Goal: Communication & Community: Answer question/provide support

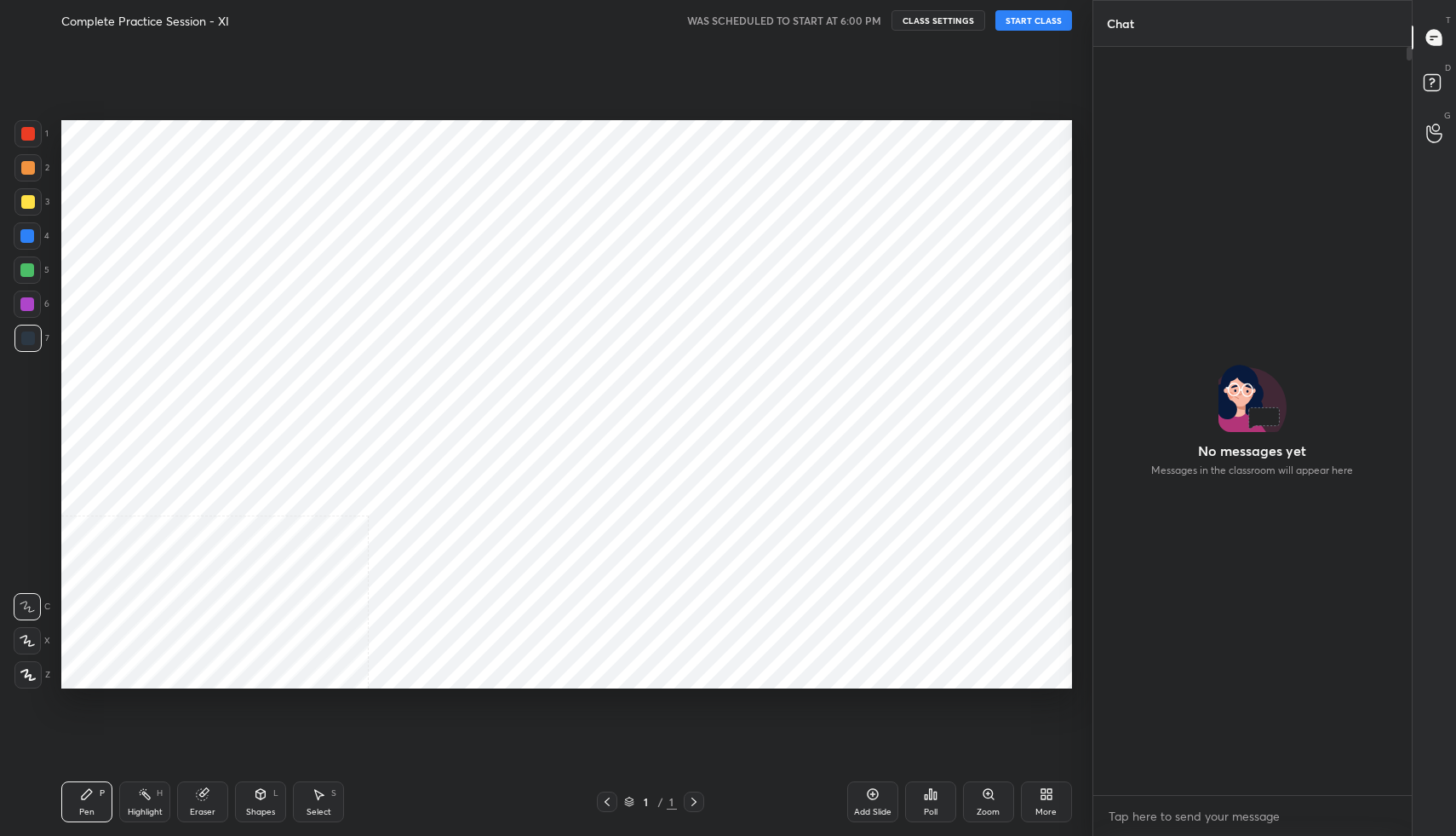
scroll to position [727, 1024]
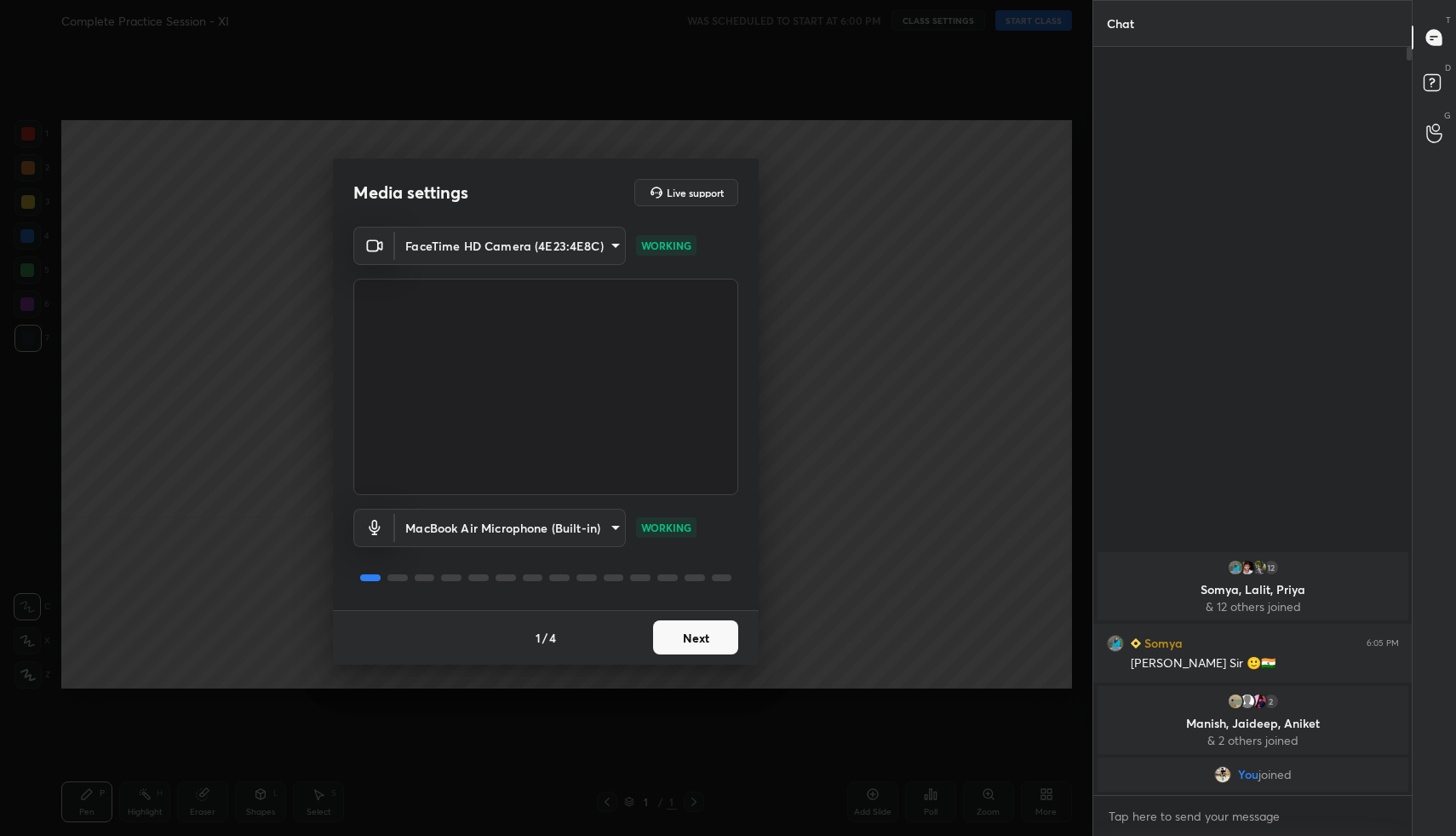
click at [704, 633] on button "Next" at bounding box center [696, 638] width 85 height 35
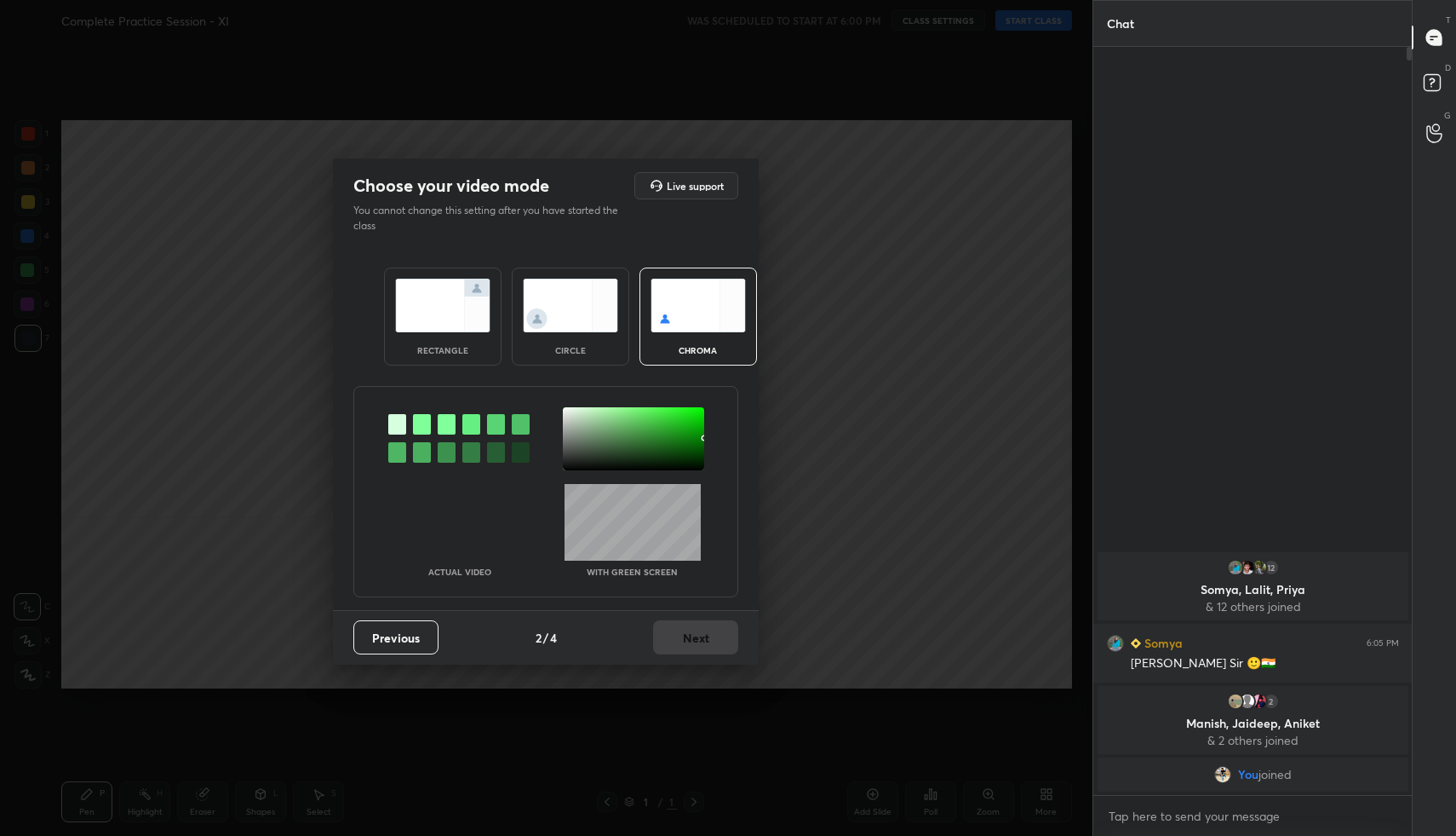
click at [475, 325] on img at bounding box center [442, 305] width 95 height 54
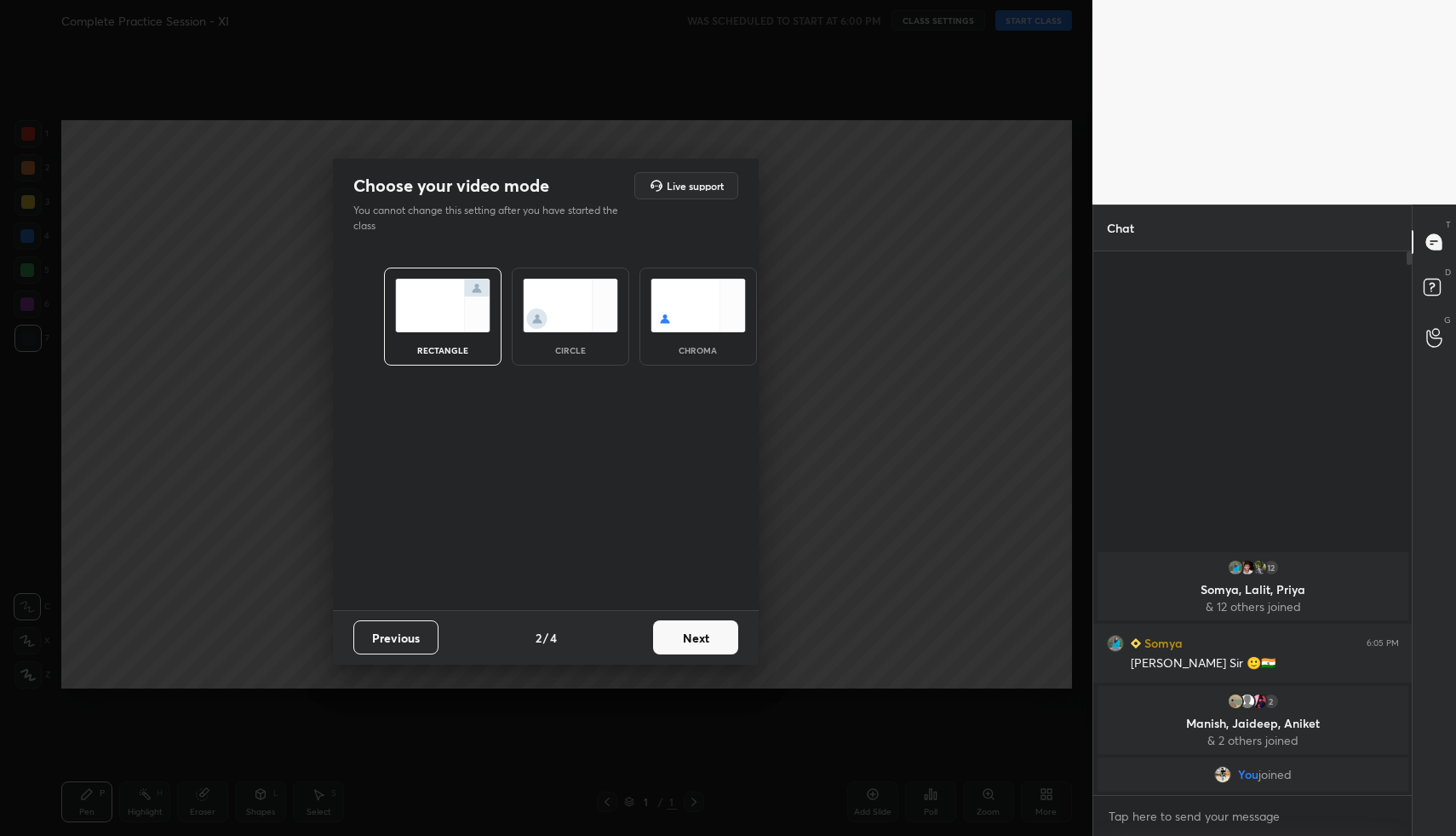
scroll to position [6, 6]
click at [699, 623] on button "Next" at bounding box center [696, 638] width 85 height 35
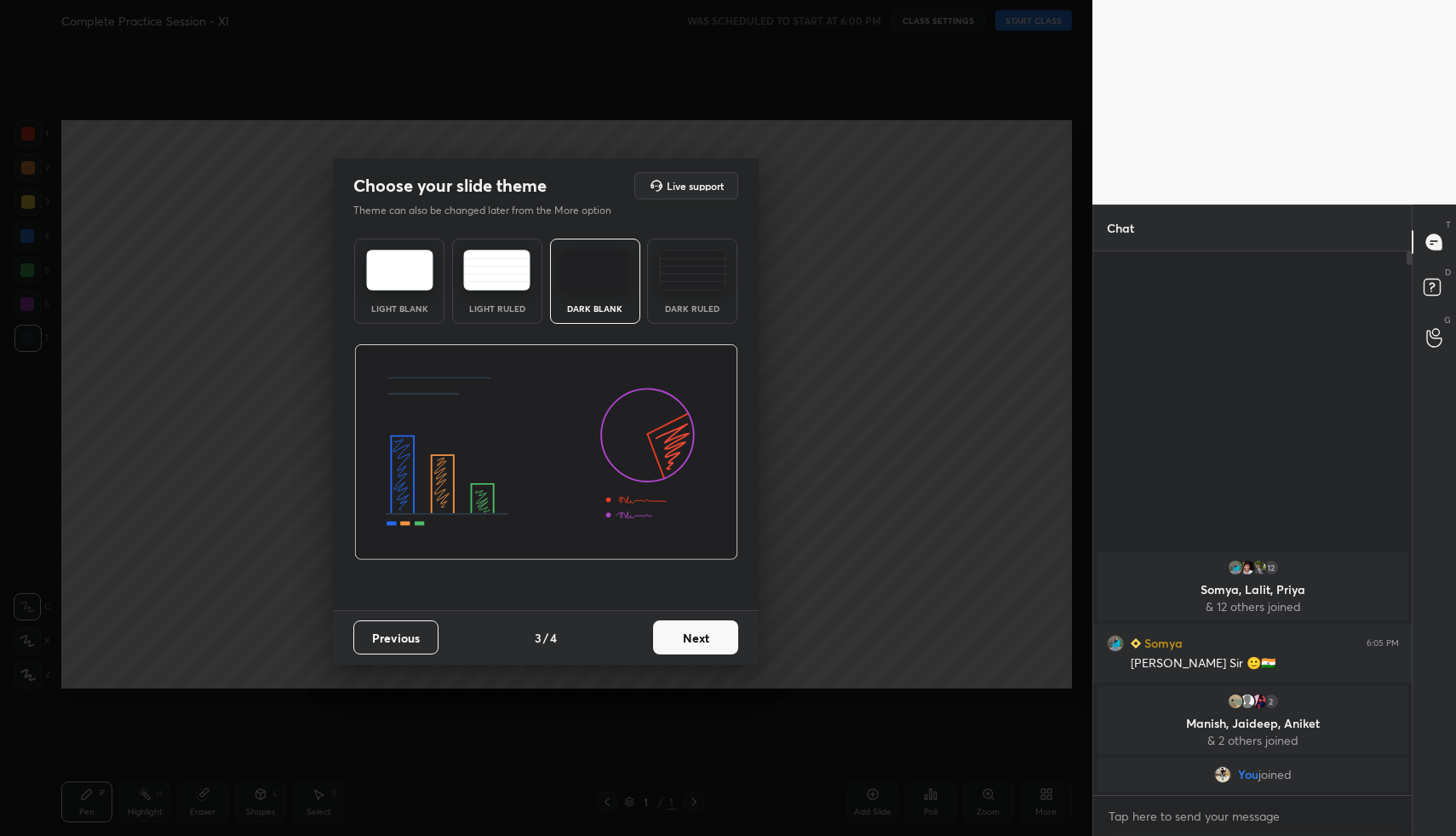
click at [713, 640] on button "Next" at bounding box center [696, 638] width 85 height 35
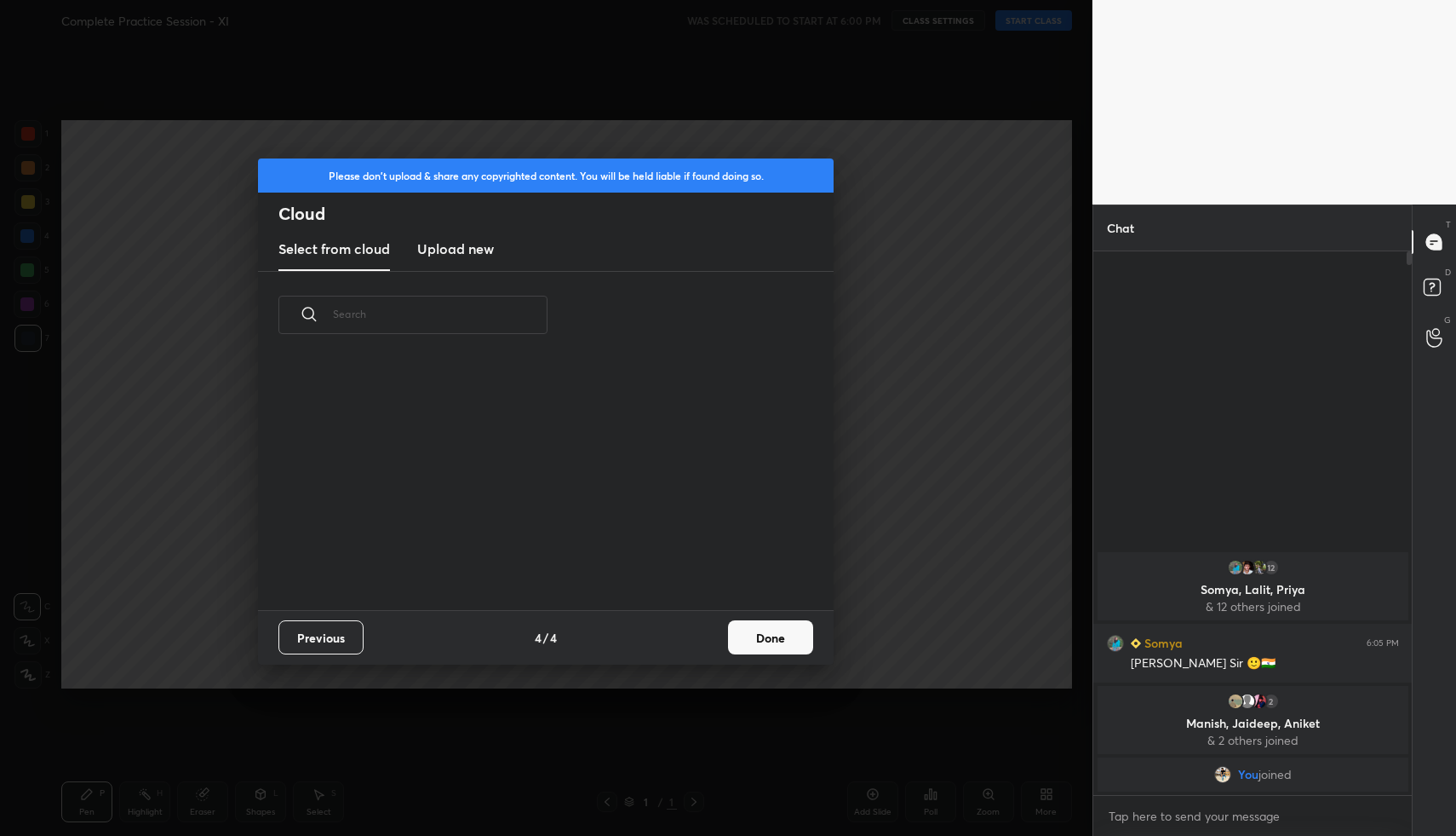
click at [757, 643] on button "Done" at bounding box center [771, 638] width 85 height 35
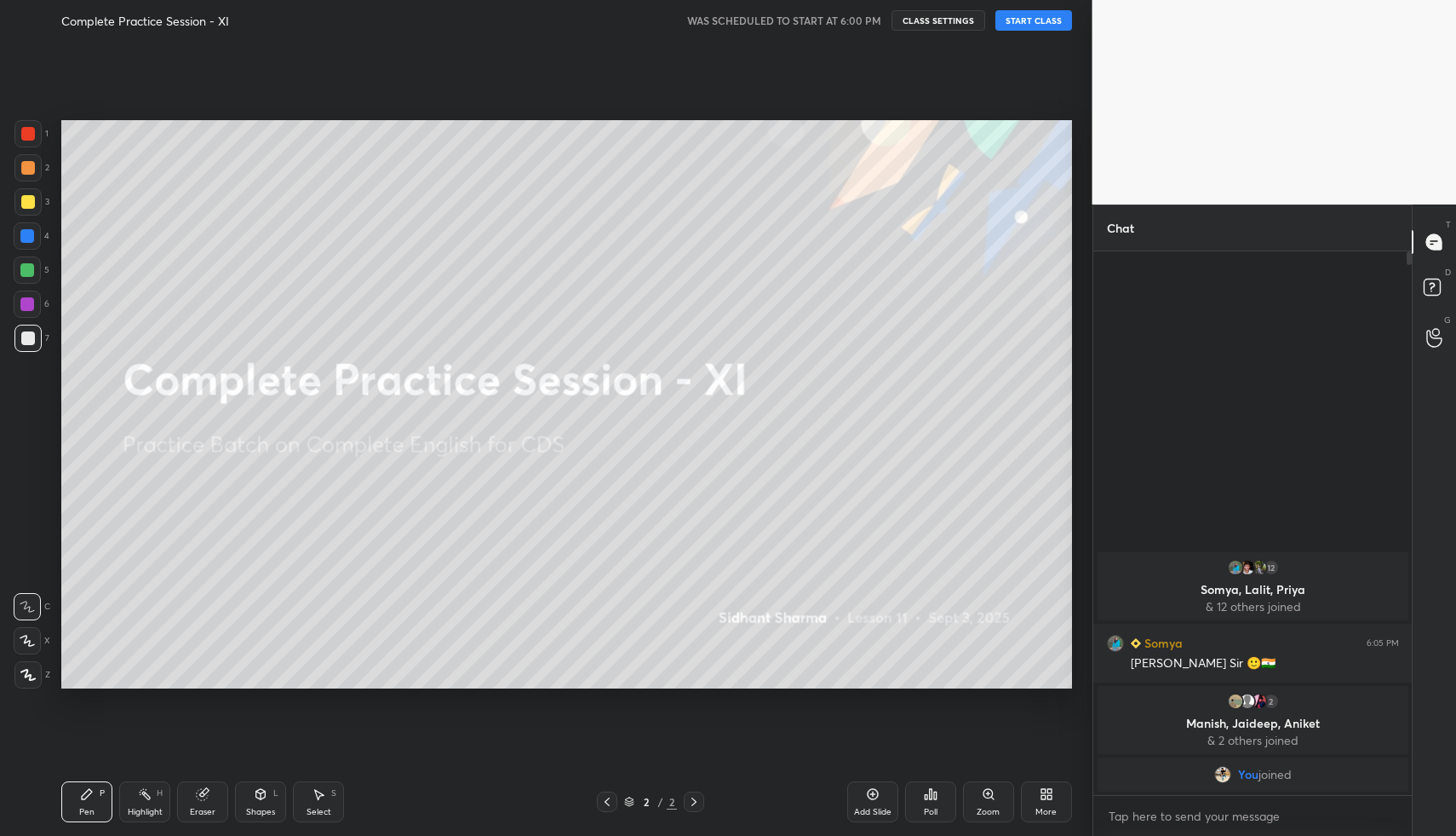
click at [1022, 23] on button "START CLASS" at bounding box center [1034, 20] width 76 height 21
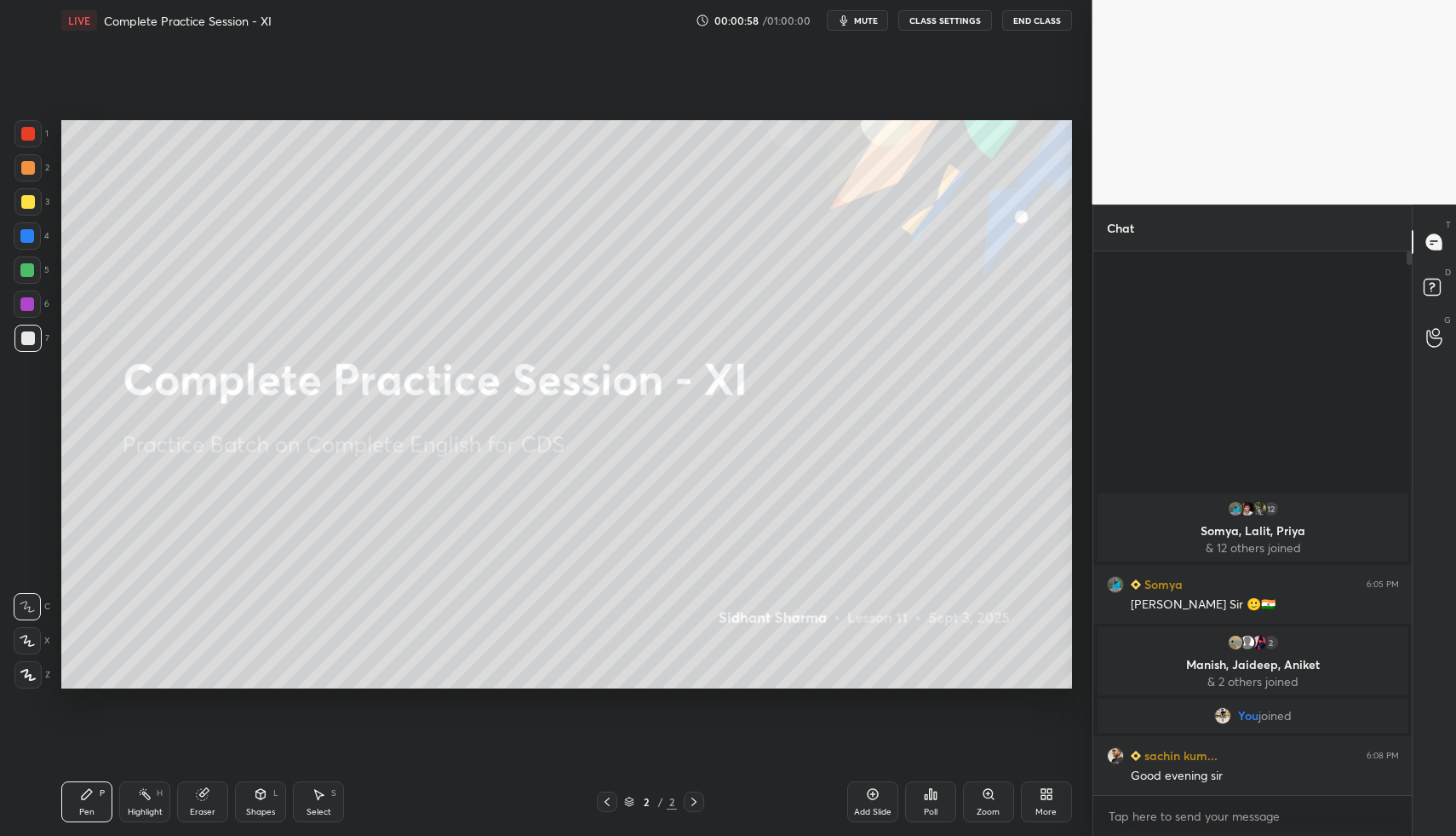
click at [1029, 23] on button "End Class" at bounding box center [1037, 20] width 70 height 21
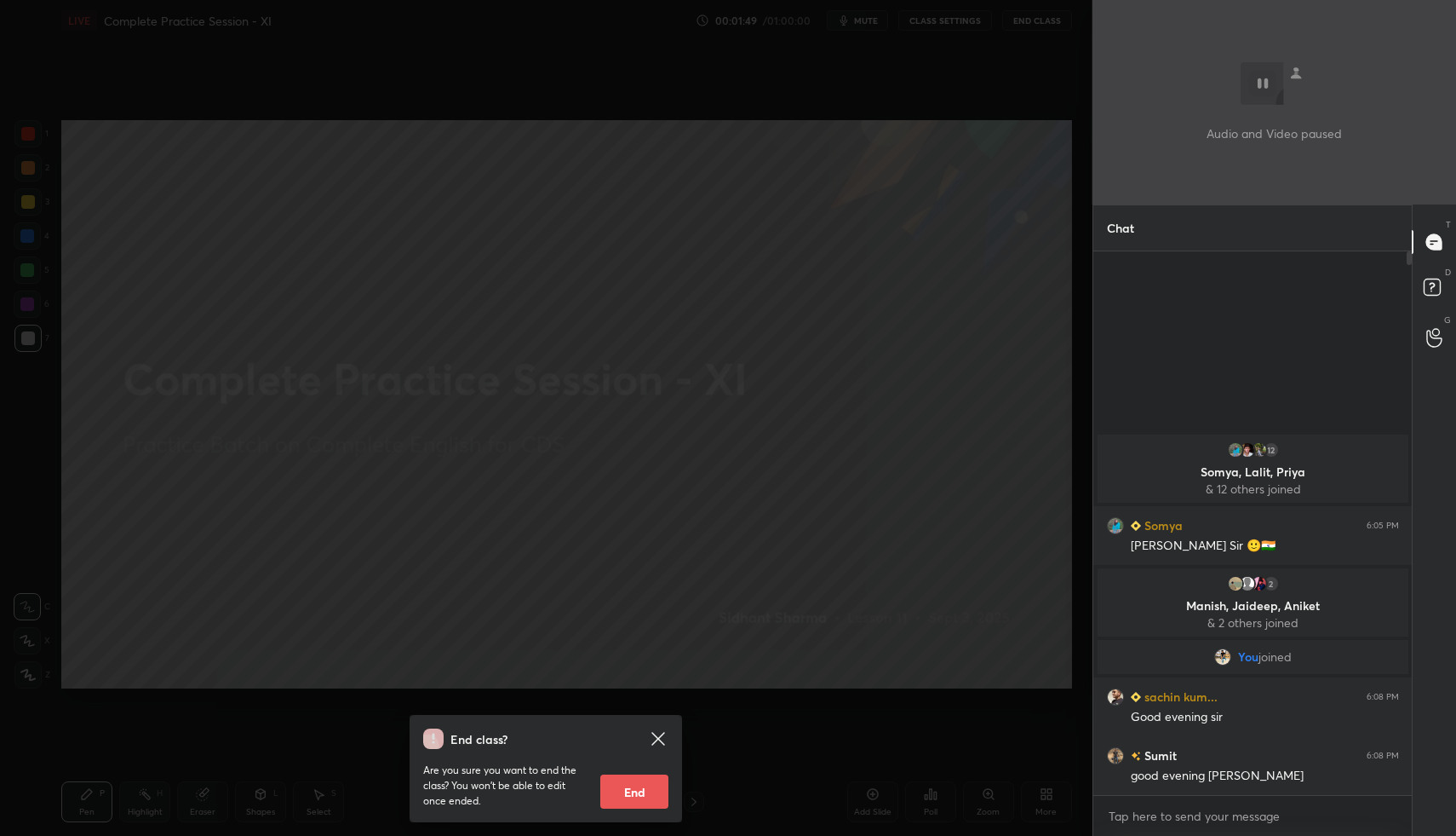
click at [906, 274] on div "End class? Are you sure you want to end the class? You won’t be able to edit on…" at bounding box center [546, 418] width 1093 height 836
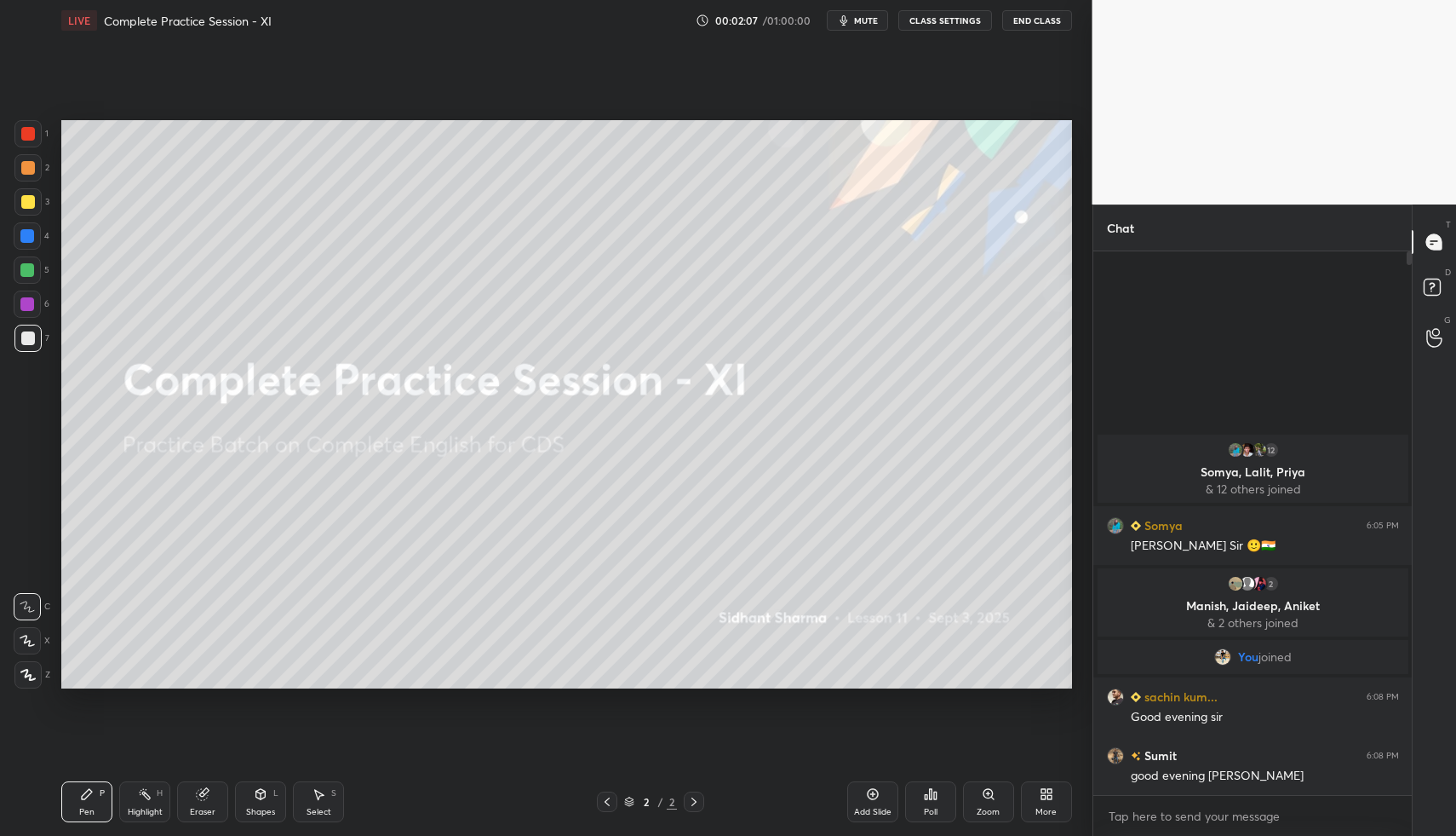
click at [1055, 799] on div "More" at bounding box center [1046, 801] width 51 height 41
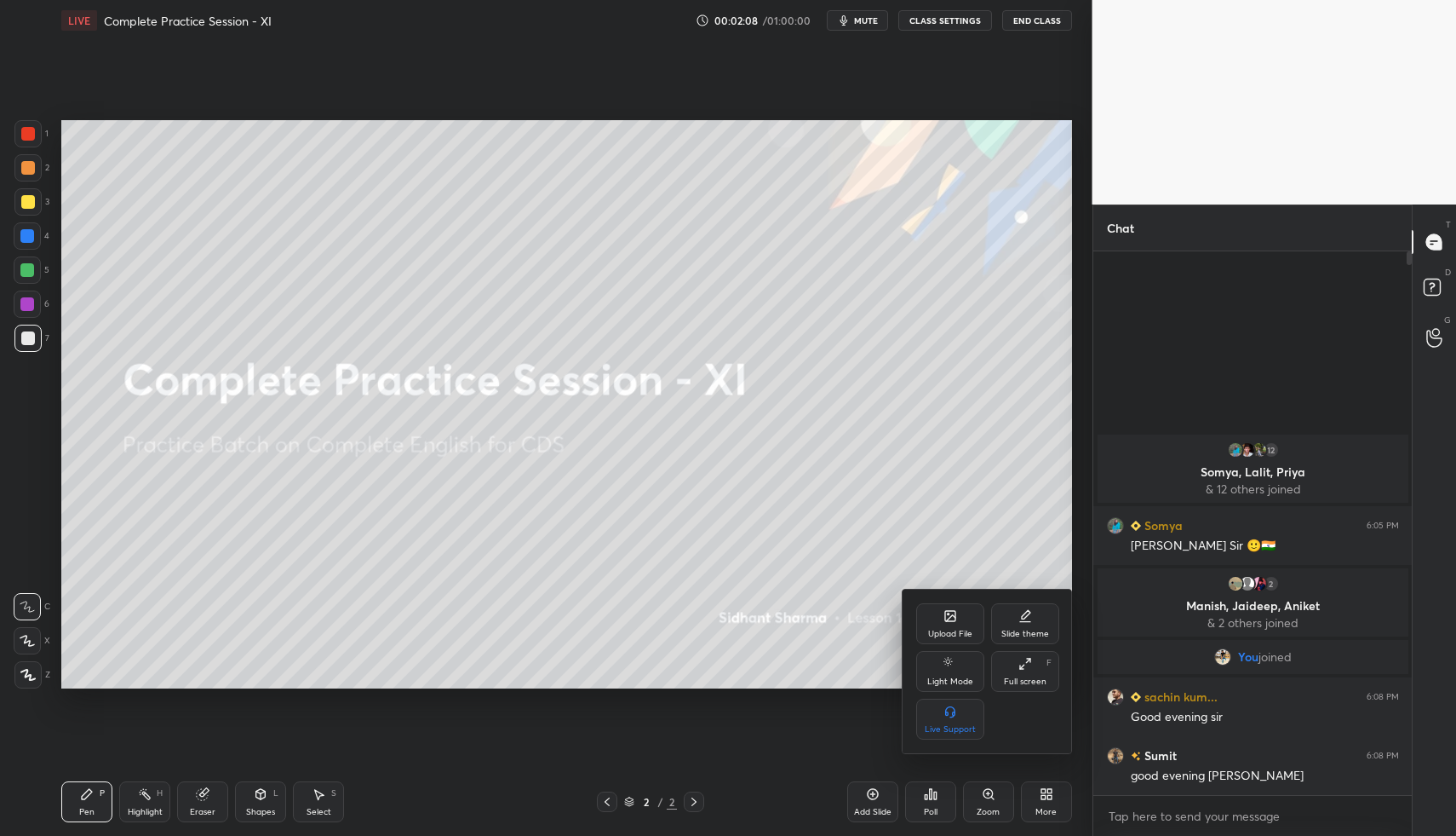
click at [955, 614] on icon at bounding box center [950, 615] width 10 height 10
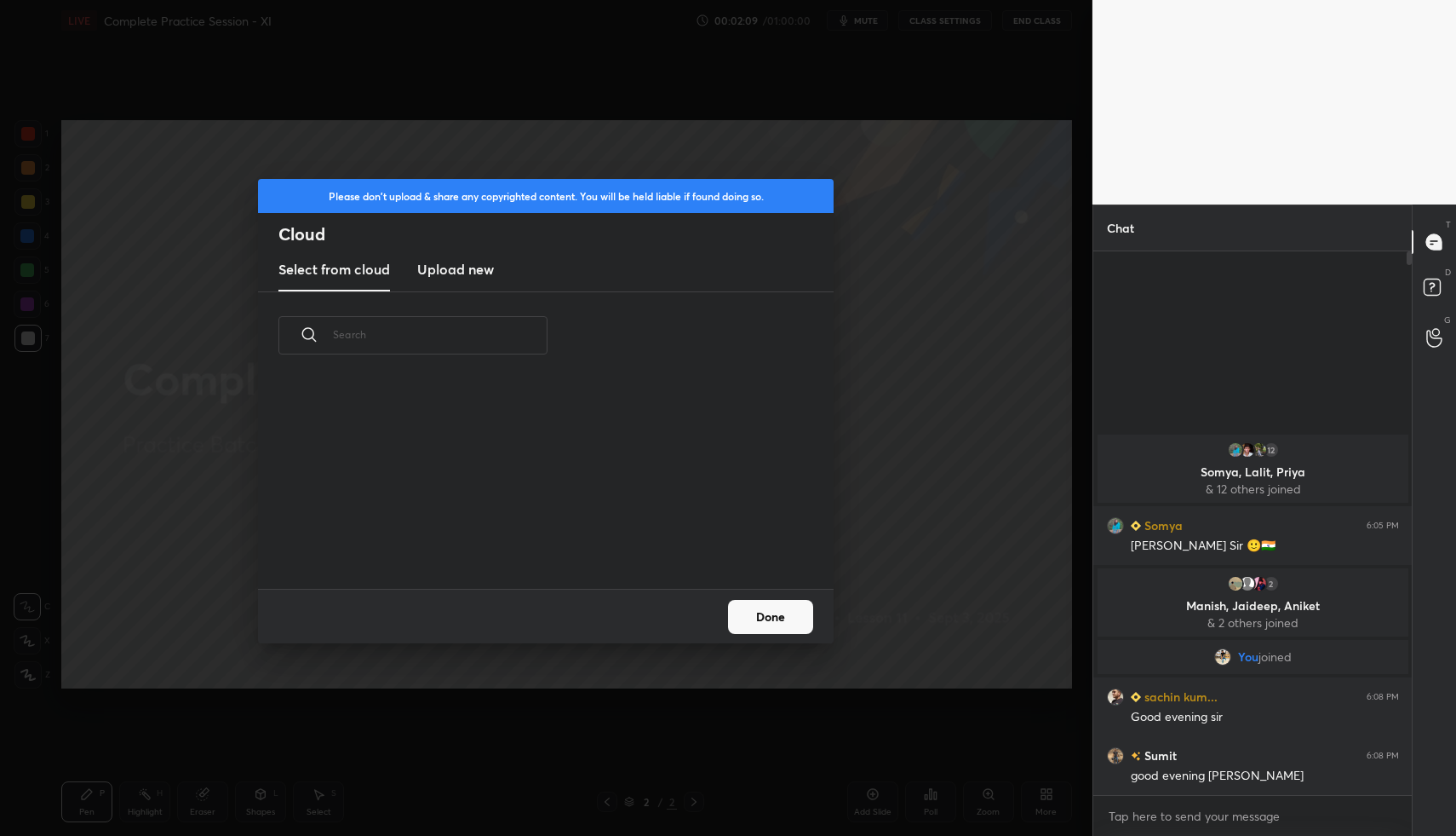
scroll to position [210, 547]
click at [441, 265] on h3 "Upload new" at bounding box center [455, 269] width 76 height 21
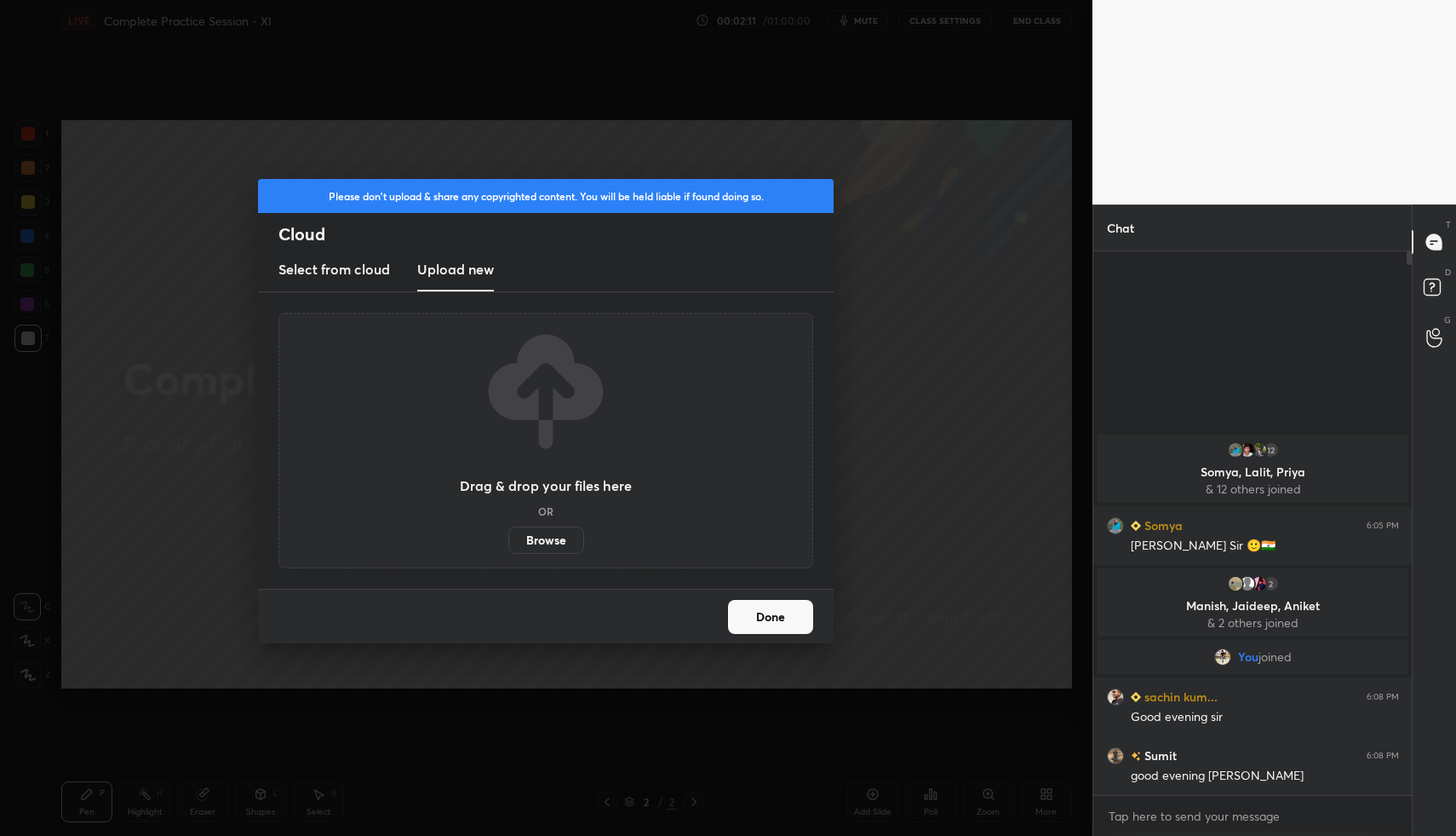
click at [545, 541] on label "Browse" at bounding box center [546, 540] width 75 height 27
click at [509, 541] on input "Browse" at bounding box center [509, 540] width 0 height 27
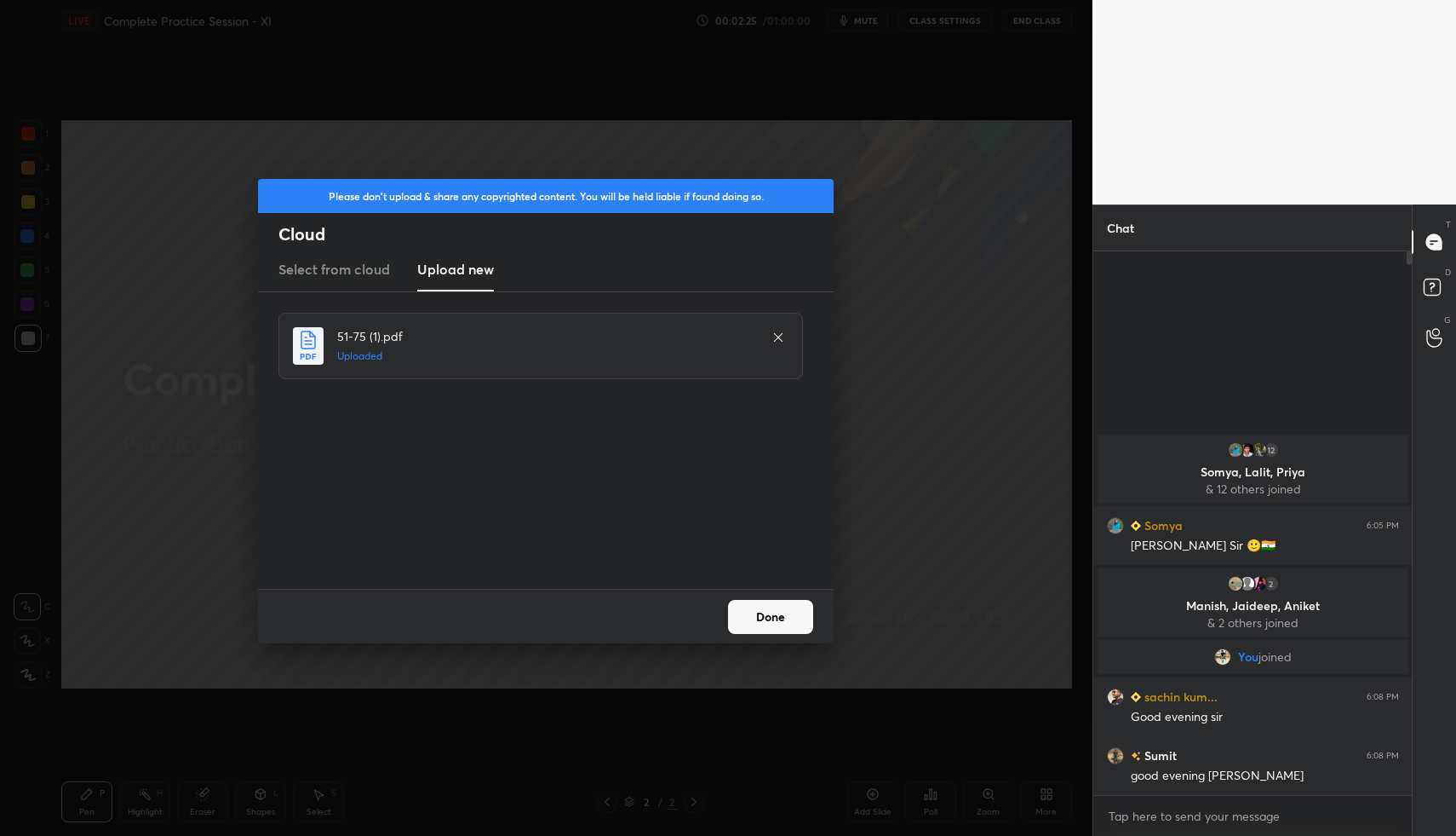
click at [796, 618] on button "Done" at bounding box center [771, 617] width 85 height 35
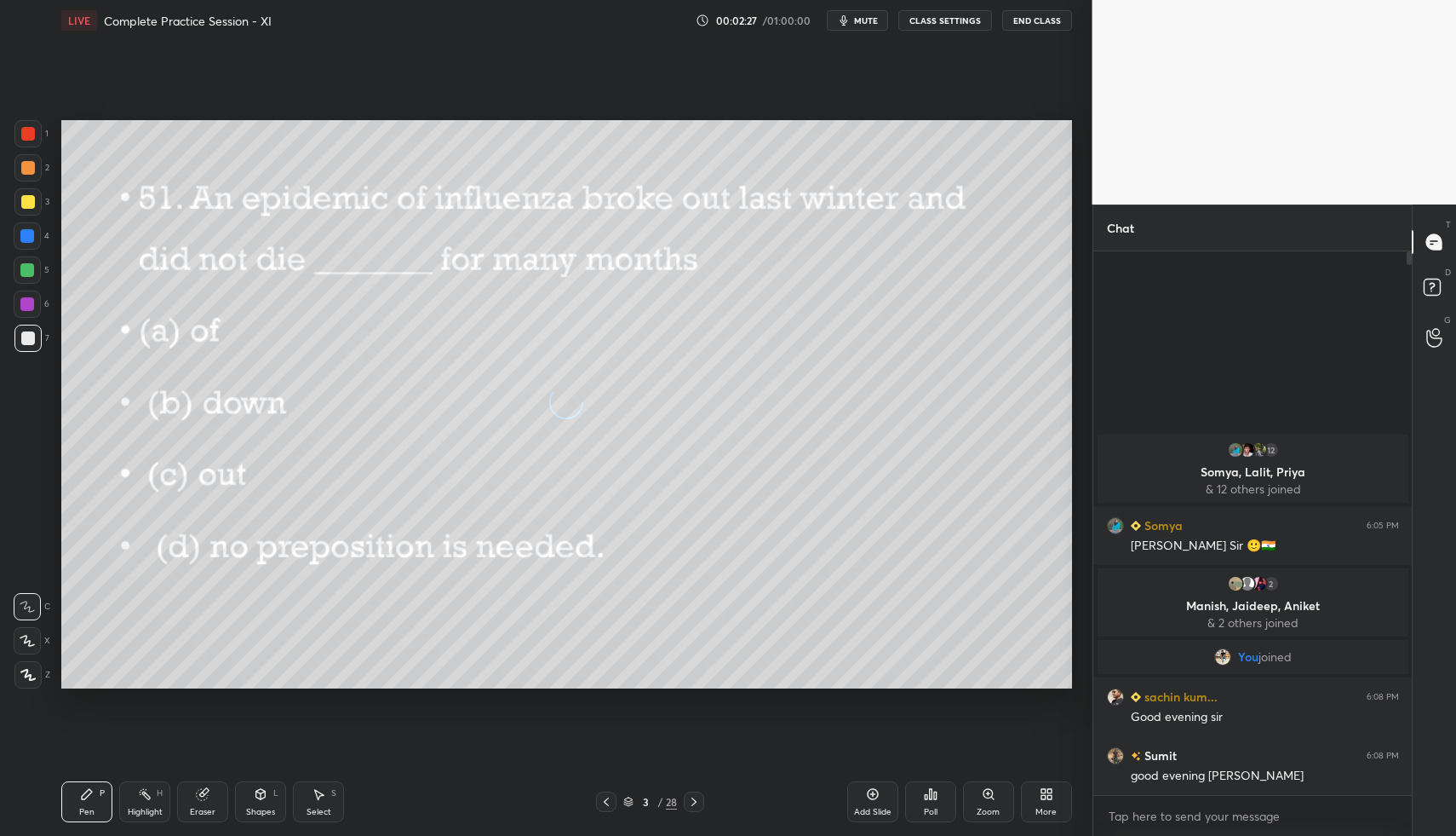
click at [611, 807] on icon at bounding box center [606, 801] width 14 height 14
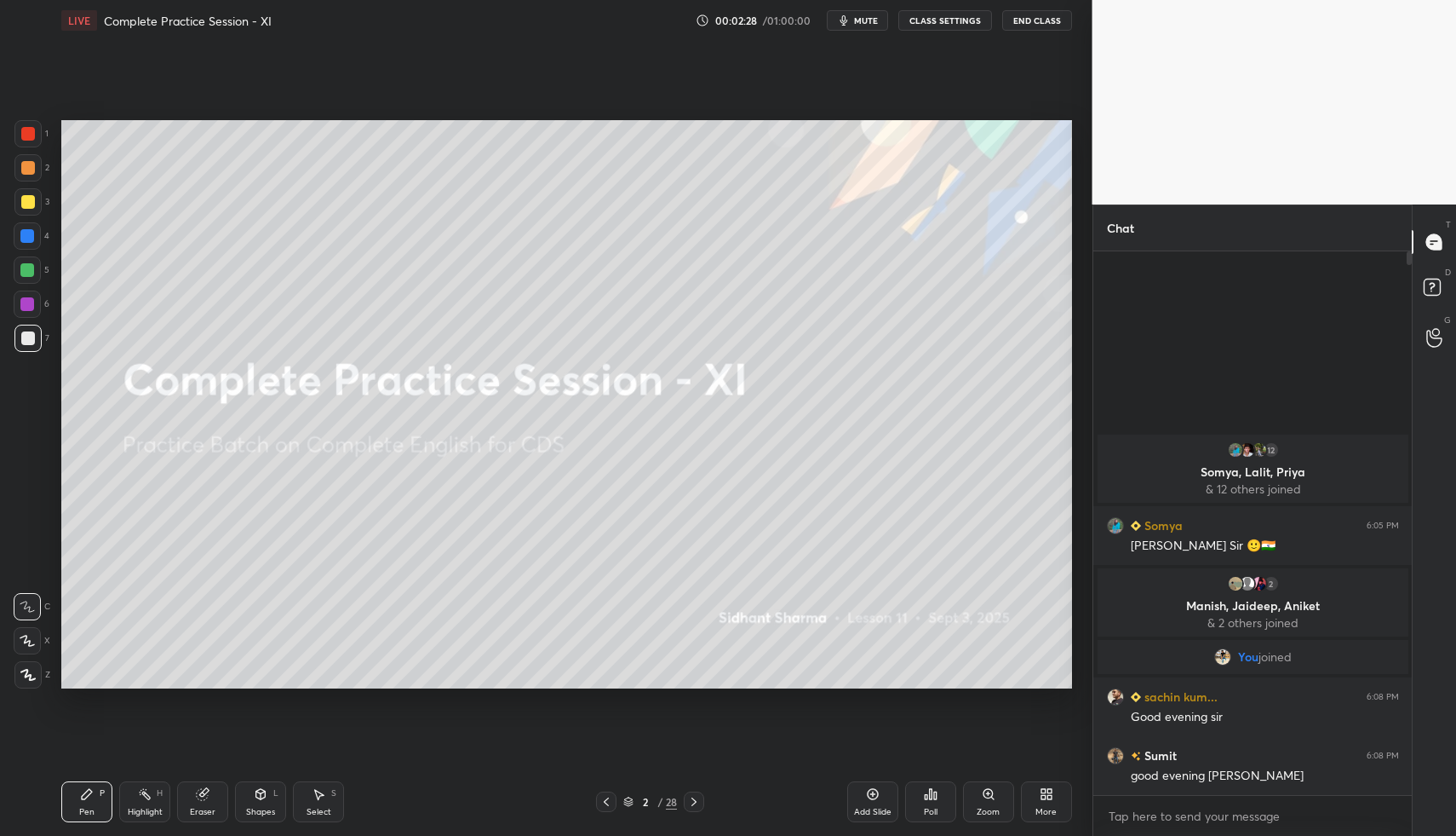
click at [875, 797] on icon at bounding box center [873, 793] width 14 height 14
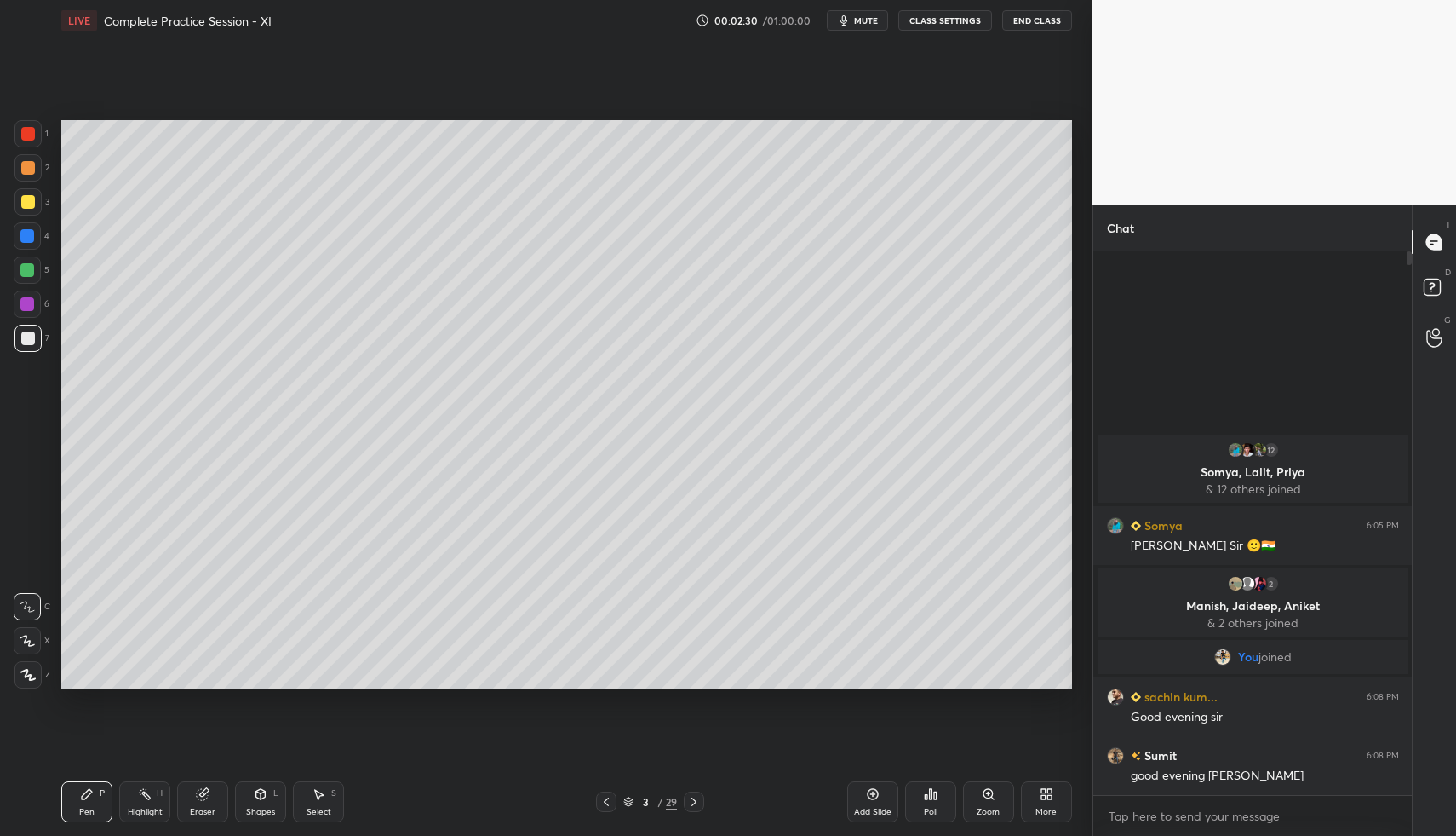
click at [613, 799] on div at bounding box center [606, 801] width 21 height 21
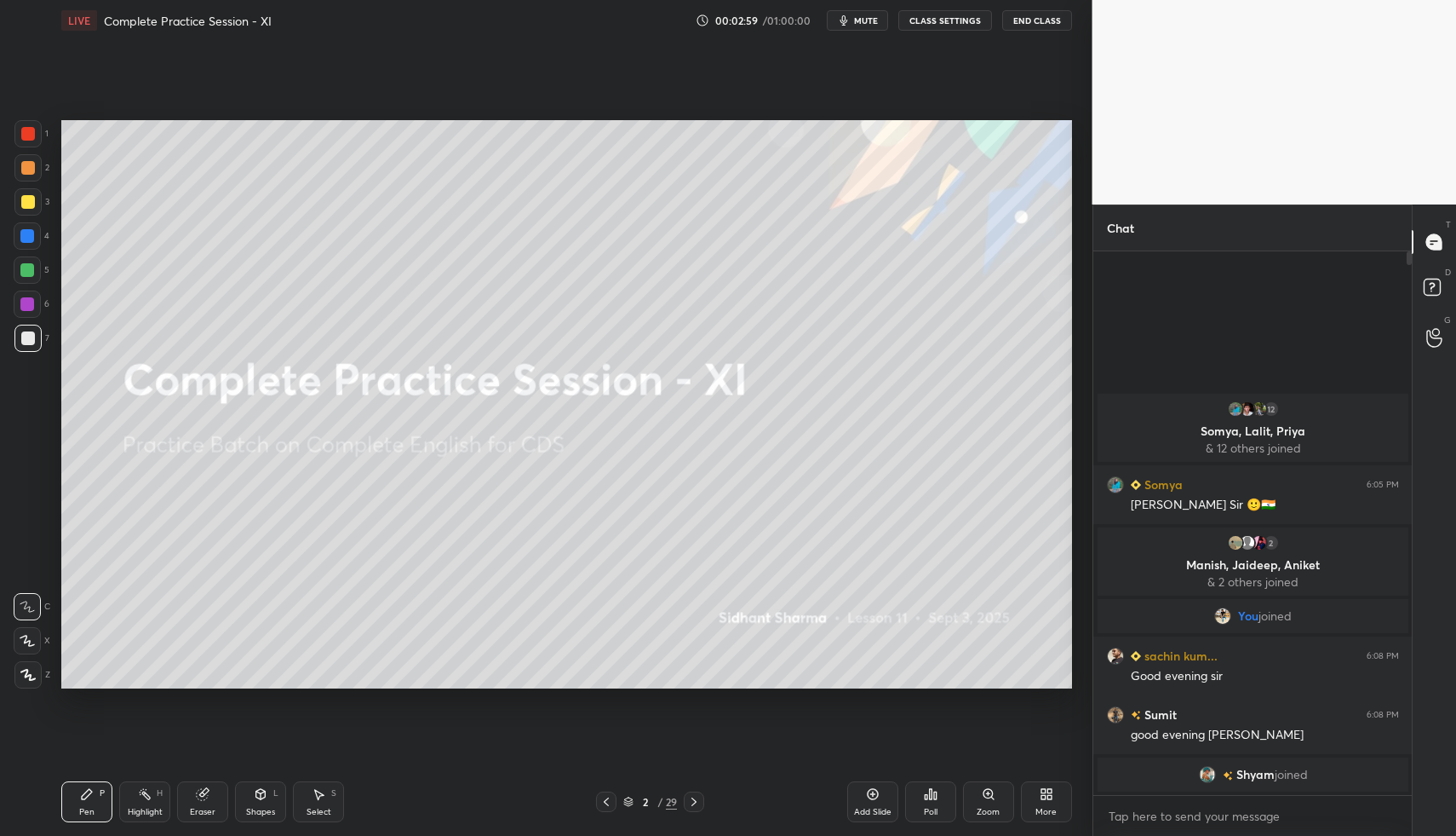
click at [21, 680] on icon at bounding box center [28, 674] width 15 height 12
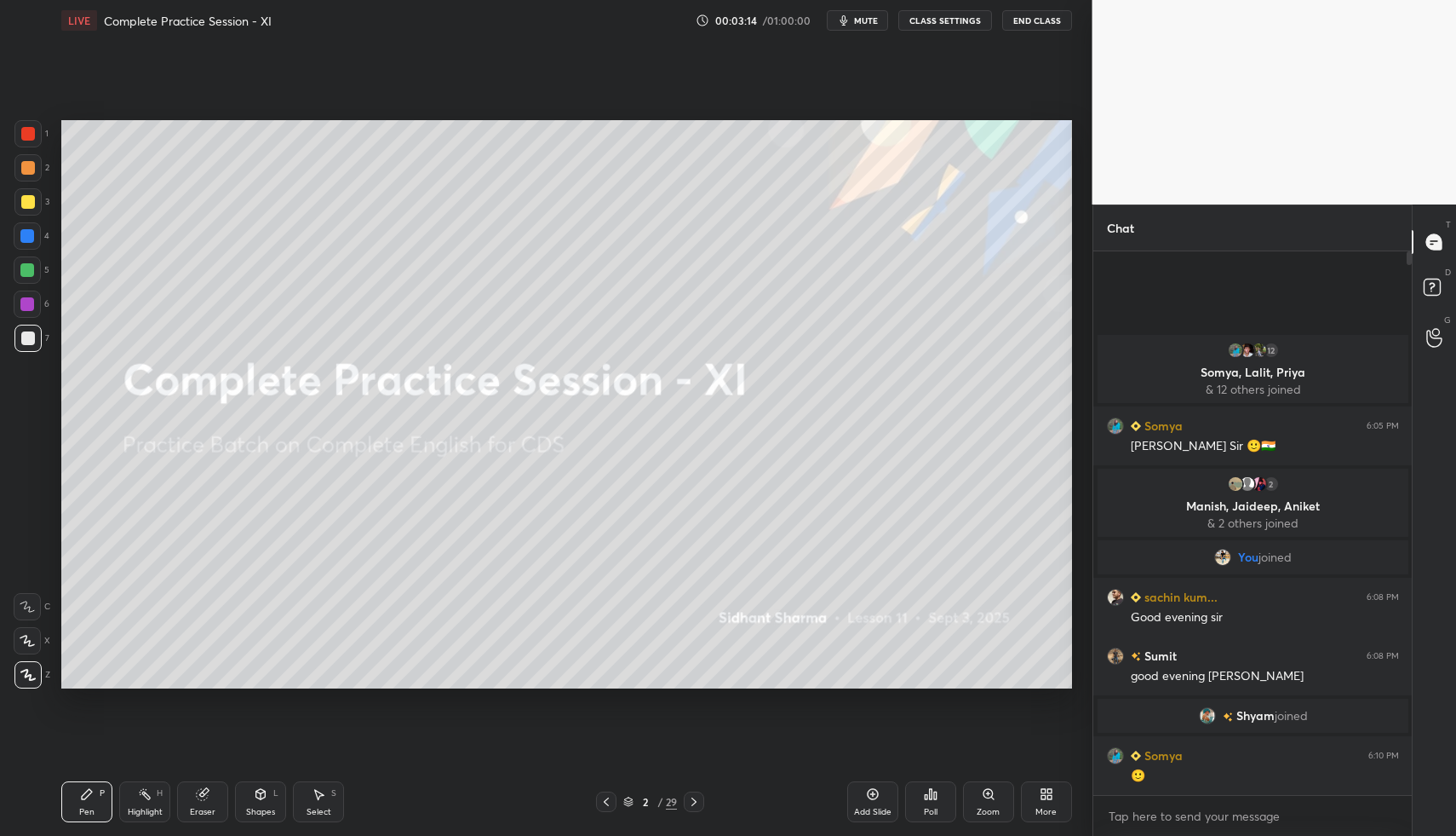
click at [868, 21] on span "mute" at bounding box center [866, 20] width 24 height 12
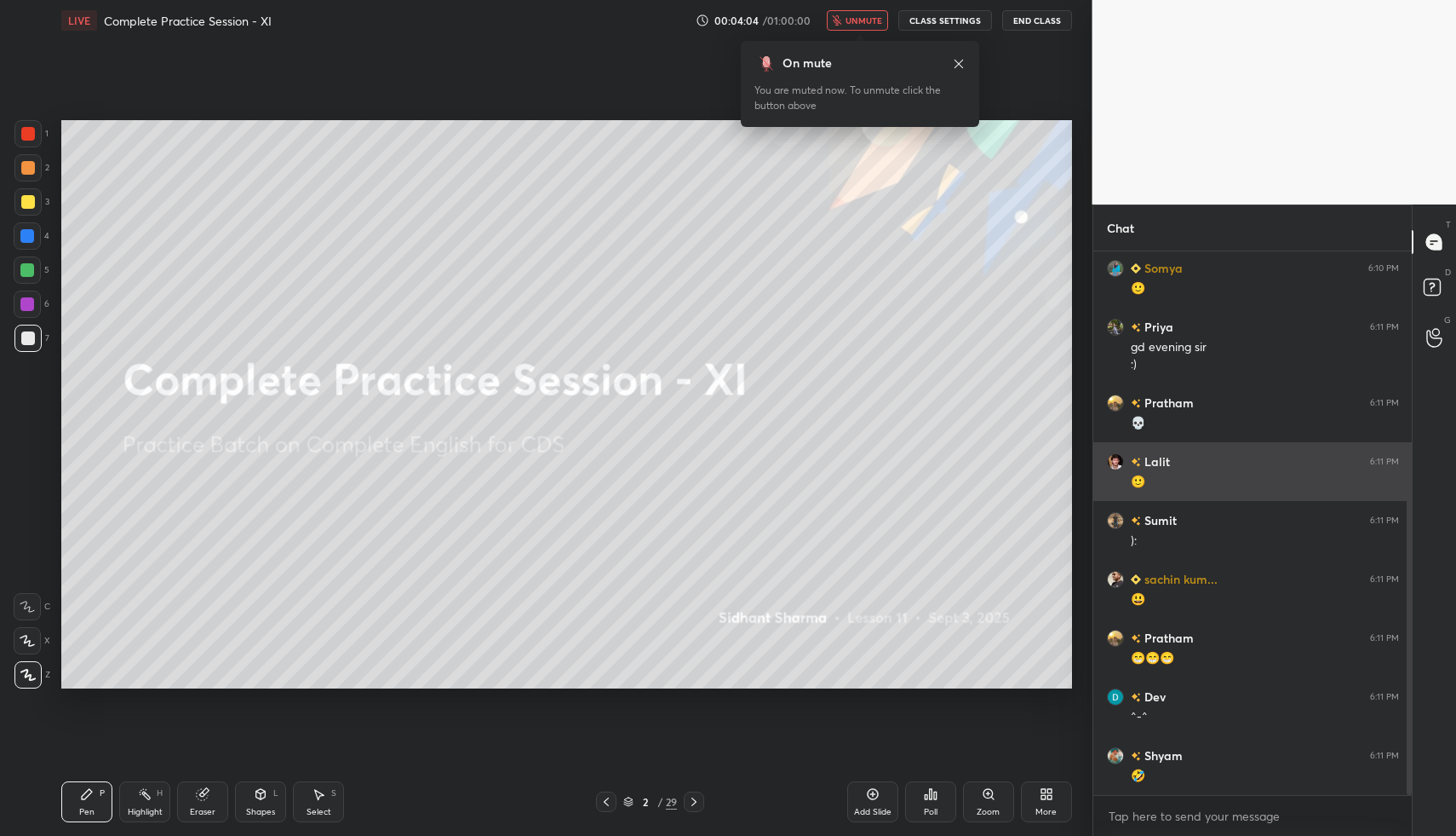
scroll to position [448, 0]
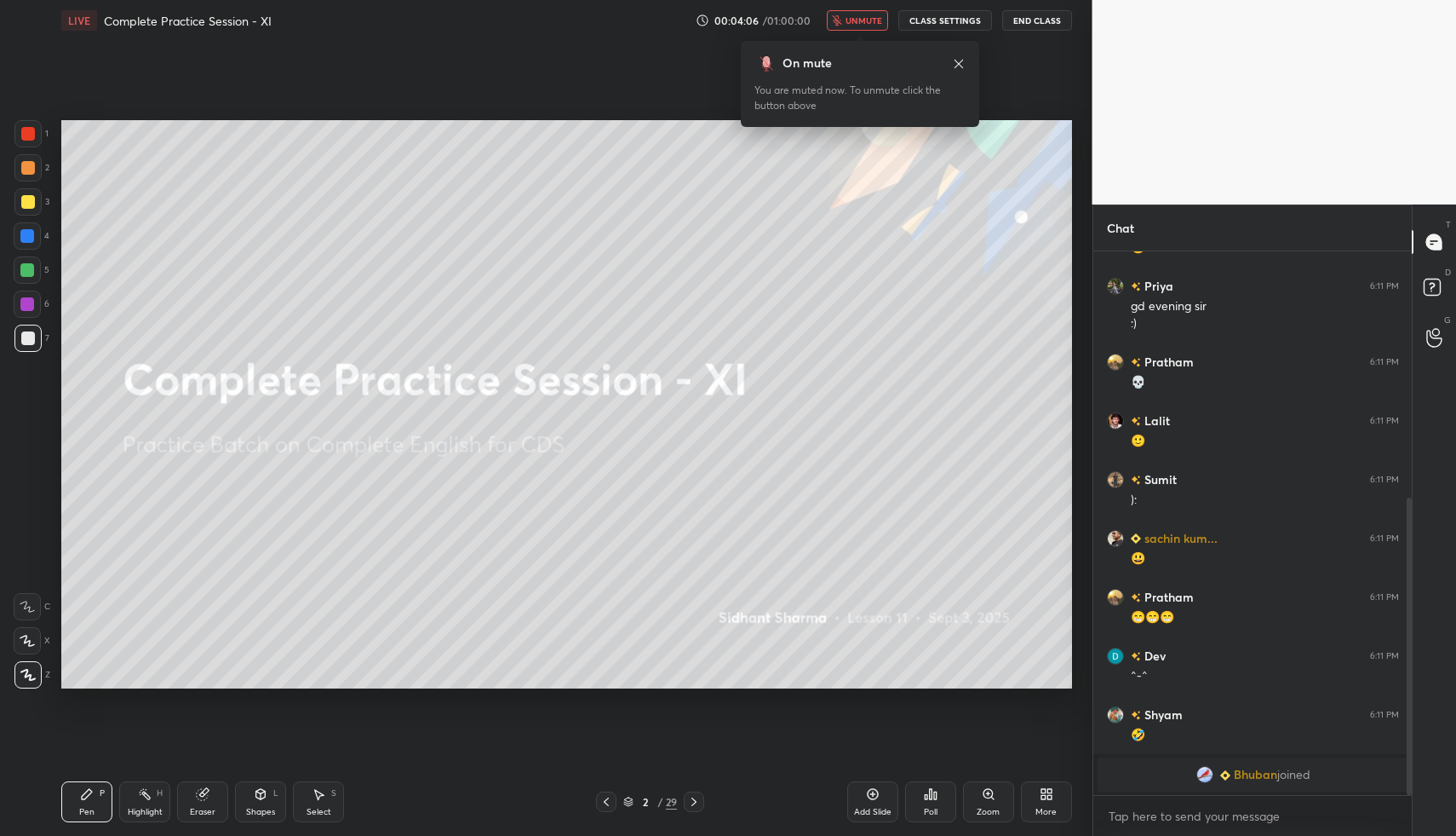
click at [698, 800] on icon at bounding box center [694, 801] width 14 height 14
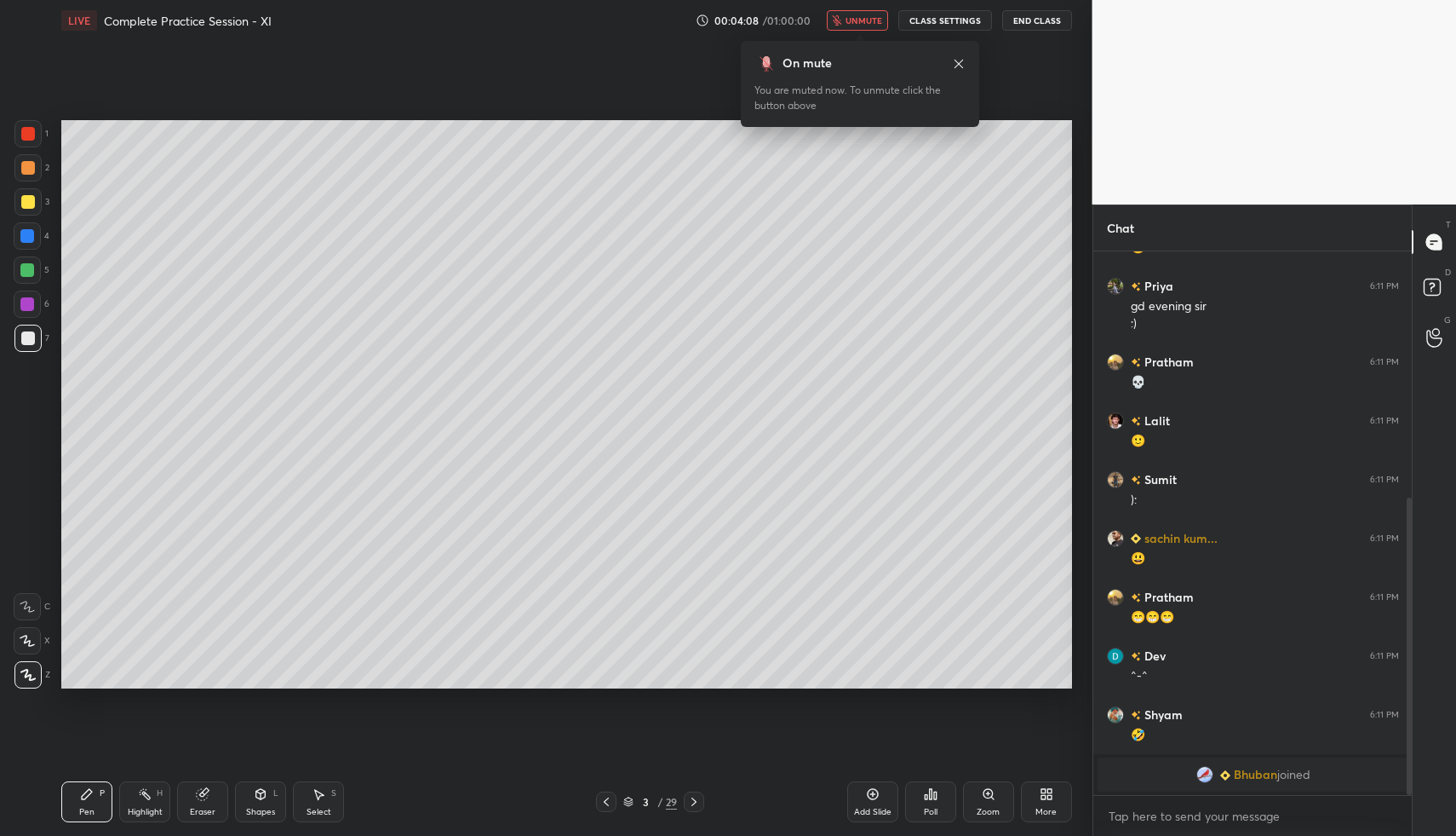
click at [696, 800] on icon at bounding box center [694, 801] width 14 height 14
click at [934, 801] on div "Poll" at bounding box center [931, 801] width 51 height 41
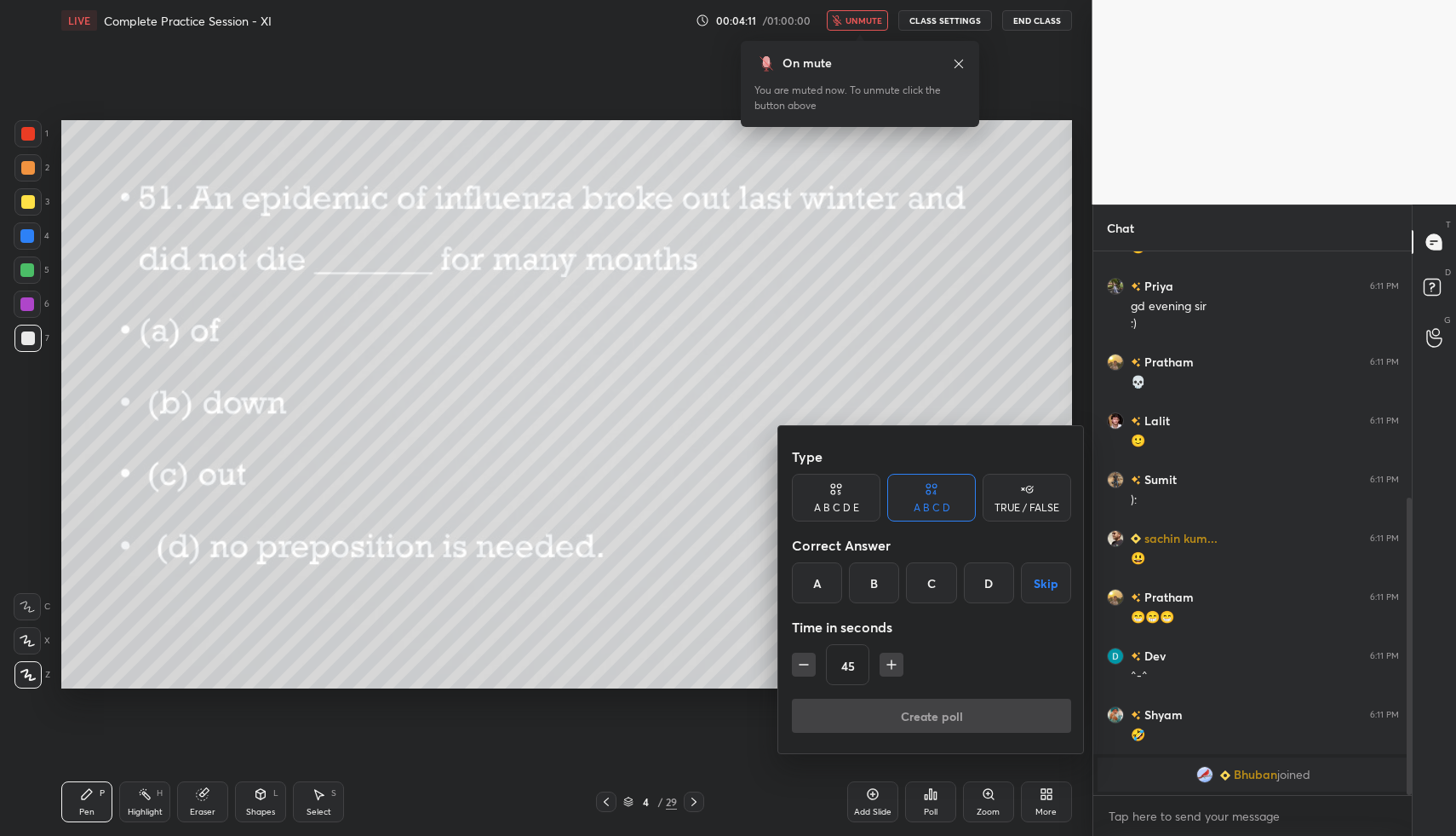
click at [870, 589] on div "B" at bounding box center [874, 582] width 50 height 41
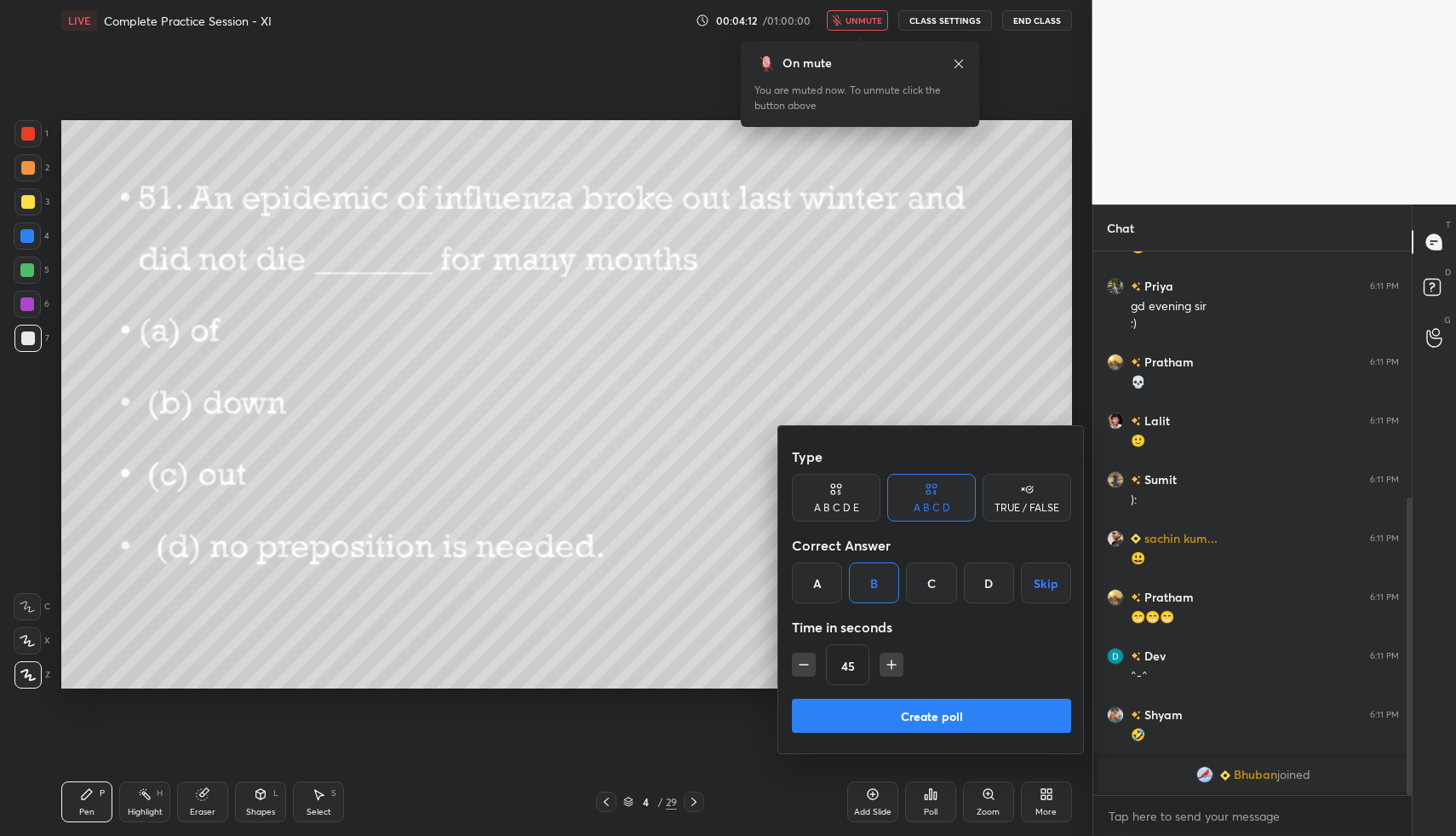
click at [895, 721] on button "Create poll" at bounding box center [932, 716] width 280 height 35
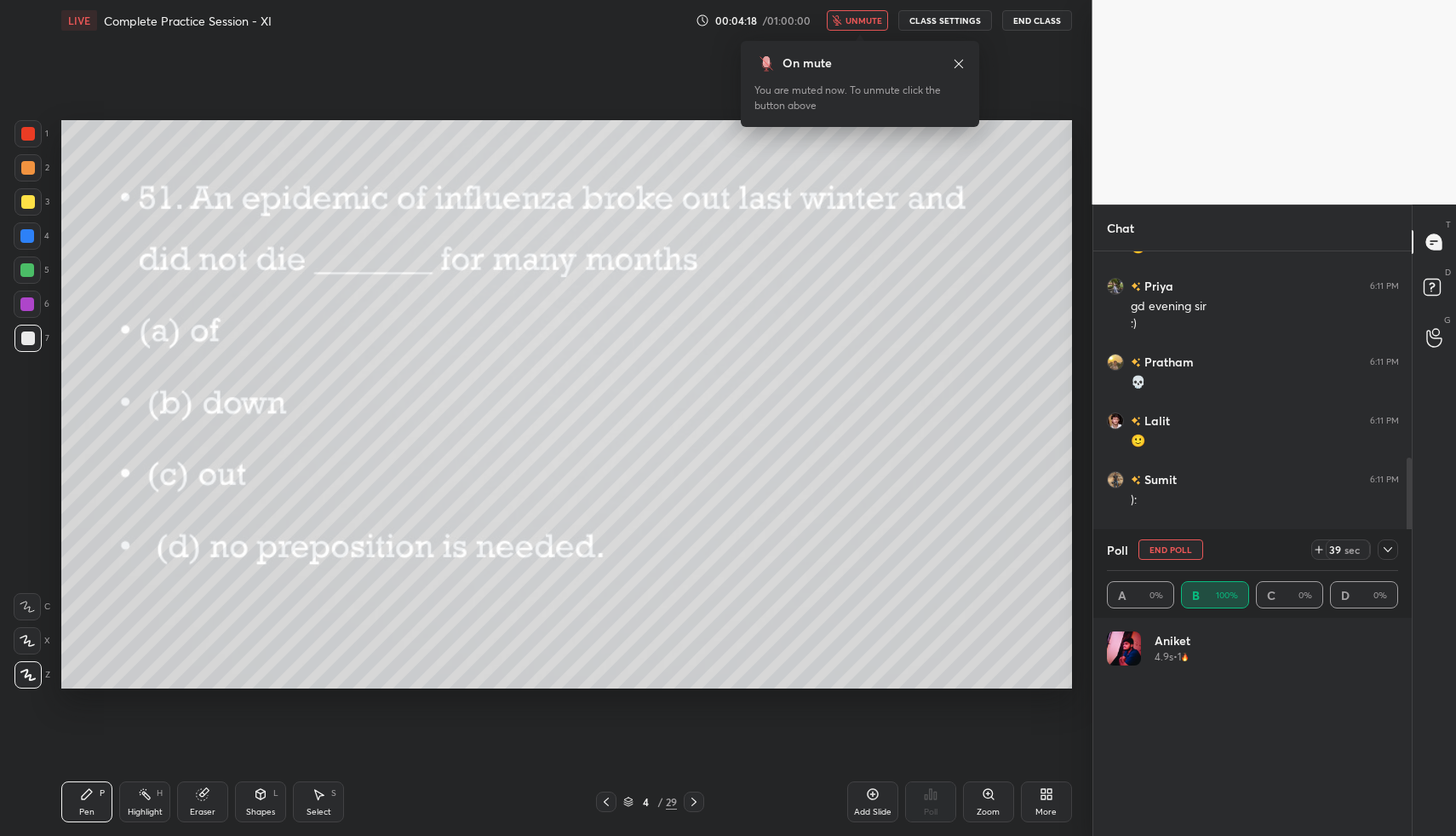
scroll to position [199, 286]
click at [1069, 673] on div "Setting up your live class Poll for secs No correct answer Start poll" at bounding box center [567, 404] width 1025 height 727
click at [1068, 663] on div "Setting up your live class Poll for secs No correct answer Start poll" at bounding box center [567, 404] width 1025 height 727
drag, startPoint x: 1072, startPoint y: 680, endPoint x: 1065, endPoint y: 690, distance: 12.2
click at [1058, 689] on div "Setting up your live class Poll for secs No correct answer Start poll" at bounding box center [567, 404] width 1025 height 727
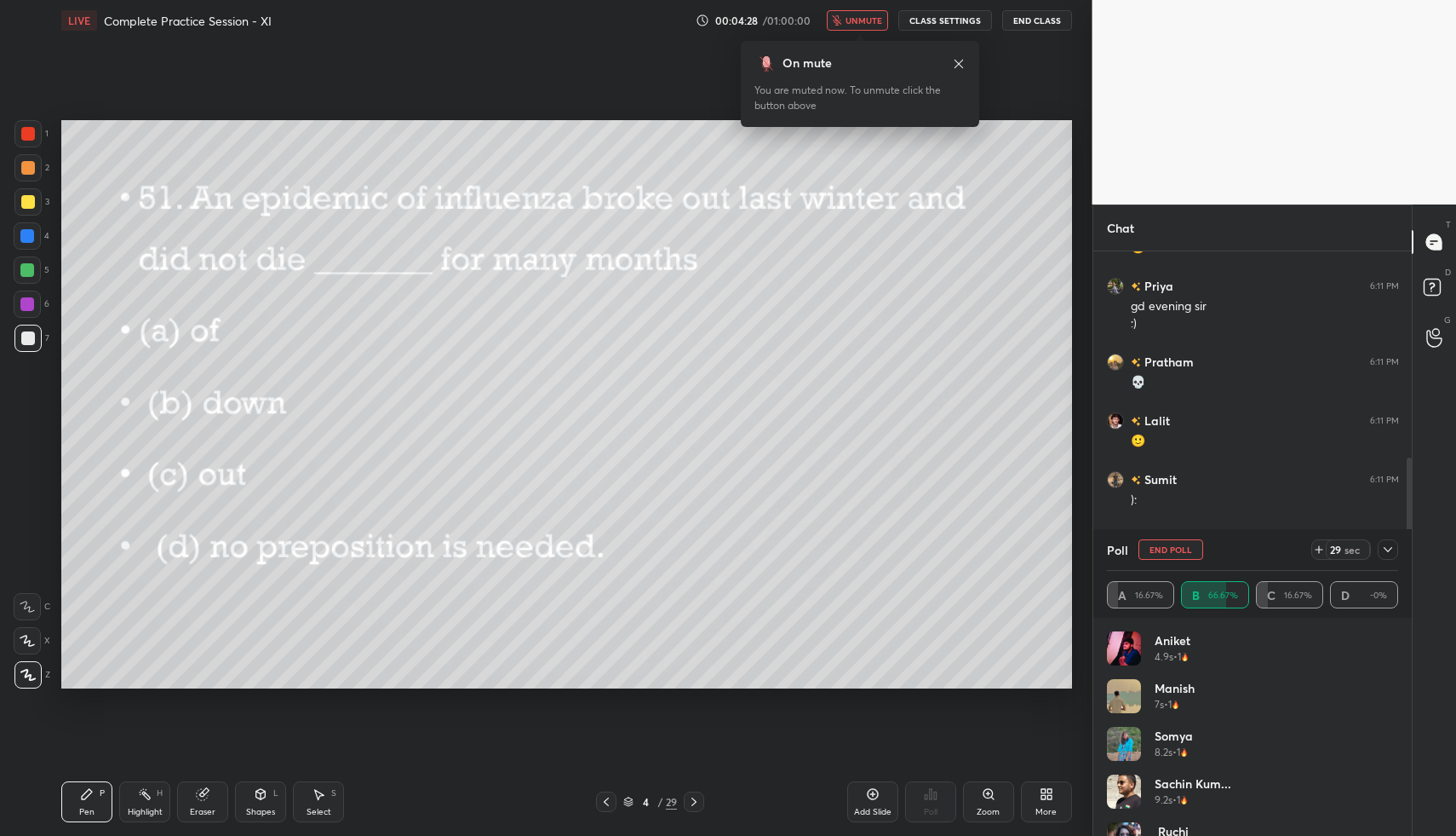
click at [1056, 685] on div "Setting up your live class Poll for secs No correct answer Start poll" at bounding box center [567, 404] width 1025 height 727
drag, startPoint x: 1073, startPoint y: 690, endPoint x: 1021, endPoint y: 691, distance: 52.0
click at [1021, 691] on div "Setting up your live class Poll for secs No correct answer Start poll" at bounding box center [567, 404] width 1025 height 727
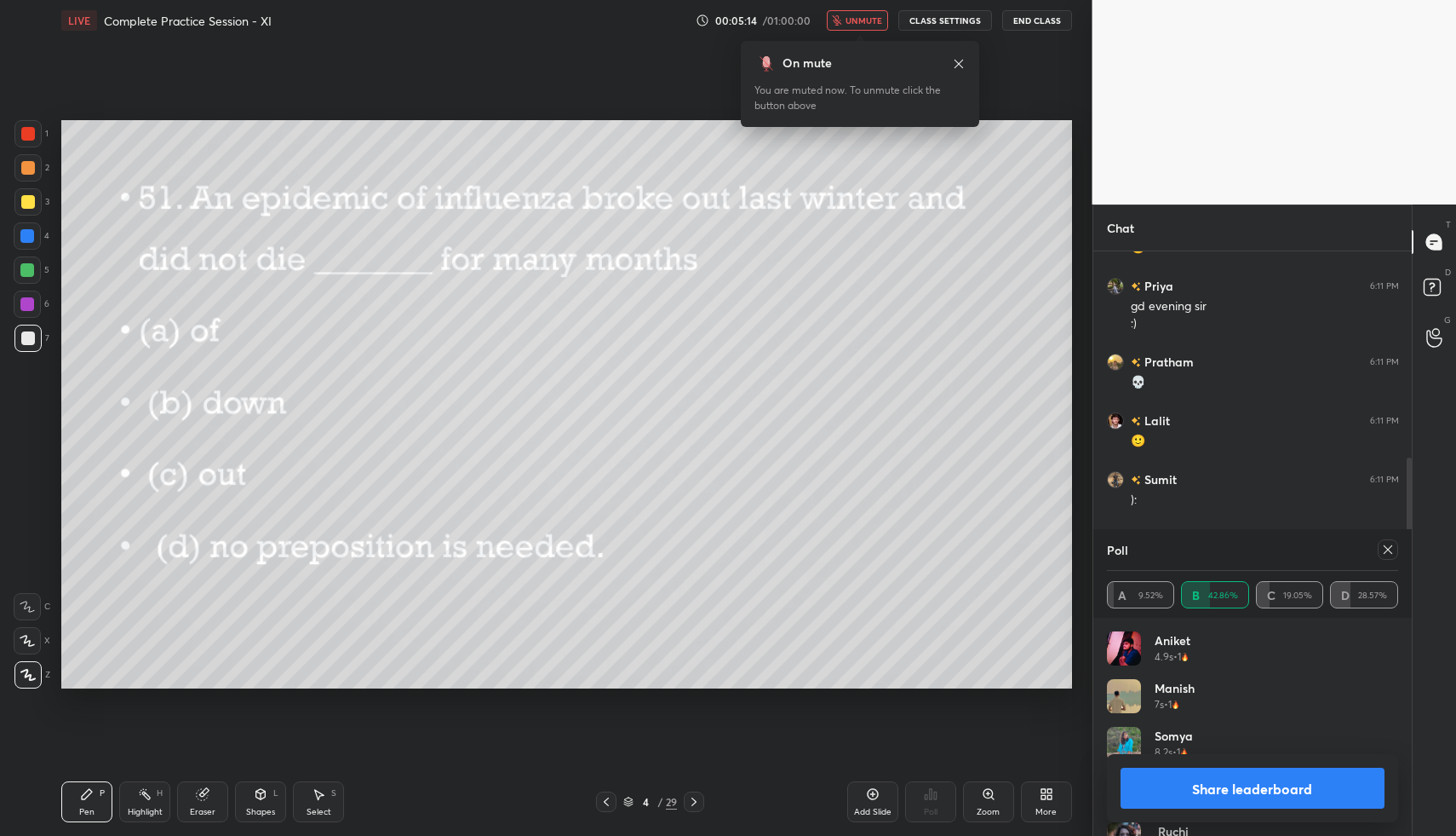
click at [869, 19] on span "unmute" at bounding box center [864, 20] width 36 height 12
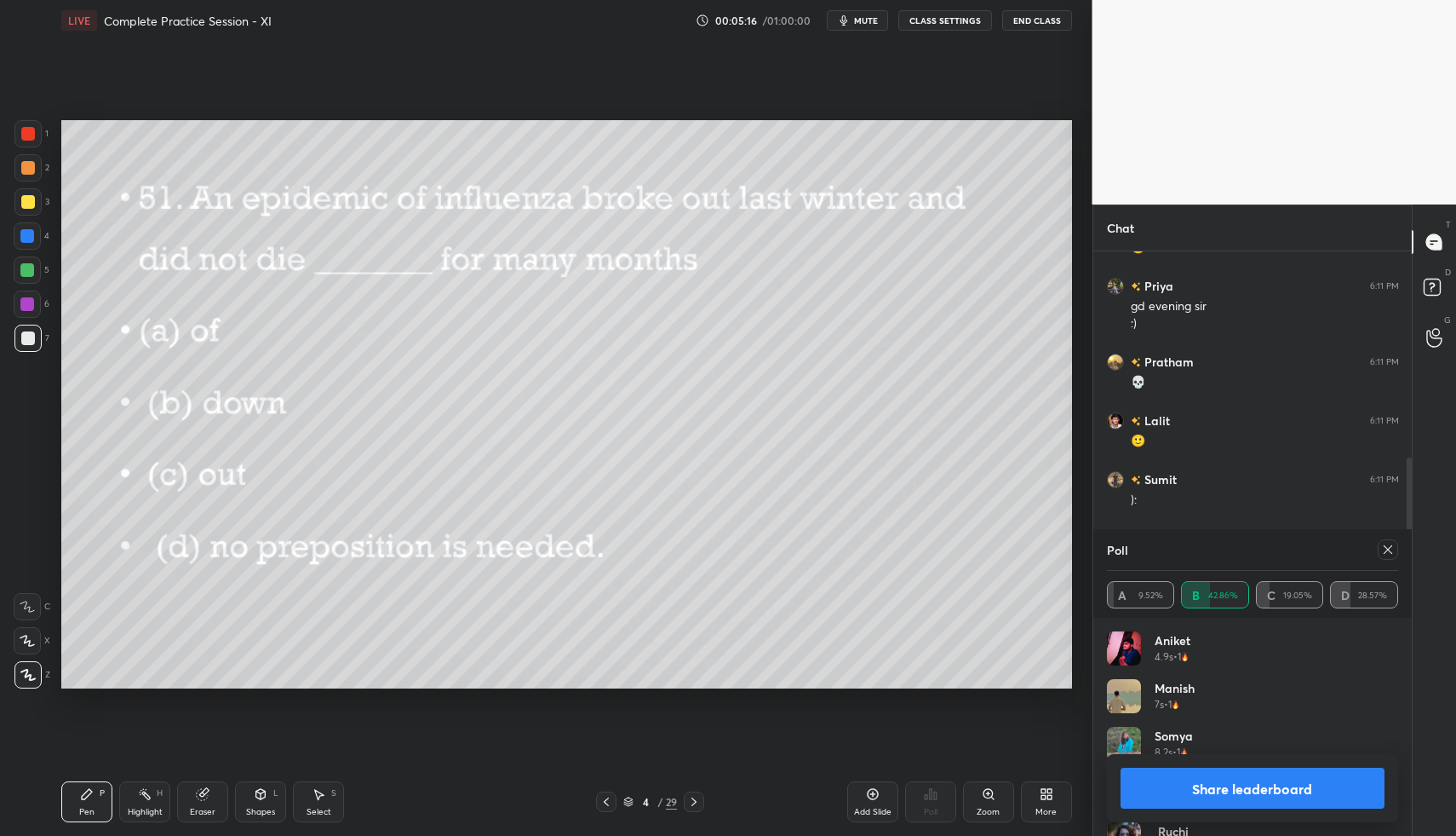
click at [1388, 544] on icon at bounding box center [1388, 549] width 14 height 14
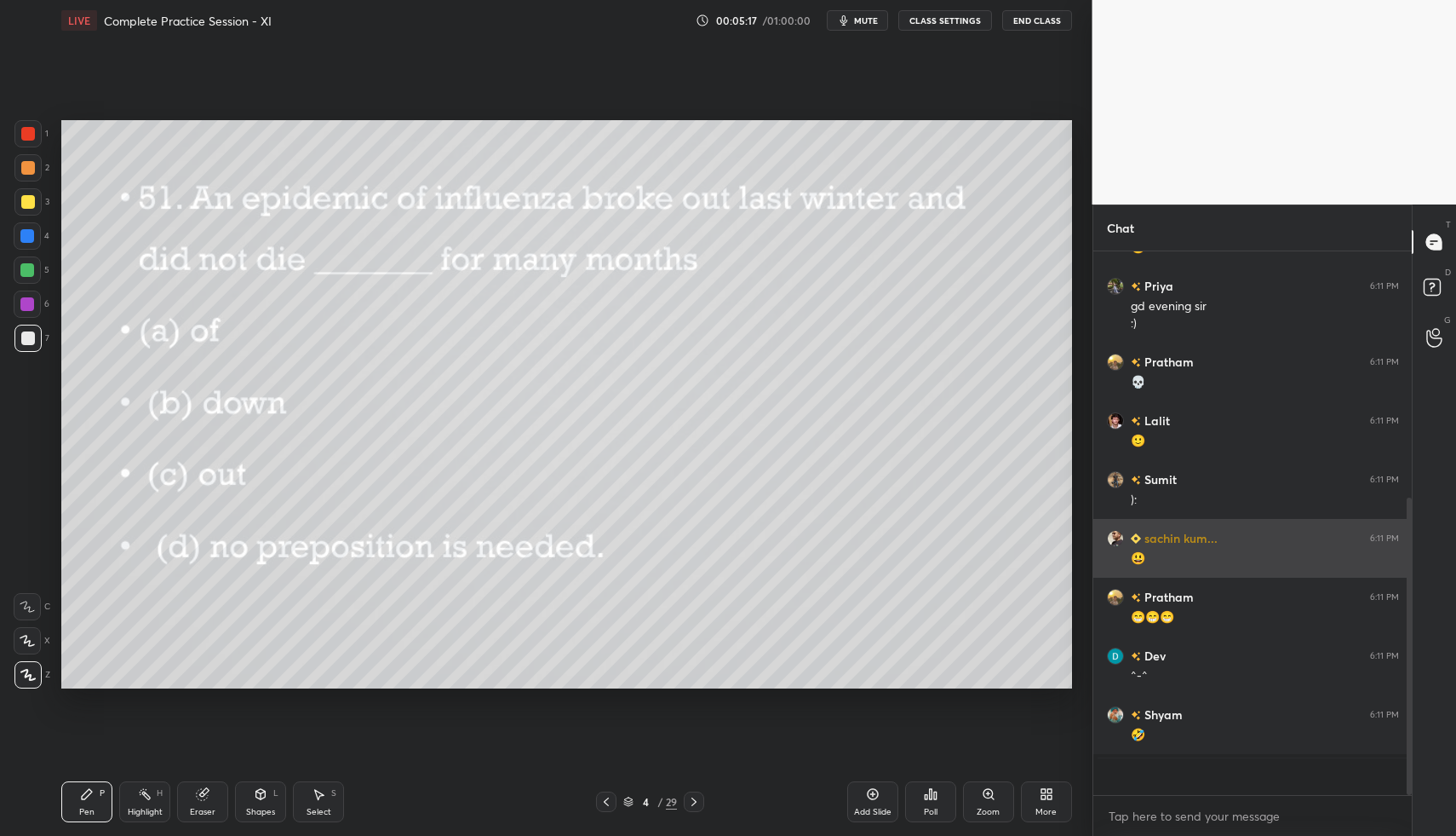
scroll to position [0, 0]
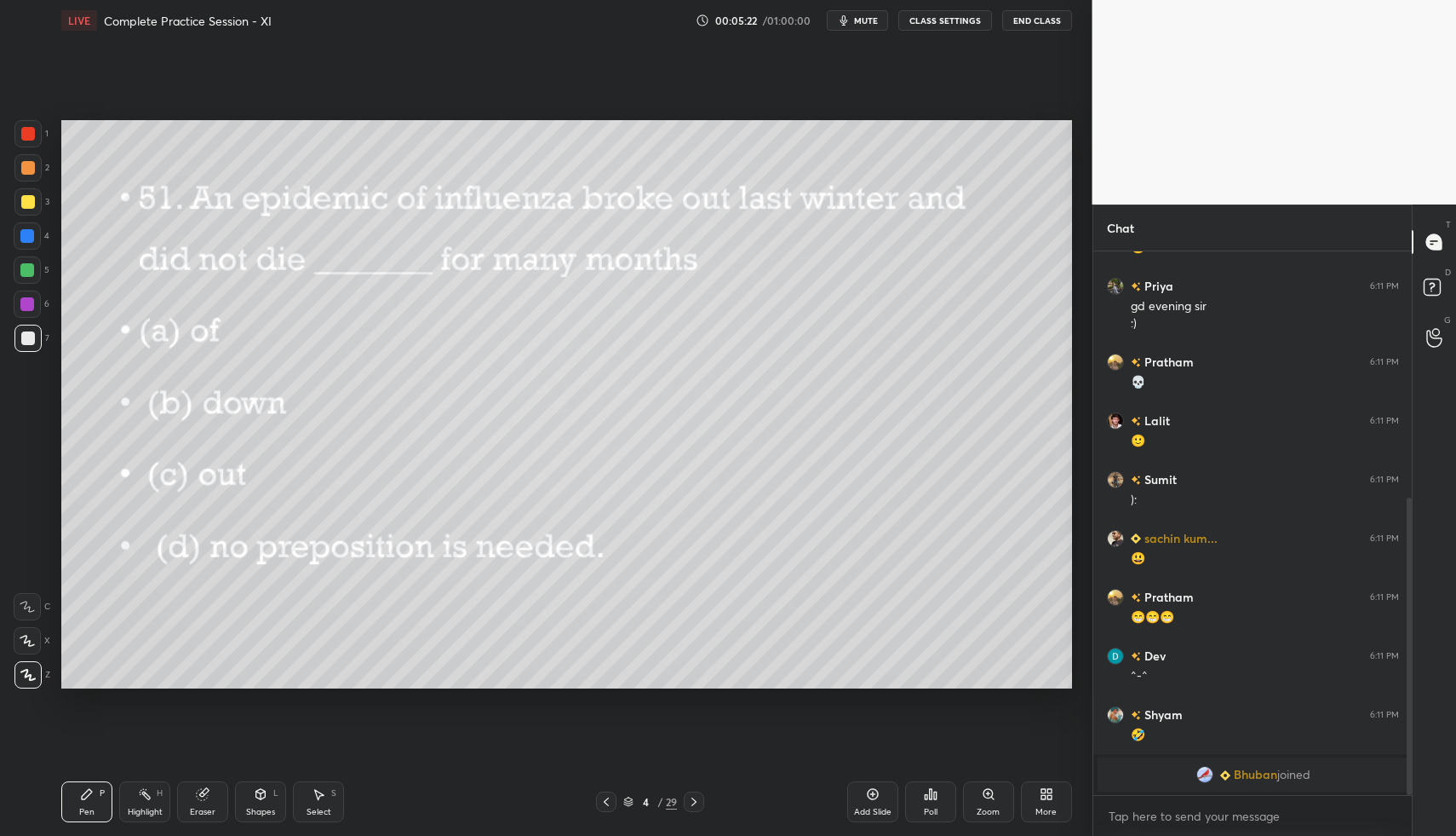
click at [34, 134] on div at bounding box center [28, 134] width 27 height 27
click at [703, 798] on div at bounding box center [694, 801] width 21 height 21
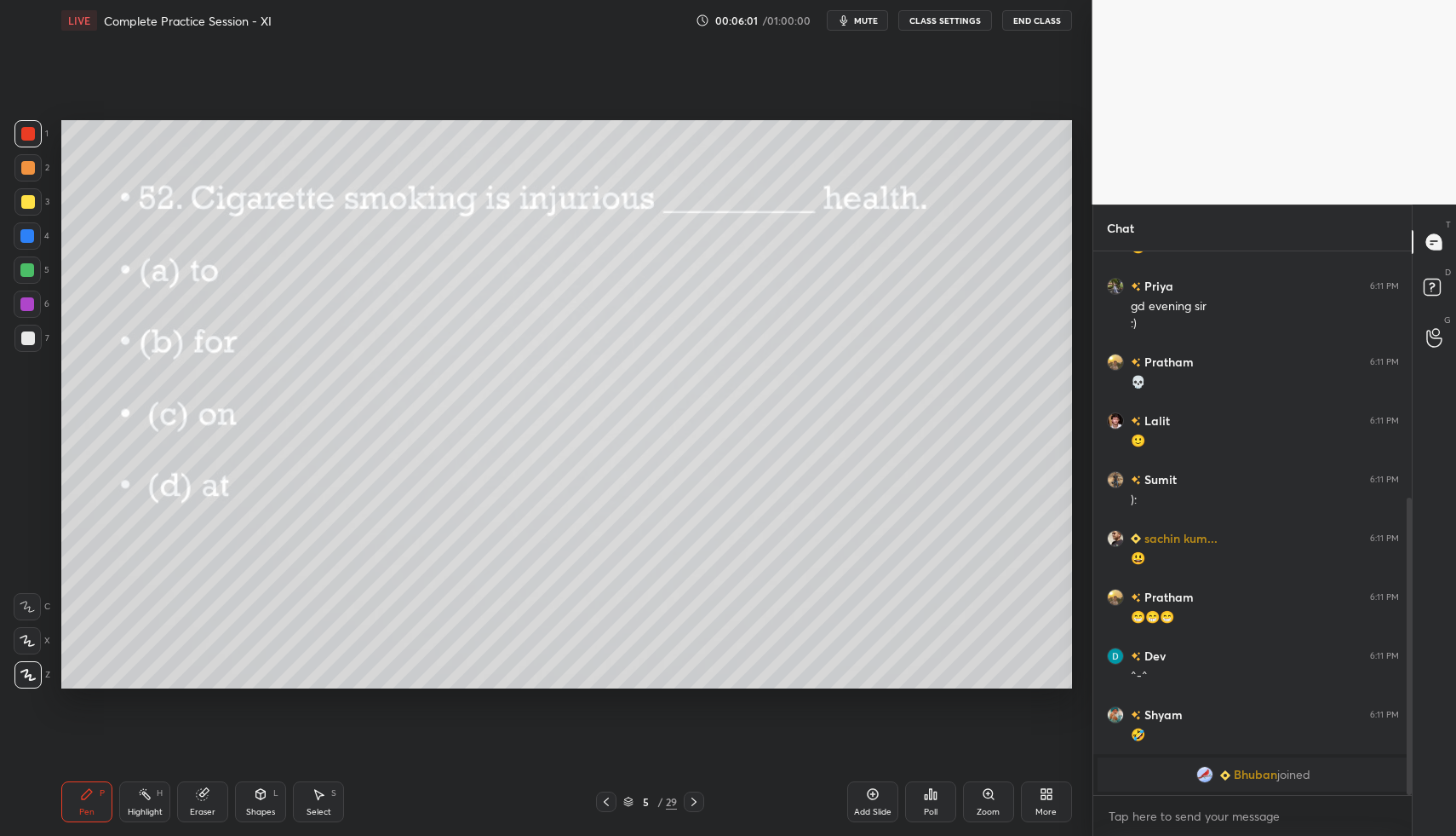
click at [933, 800] on div "Poll" at bounding box center [931, 801] width 51 height 41
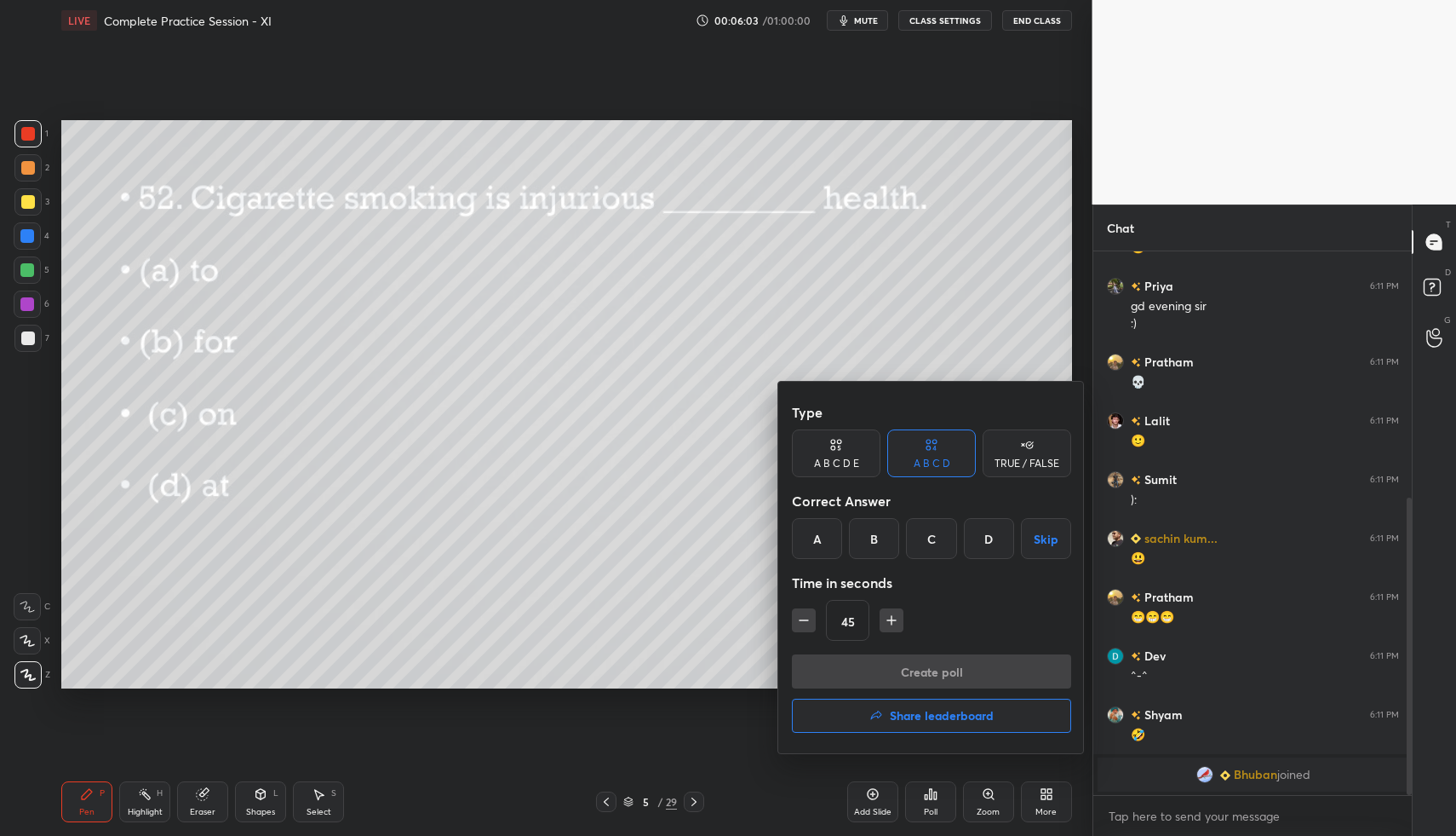
click at [815, 544] on div "A" at bounding box center [817, 538] width 50 height 41
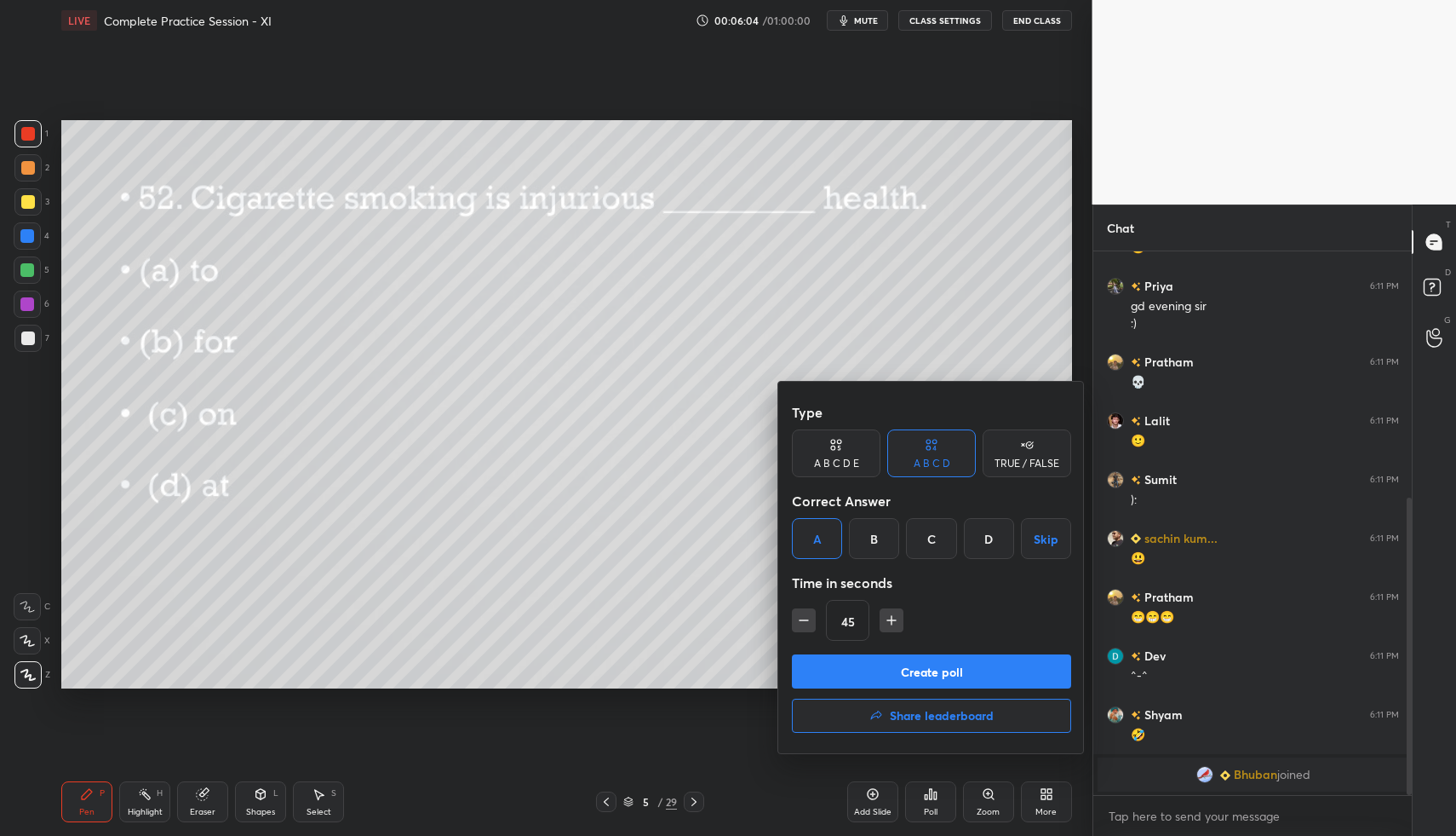
drag, startPoint x: 873, startPoint y: 665, endPoint x: 878, endPoint y: 654, distance: 12.1
click at [871, 664] on button "Create poll" at bounding box center [932, 672] width 280 height 35
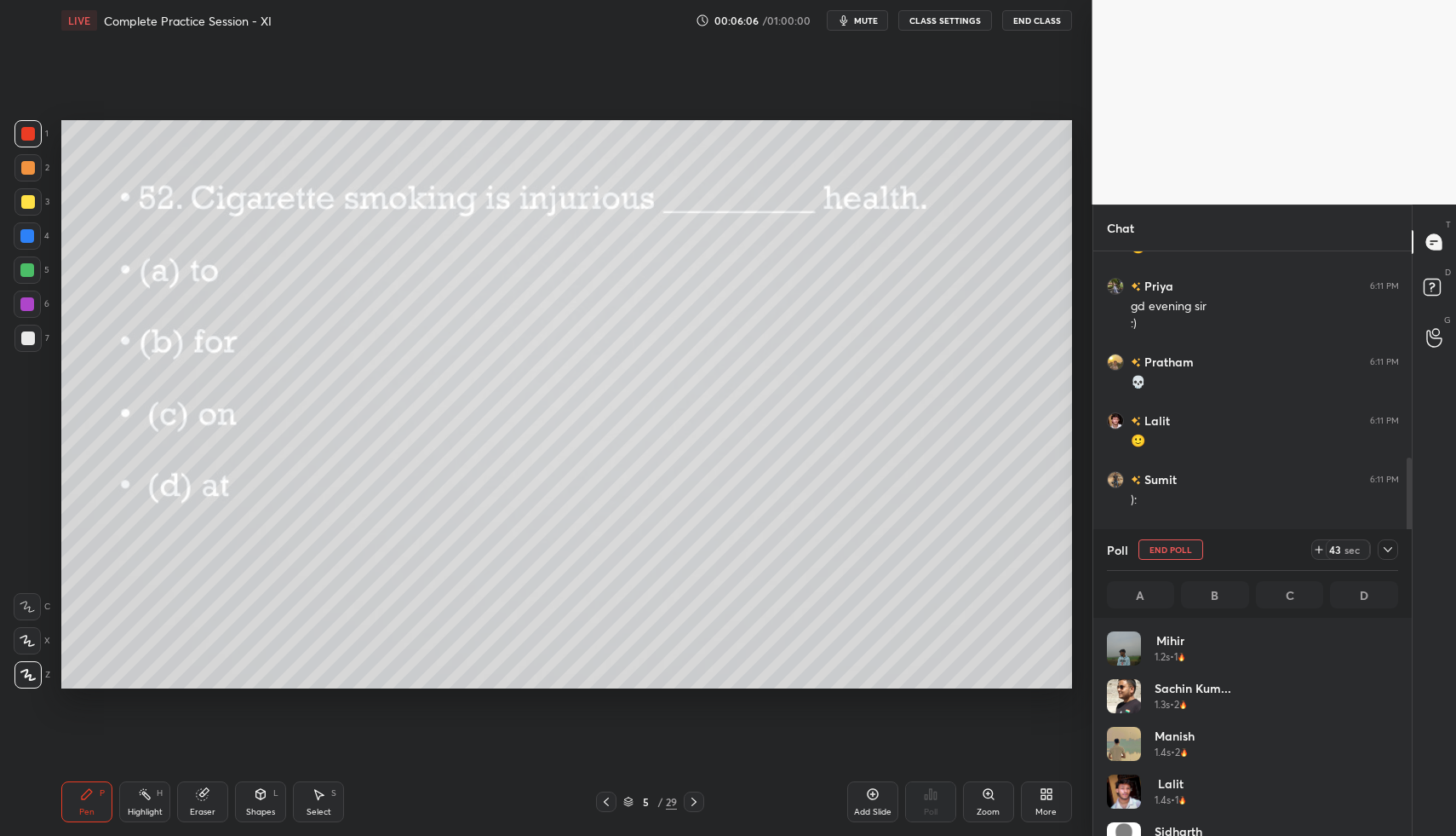
scroll to position [199, 286]
click at [1389, 546] on icon at bounding box center [1388, 549] width 14 height 14
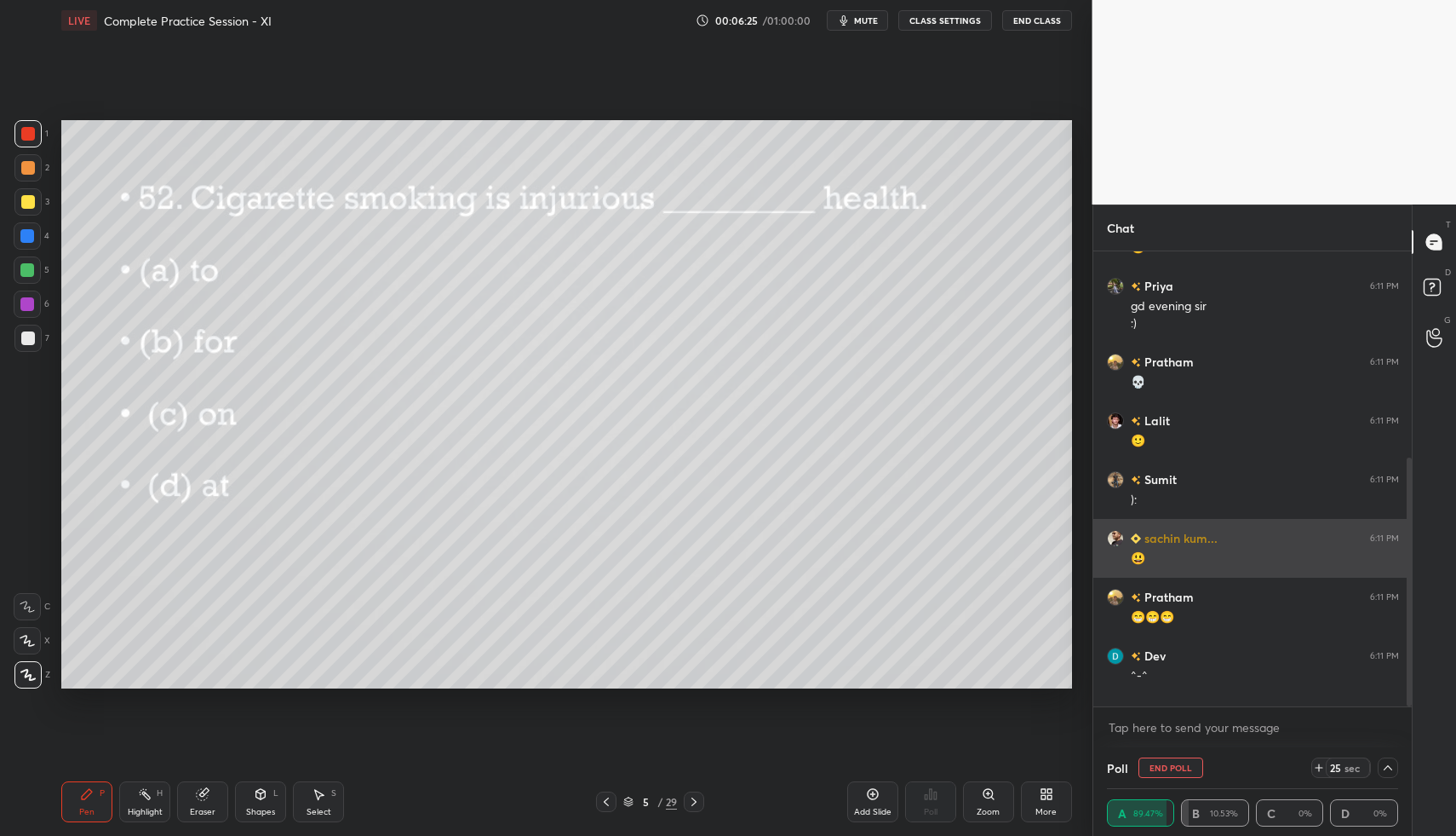
scroll to position [0, 0]
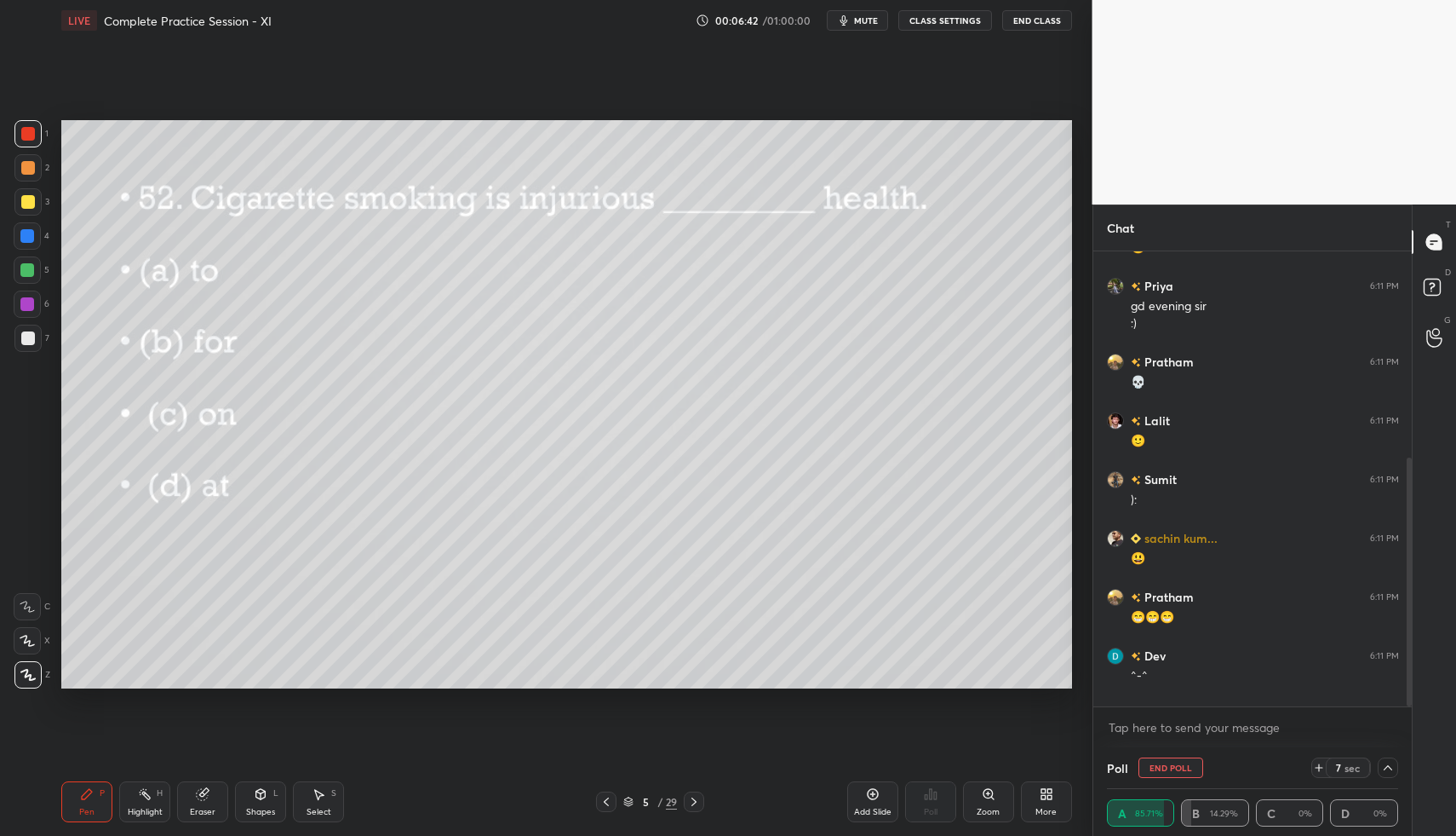
click at [31, 271] on div at bounding box center [27, 270] width 14 height 14
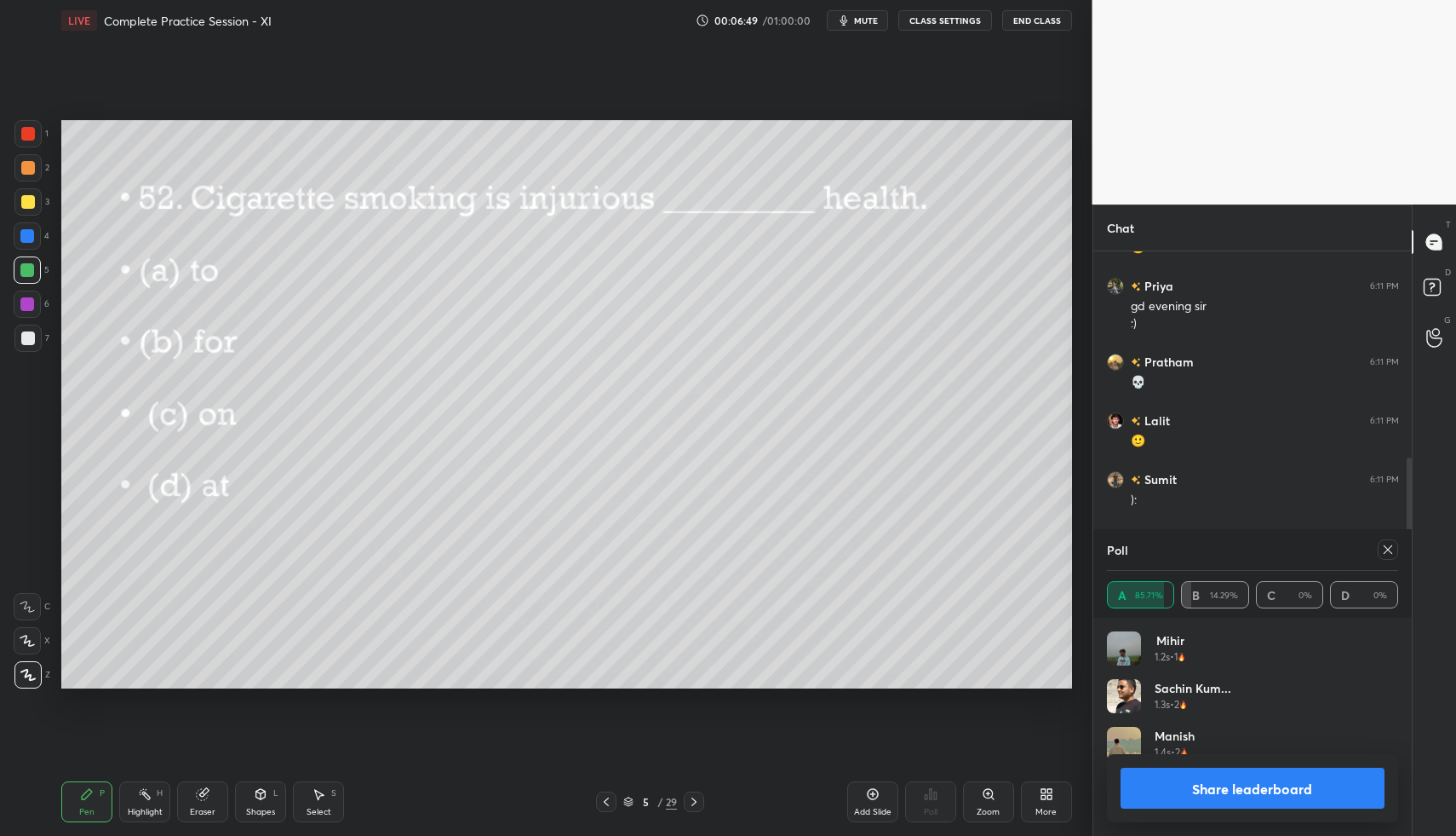
scroll to position [199, 286]
click at [699, 795] on icon at bounding box center [694, 801] width 14 height 14
click at [1387, 553] on icon at bounding box center [1388, 549] width 14 height 14
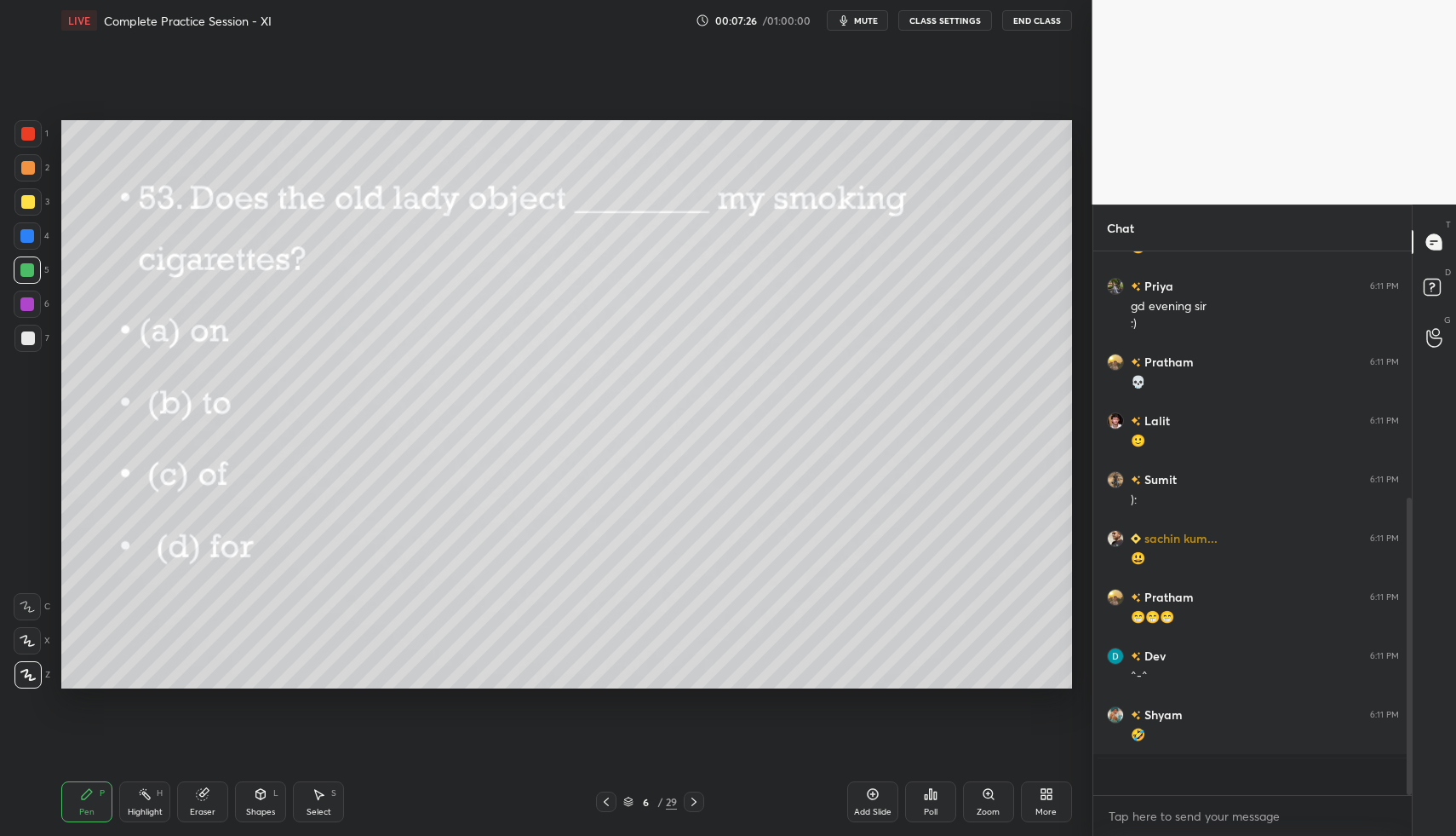
scroll to position [577, 313]
click at [932, 804] on div "Poll" at bounding box center [931, 801] width 51 height 41
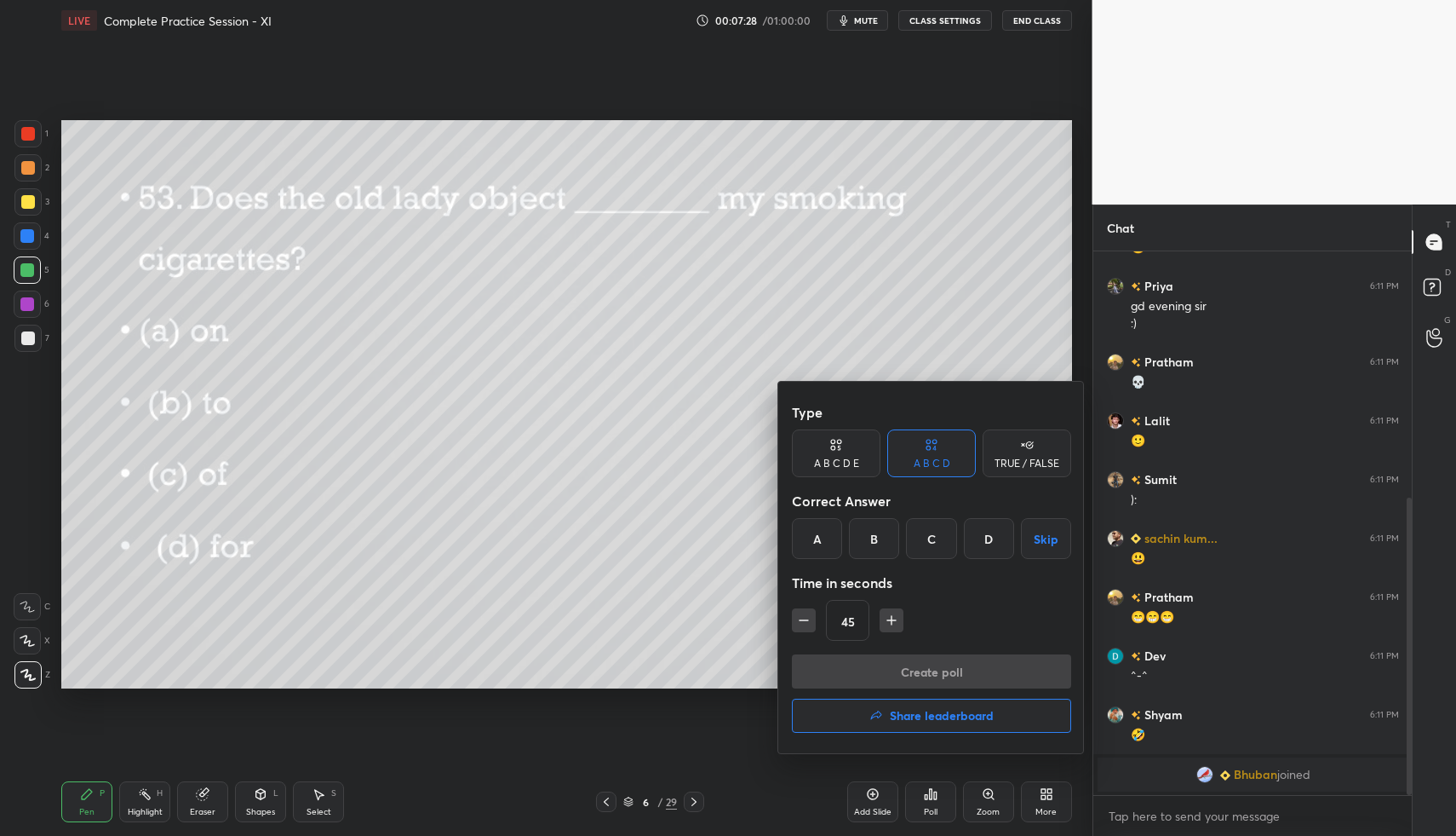
click at [869, 524] on div "B" at bounding box center [874, 538] width 50 height 41
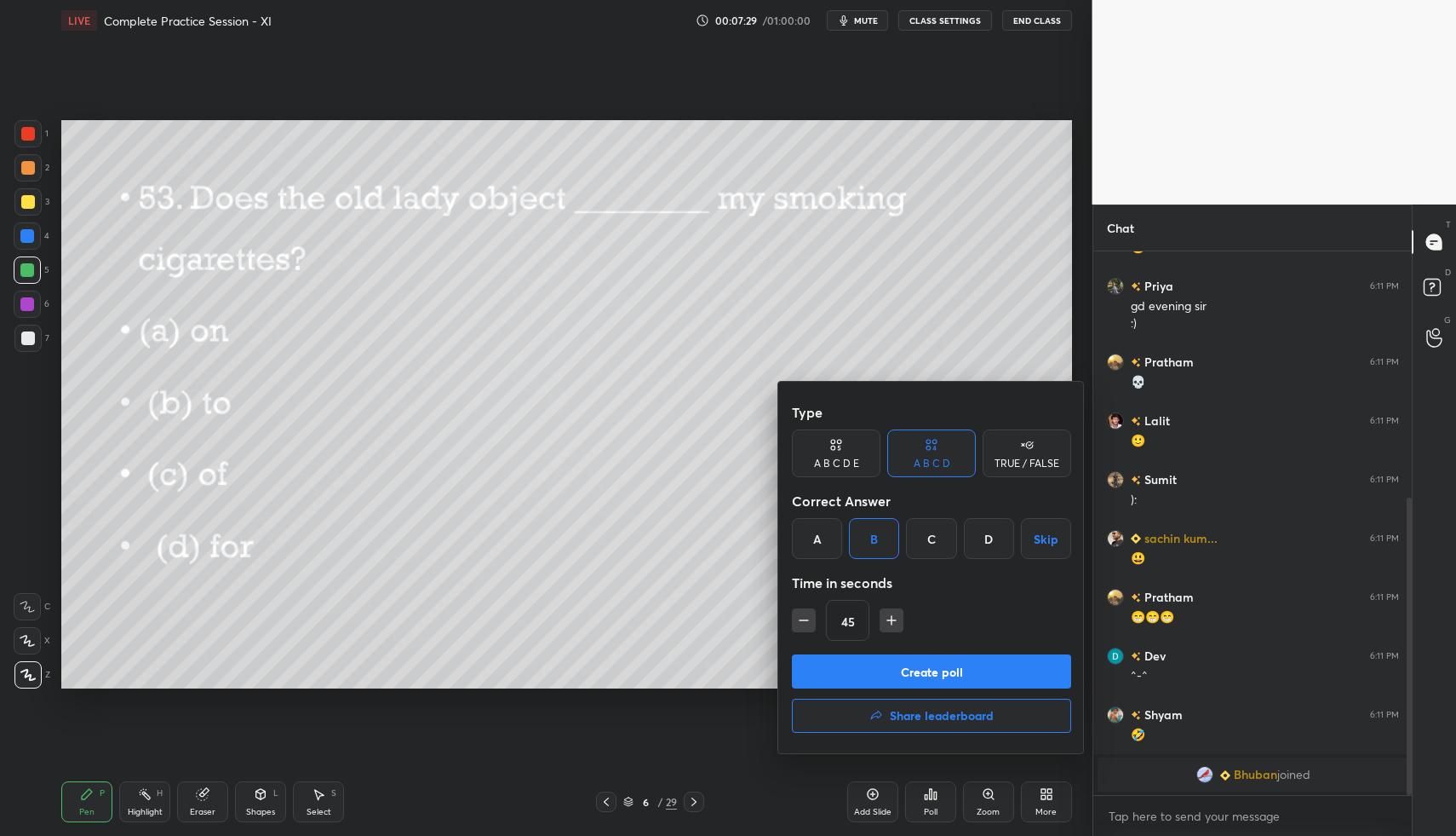
click at [903, 682] on button "Create poll" at bounding box center [932, 672] width 280 height 35
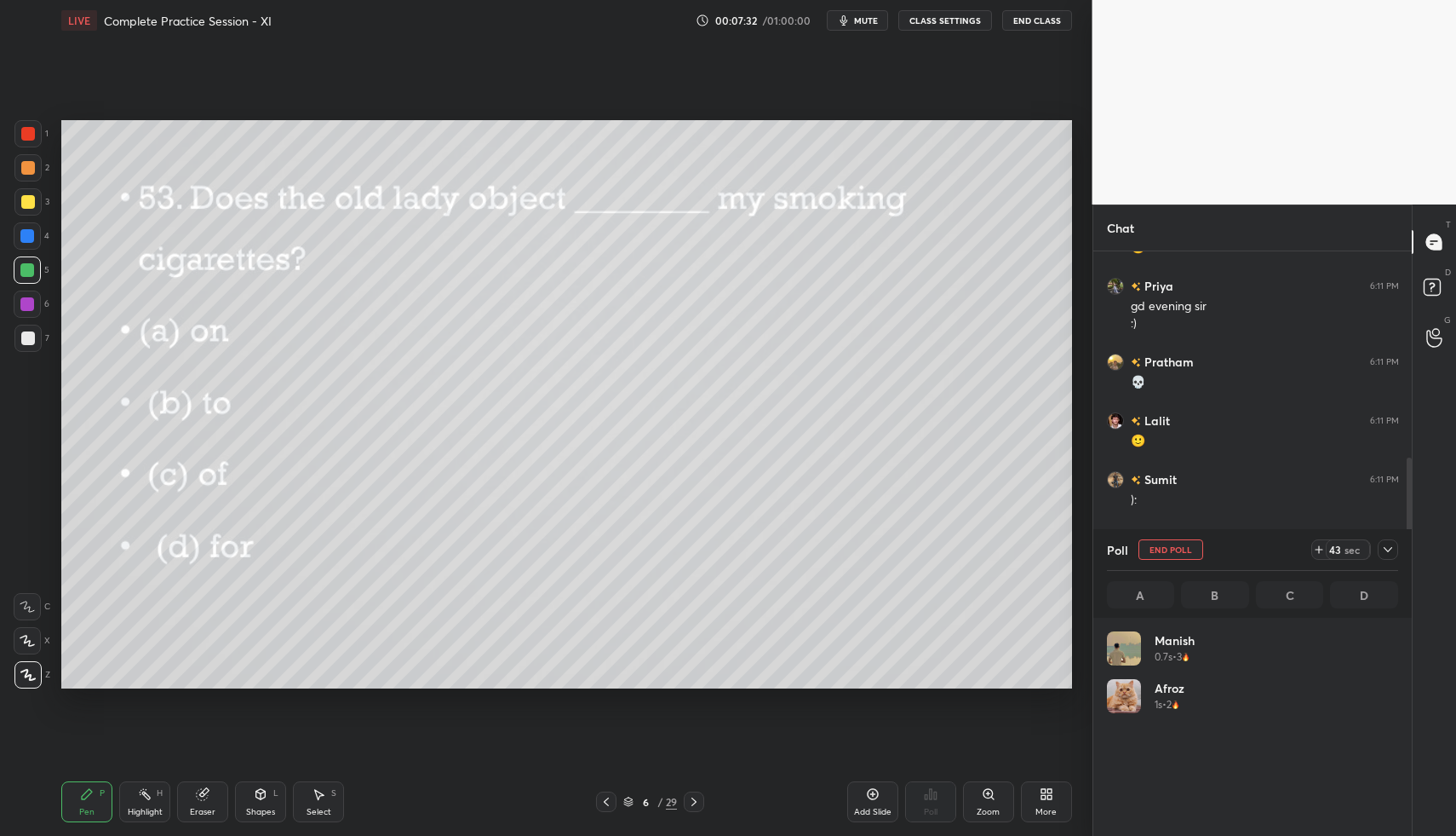
scroll to position [199, 286]
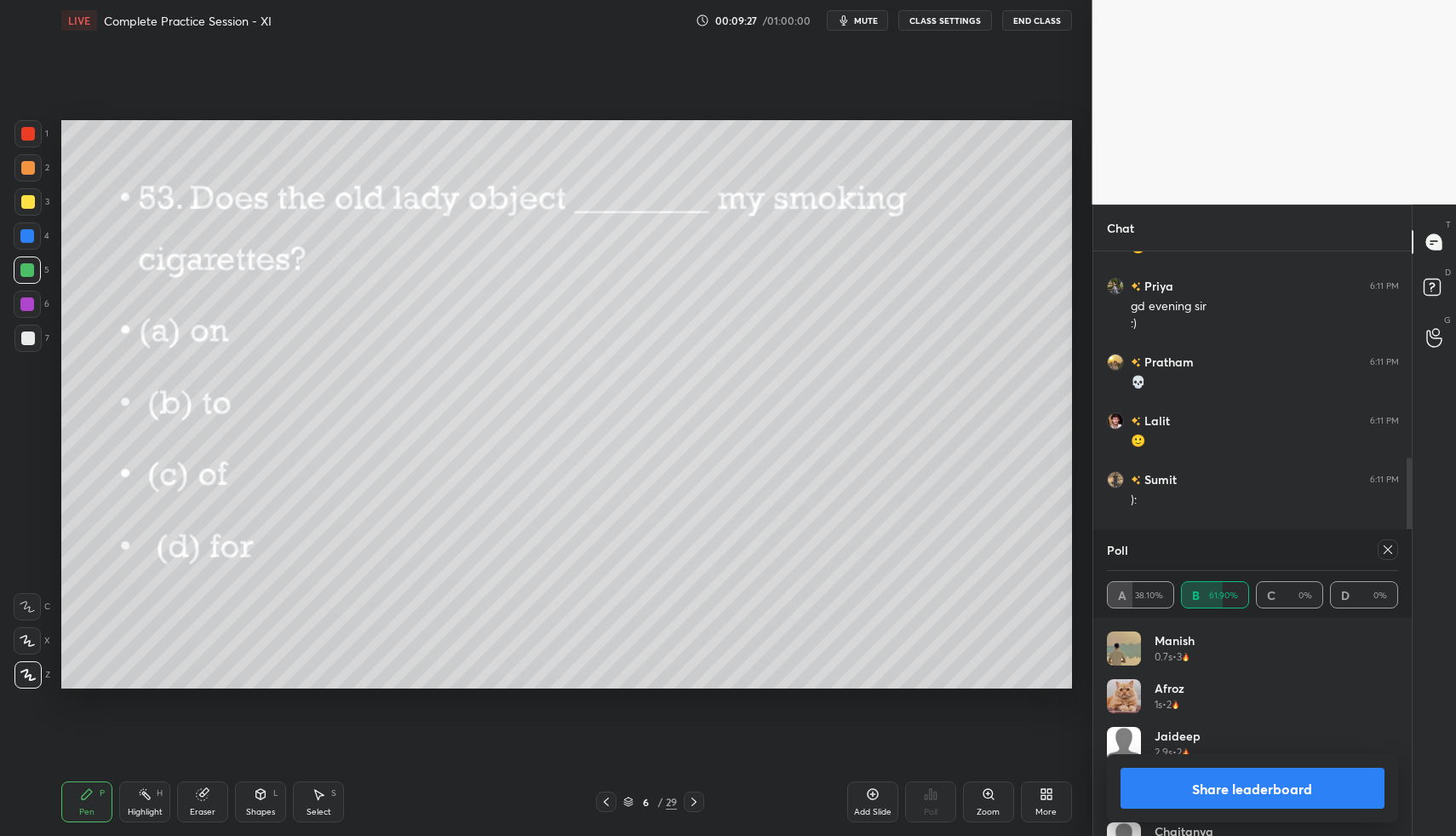
click at [695, 804] on icon at bounding box center [694, 801] width 14 height 14
click at [1387, 555] on icon at bounding box center [1388, 549] width 14 height 14
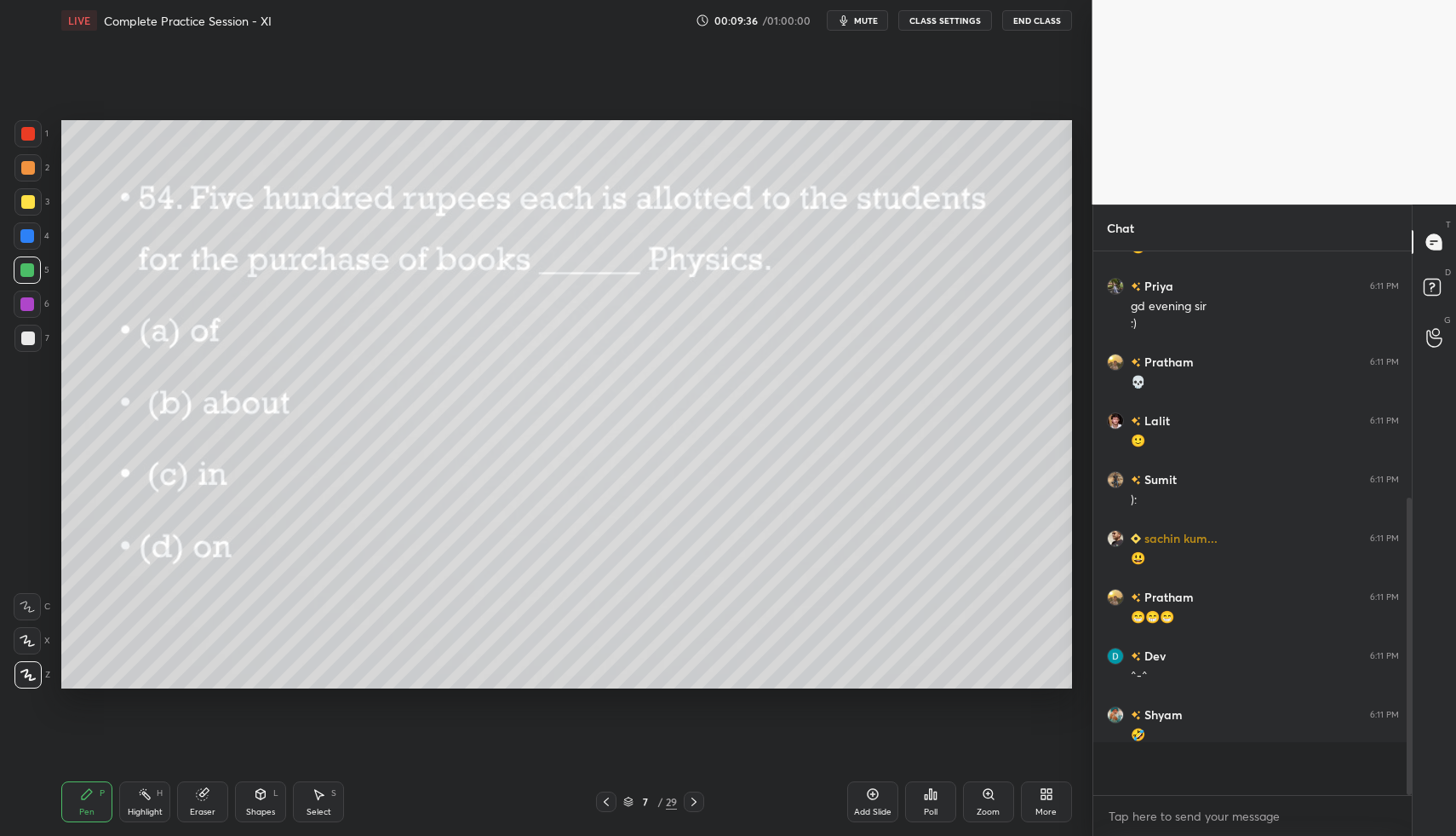
scroll to position [577, 313]
click at [941, 800] on div "Poll" at bounding box center [931, 801] width 51 height 41
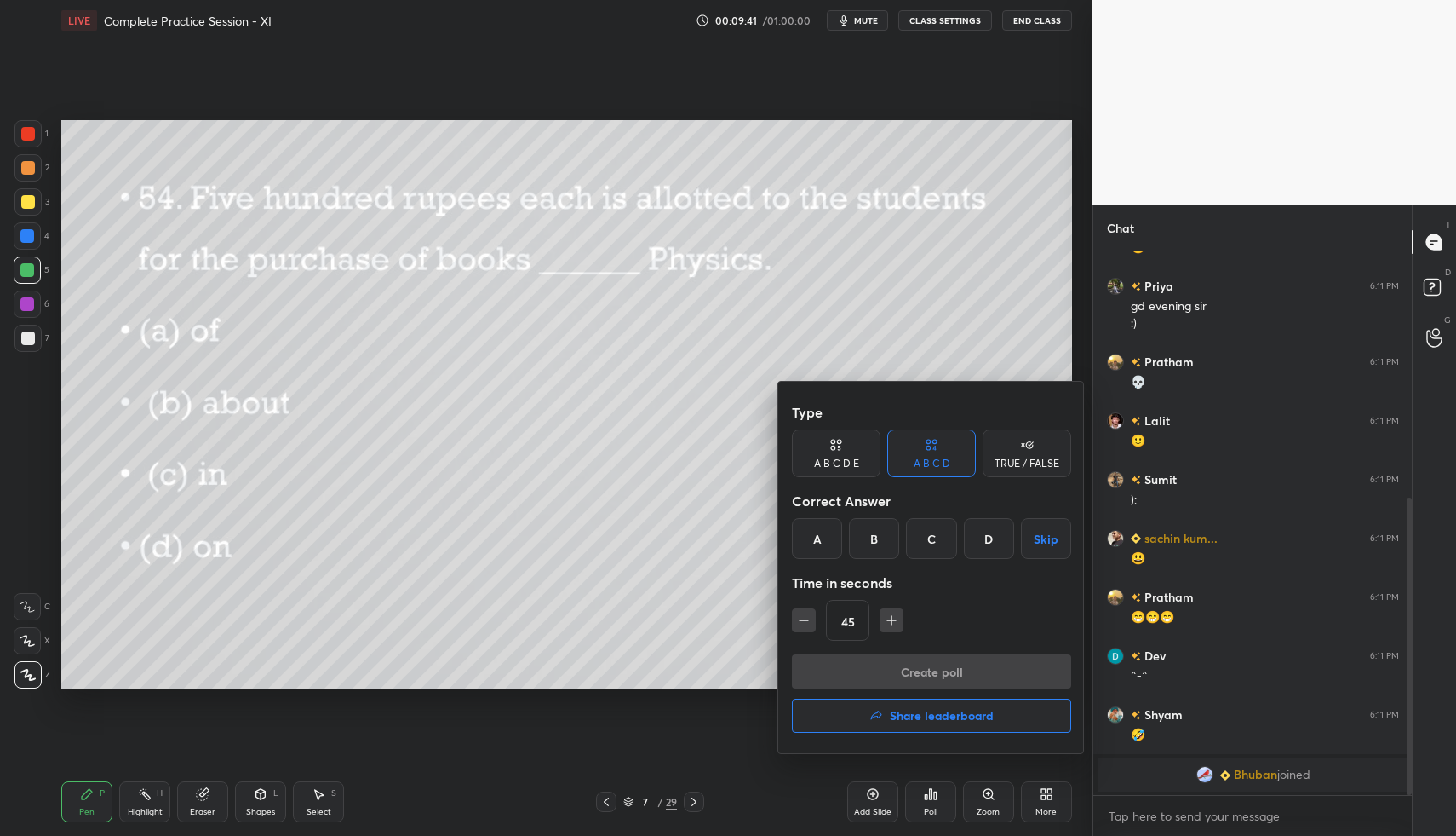
click at [988, 548] on div "D" at bounding box center [988, 538] width 50 height 41
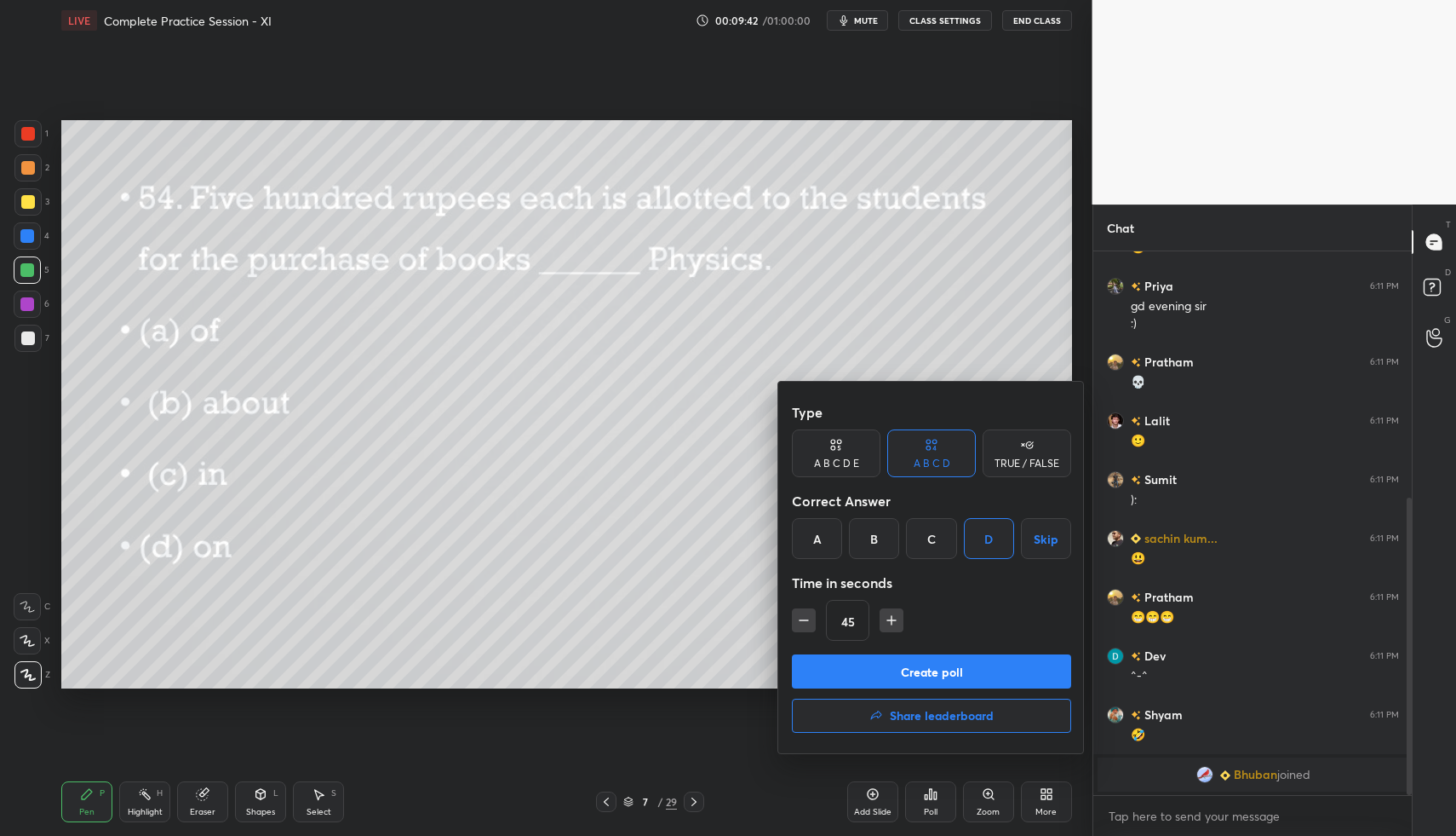
click at [973, 668] on button "Create poll" at bounding box center [932, 672] width 280 height 35
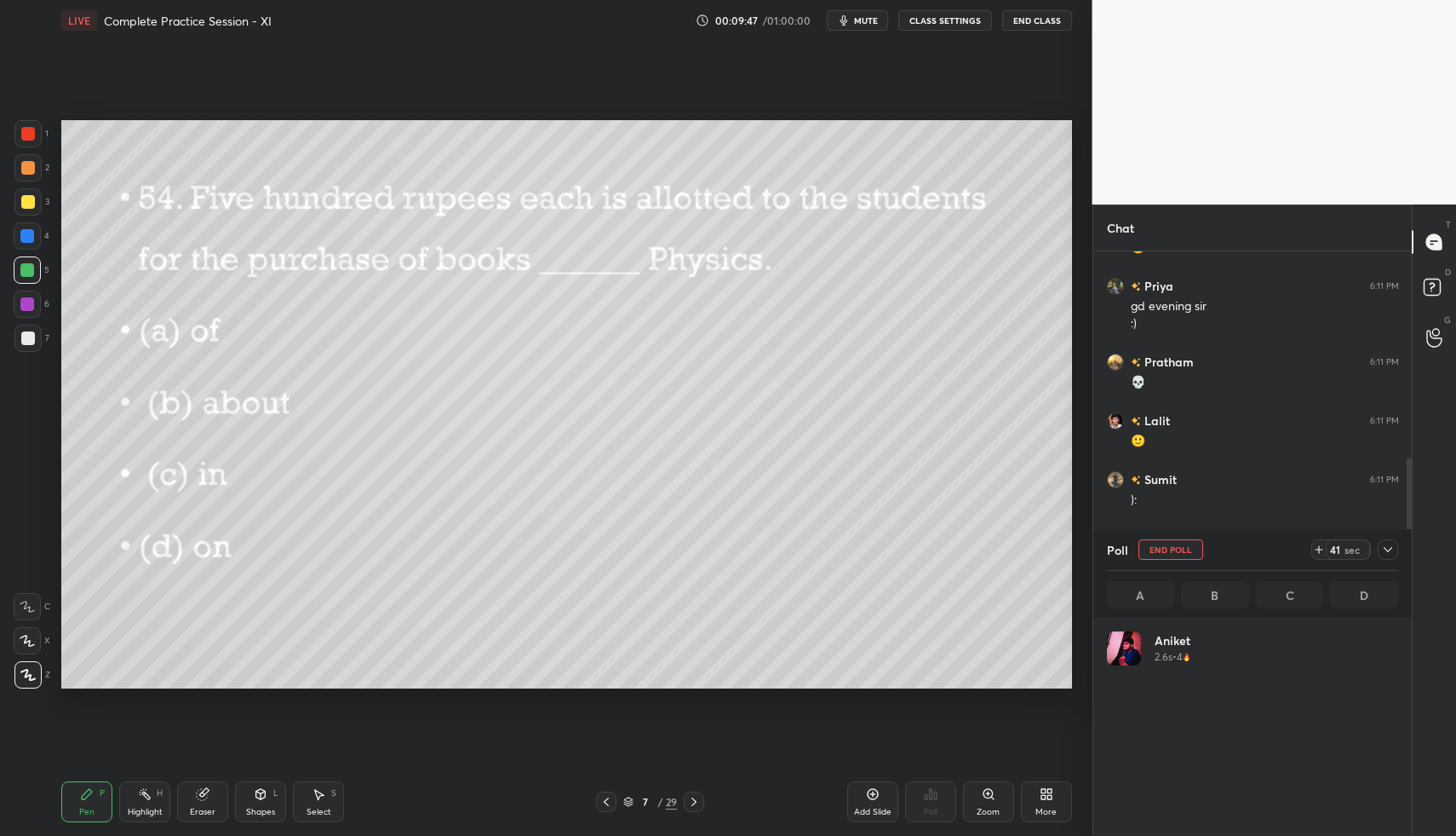
scroll to position [199, 286]
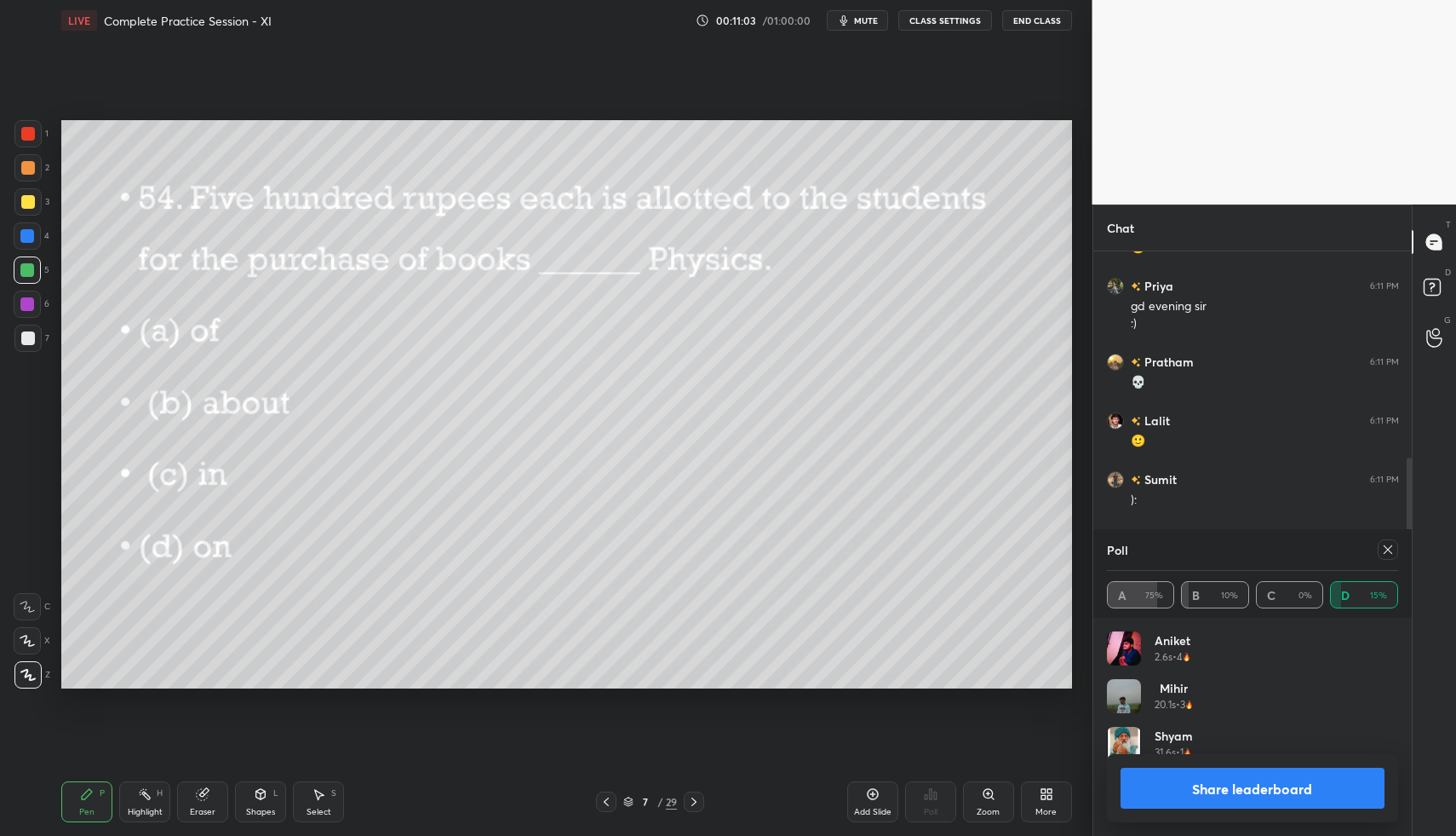
click at [1389, 552] on icon at bounding box center [1388, 549] width 14 height 14
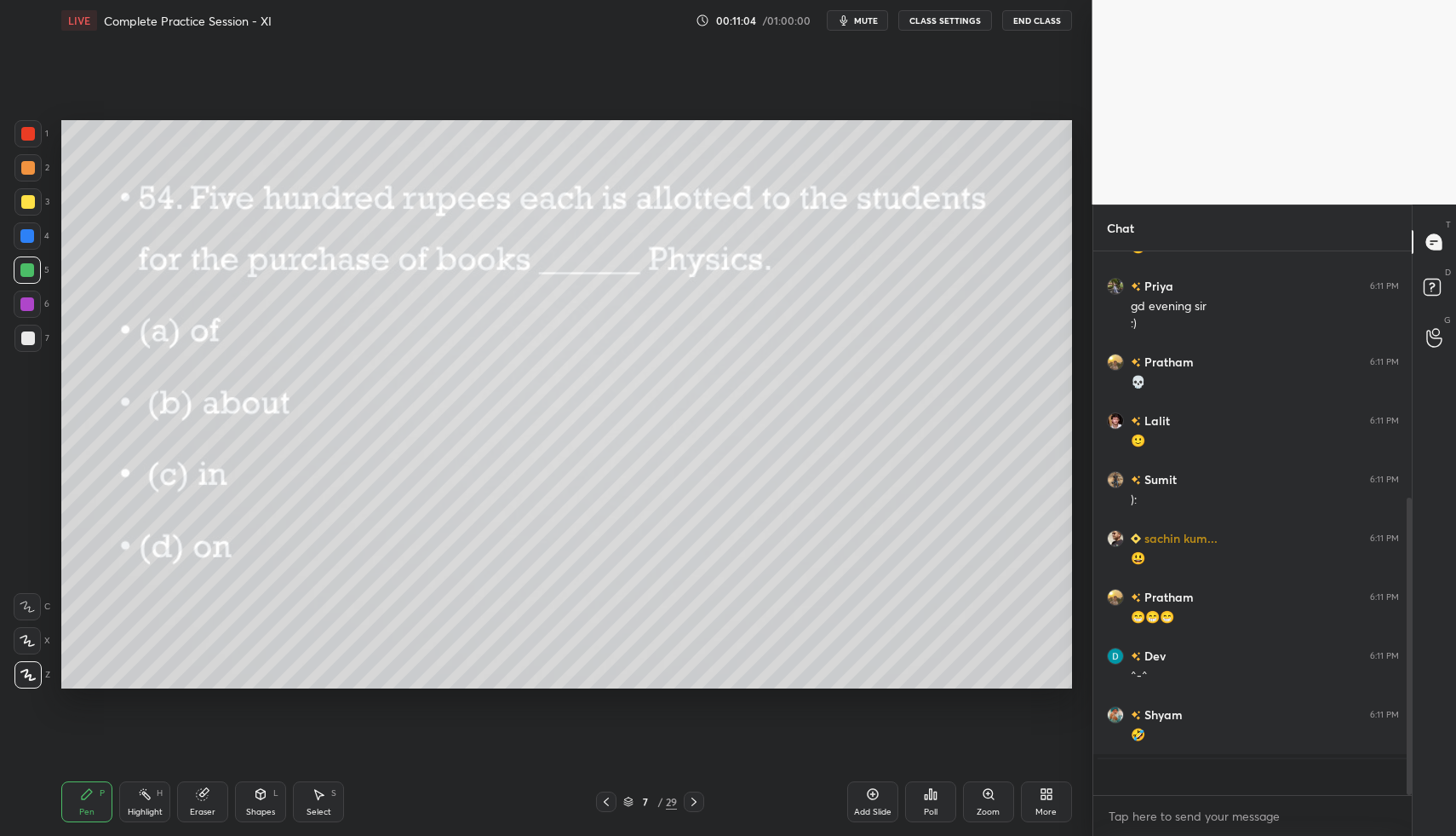
scroll to position [579, 313]
click at [698, 804] on icon at bounding box center [694, 801] width 14 height 14
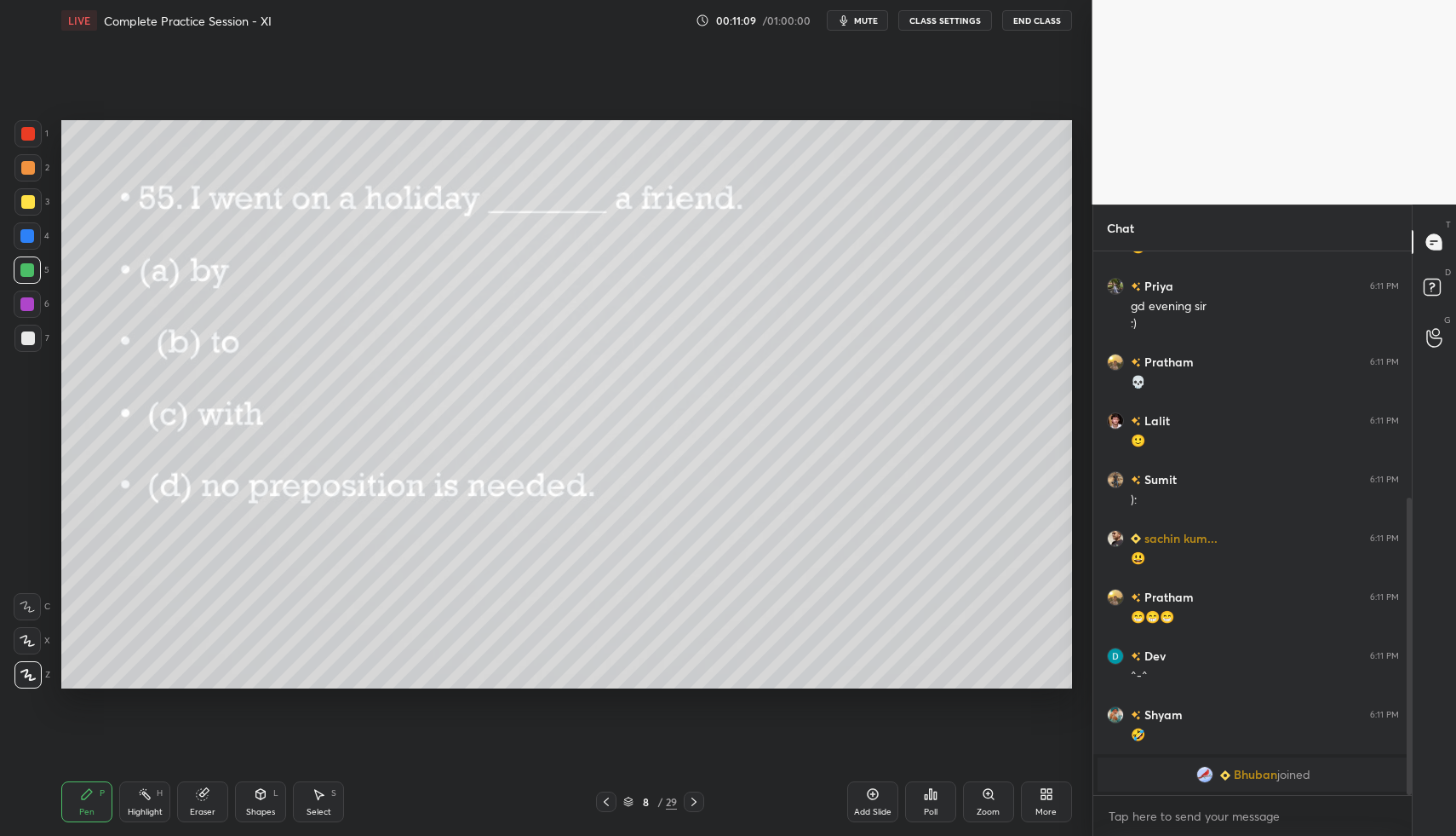
click at [947, 800] on div "Poll" at bounding box center [931, 801] width 51 height 41
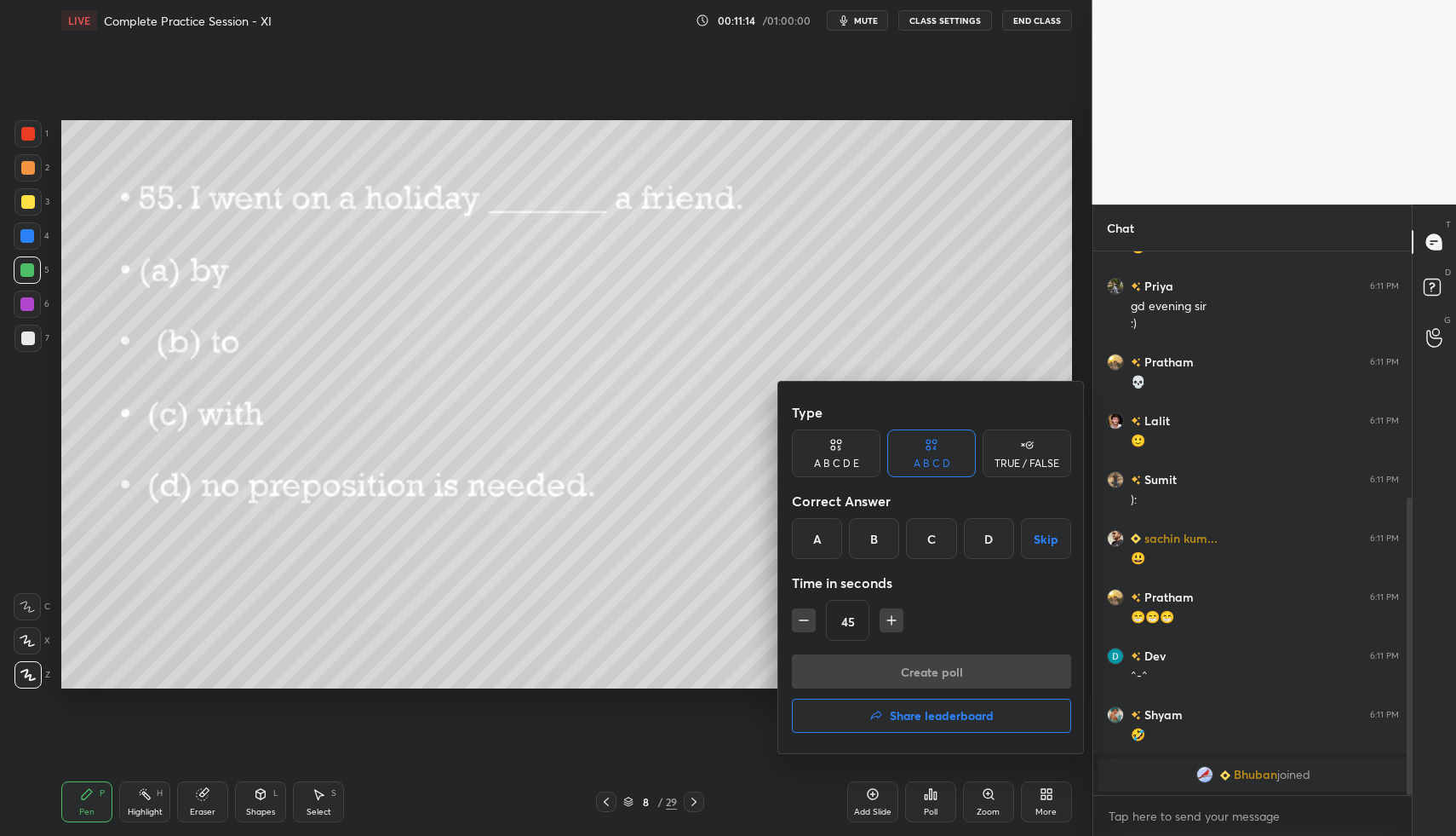
click at [939, 539] on div "C" at bounding box center [931, 538] width 50 height 41
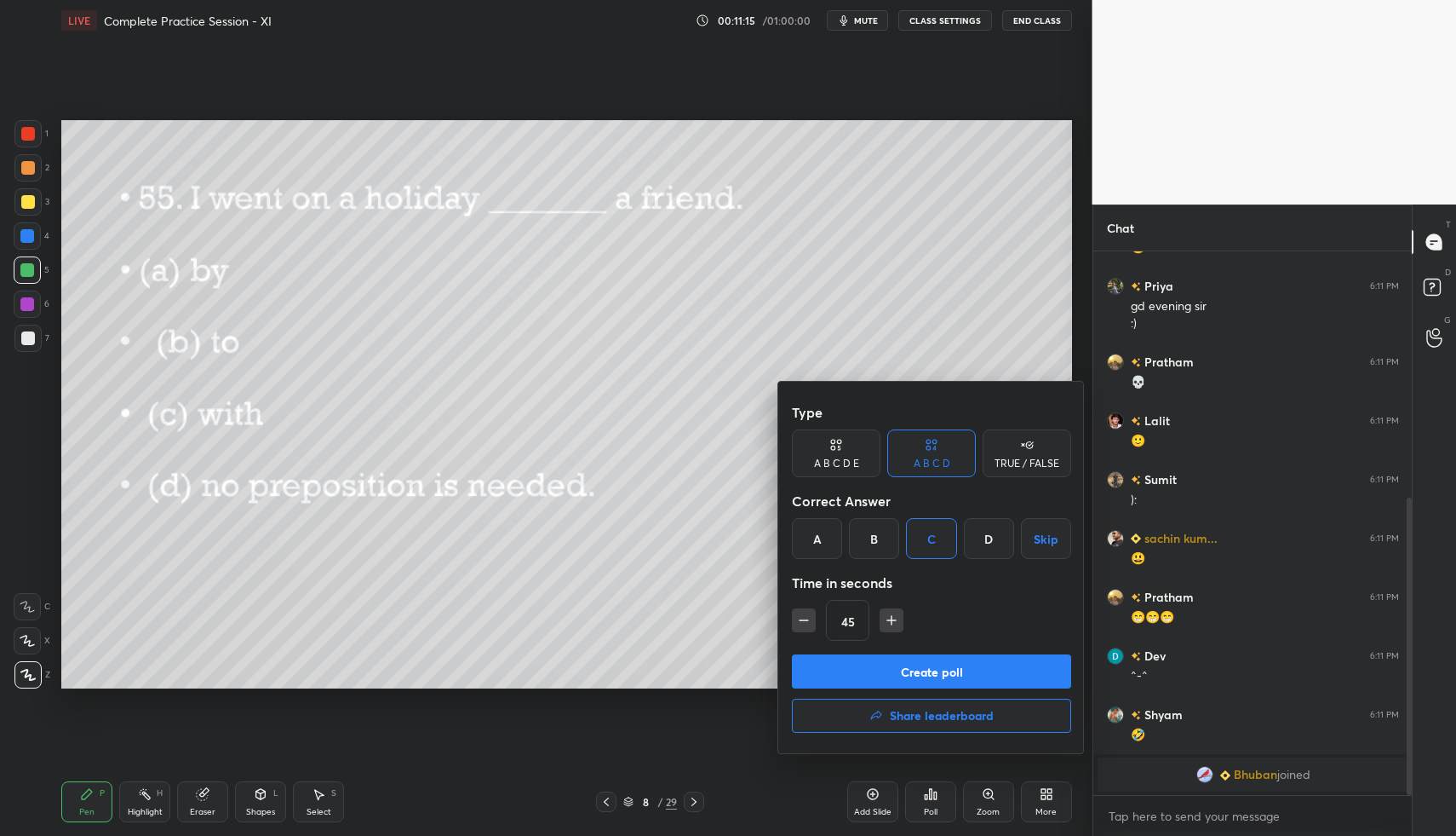
click at [951, 672] on button "Create poll" at bounding box center [932, 672] width 280 height 35
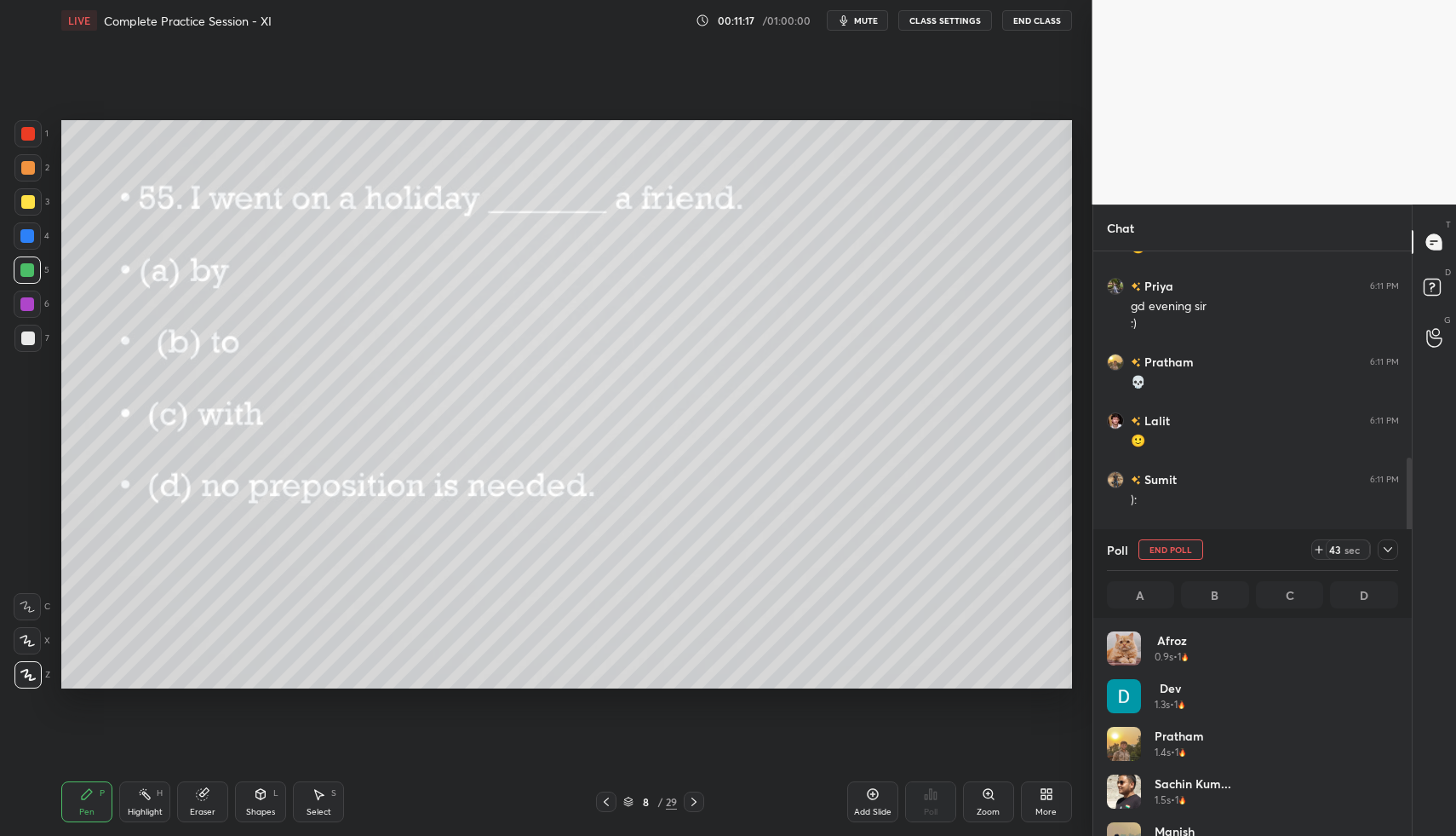
scroll to position [6, 6]
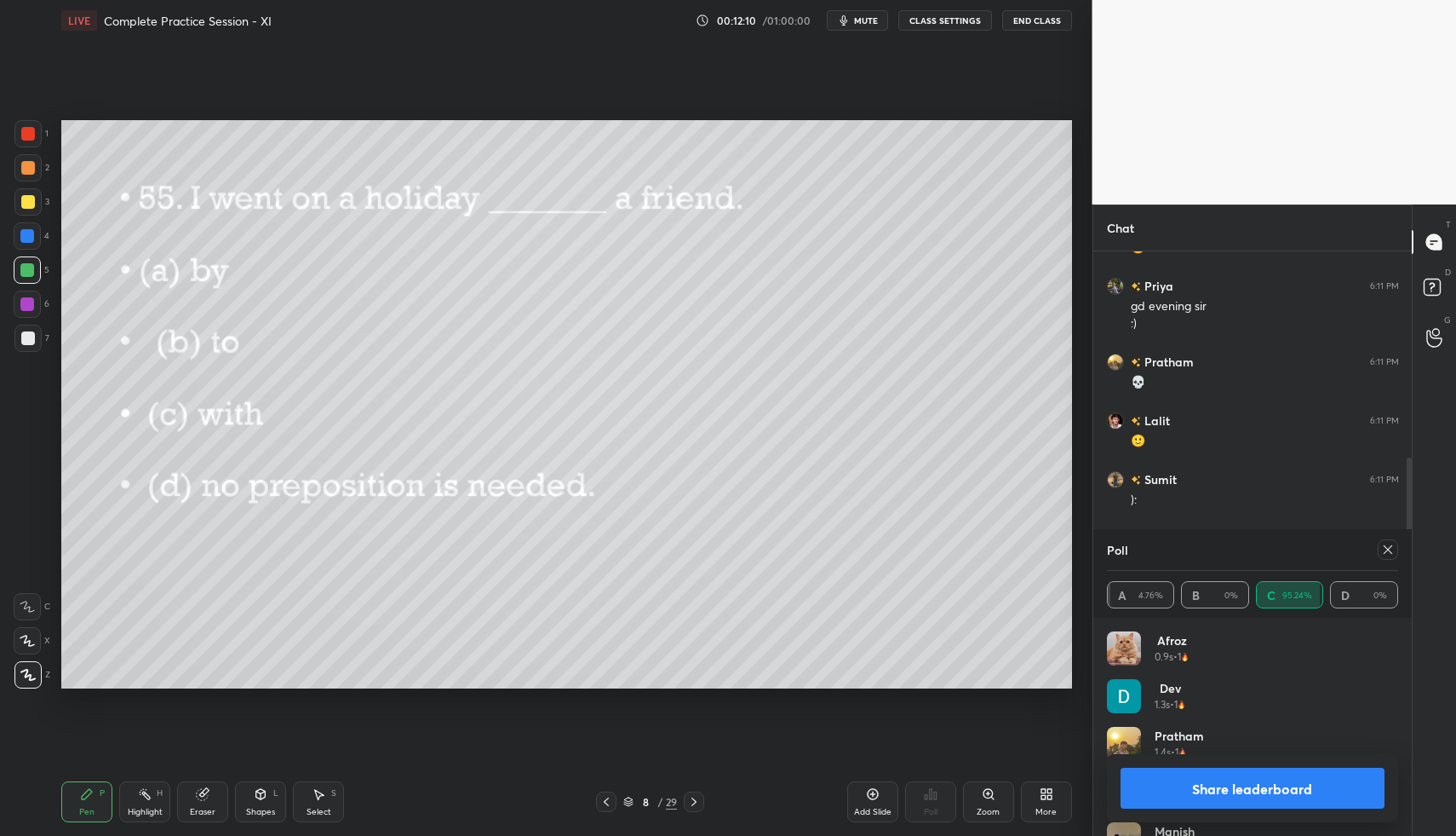
click at [1387, 559] on div at bounding box center [1388, 550] width 21 height 21
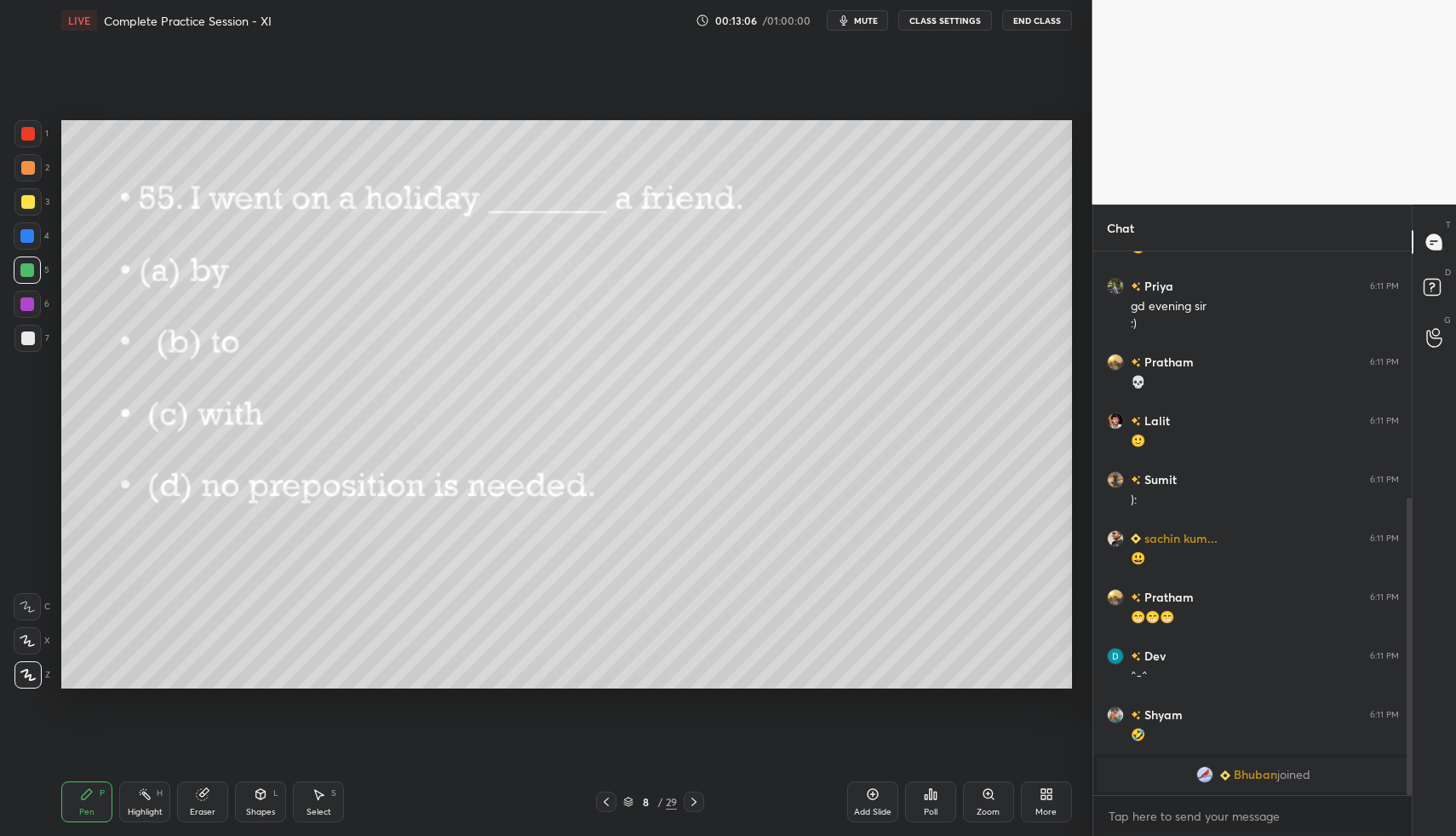
click at [699, 804] on icon at bounding box center [694, 801] width 14 height 14
click at [930, 793] on icon at bounding box center [930, 793] width 14 height 14
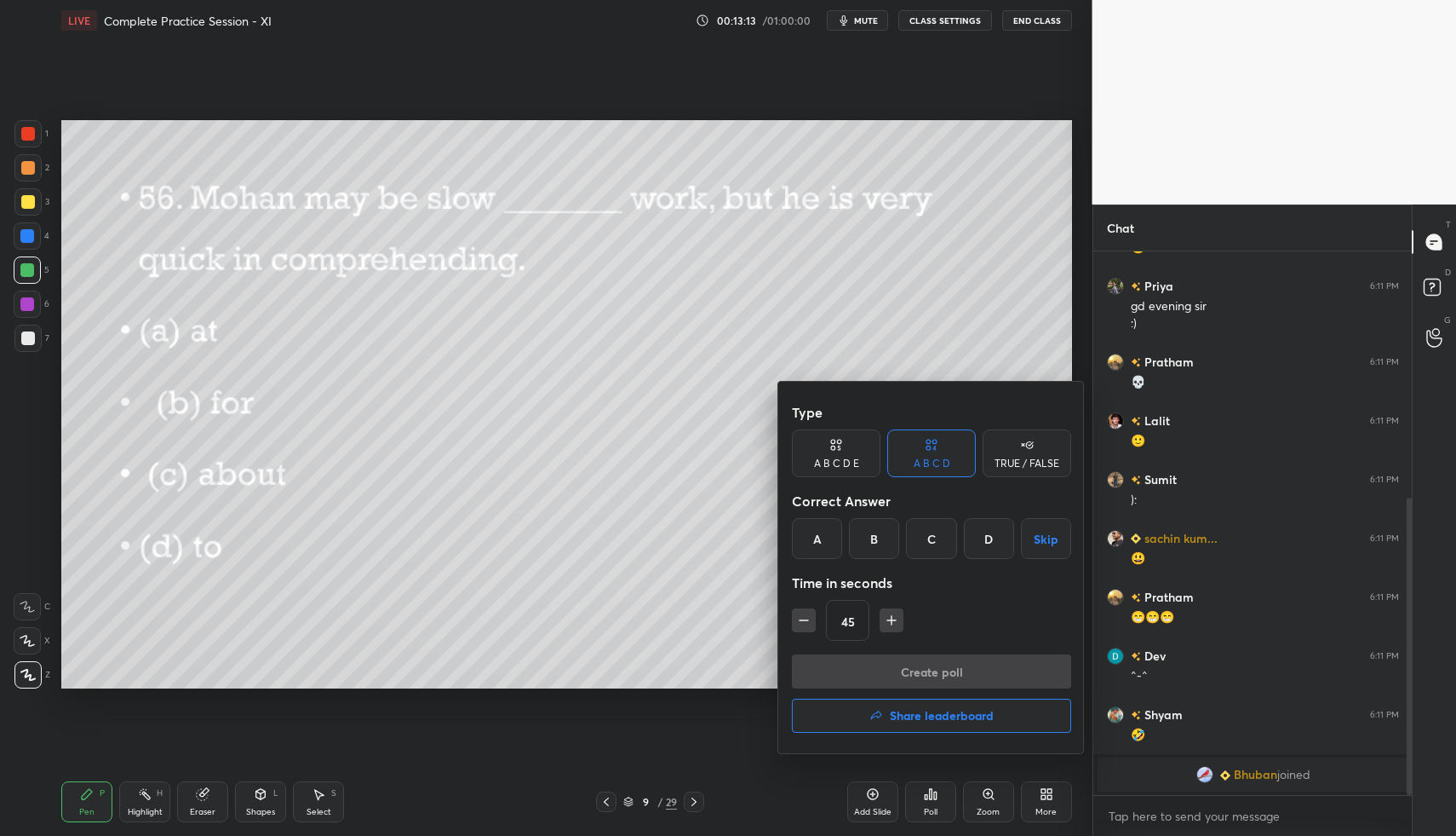
drag, startPoint x: 819, startPoint y: 540, endPoint x: 822, endPoint y: 563, distance: 23.2
click at [817, 540] on div "A" at bounding box center [817, 538] width 50 height 41
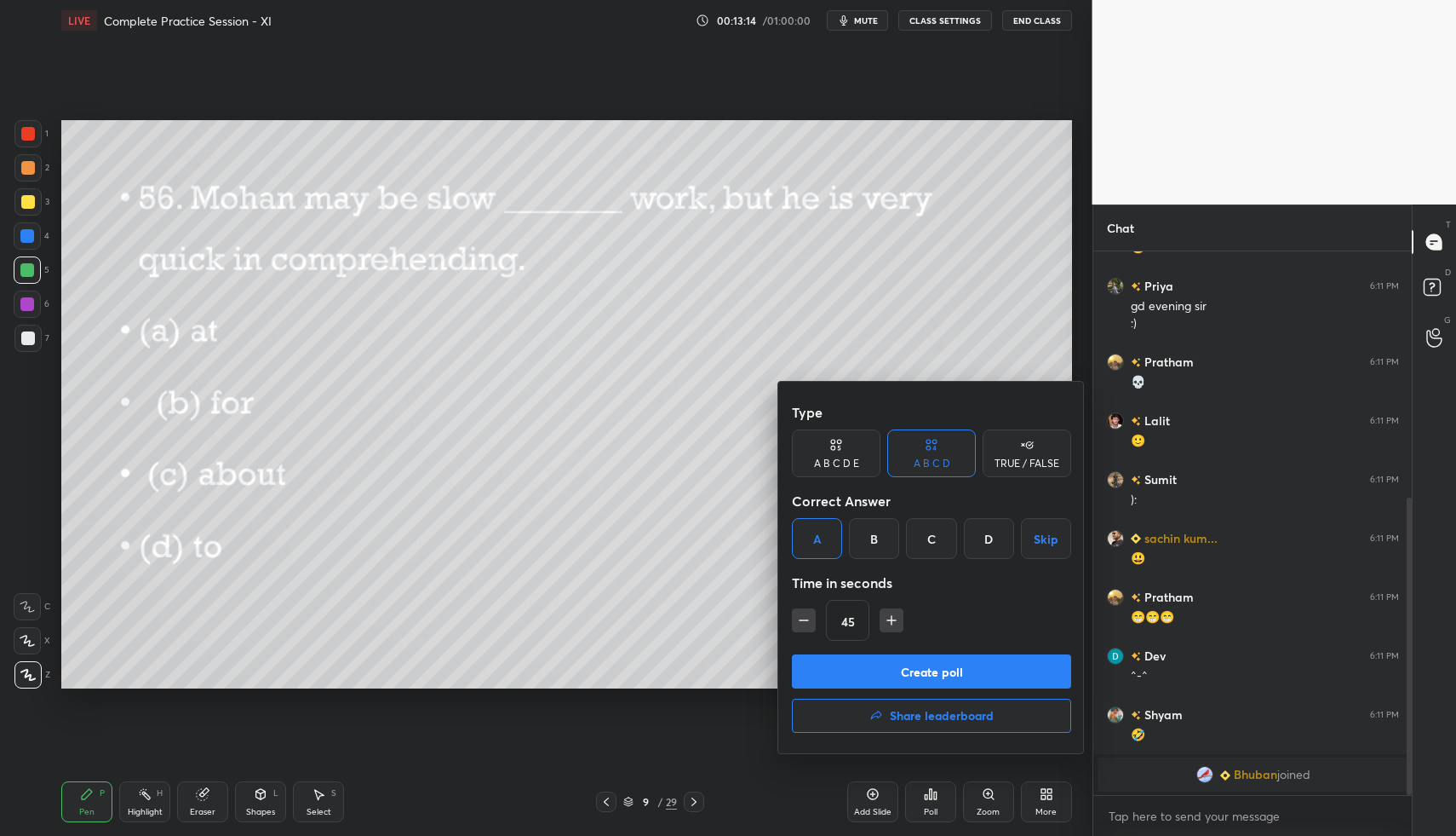
click at [862, 669] on button "Create poll" at bounding box center [932, 672] width 280 height 35
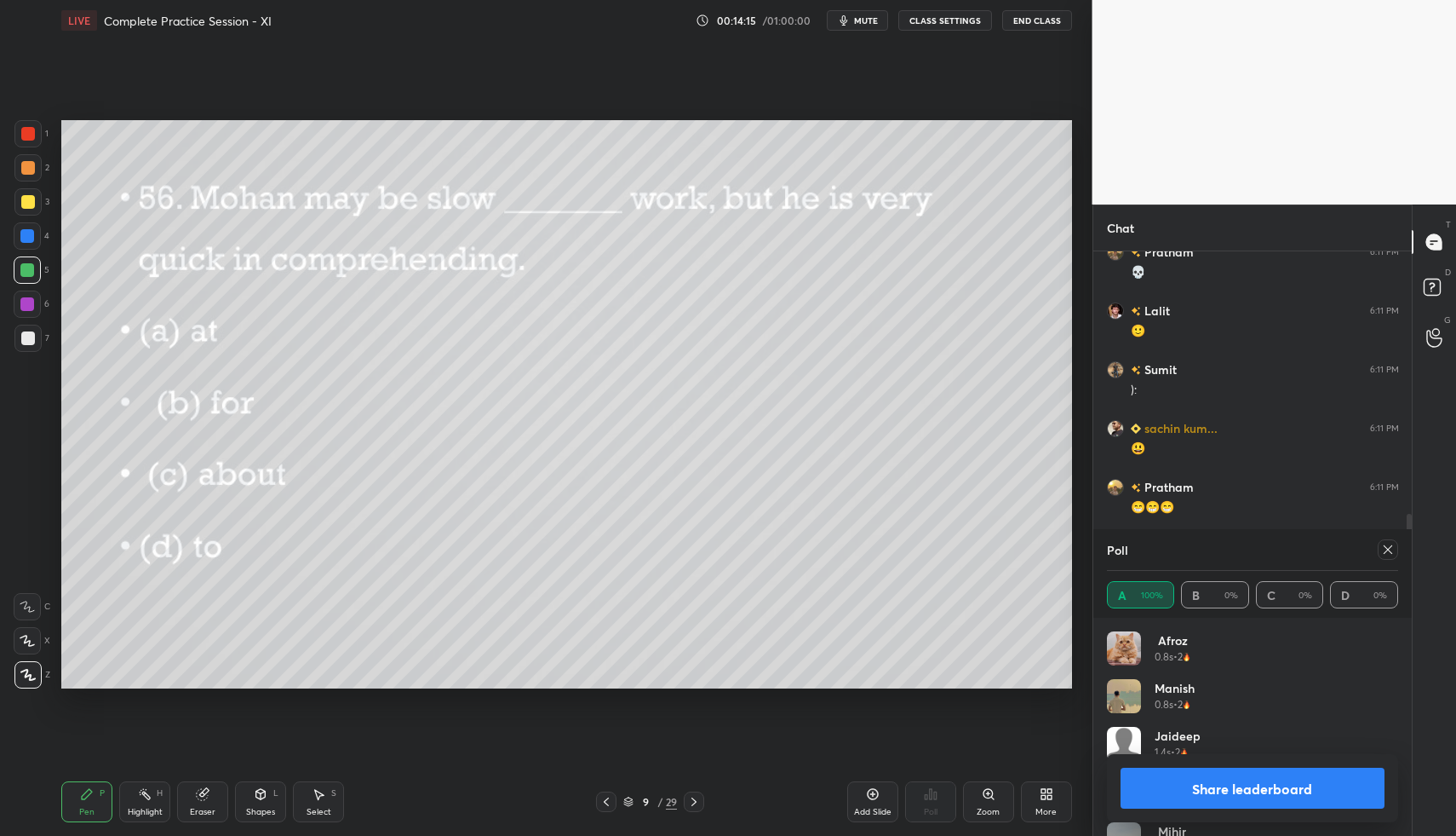
scroll to position [617, 0]
click at [1391, 552] on icon at bounding box center [1388, 549] width 14 height 14
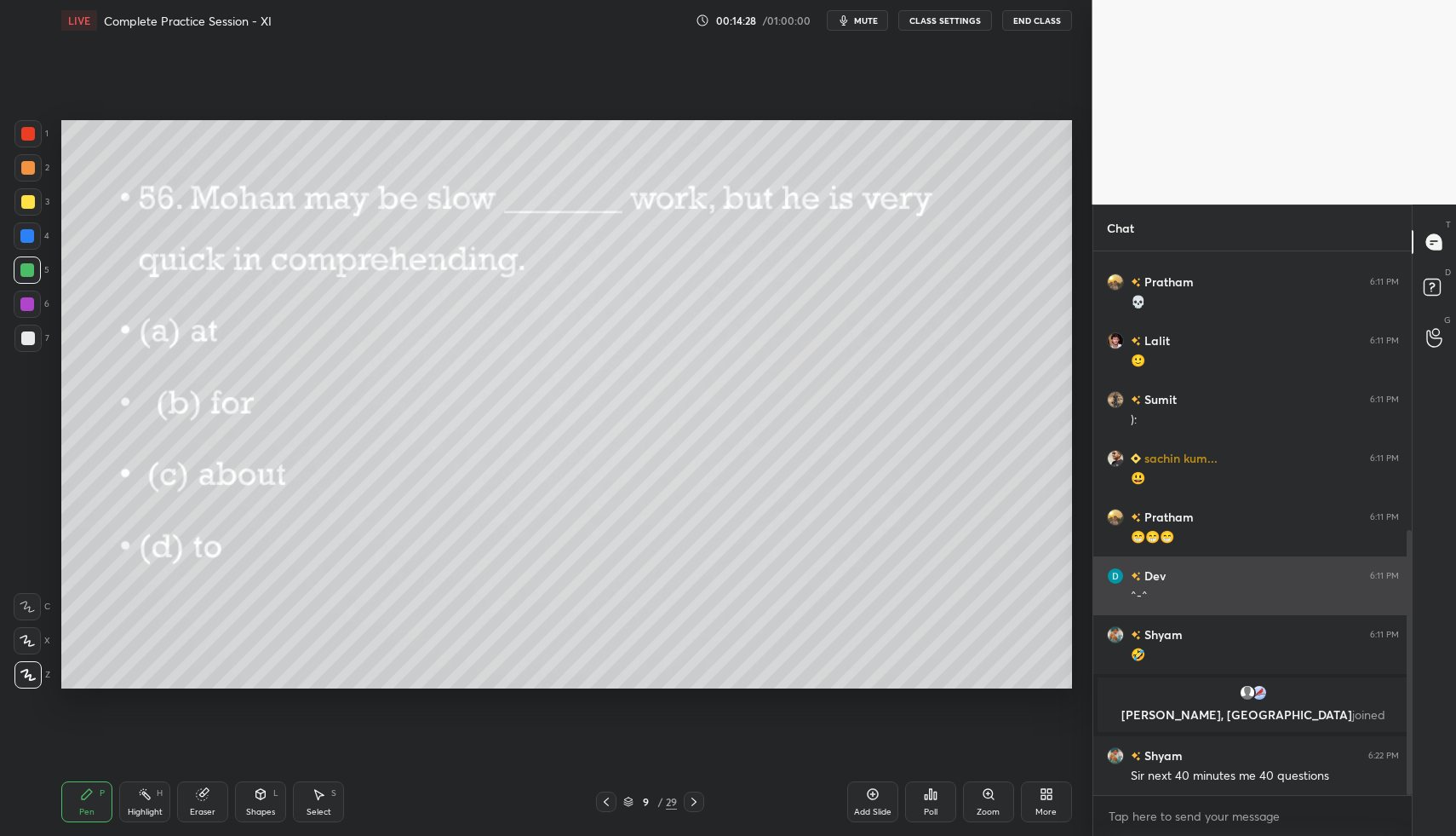
scroll to position [569, 0]
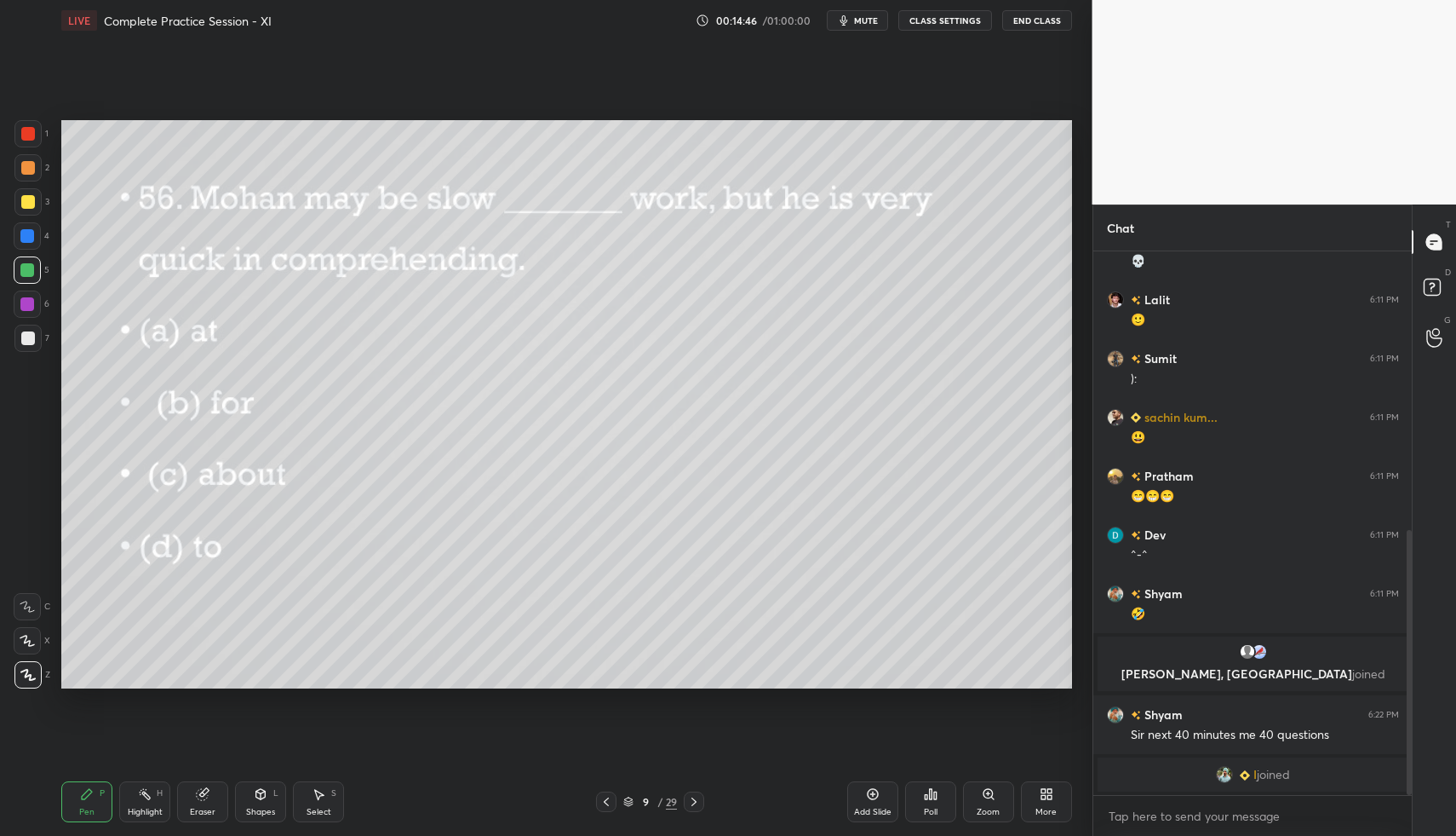
click at [693, 800] on icon at bounding box center [694, 801] width 14 height 14
click at [936, 796] on div "Poll" at bounding box center [931, 801] width 51 height 41
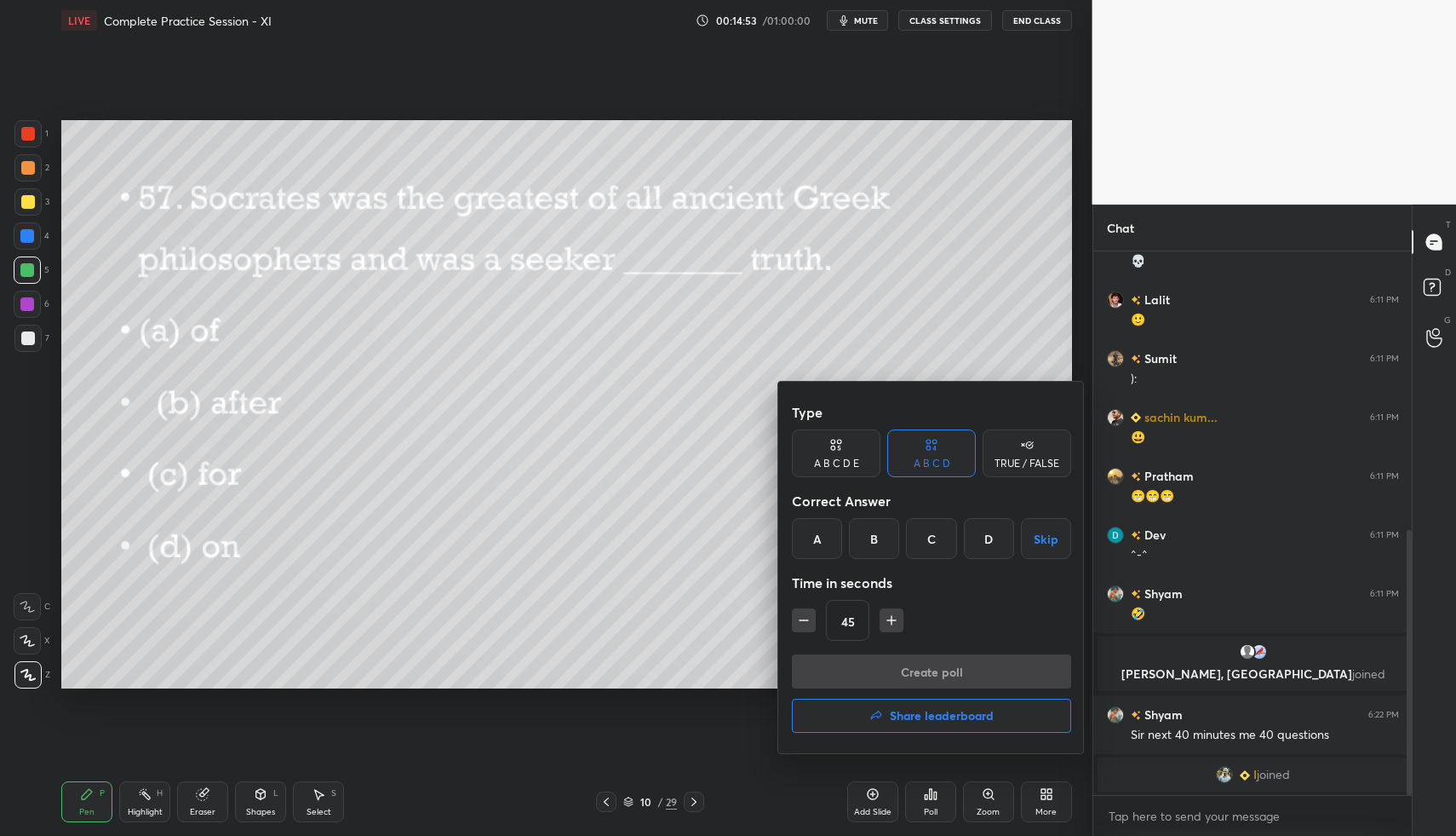
drag, startPoint x: 827, startPoint y: 542, endPoint x: 825, endPoint y: 553, distance: 11.2
click at [827, 542] on div "A" at bounding box center [817, 538] width 50 height 41
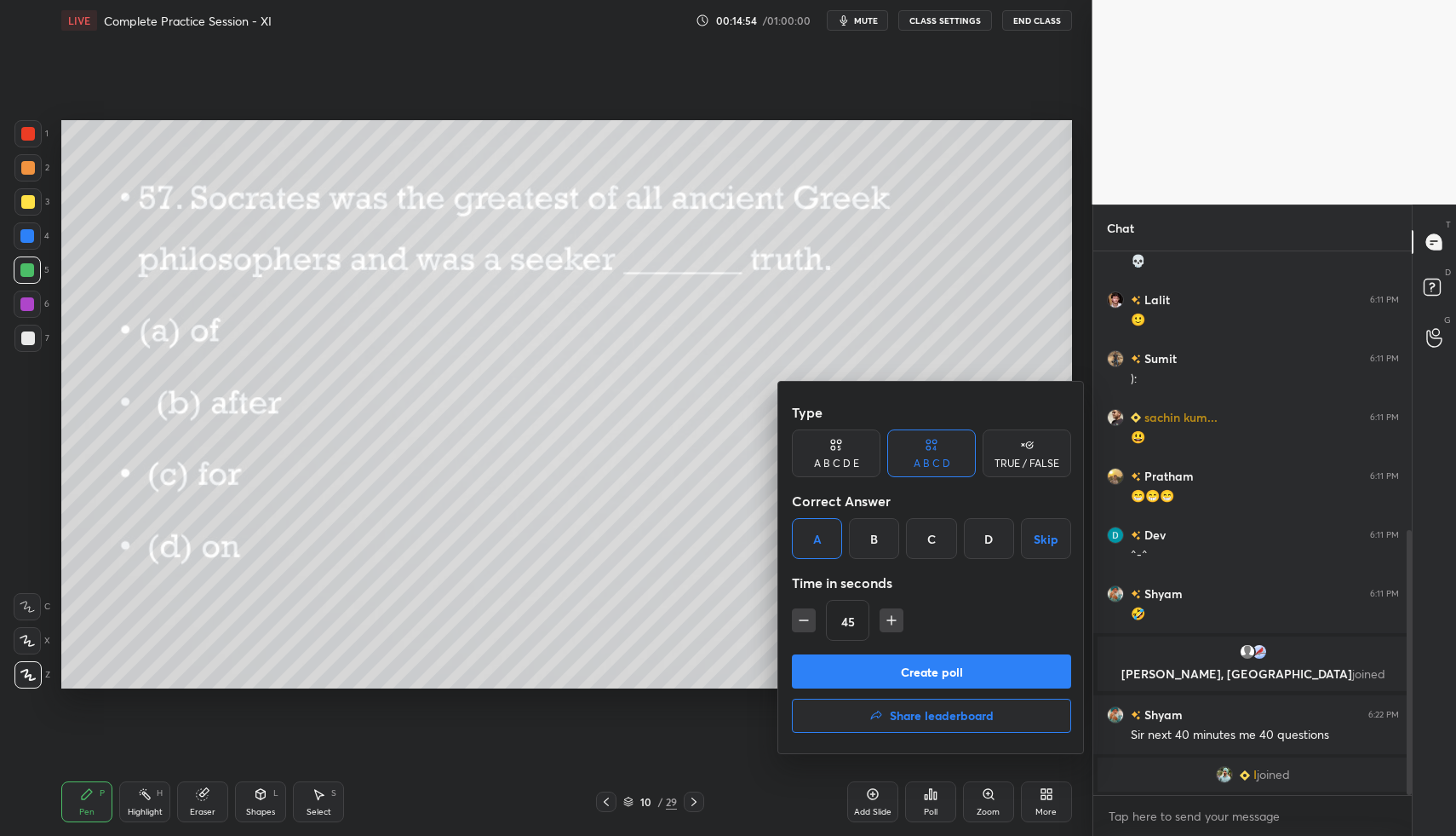
click at [877, 665] on button "Create poll" at bounding box center [932, 672] width 280 height 35
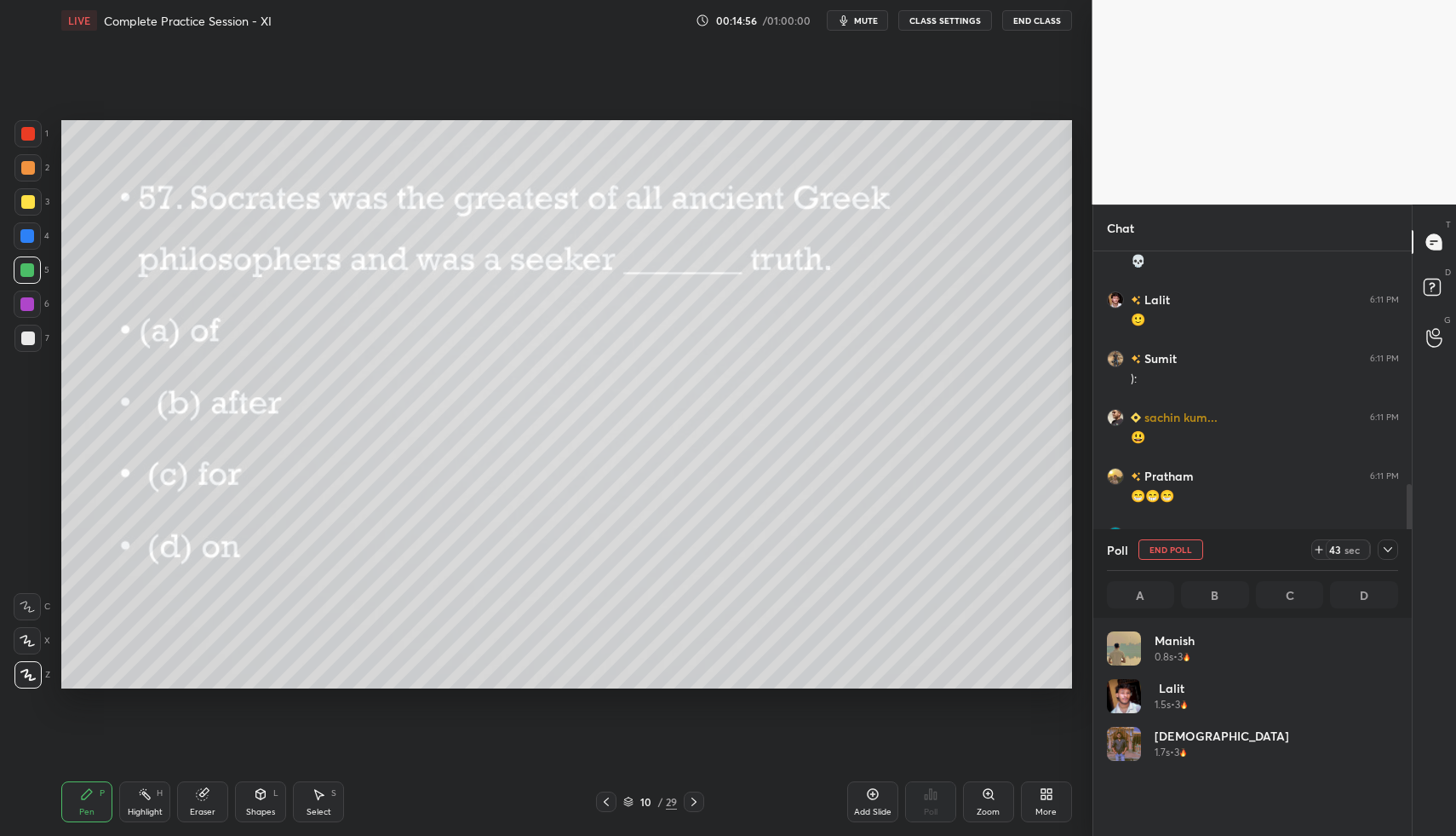
scroll to position [6, 6]
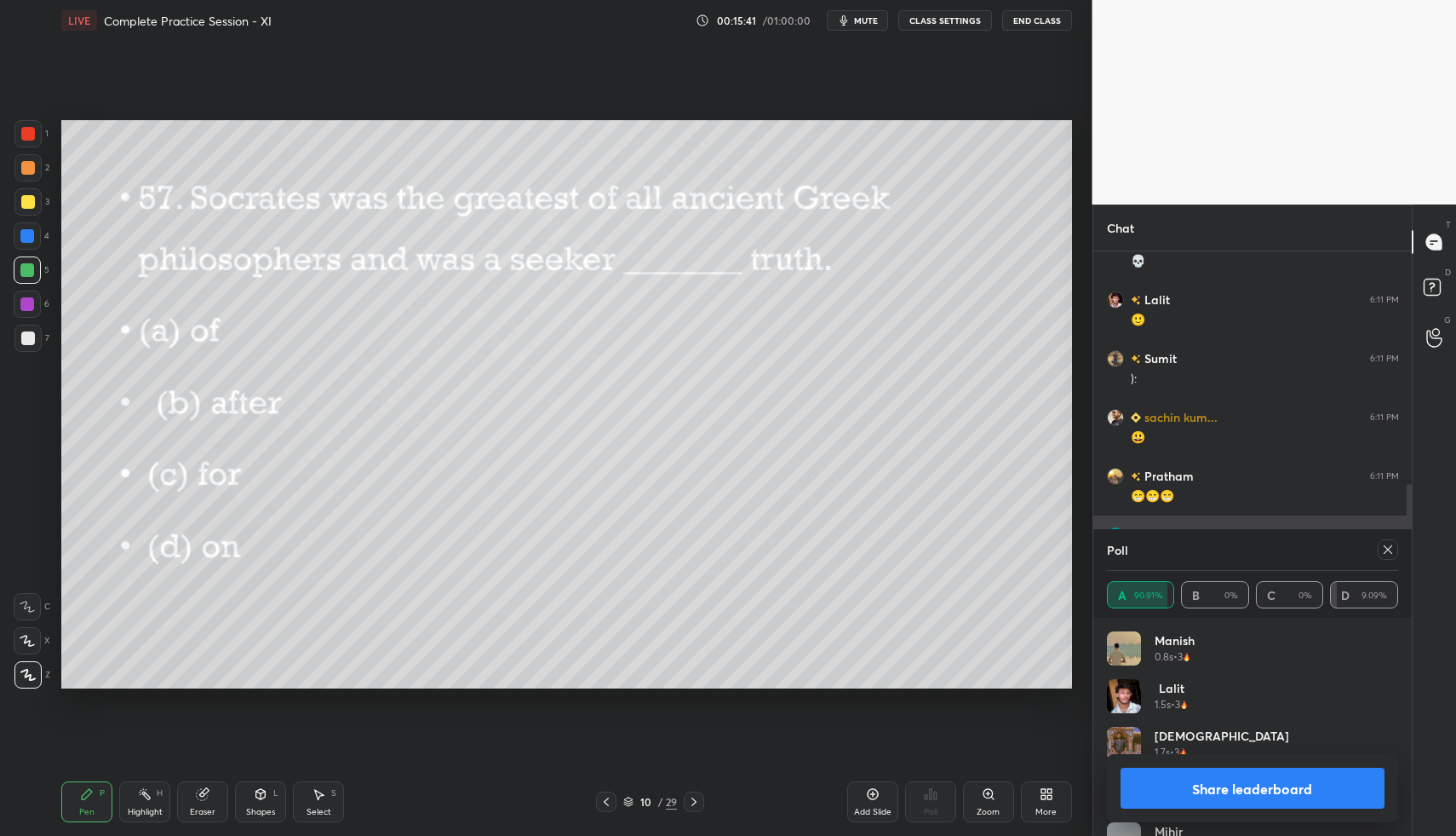
drag, startPoint x: 1392, startPoint y: 551, endPoint x: 1344, endPoint y: 519, distance: 57.7
click at [1392, 552] on icon at bounding box center [1388, 549] width 14 height 14
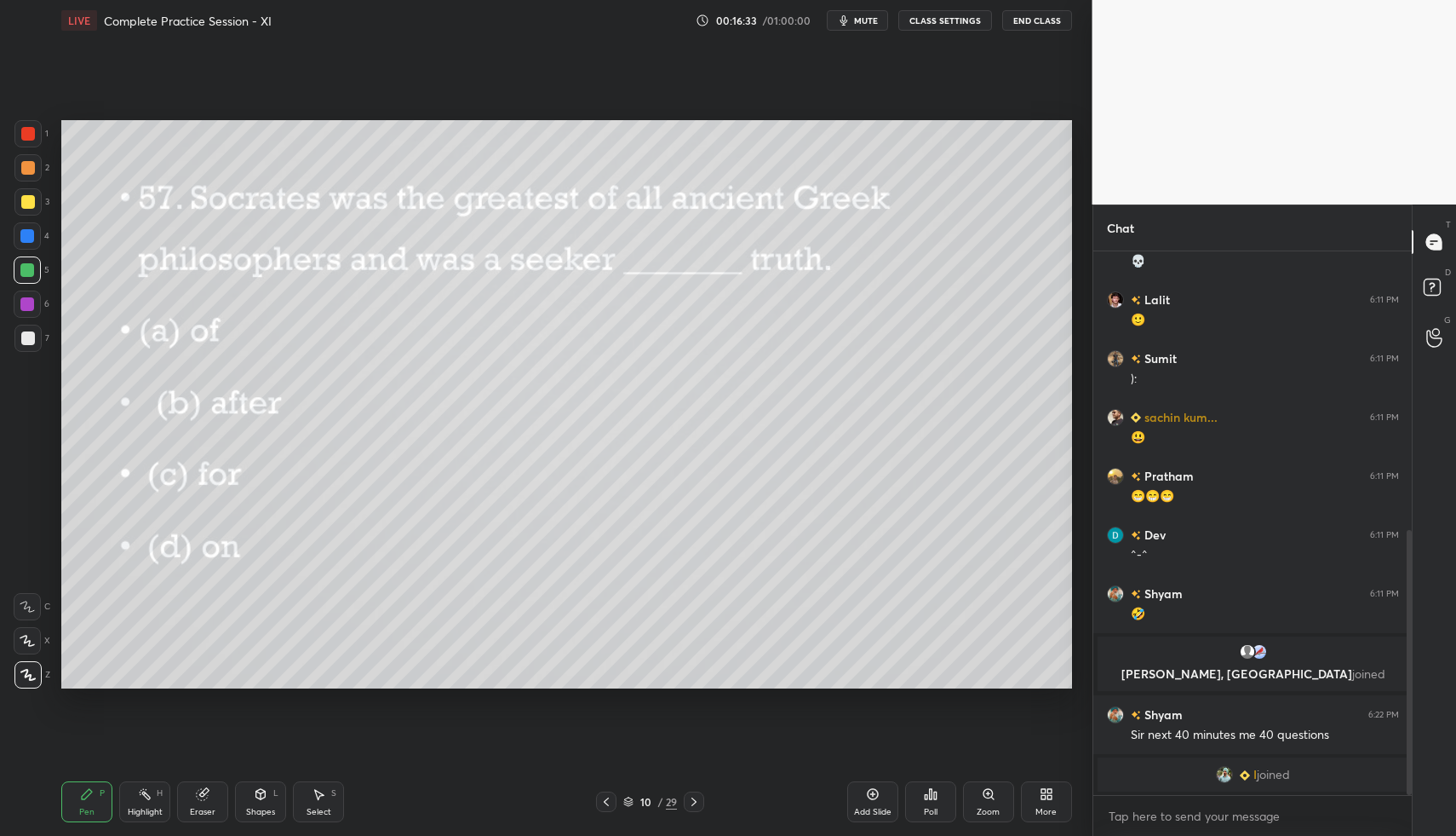
click at [35, 211] on div at bounding box center [28, 202] width 27 height 27
click at [702, 794] on div at bounding box center [694, 801] width 21 height 21
click at [938, 793] on div "Poll" at bounding box center [931, 801] width 51 height 41
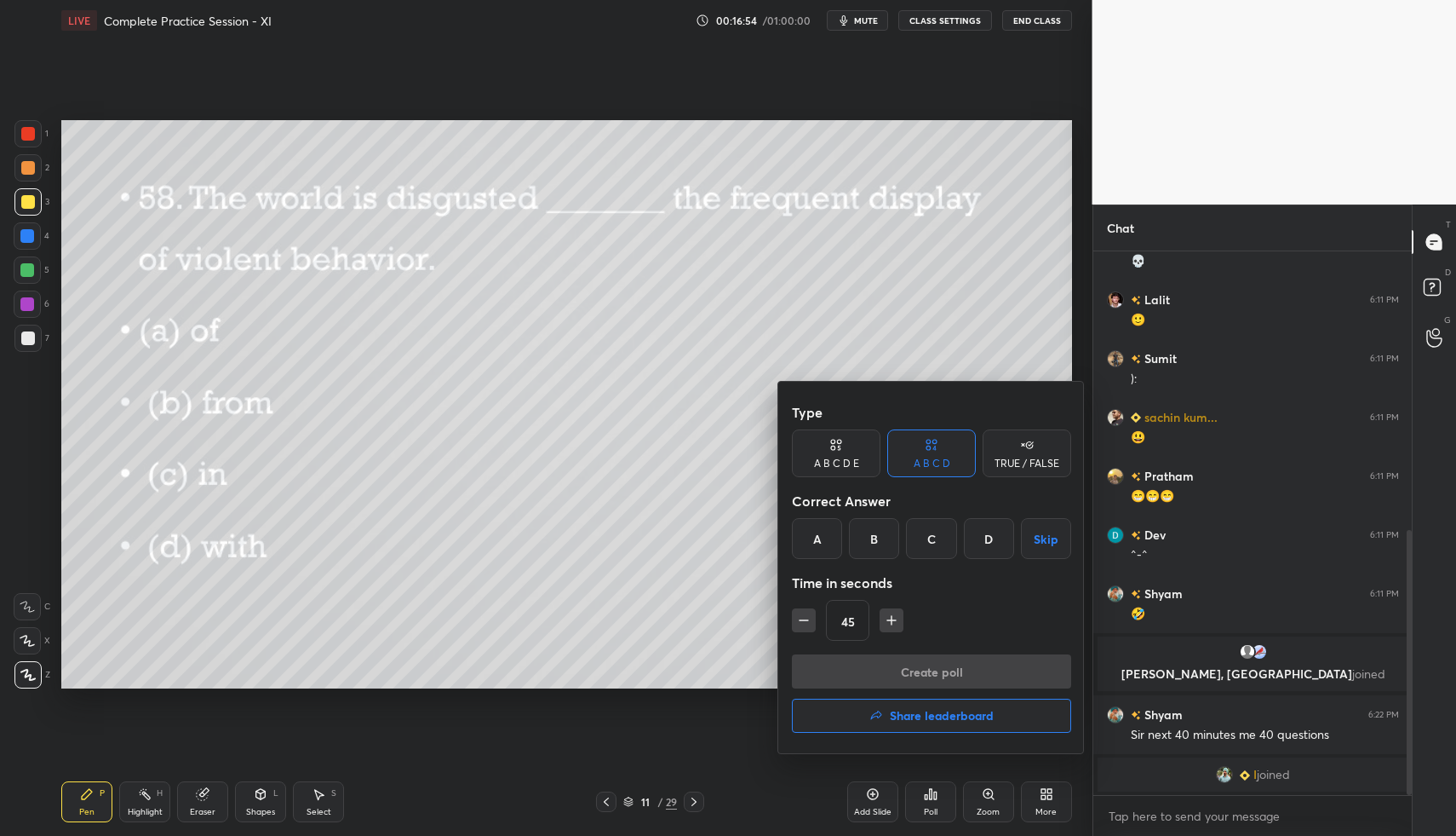
drag, startPoint x: 990, startPoint y: 541, endPoint x: 989, endPoint y: 579, distance: 38.0
click at [988, 541] on div "D" at bounding box center [988, 538] width 50 height 41
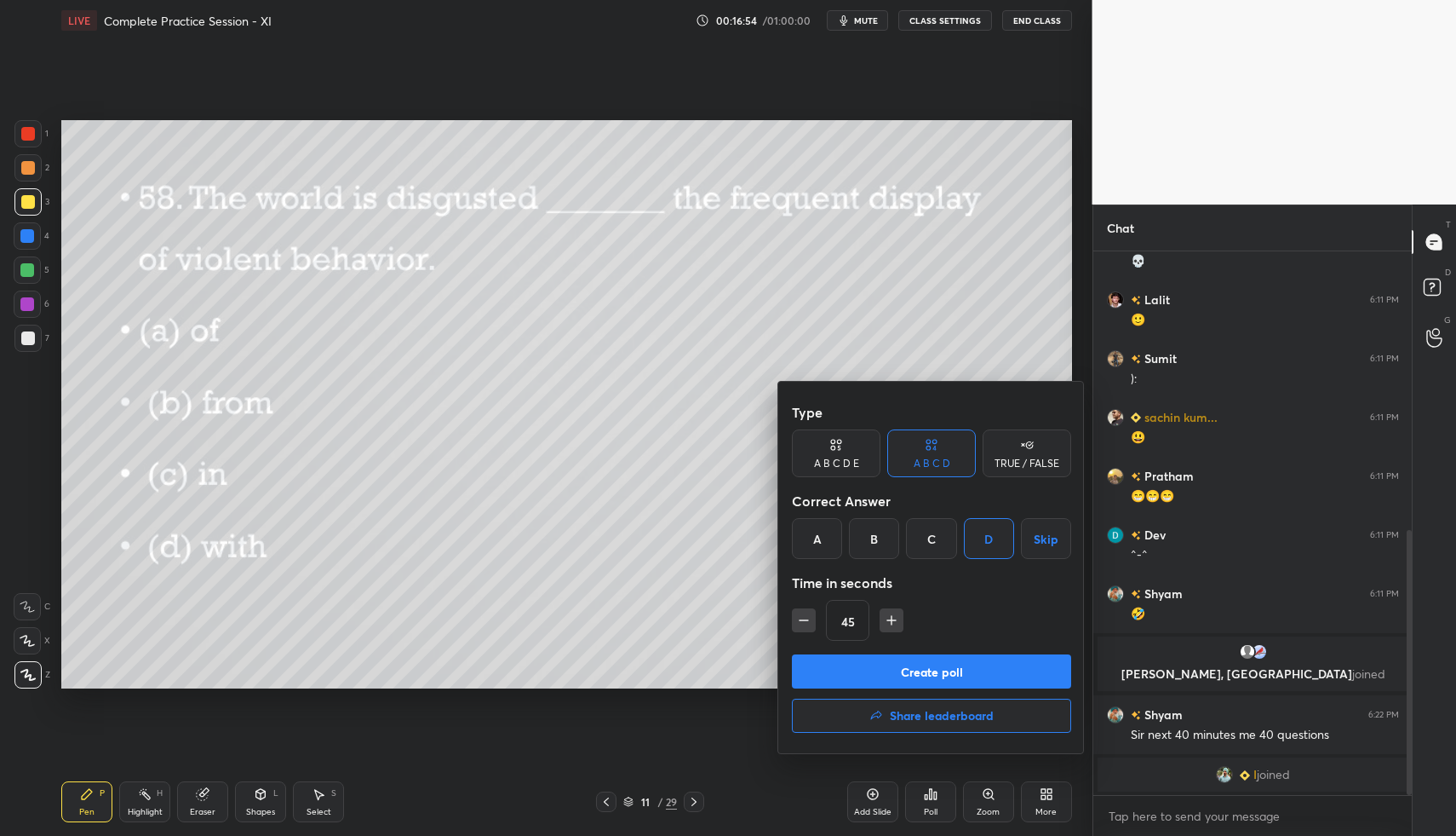
click at [969, 672] on button "Create poll" at bounding box center [932, 672] width 280 height 35
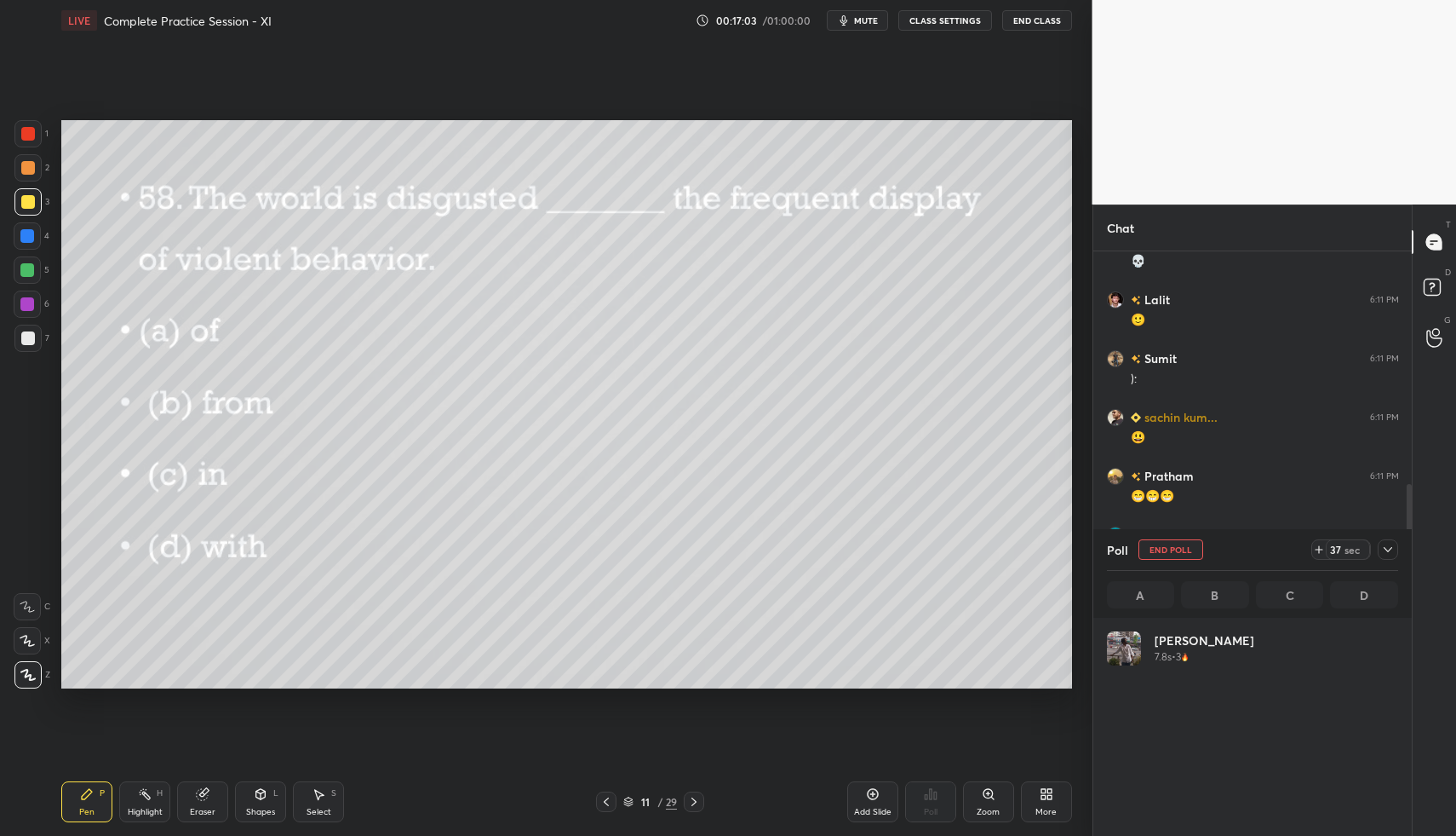
scroll to position [199, 286]
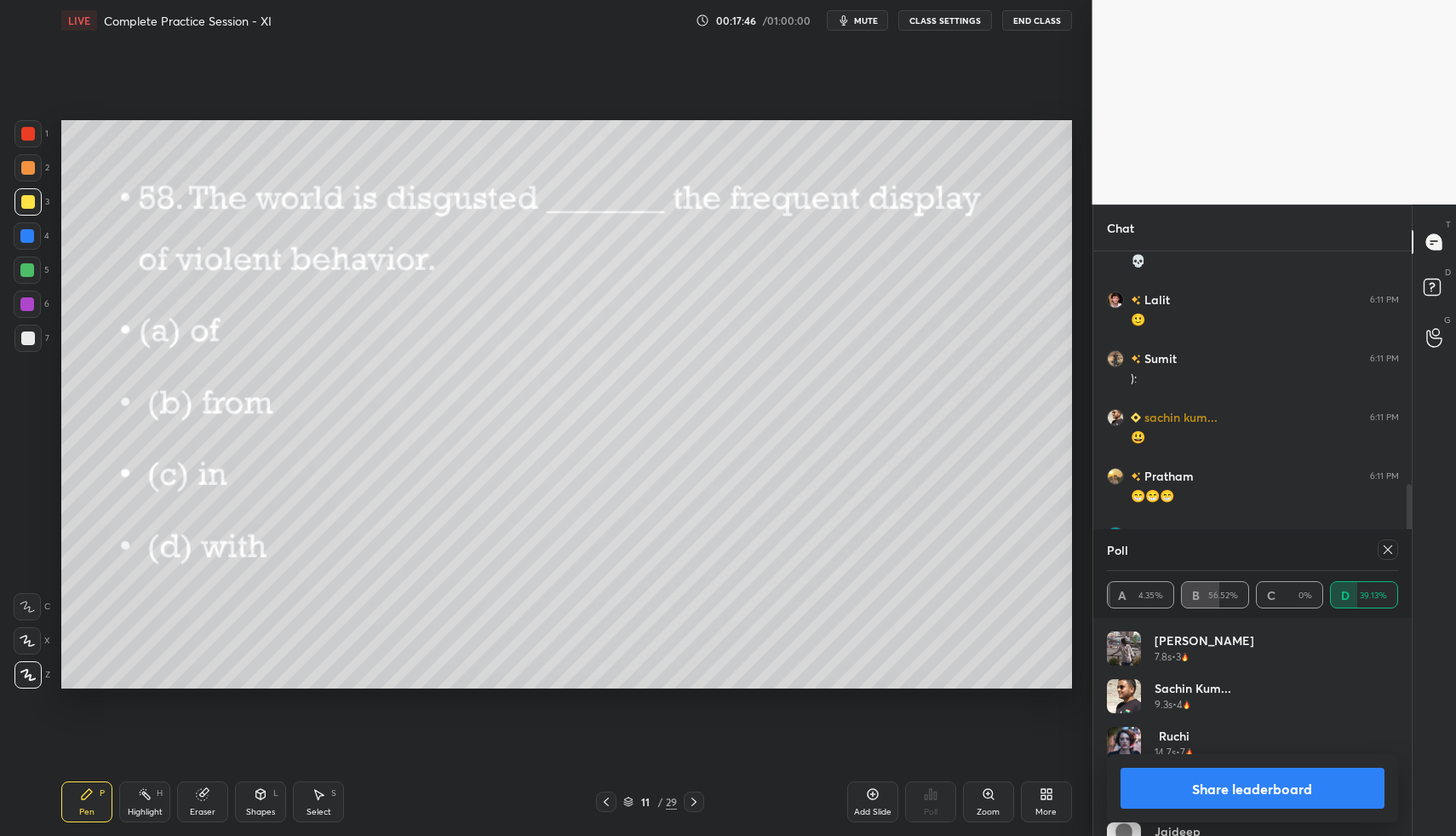
click at [1390, 547] on icon at bounding box center [1388, 549] width 14 height 14
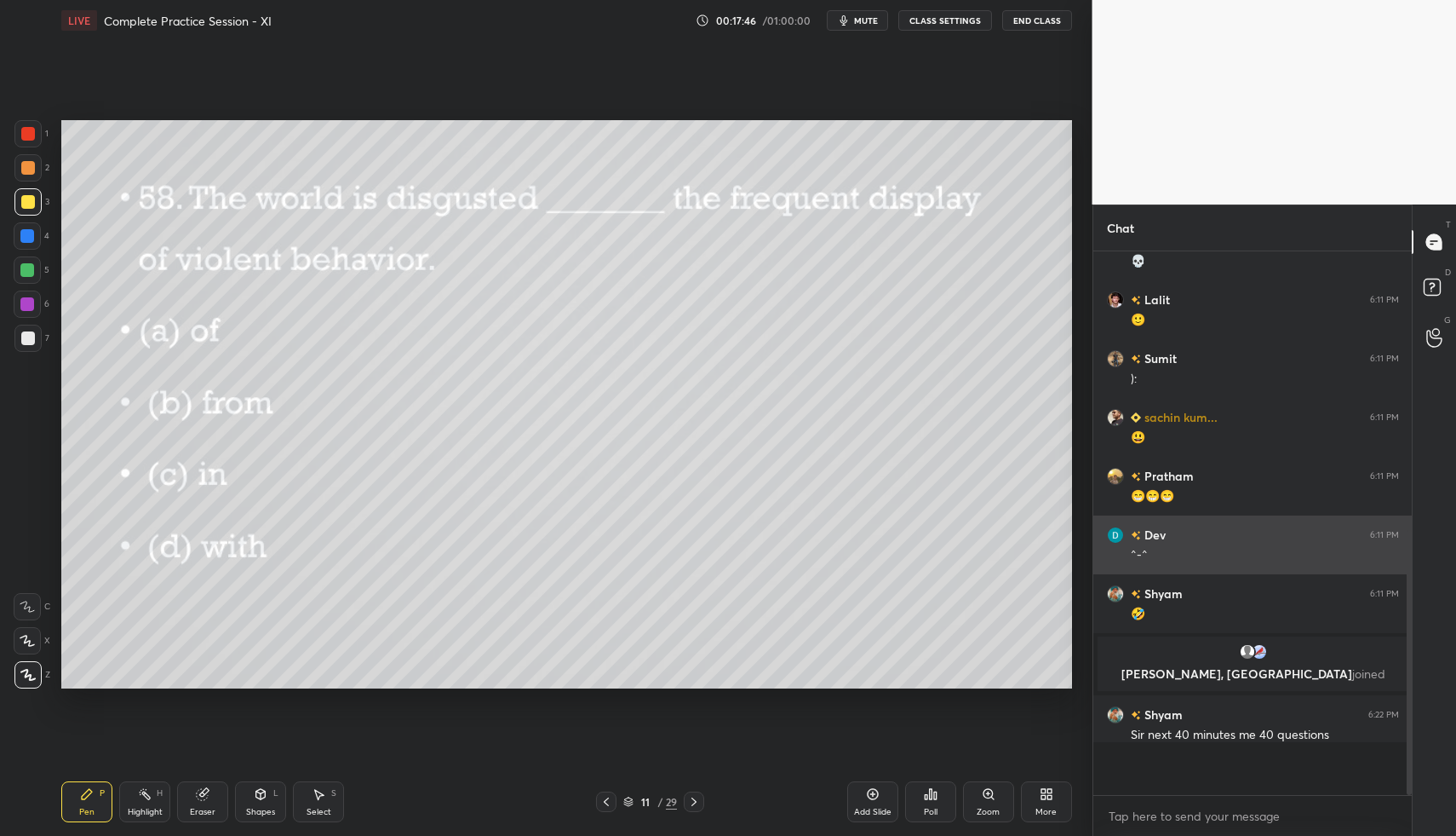
scroll to position [6, 6]
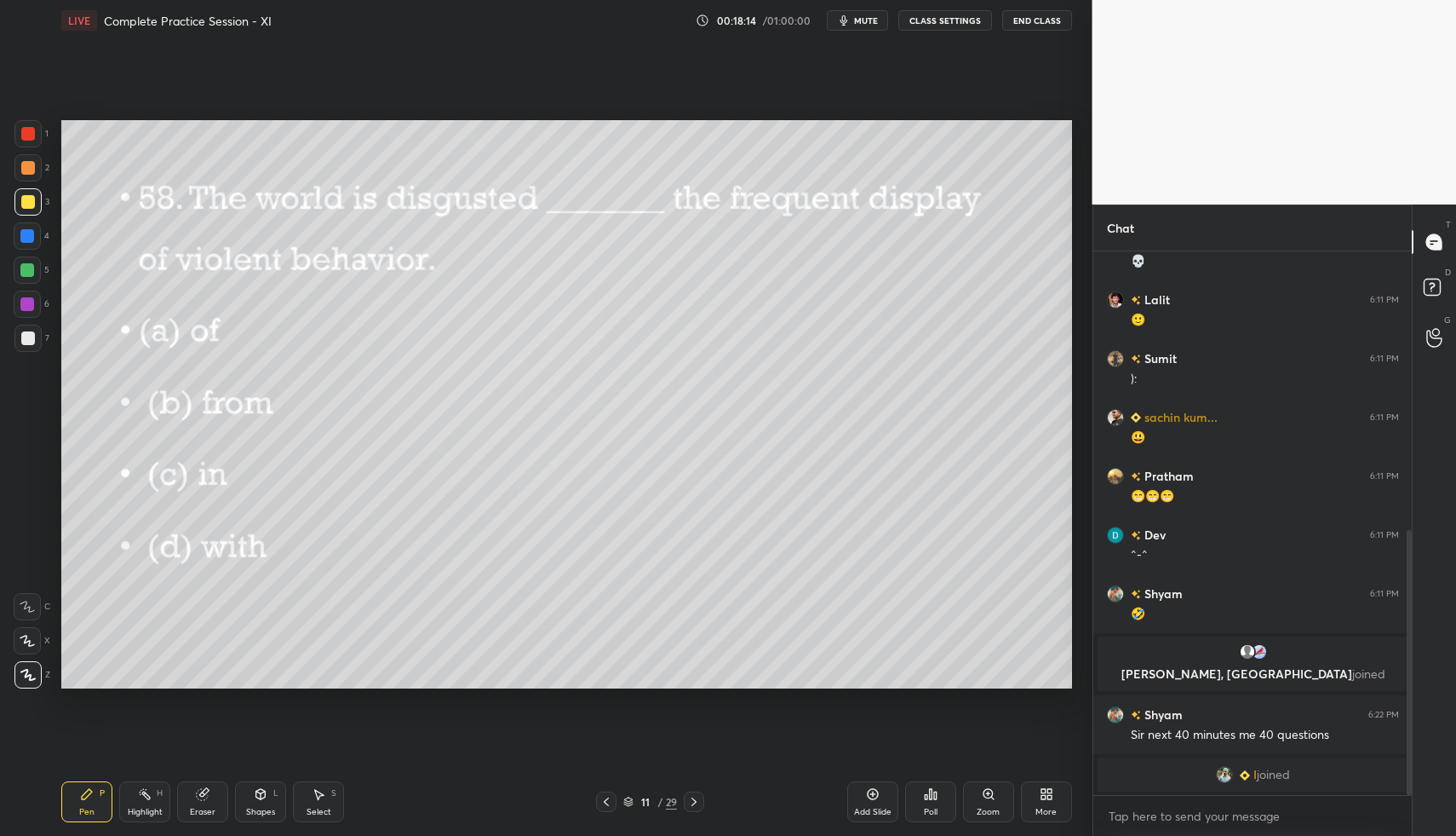
click at [695, 794] on div at bounding box center [694, 801] width 21 height 21
click at [933, 788] on icon at bounding box center [930, 793] width 14 height 14
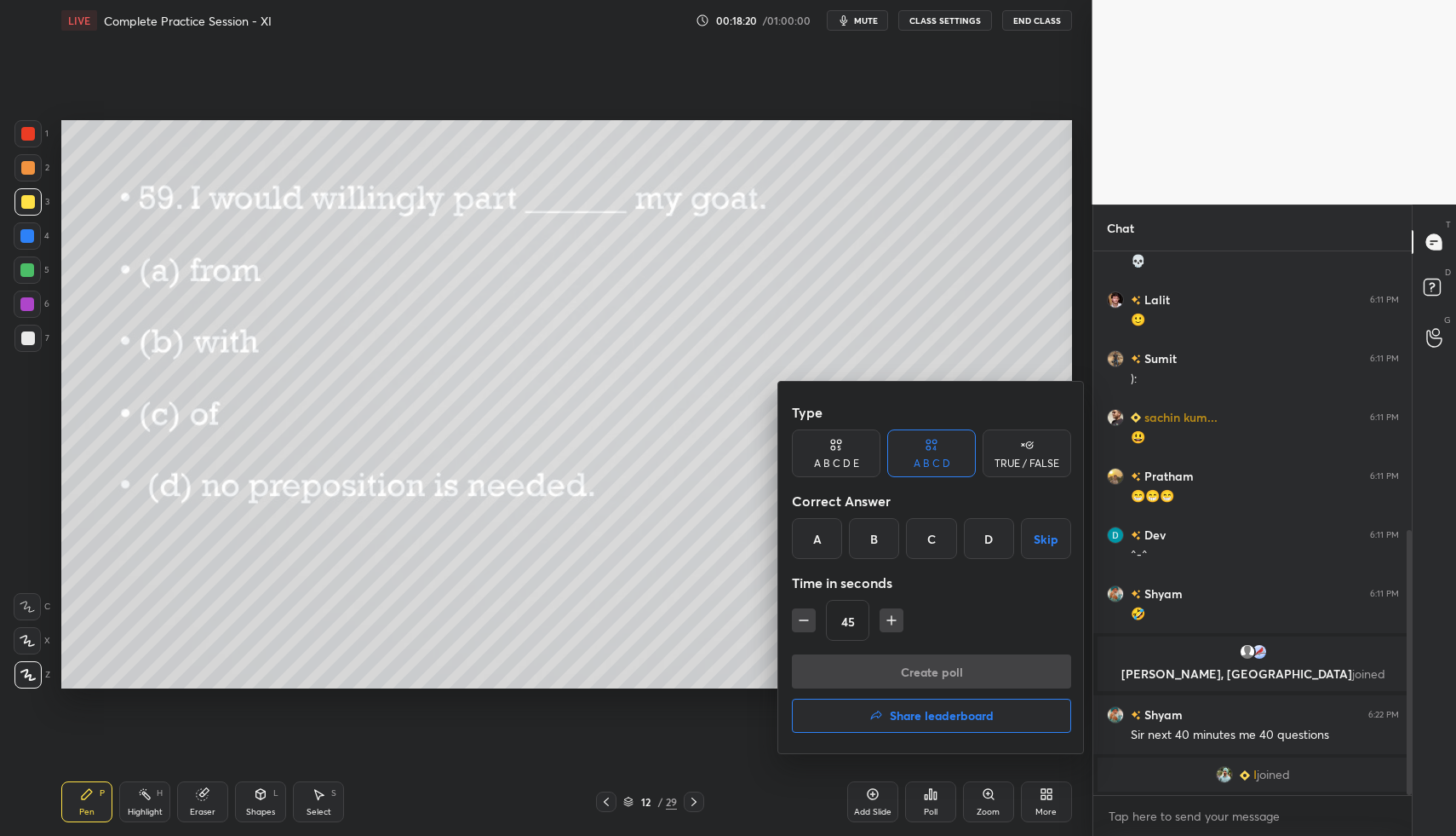
drag, startPoint x: 869, startPoint y: 535, endPoint x: 873, endPoint y: 548, distance: 13.6
click at [866, 534] on div "B" at bounding box center [874, 538] width 50 height 41
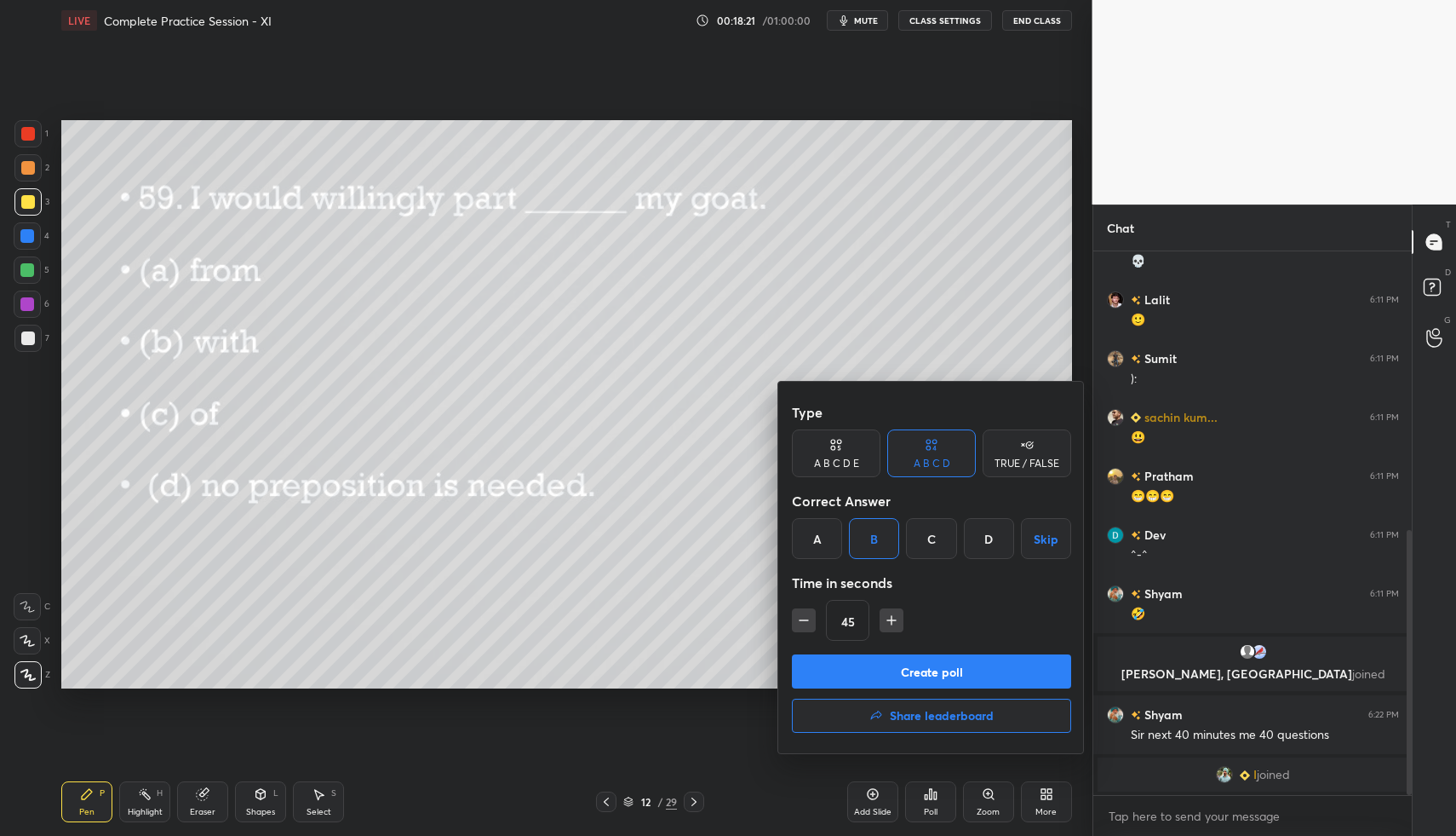
click at [898, 674] on button "Create poll" at bounding box center [932, 672] width 280 height 35
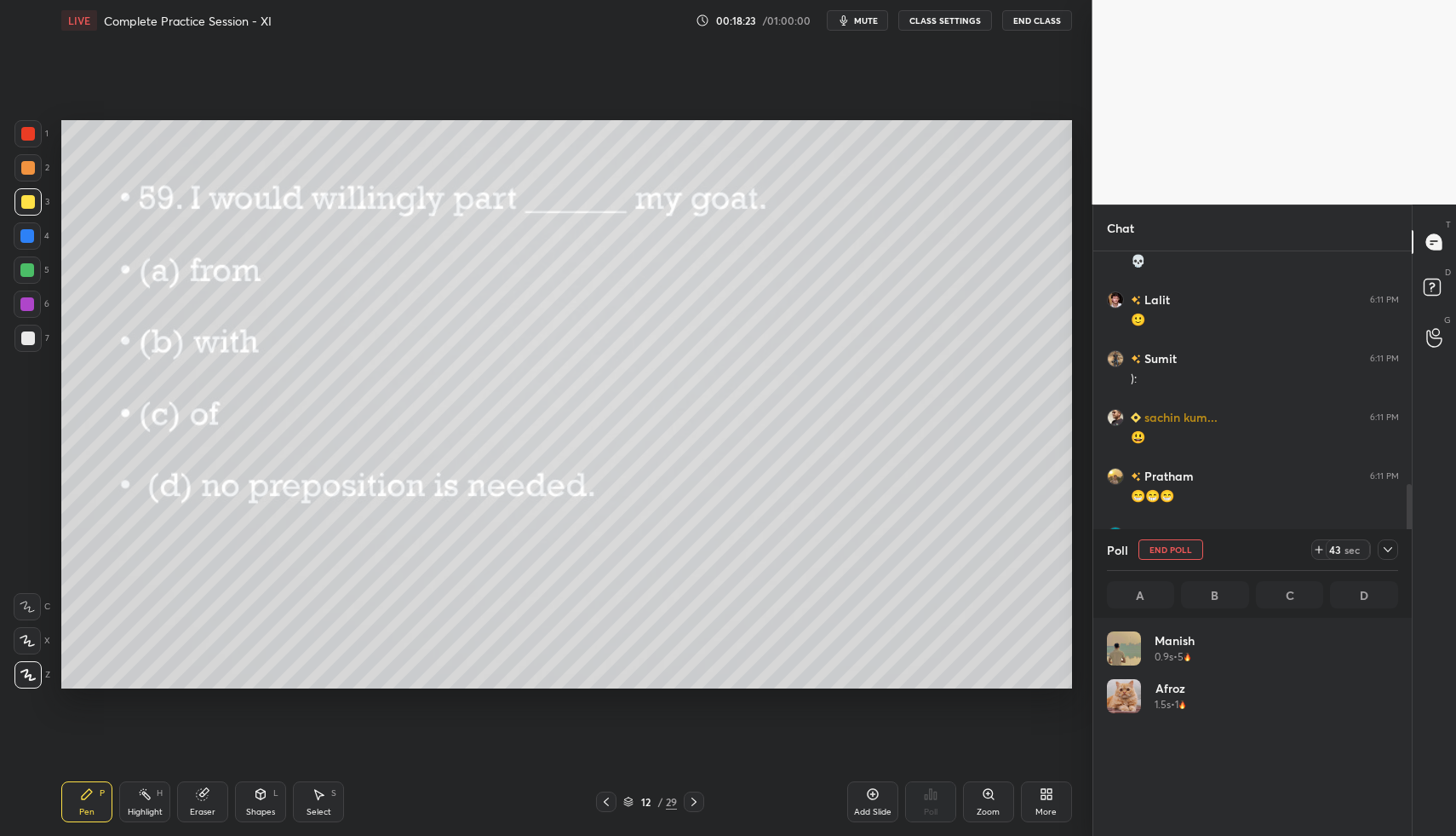
scroll to position [199, 286]
click at [1394, 552] on icon at bounding box center [1388, 549] width 14 height 14
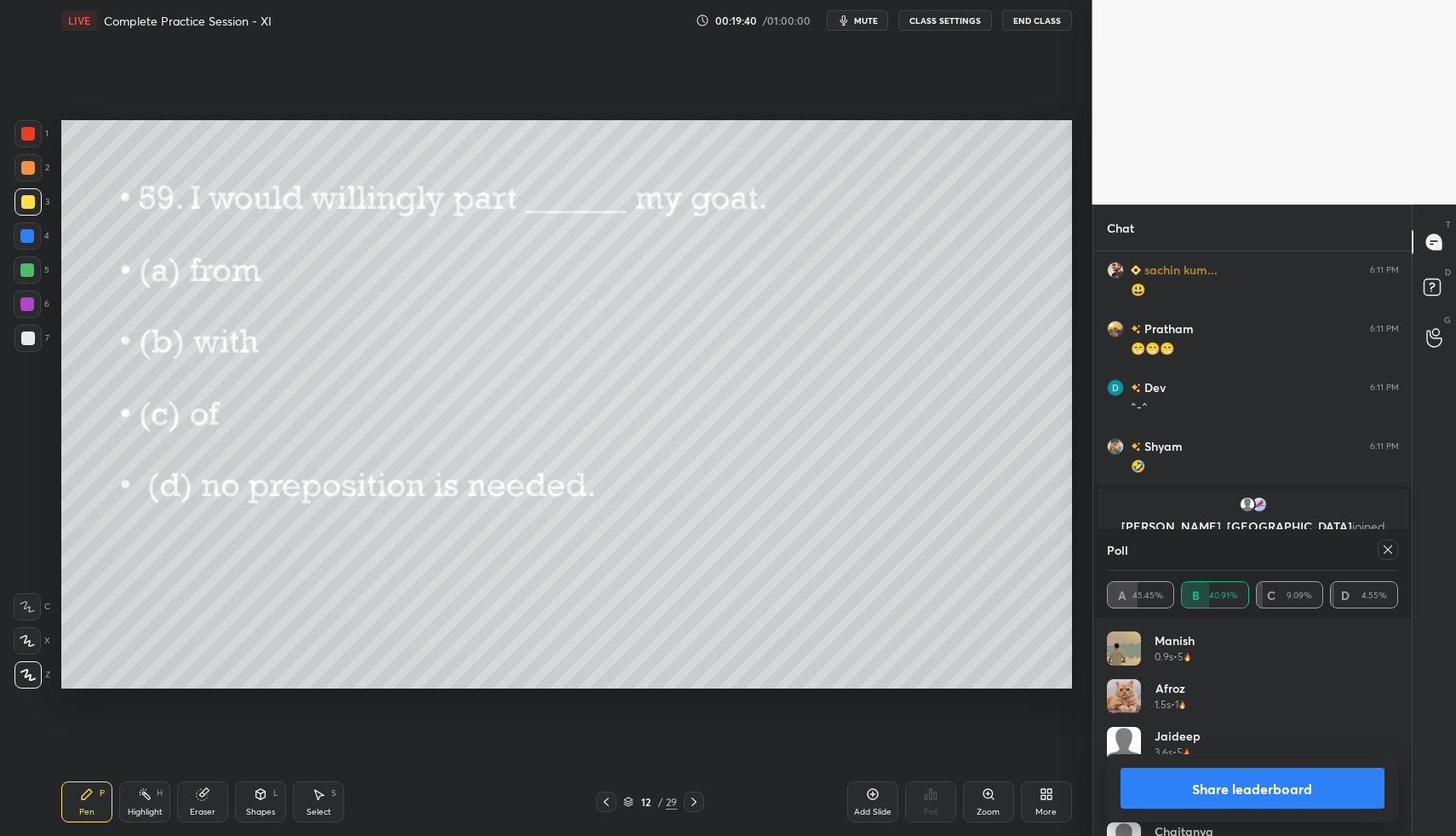
click at [1387, 552] on icon at bounding box center [1388, 549] width 14 height 14
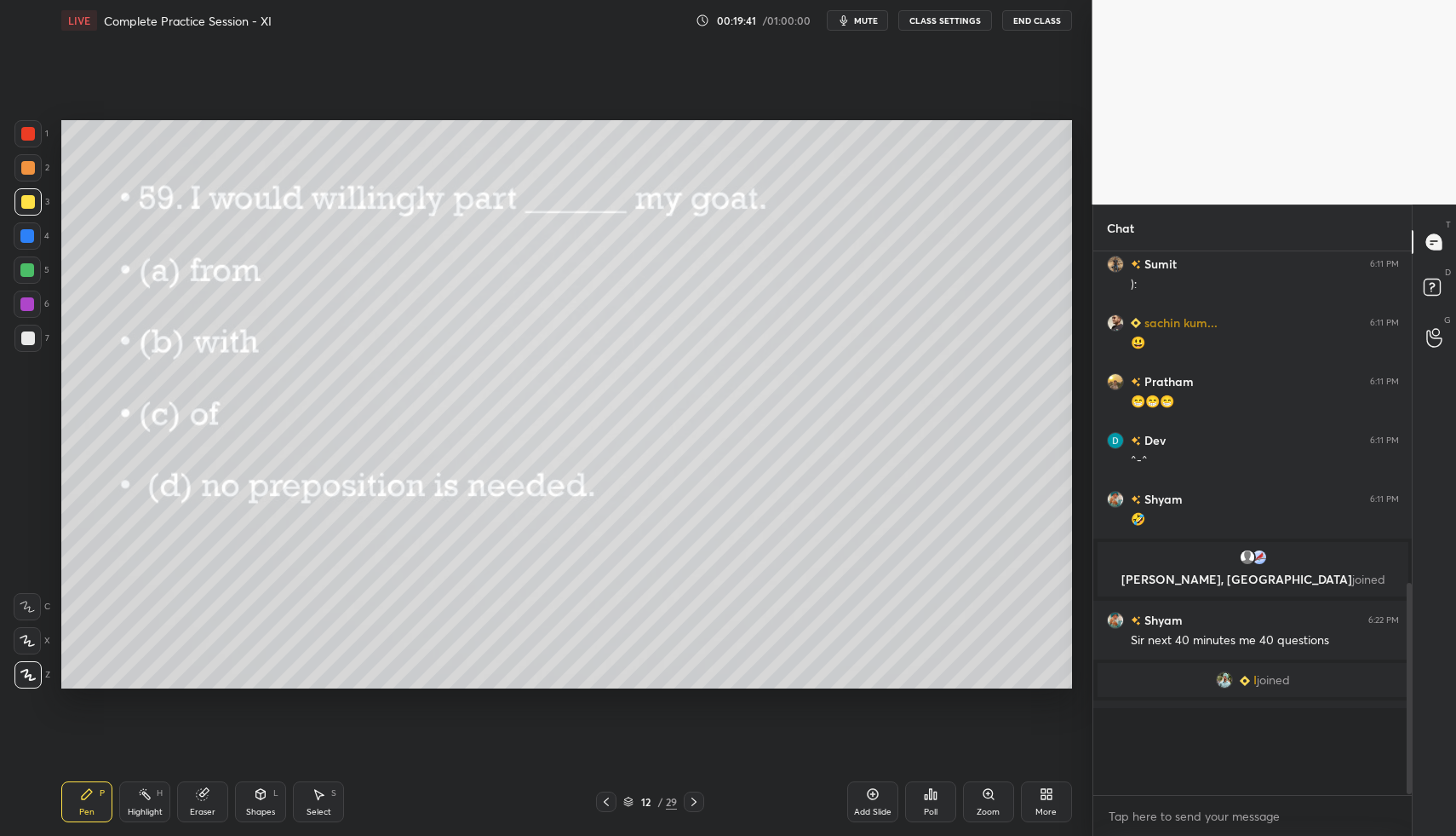
scroll to position [538, 313]
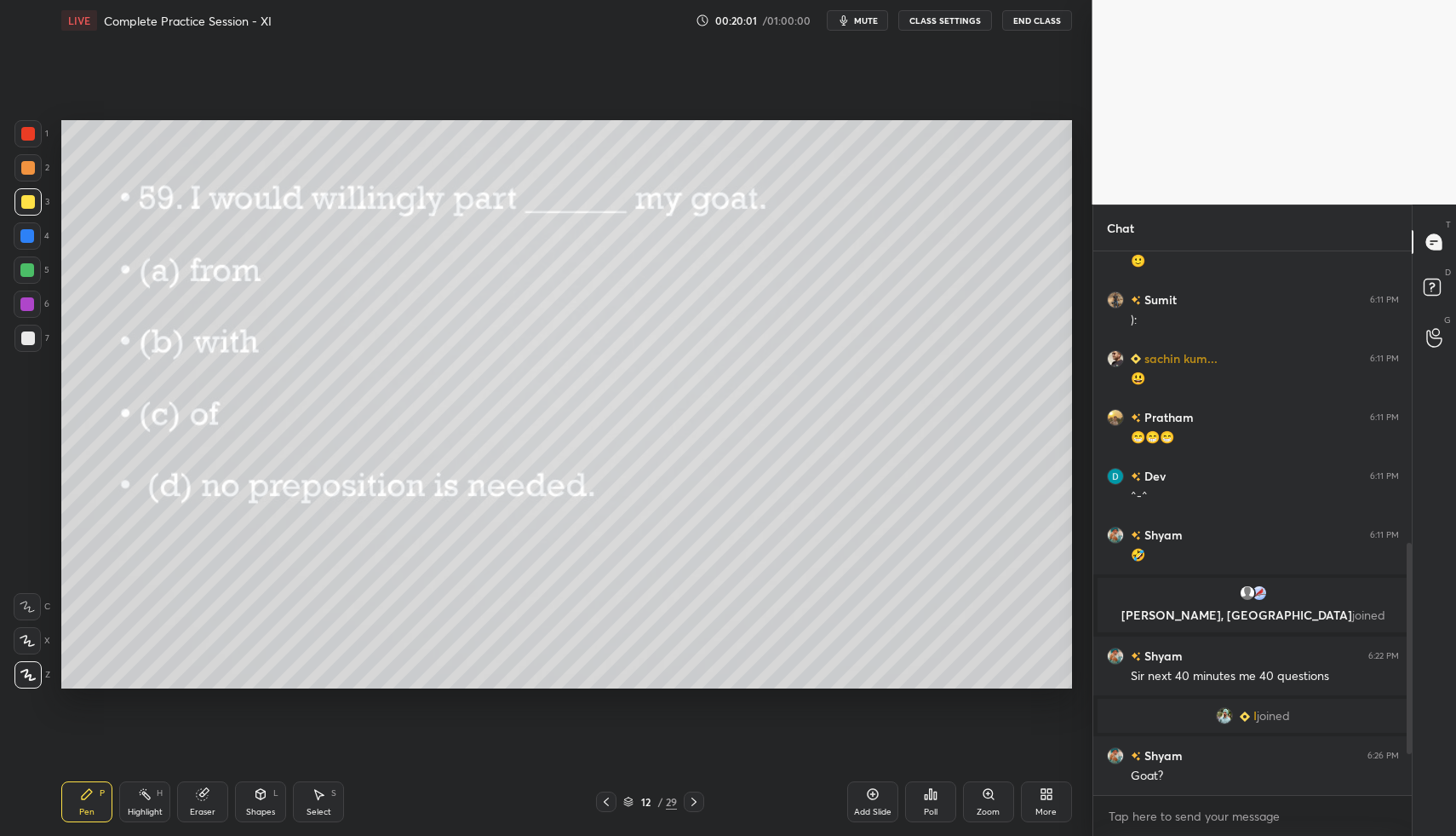
click at [701, 797] on icon at bounding box center [694, 801] width 14 height 14
click at [933, 791] on icon at bounding box center [930, 793] width 14 height 14
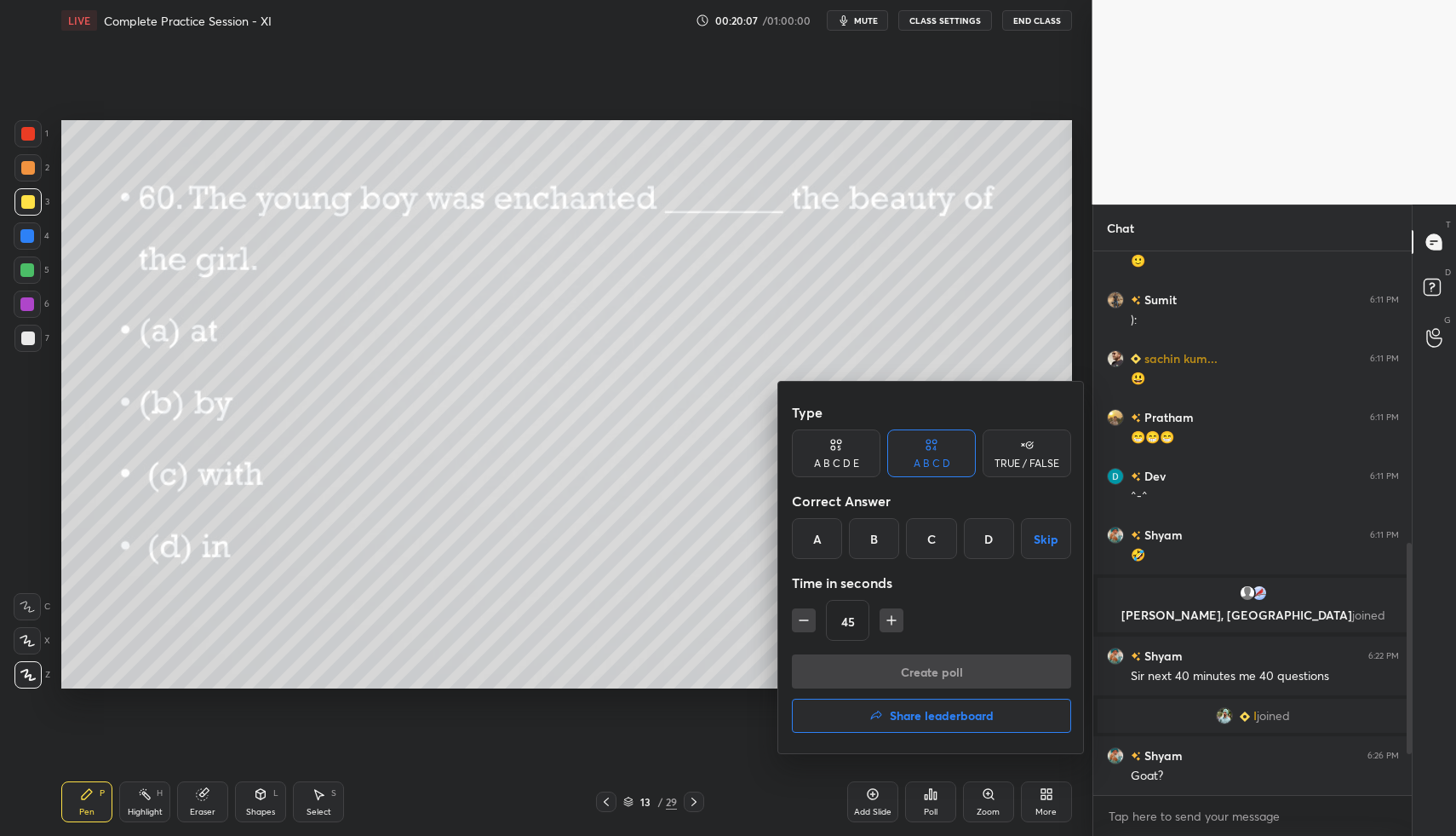
click at [884, 542] on div "B" at bounding box center [874, 538] width 50 height 41
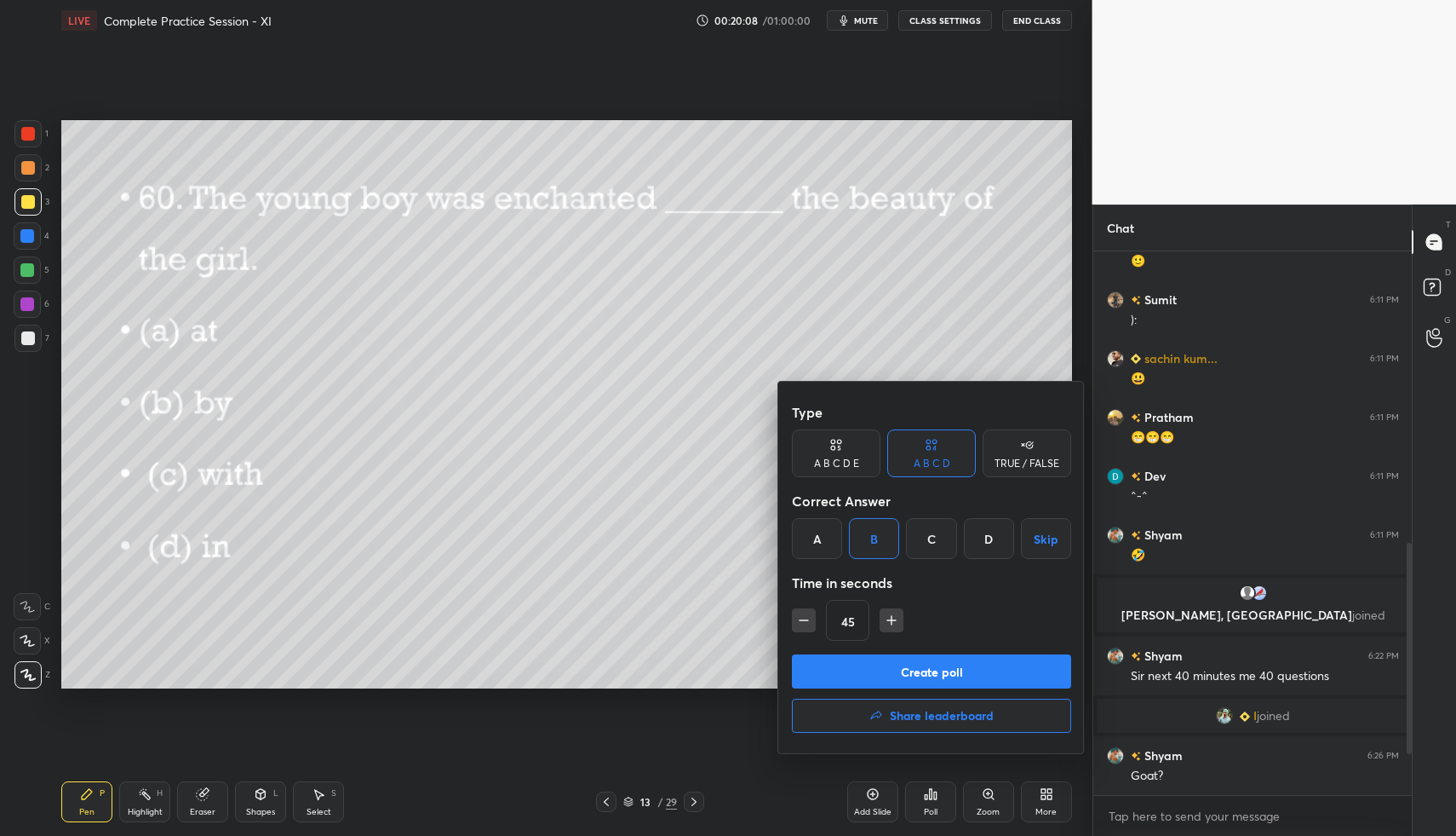
click at [919, 673] on button "Create poll" at bounding box center [932, 672] width 280 height 35
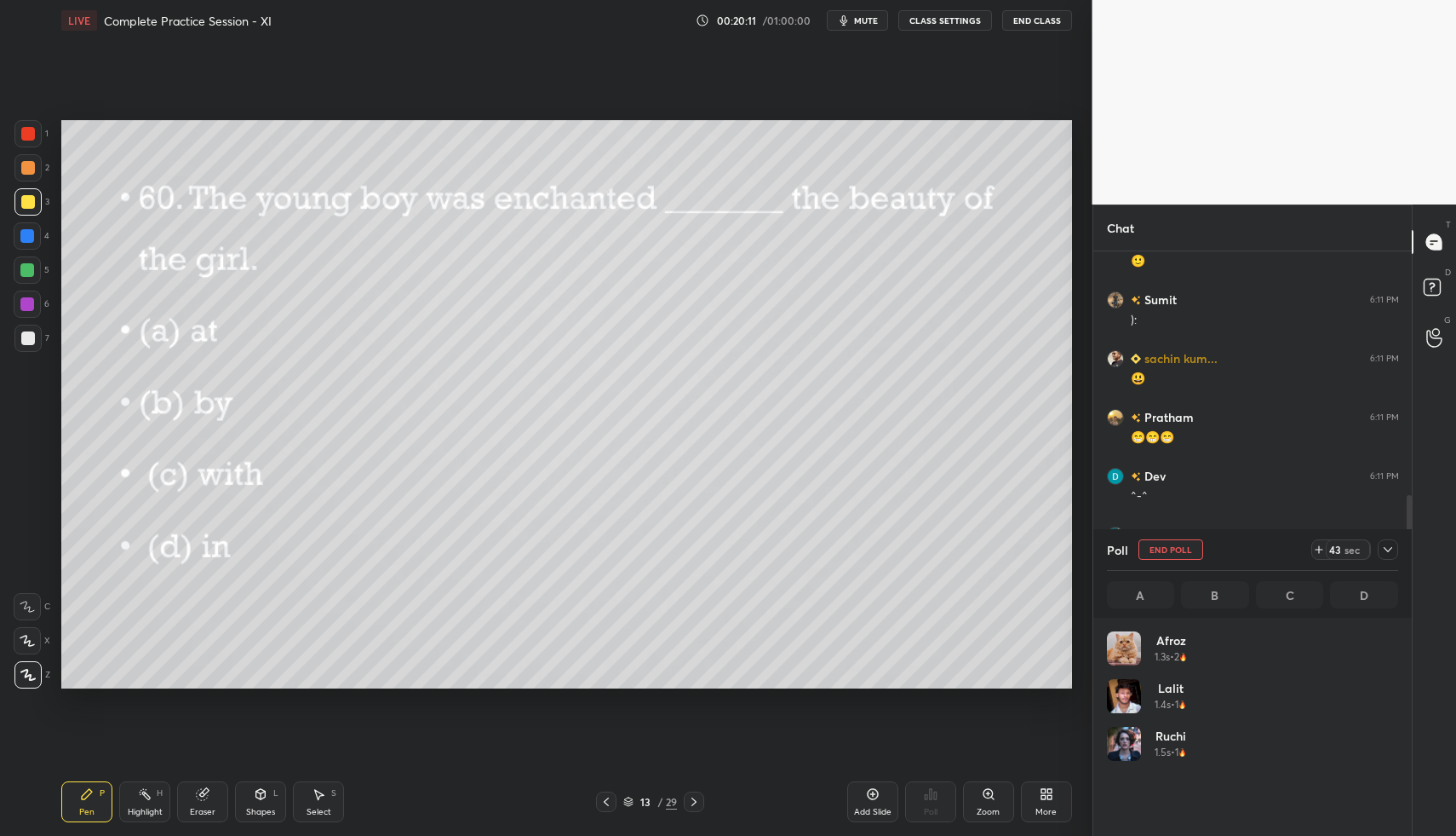
scroll to position [199, 286]
drag, startPoint x: 1387, startPoint y: 554, endPoint x: 1360, endPoint y: 557, distance: 27.2
click at [1387, 554] on icon at bounding box center [1388, 549] width 14 height 14
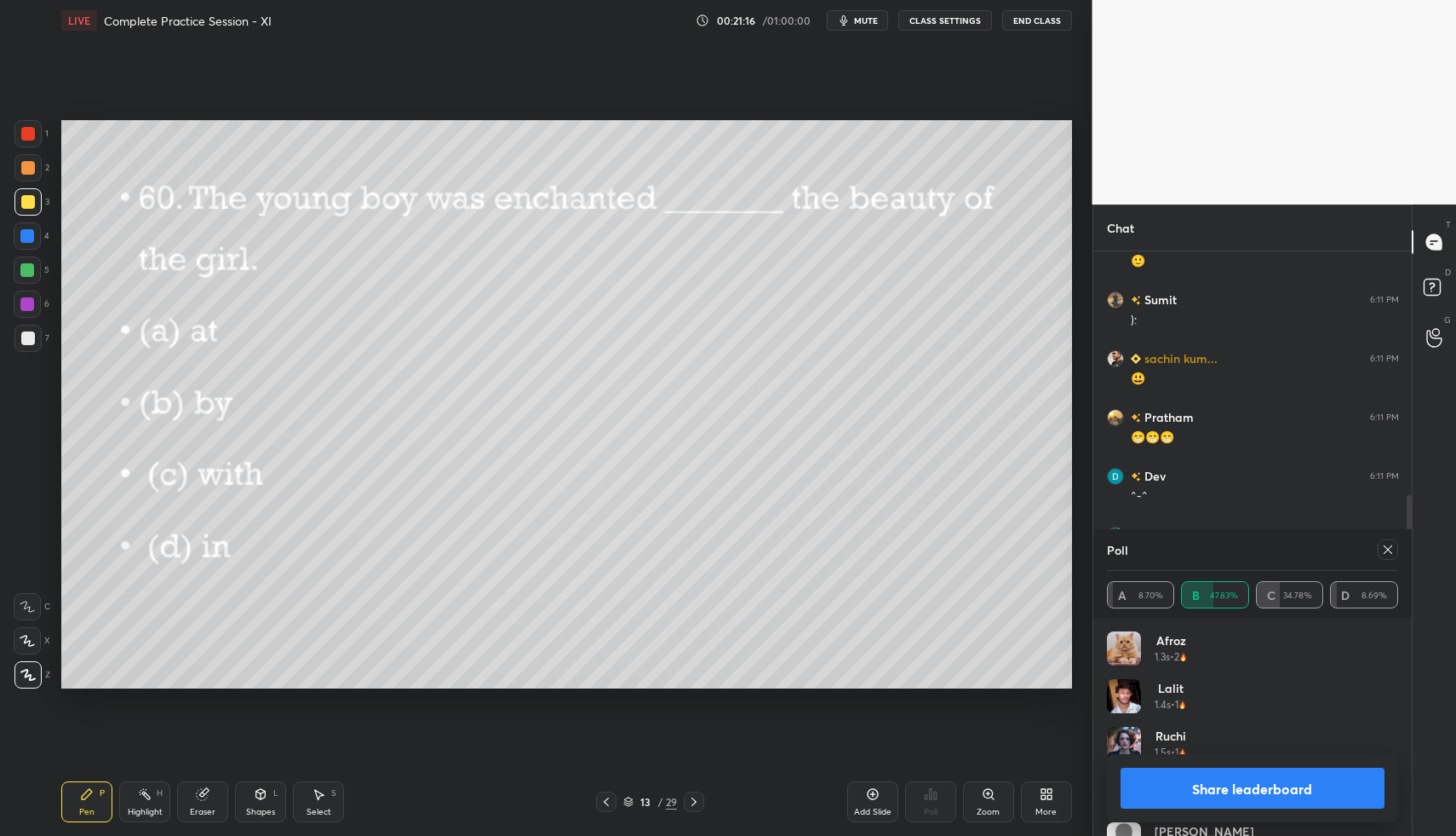
drag, startPoint x: 32, startPoint y: 237, endPoint x: 51, endPoint y: 245, distance: 20.6
click at [29, 237] on div at bounding box center [27, 235] width 14 height 14
click at [698, 800] on icon at bounding box center [694, 801] width 14 height 14
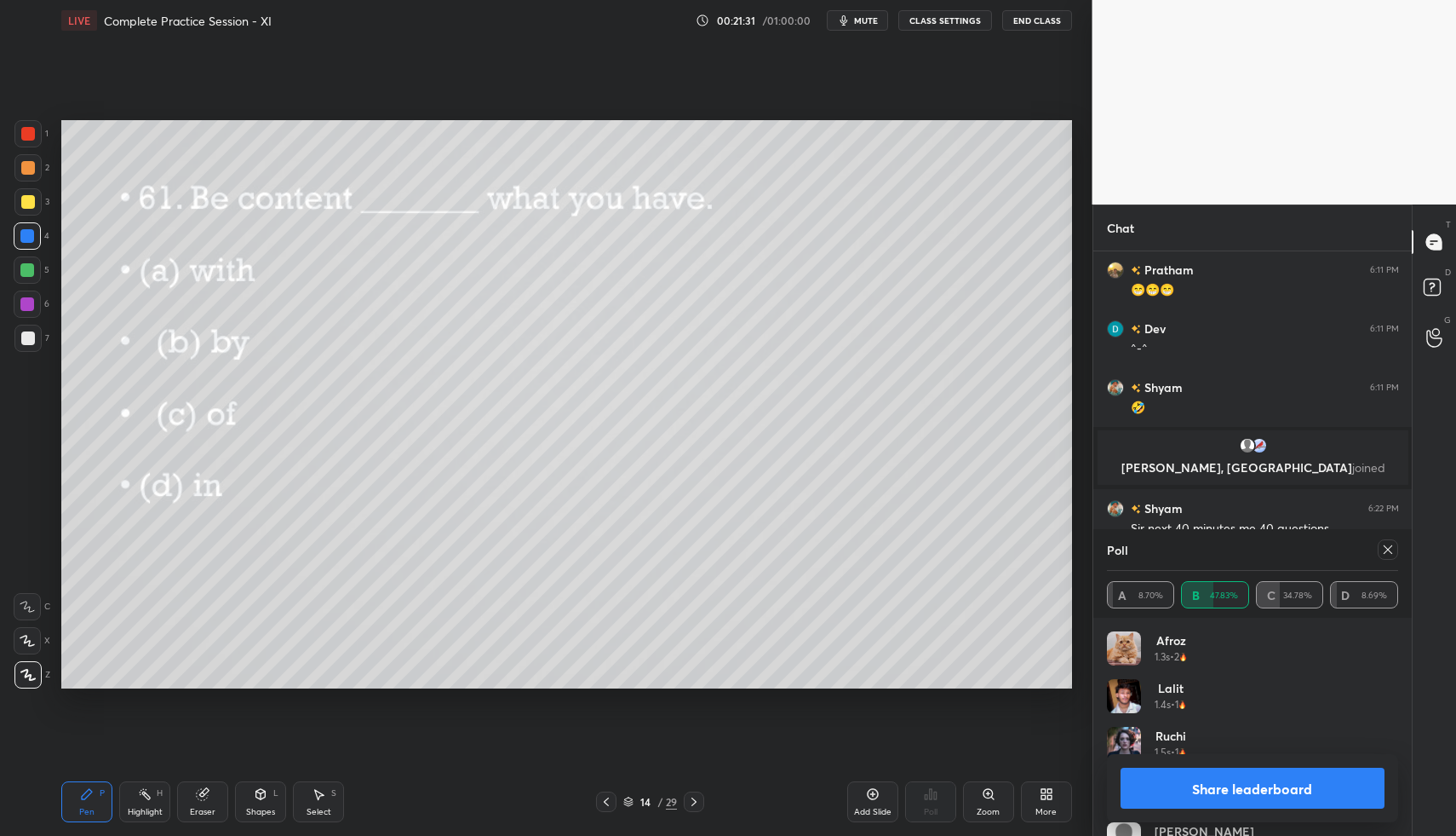
click at [1387, 550] on icon at bounding box center [1388, 549] width 8 height 8
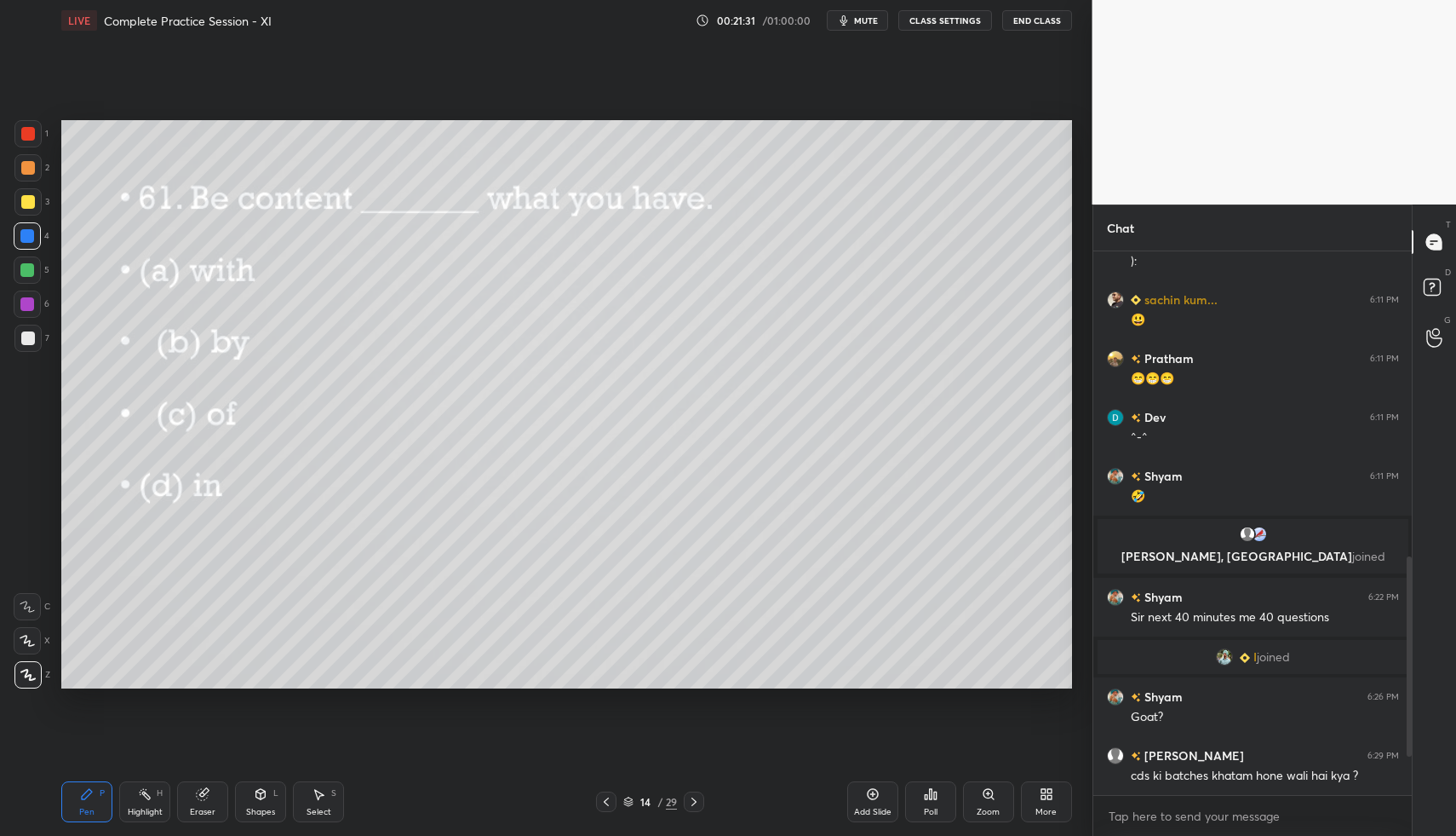
scroll to position [687, 0]
click at [944, 797] on div "Poll" at bounding box center [931, 801] width 51 height 41
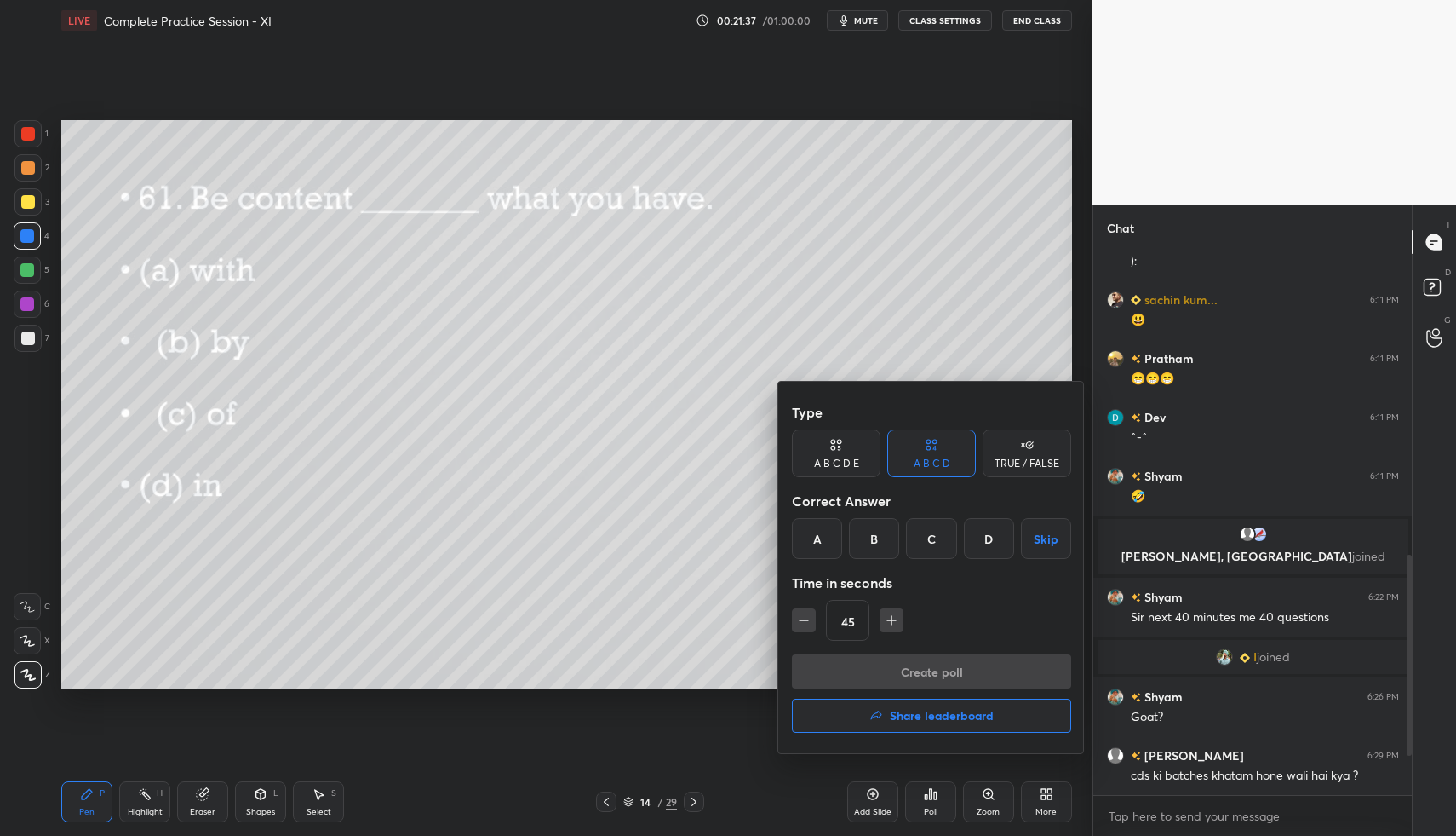
click at [822, 544] on div "A" at bounding box center [817, 538] width 50 height 41
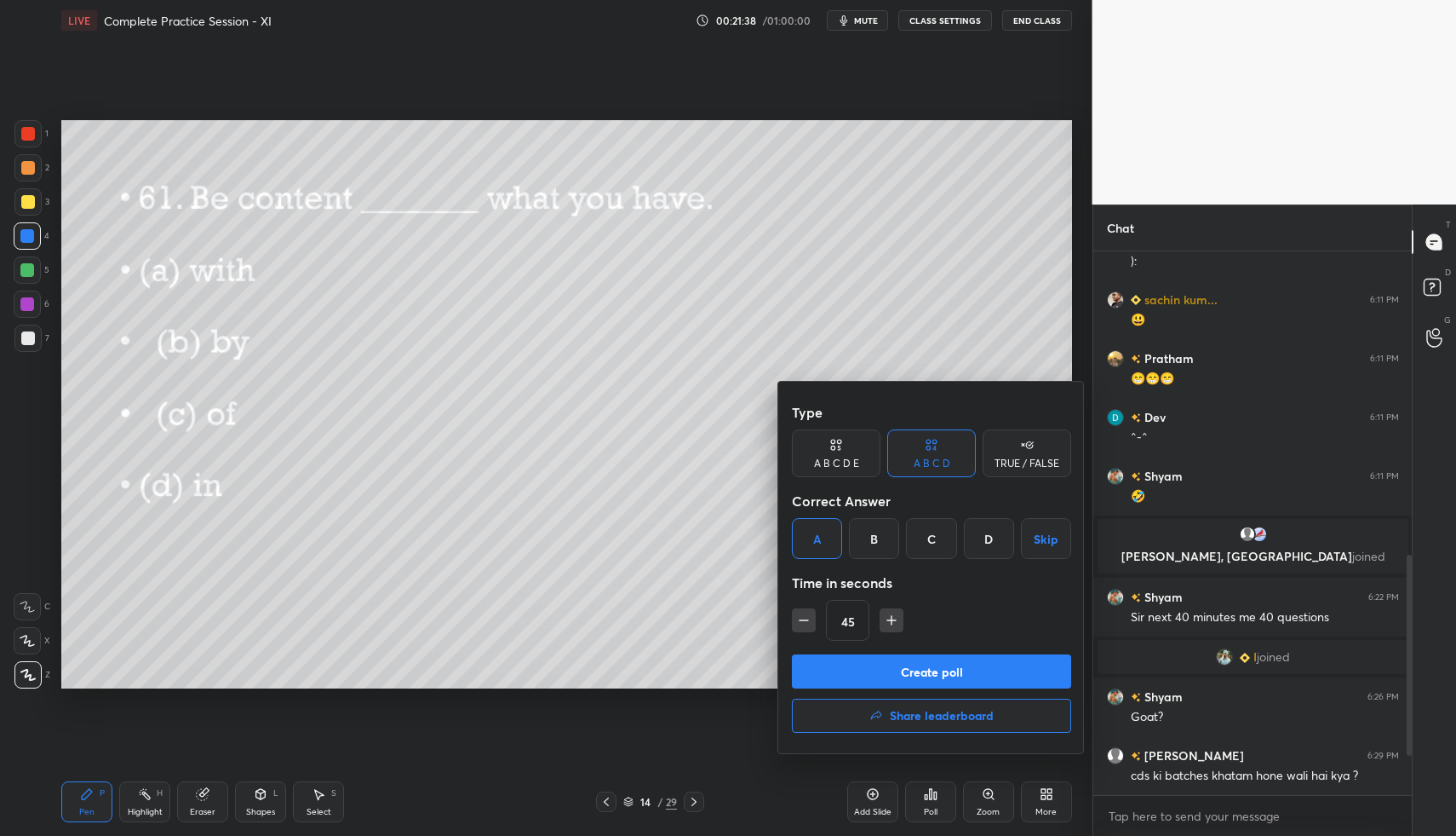
click at [883, 672] on button "Create poll" at bounding box center [932, 672] width 280 height 35
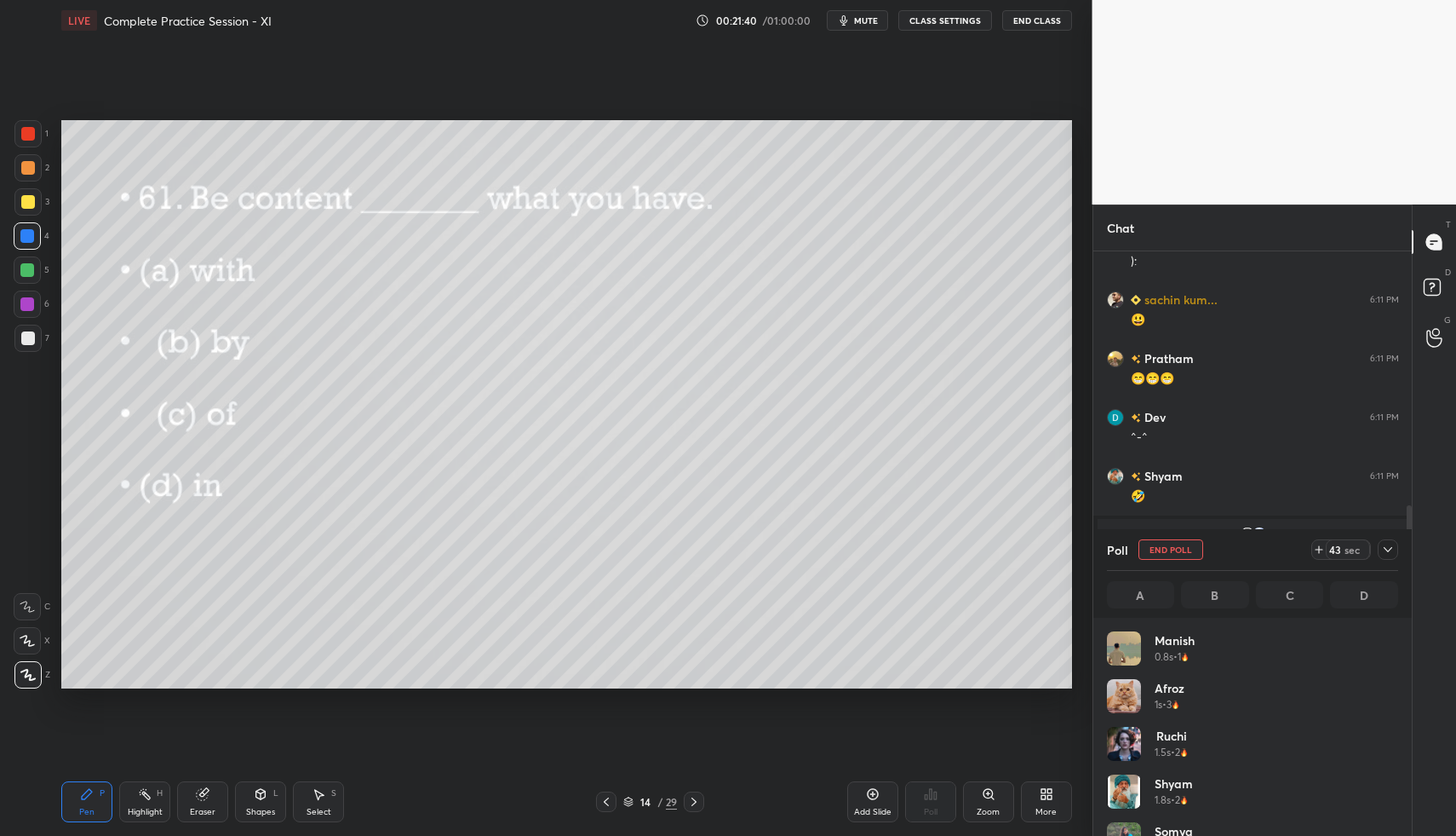
scroll to position [199, 286]
click at [1392, 550] on icon at bounding box center [1388, 549] width 14 height 14
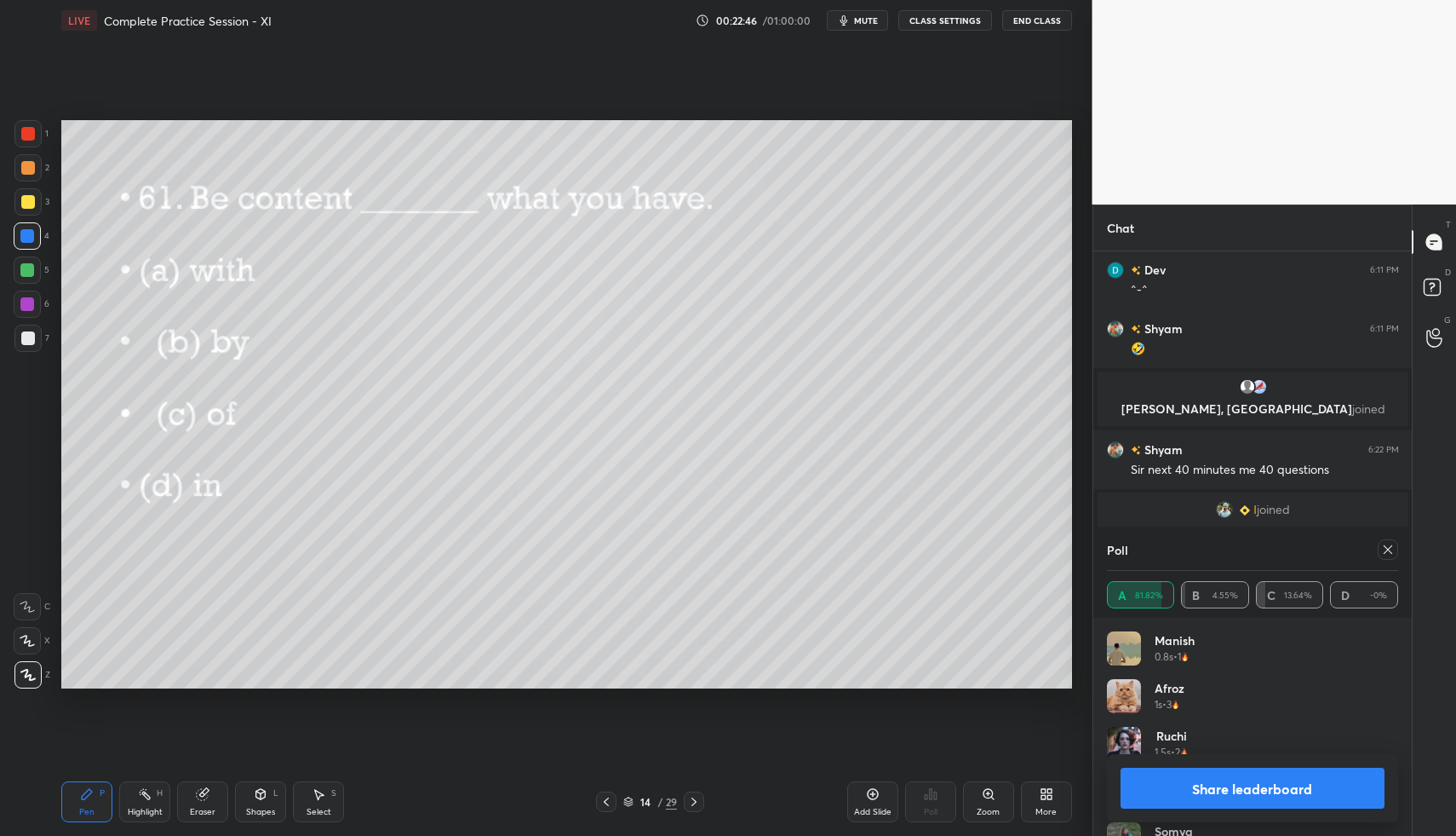
scroll to position [909, 0]
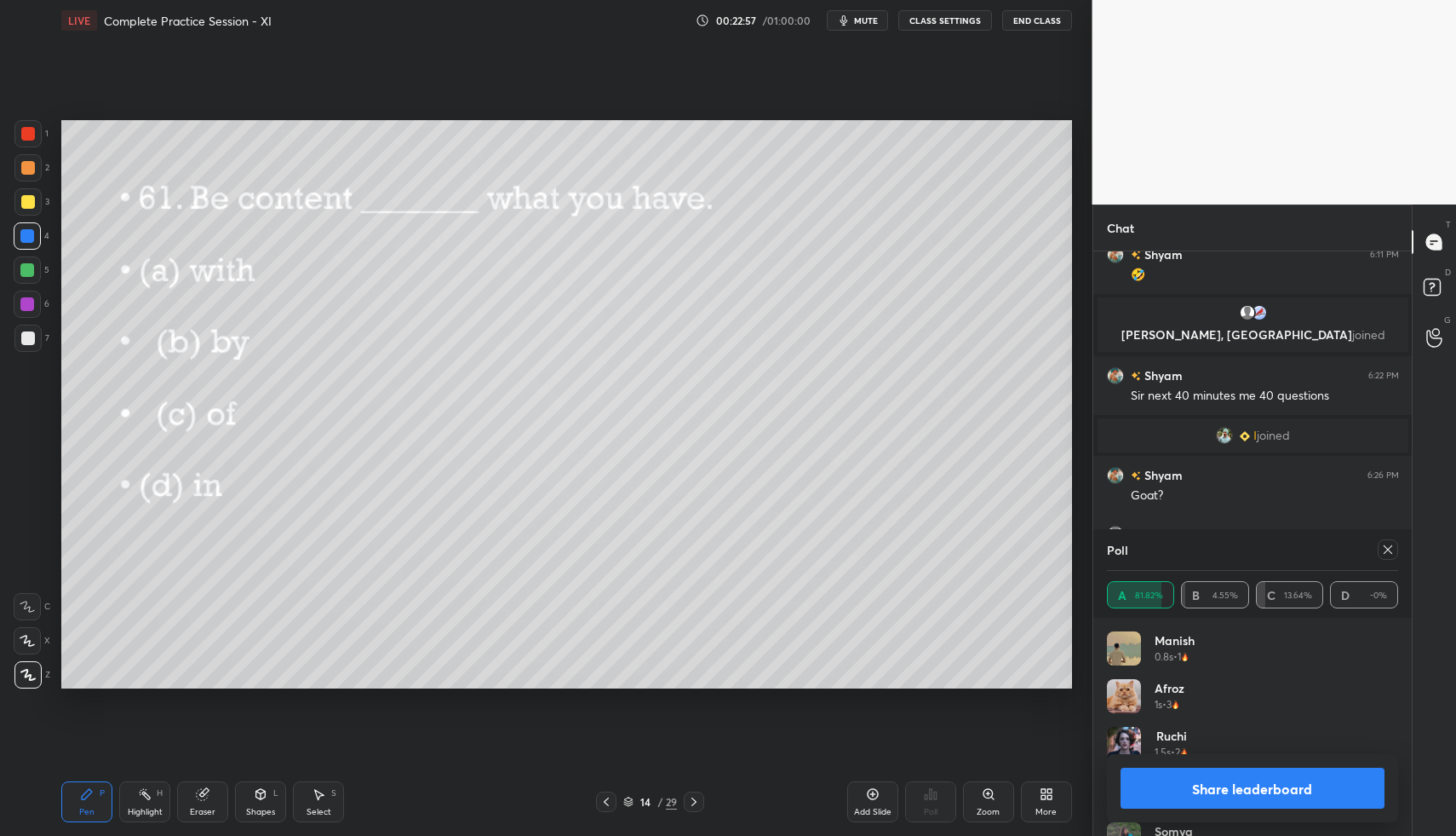
drag, startPoint x: 36, startPoint y: 199, endPoint x: 61, endPoint y: 204, distance: 25.5
click at [35, 199] on div at bounding box center [28, 202] width 27 height 27
click at [695, 796] on icon at bounding box center [694, 801] width 14 height 14
click at [1387, 549] on icon at bounding box center [1388, 549] width 14 height 14
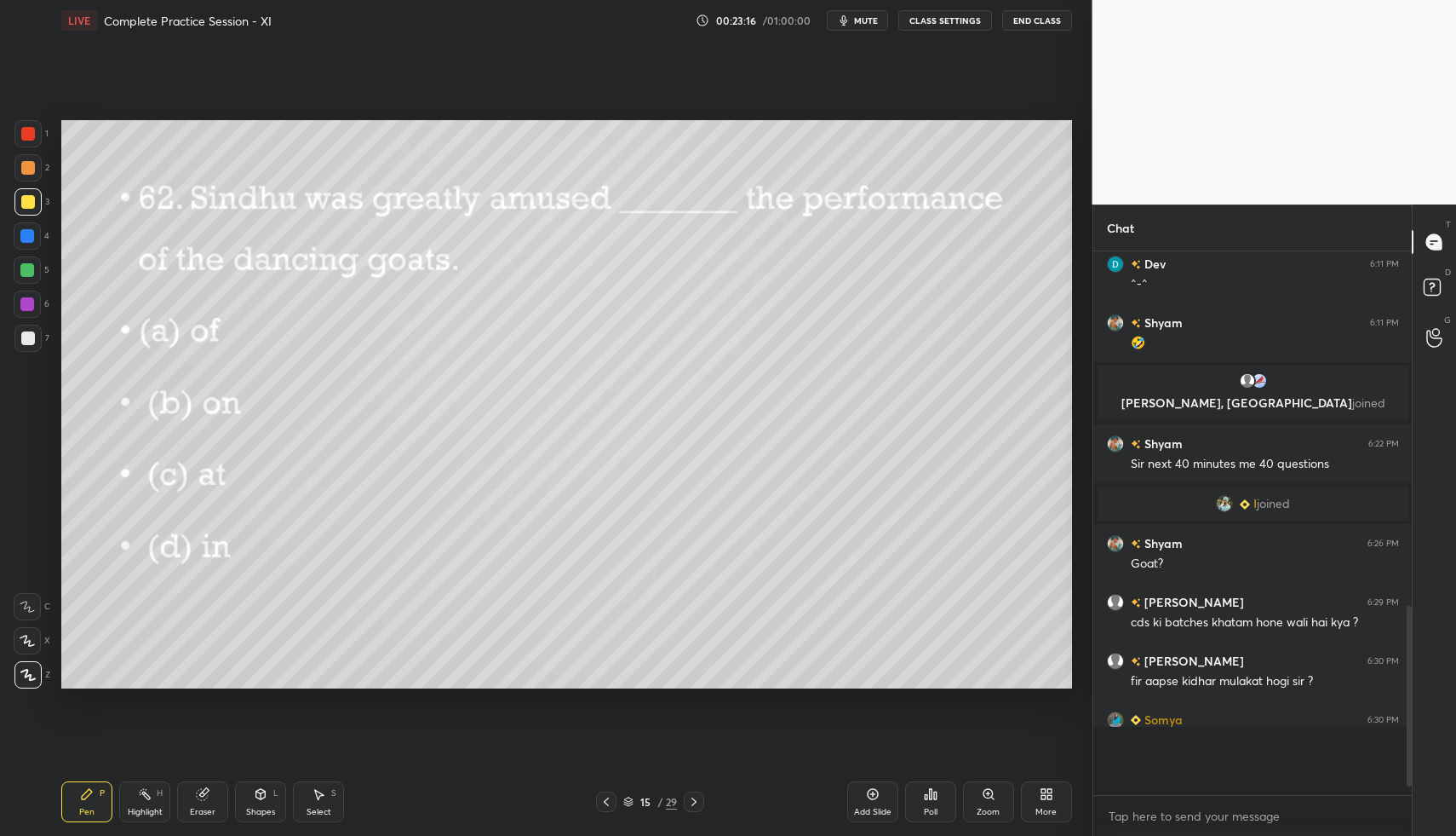
scroll to position [538, 313]
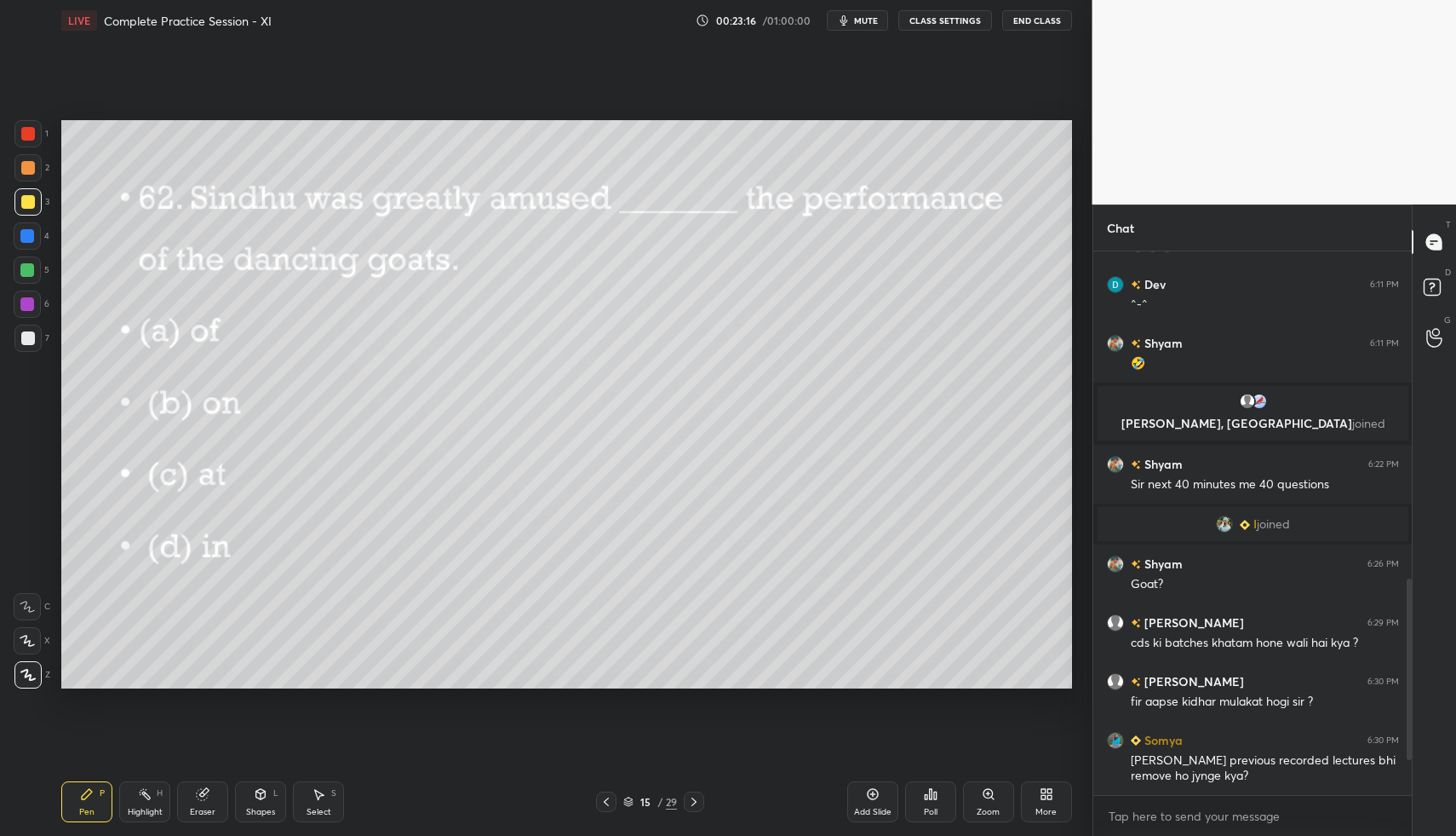
click at [935, 795] on icon at bounding box center [936, 795] width 3 height 7
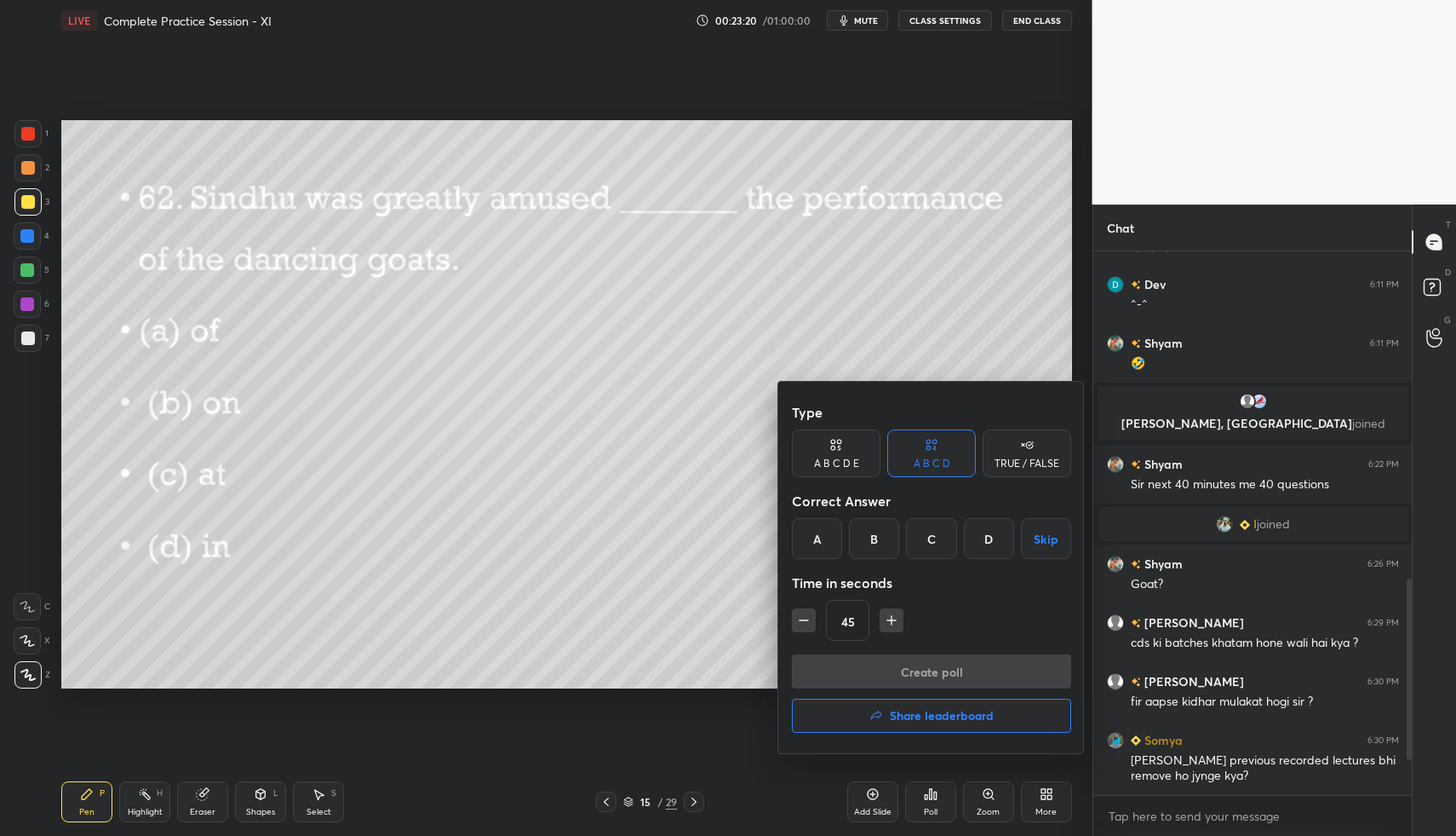
click at [926, 550] on div "C" at bounding box center [931, 538] width 50 height 41
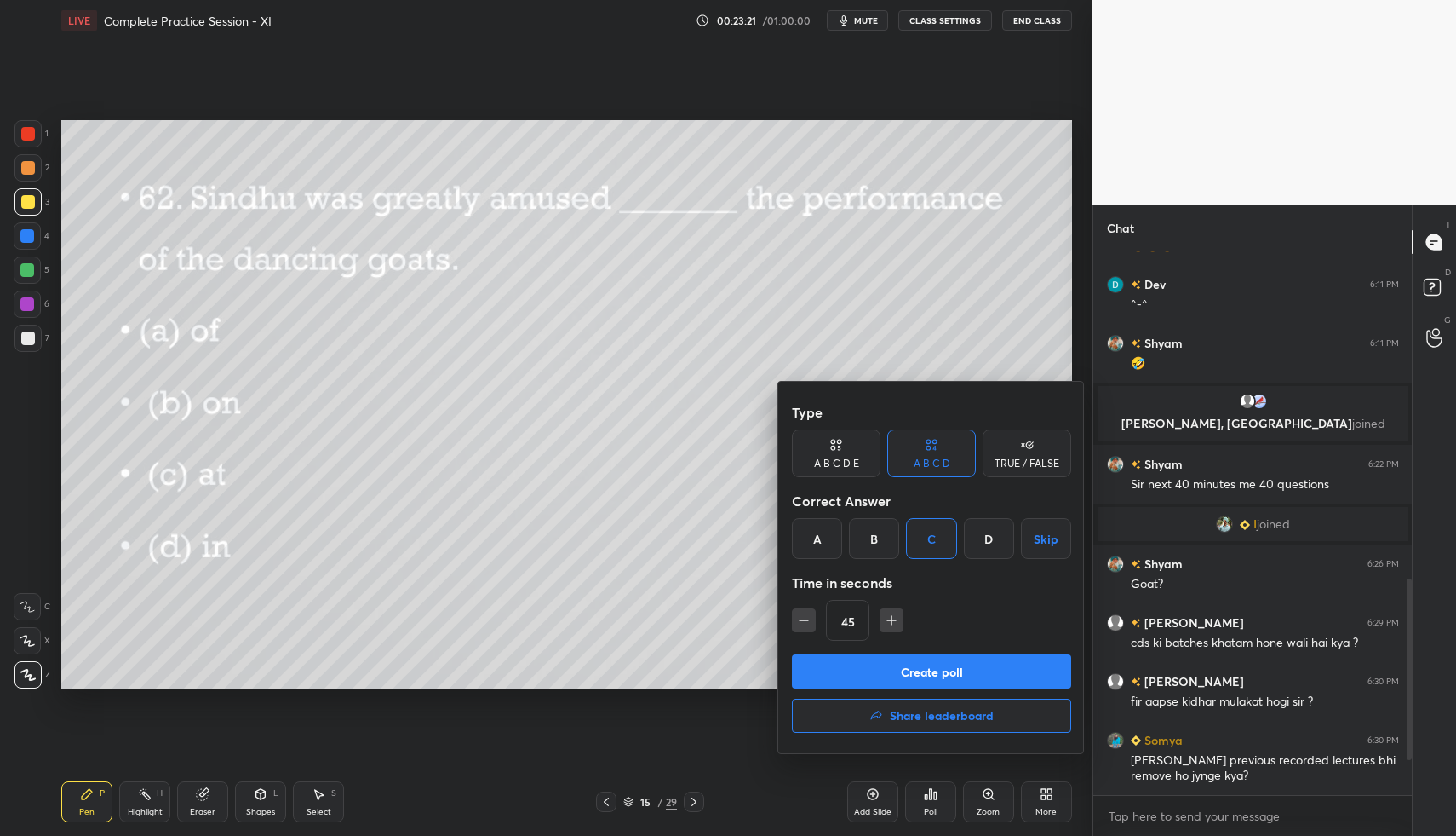
drag, startPoint x: 950, startPoint y: 668, endPoint x: 953, endPoint y: 651, distance: 17.3
click at [952, 666] on button "Create poll" at bounding box center [932, 672] width 280 height 35
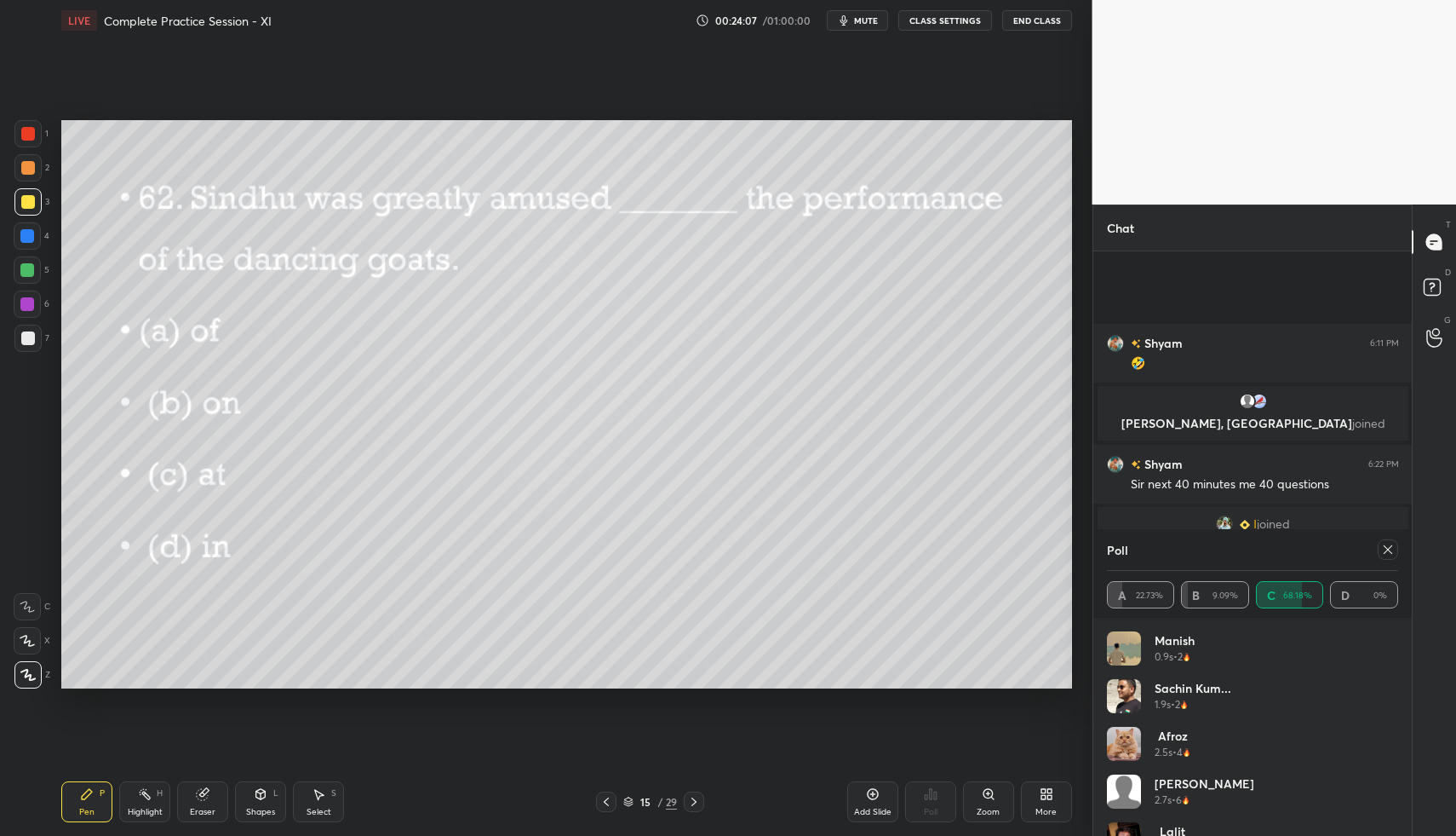
scroll to position [967, 0]
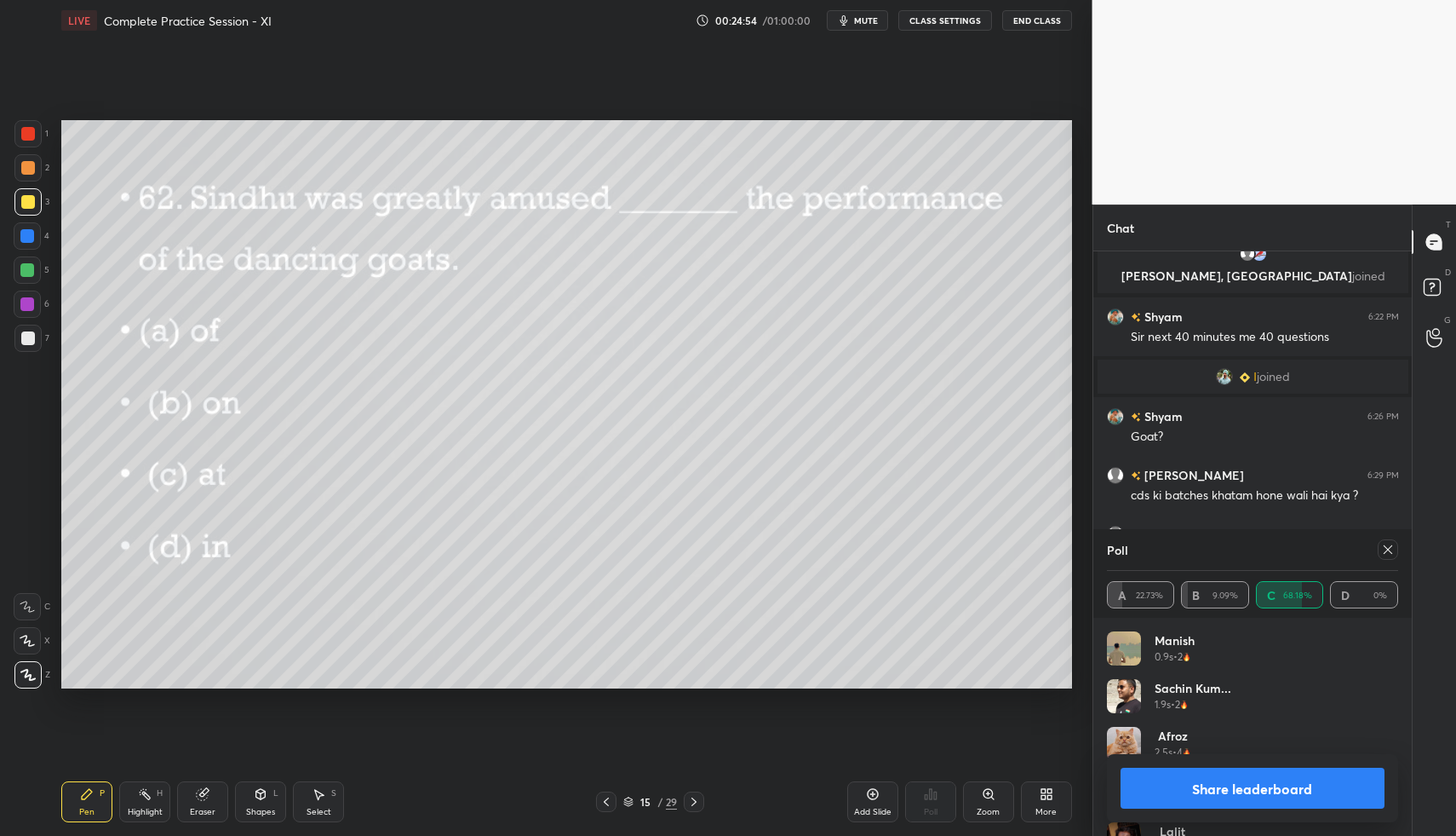
drag, startPoint x: 25, startPoint y: 239, endPoint x: 42, endPoint y: 239, distance: 17.0
click at [25, 239] on div at bounding box center [27, 235] width 14 height 14
click at [29, 140] on div at bounding box center [27, 134] width 14 height 14
click at [701, 752] on div "Setting up your live class Poll for secs No correct answer Start poll" at bounding box center [567, 404] width 1025 height 727
click at [700, 787] on div "Pen P Highlight H Eraser Shapes L Select S 15 / 29 Add Slide Poll Zoom More" at bounding box center [567, 801] width 1011 height 68
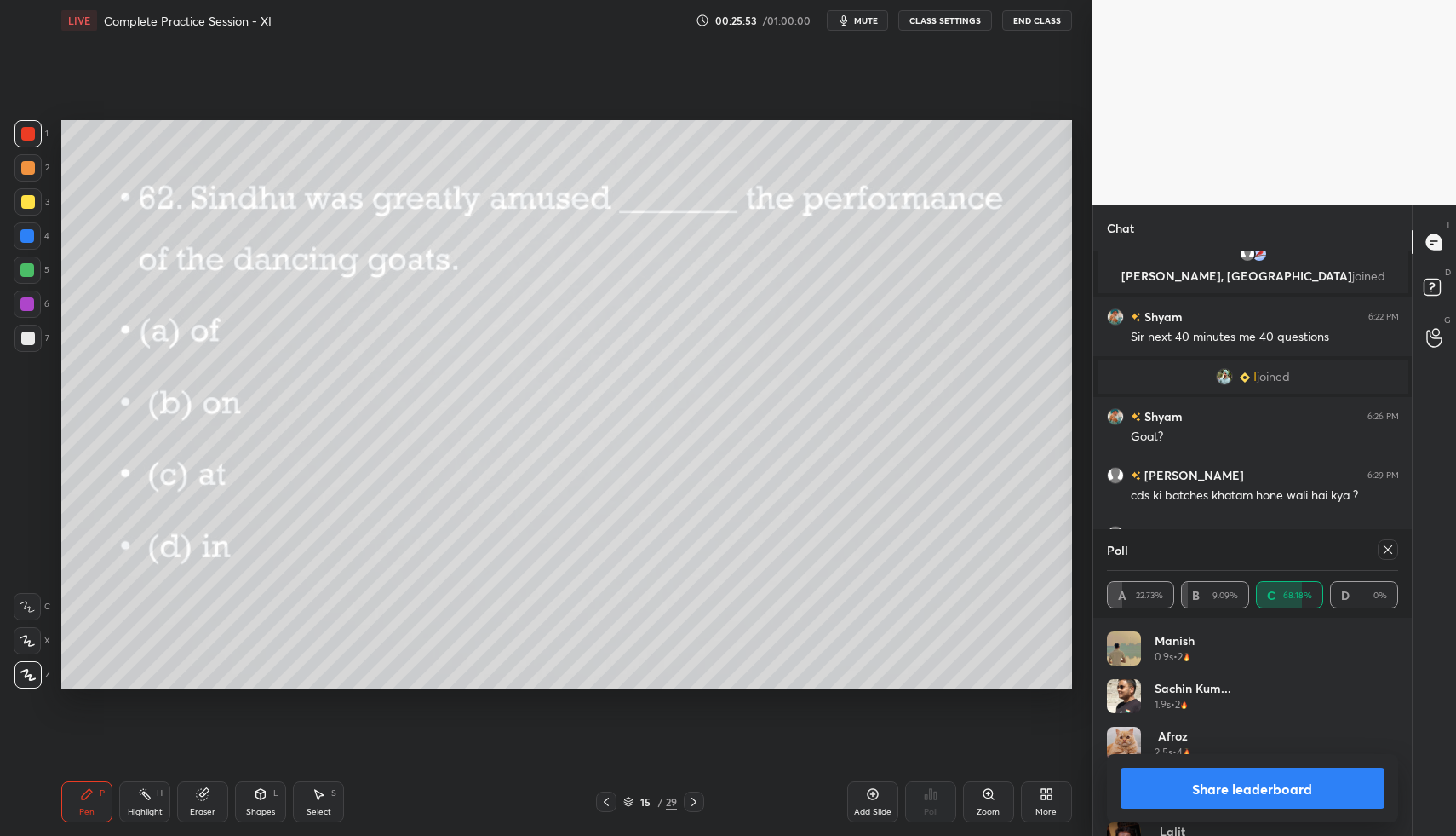
drag, startPoint x: 705, startPoint y: 800, endPoint x: 728, endPoint y: 785, distance: 27.5
click at [705, 800] on div "15 / 29" at bounding box center [650, 801] width 392 height 21
click at [693, 800] on icon at bounding box center [694, 801] width 14 height 14
click at [1390, 550] on icon at bounding box center [1388, 549] width 14 height 14
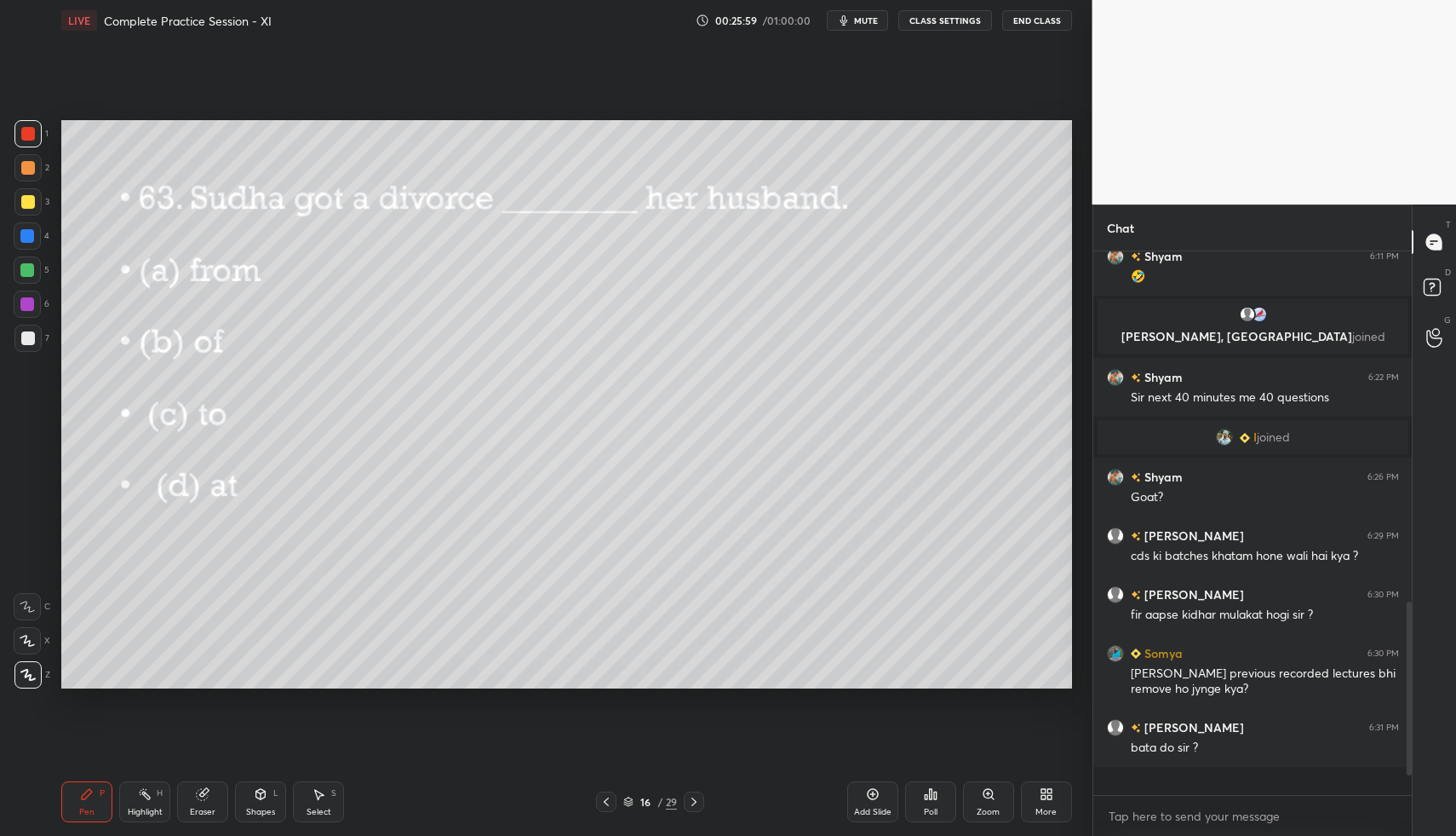
scroll to position [579, 313]
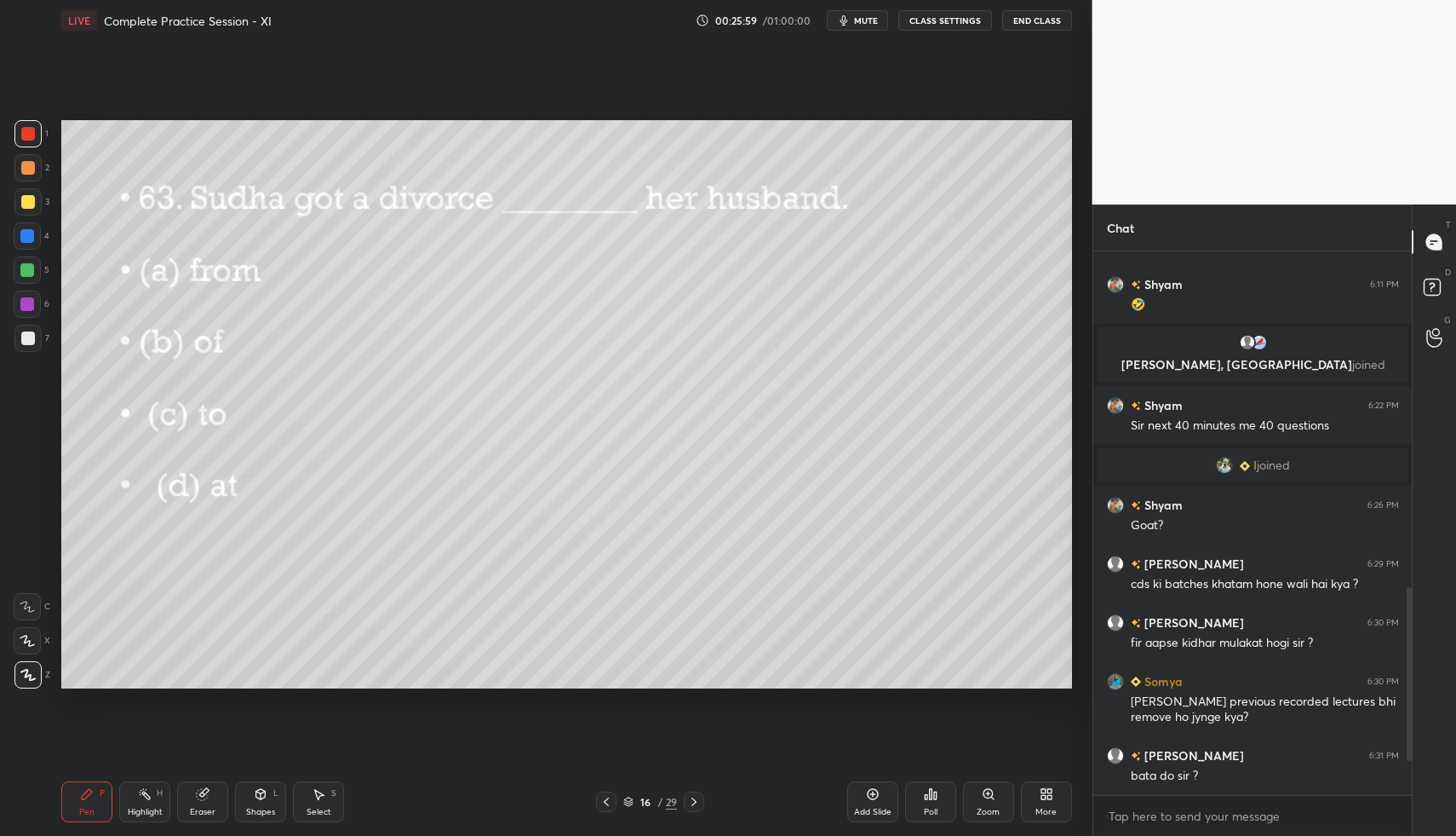
click at [933, 795] on icon at bounding box center [930, 793] width 14 height 14
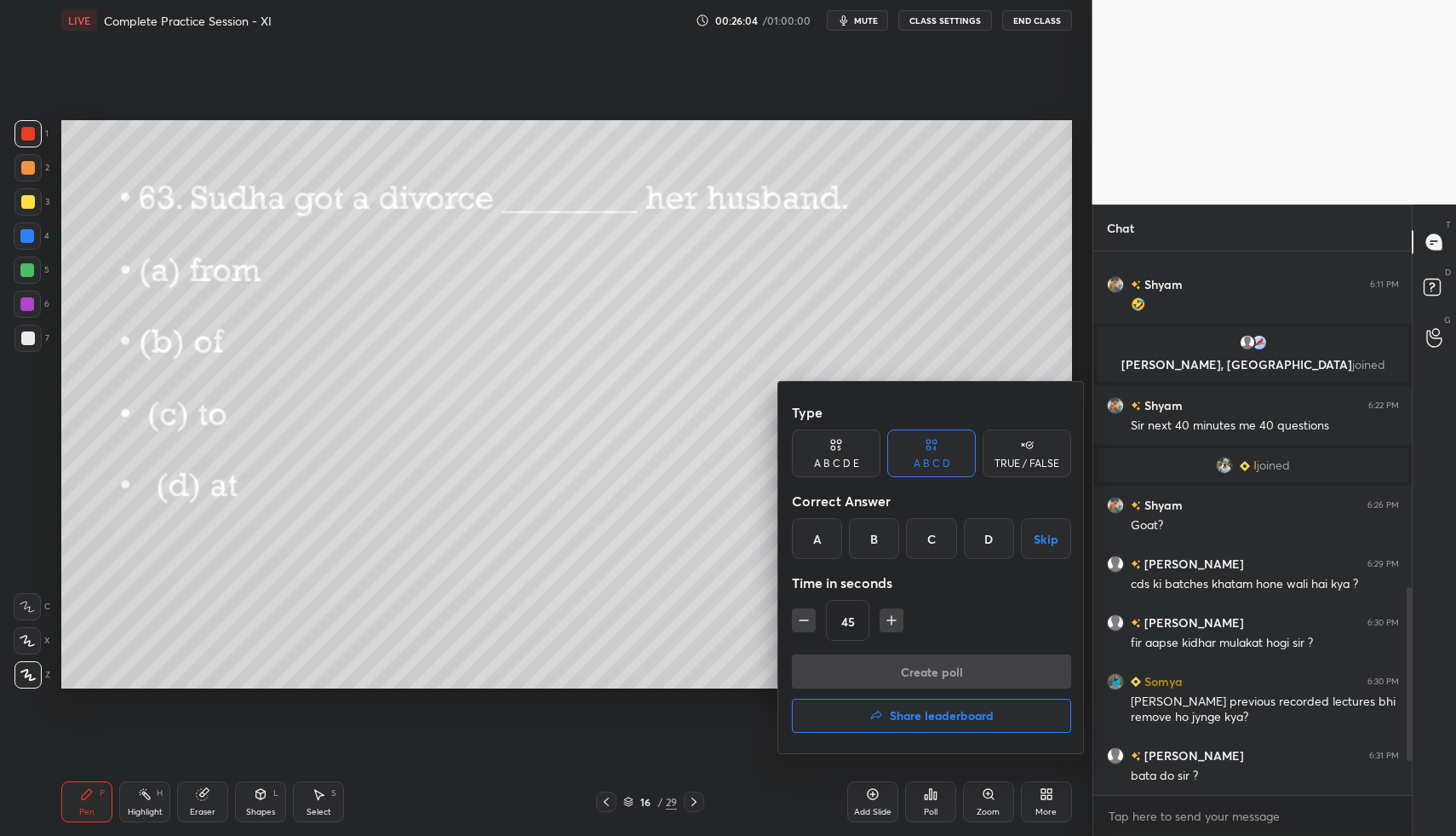
click at [828, 540] on div "A" at bounding box center [817, 538] width 50 height 41
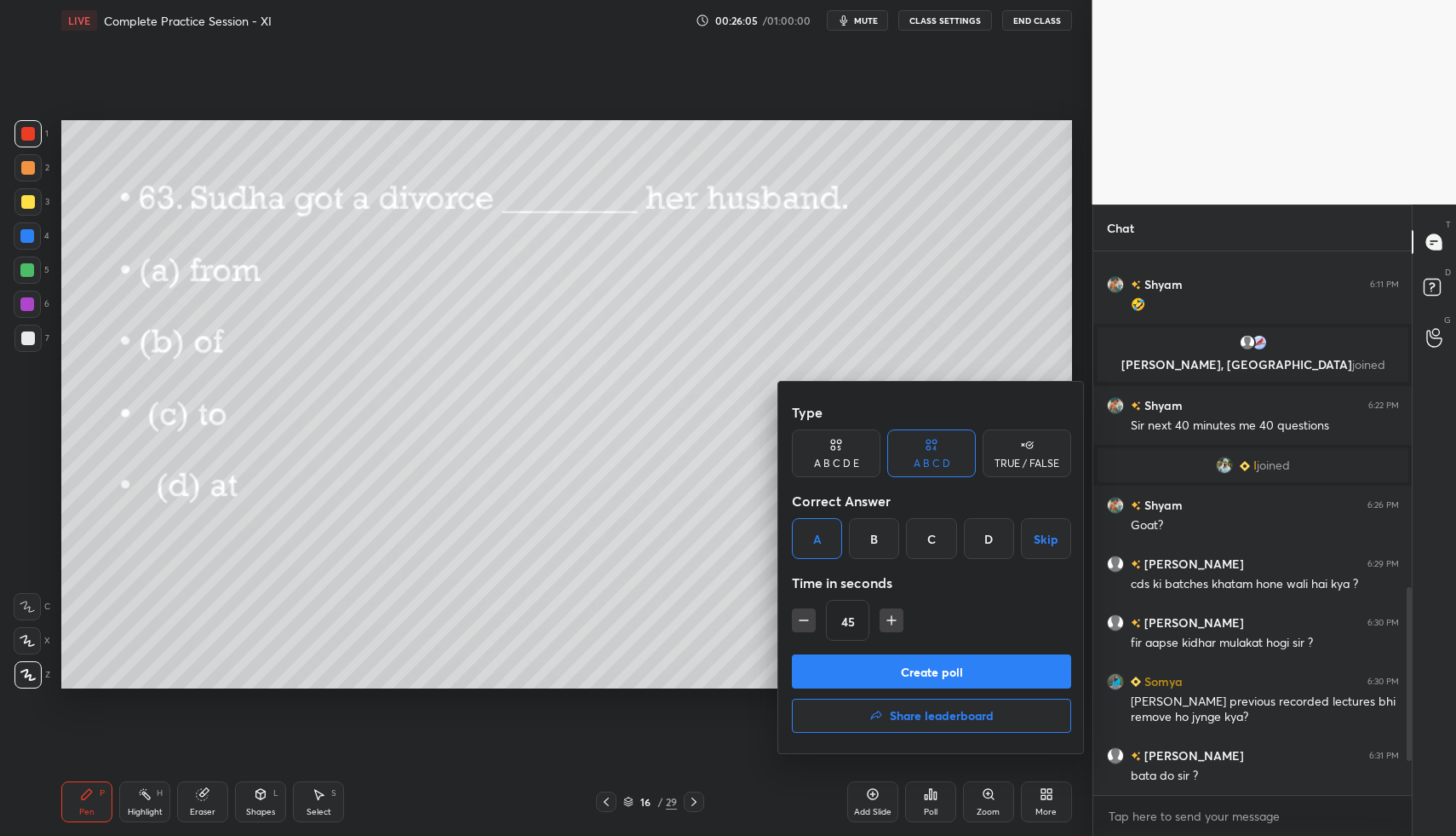
click at [875, 670] on button "Create poll" at bounding box center [932, 672] width 280 height 35
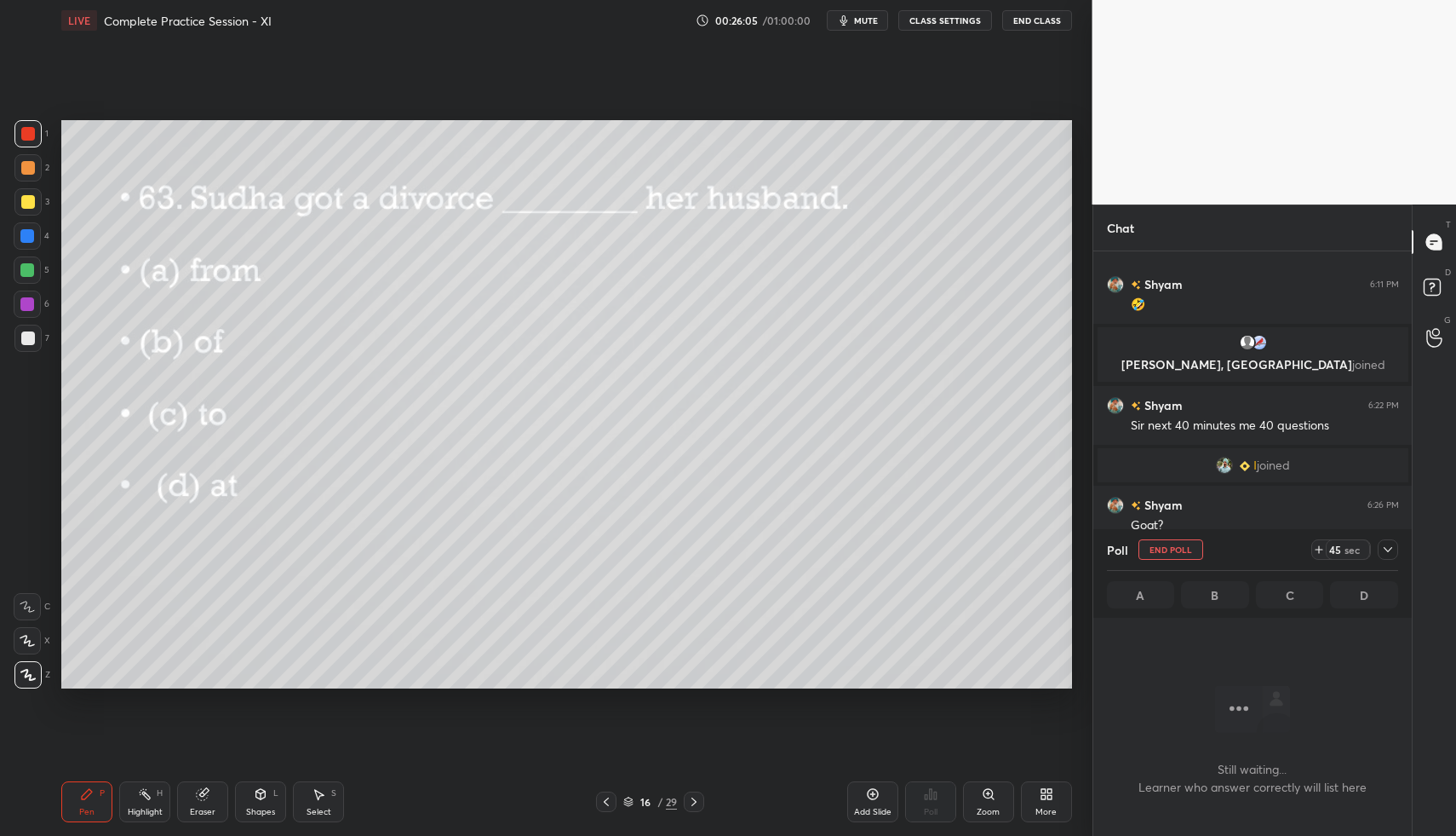
scroll to position [6, 6]
click at [1388, 552] on icon at bounding box center [1388, 549] width 14 height 14
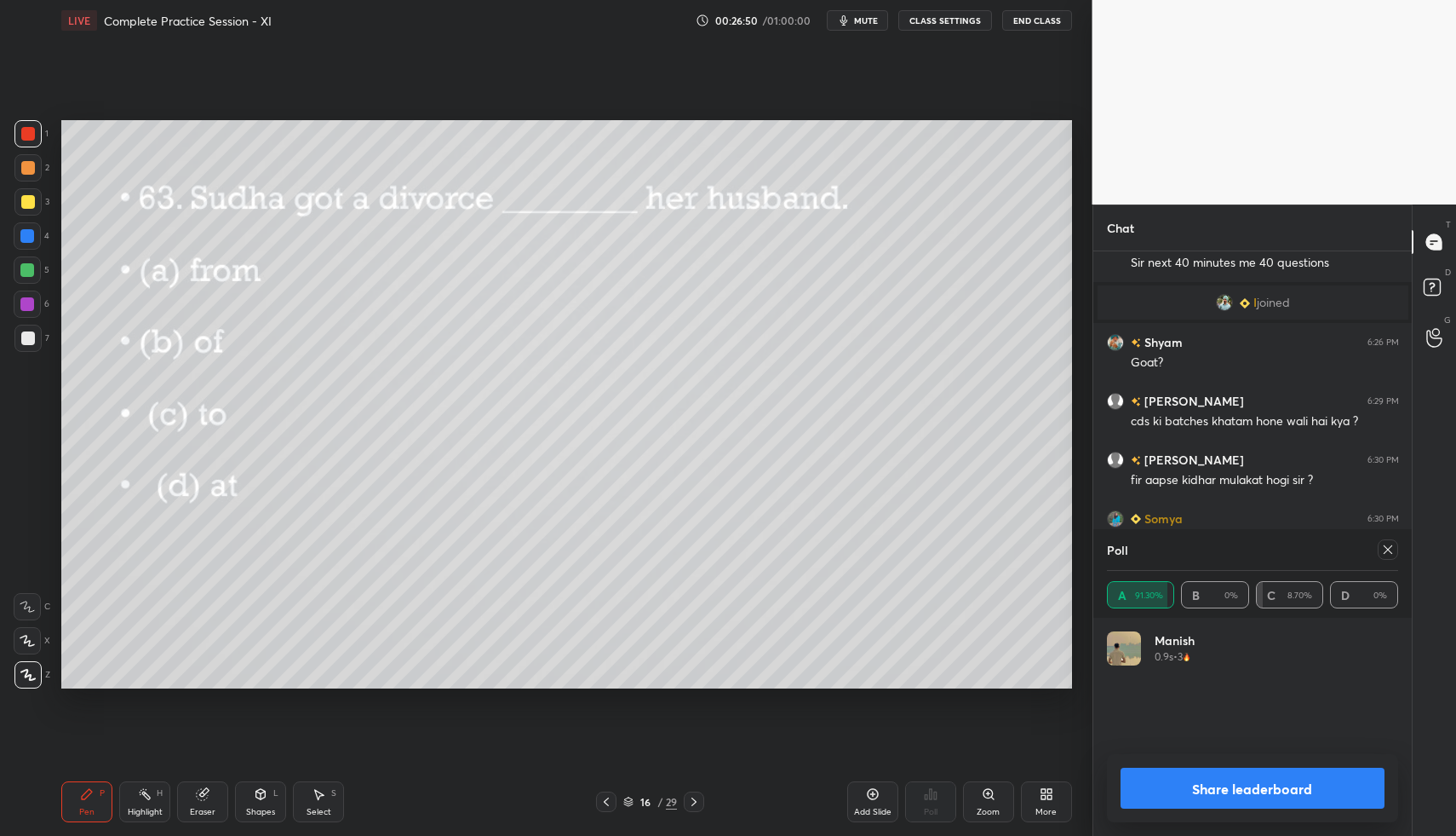
scroll to position [194, 286]
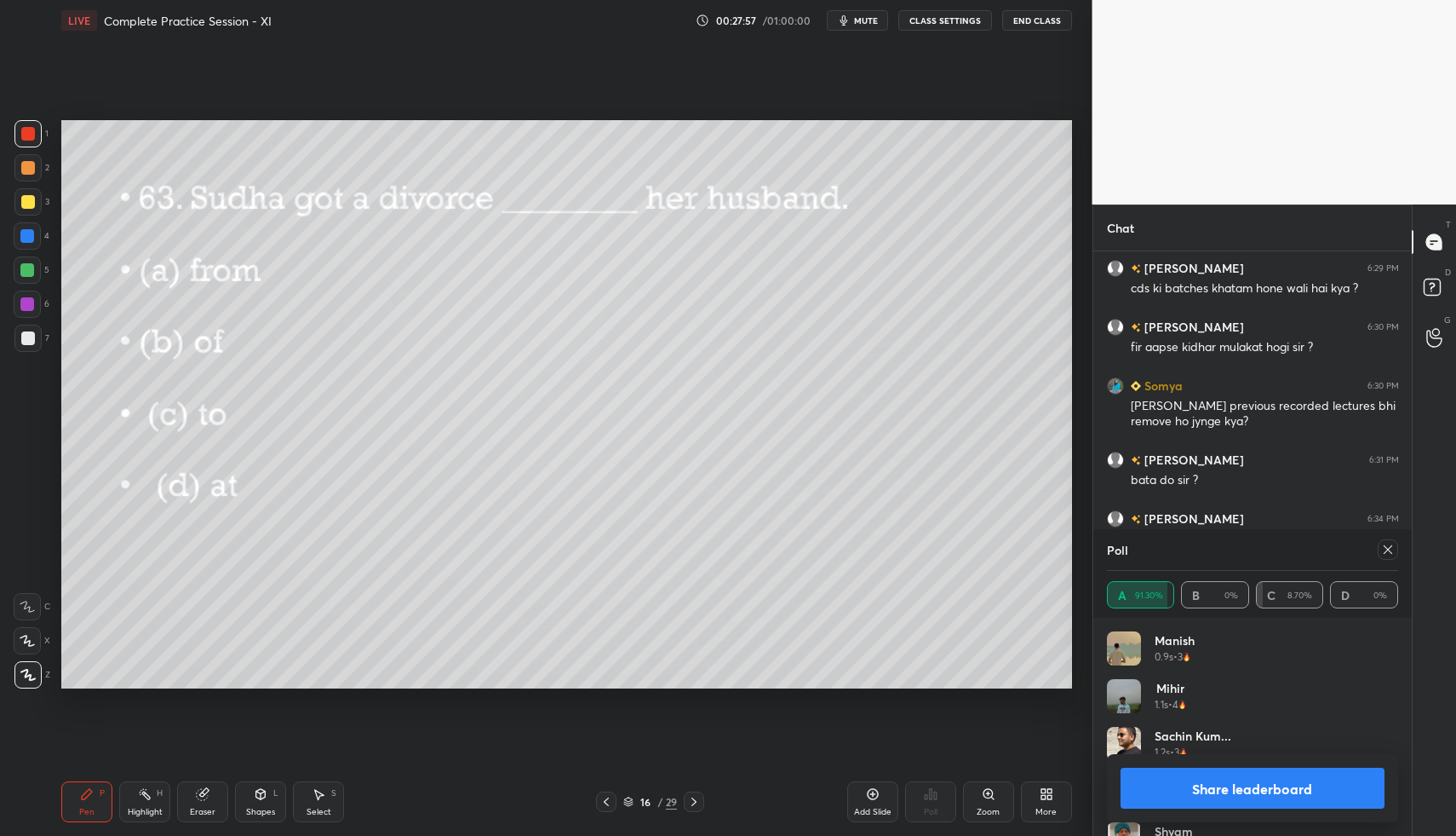
click at [1389, 553] on icon at bounding box center [1388, 549] width 14 height 14
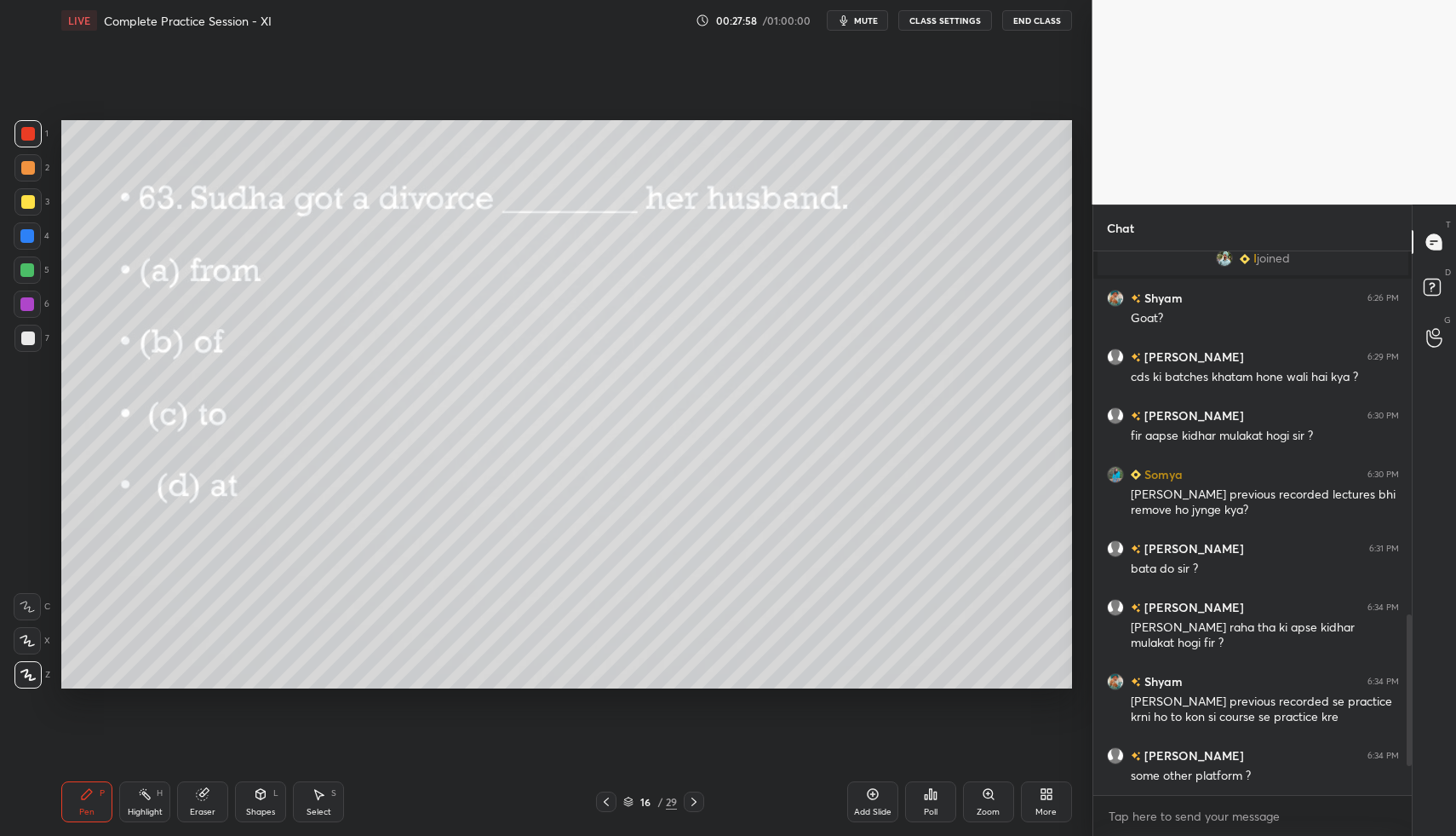
scroll to position [538, 313]
click at [698, 799] on icon at bounding box center [694, 801] width 14 height 14
click at [936, 800] on icon at bounding box center [930, 793] width 14 height 14
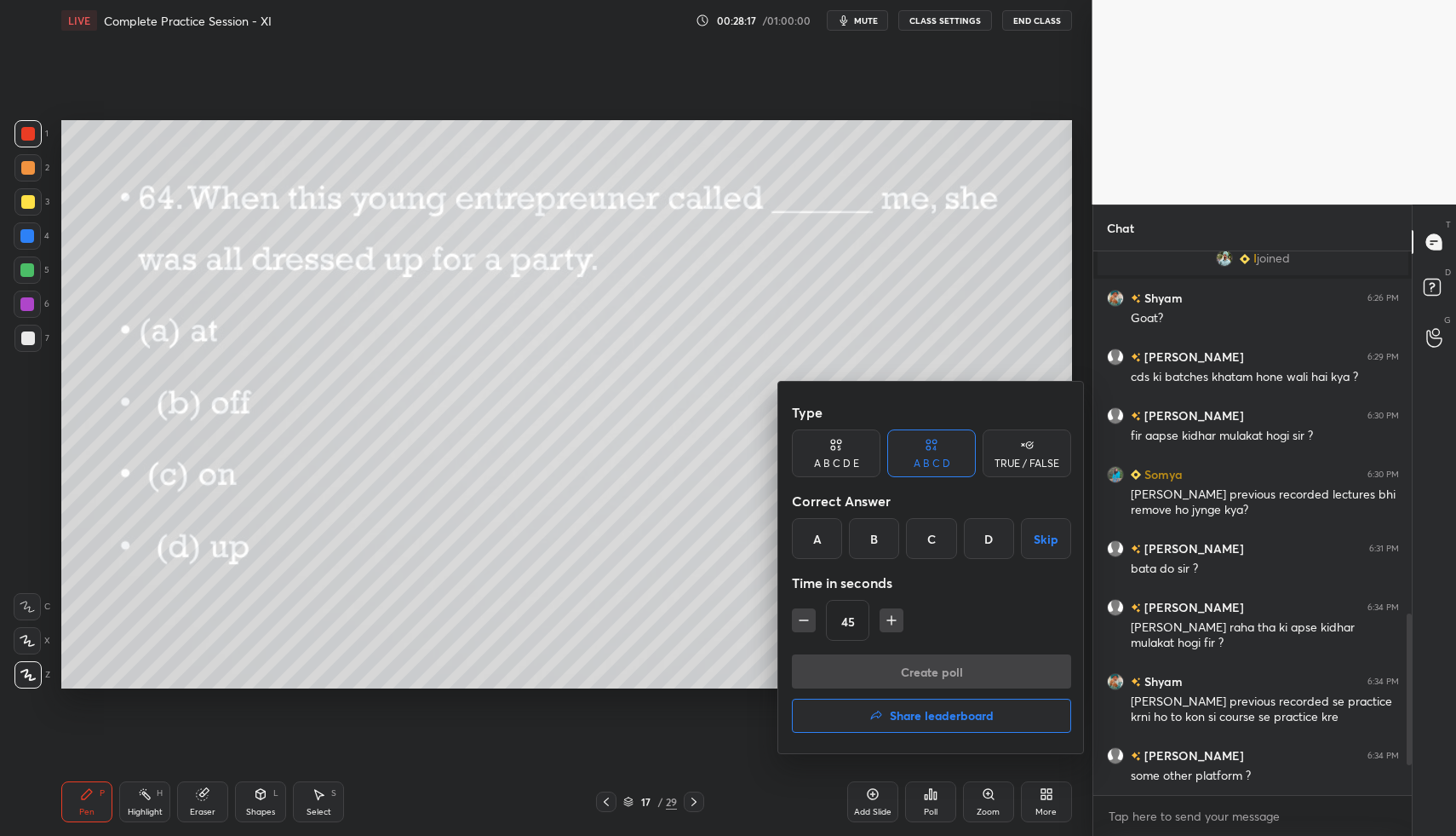
click at [931, 543] on div "C" at bounding box center [931, 538] width 50 height 41
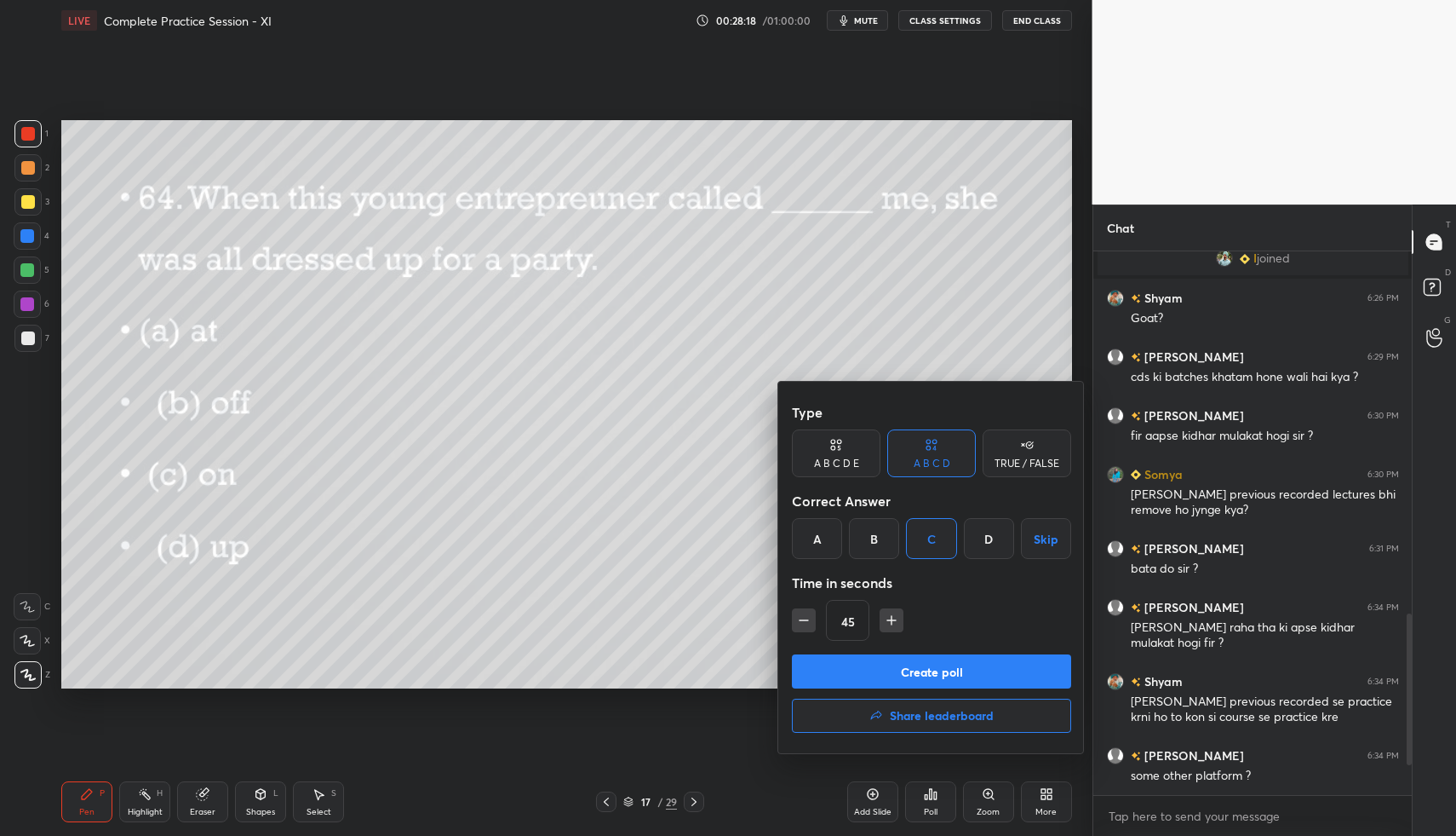
click at [929, 672] on button "Create poll" at bounding box center [932, 672] width 280 height 35
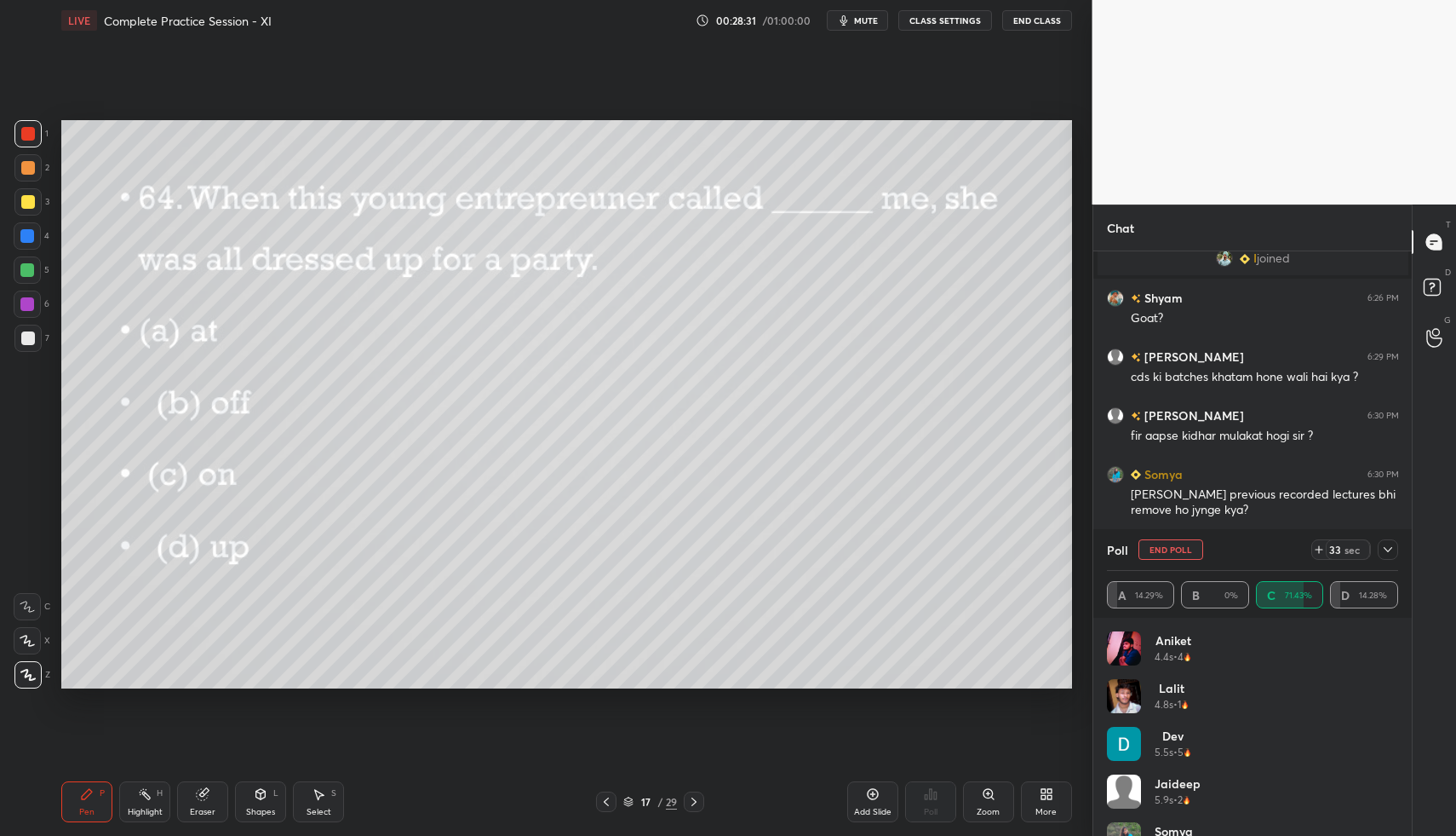
scroll to position [1233, 0]
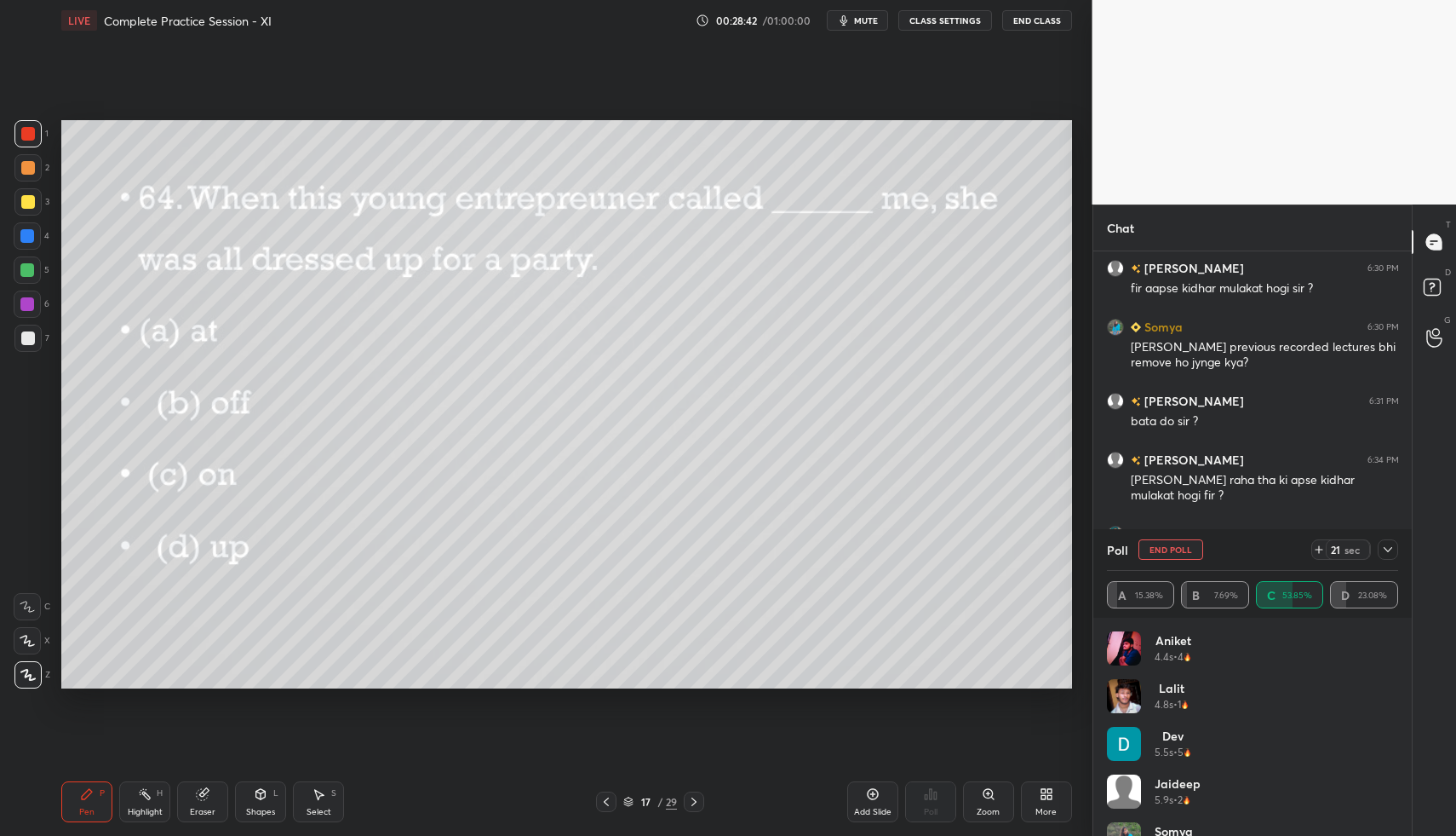
click at [1389, 553] on icon at bounding box center [1388, 549] width 14 height 14
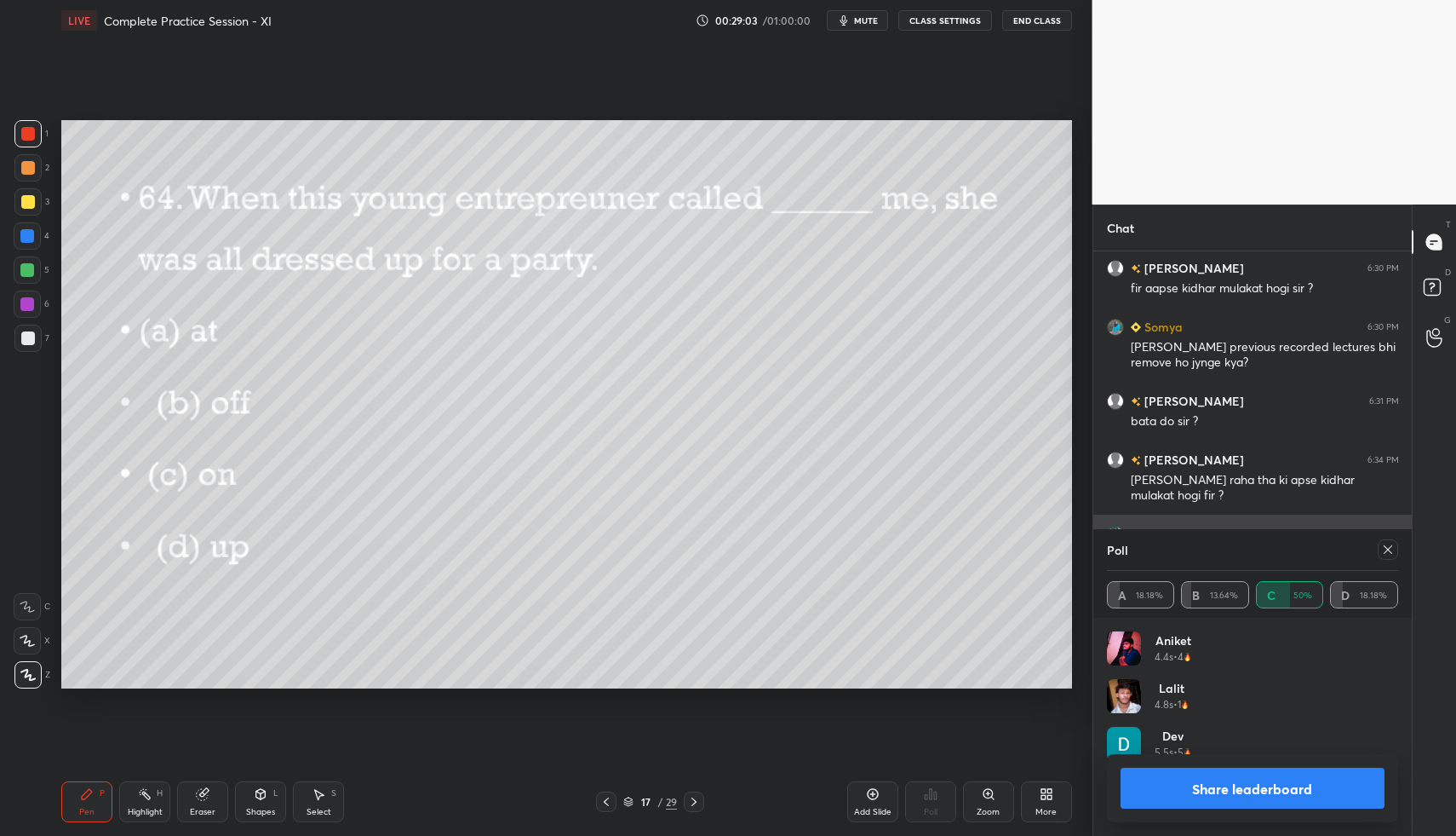
scroll to position [199, 286]
click at [1392, 551] on icon at bounding box center [1388, 549] width 14 height 14
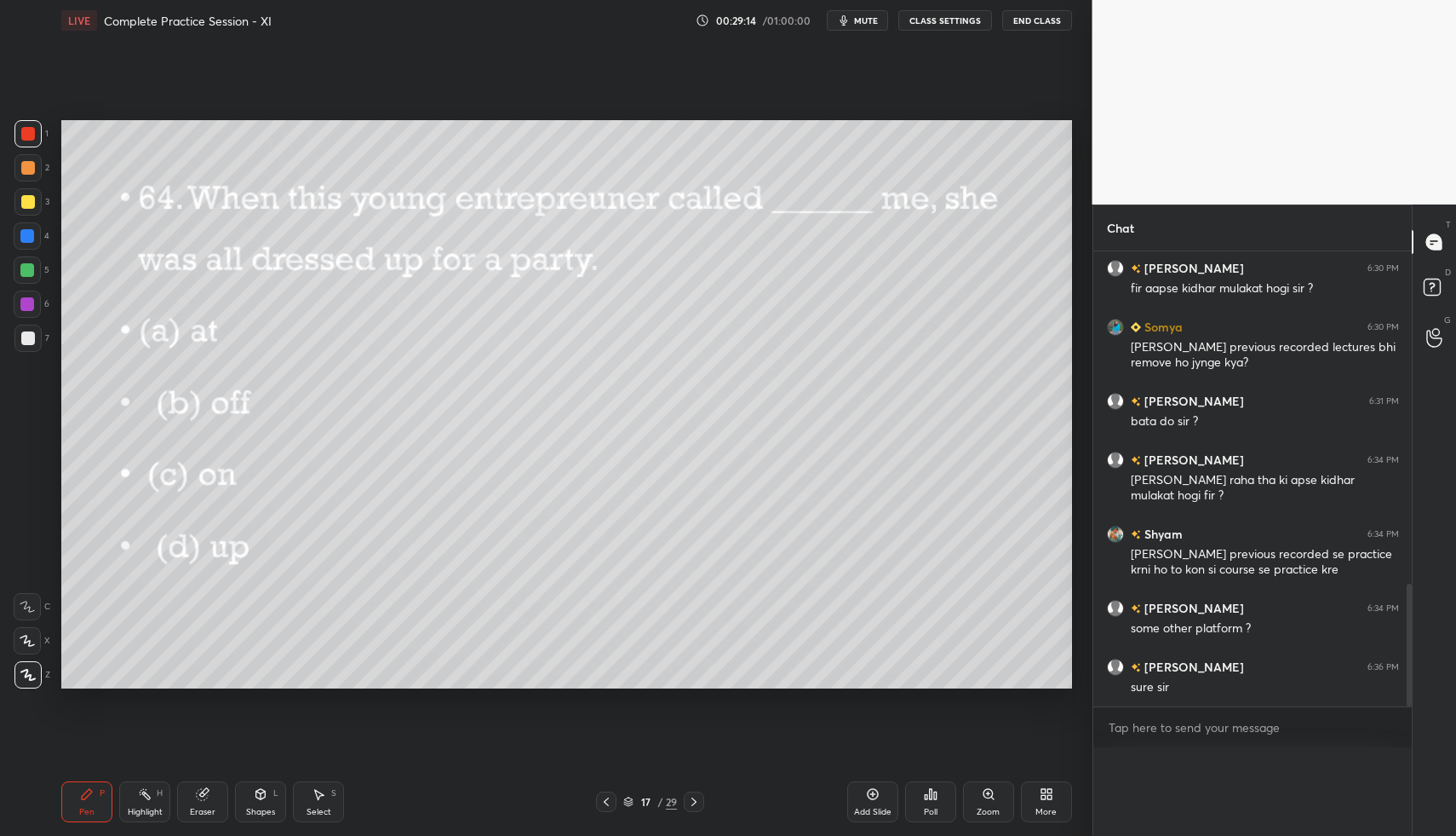
scroll to position [1206, 0]
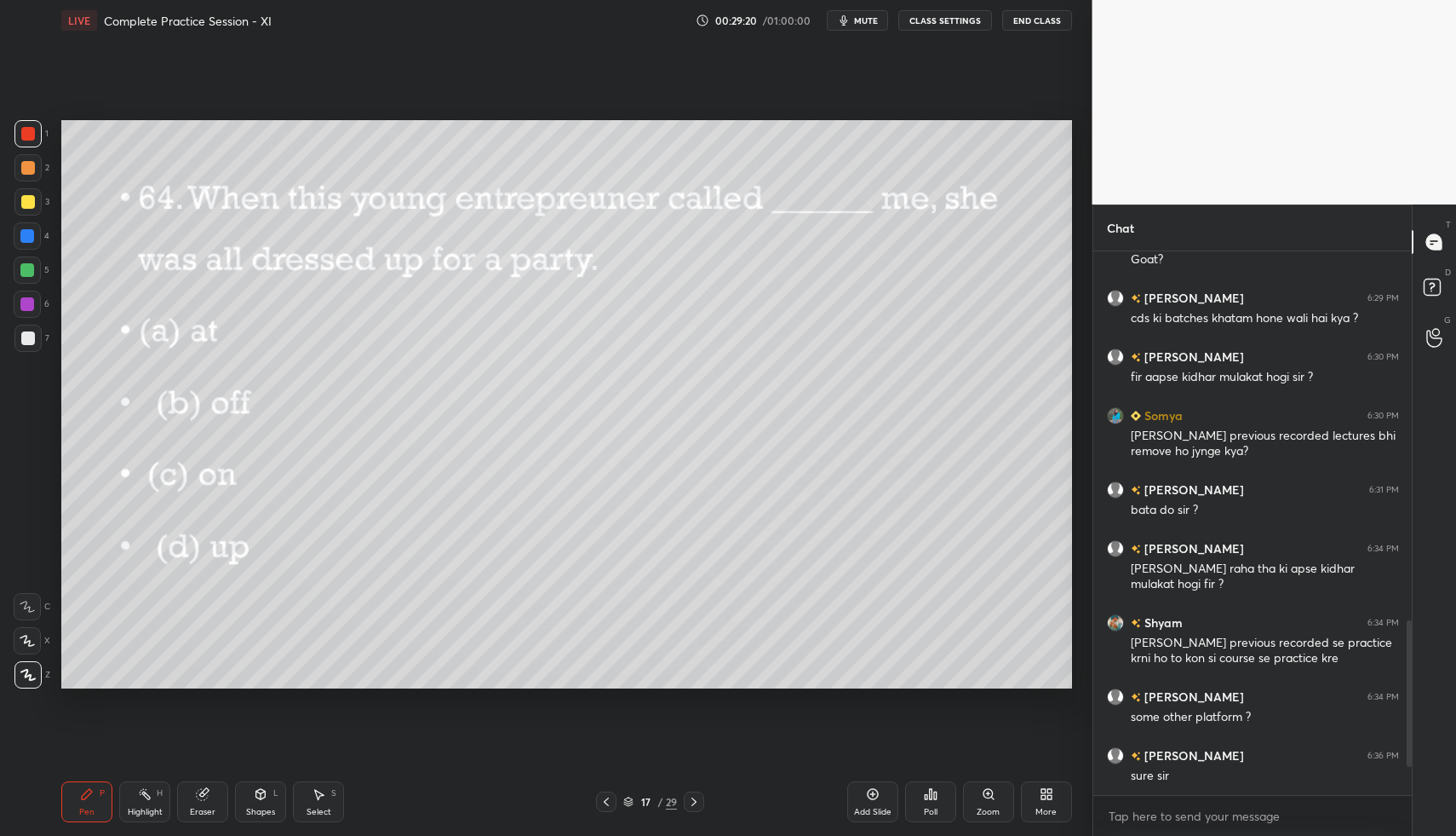
click at [32, 201] on div at bounding box center [27, 202] width 14 height 14
drag, startPoint x: 24, startPoint y: 237, endPoint x: 48, endPoint y: 240, distance: 24.2
click at [24, 237] on div at bounding box center [27, 235] width 14 height 14
drag, startPoint x: 694, startPoint y: 799, endPoint x: 700, endPoint y: 791, distance: 10.0
click at [691, 798] on icon at bounding box center [694, 801] width 14 height 14
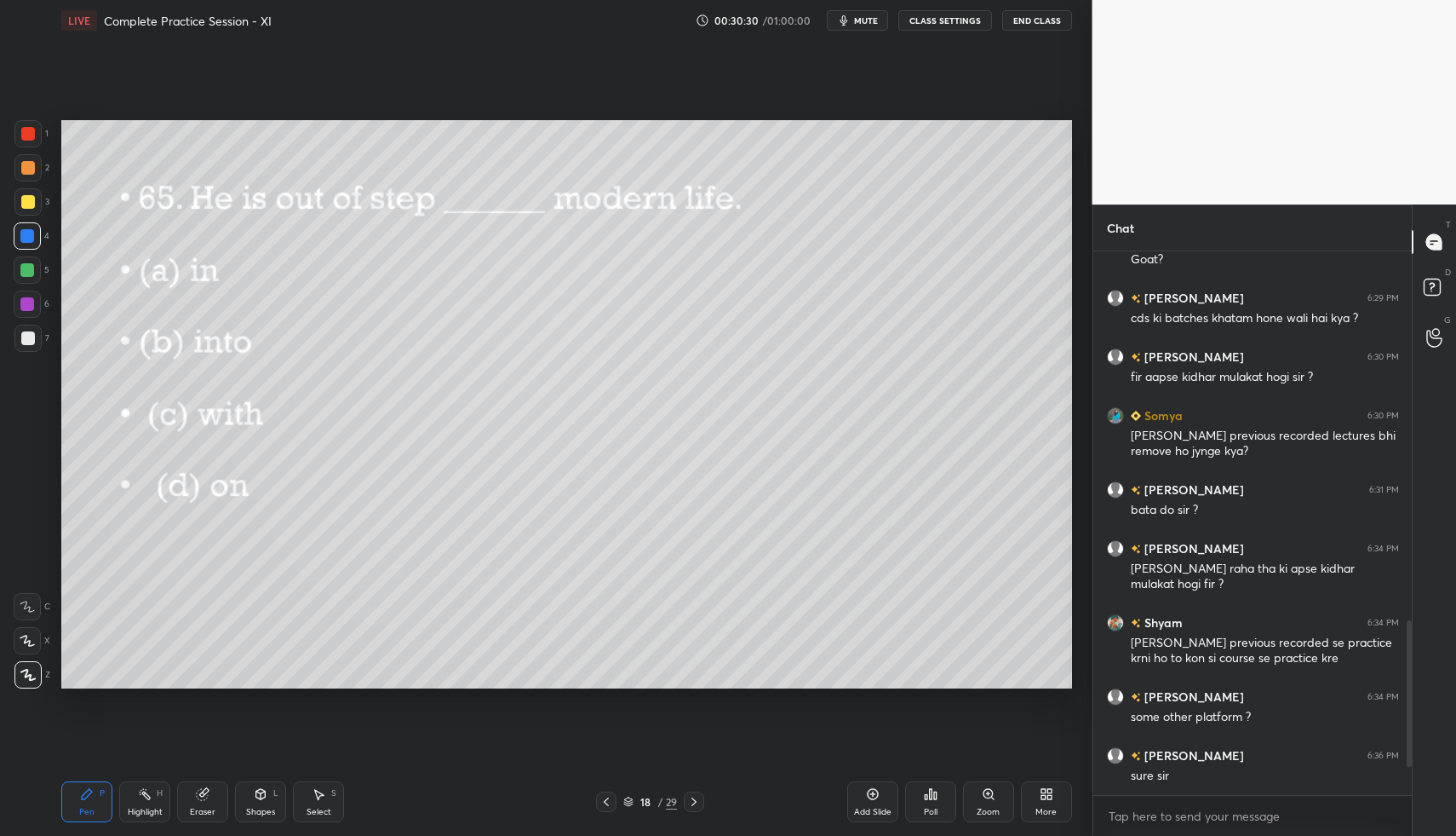
click at [936, 802] on div "Poll" at bounding box center [931, 801] width 51 height 41
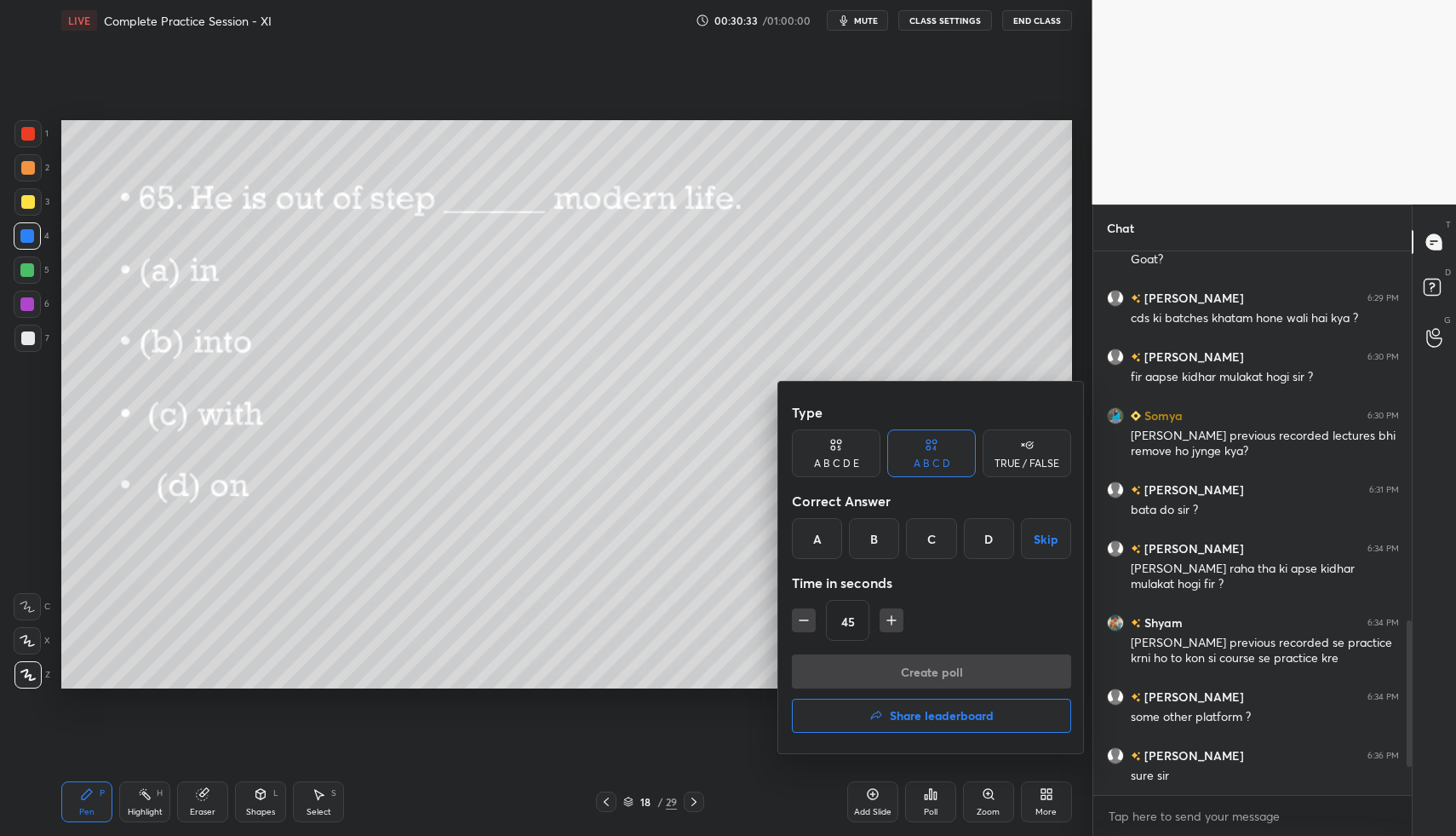
click at [928, 539] on div "C" at bounding box center [931, 538] width 50 height 41
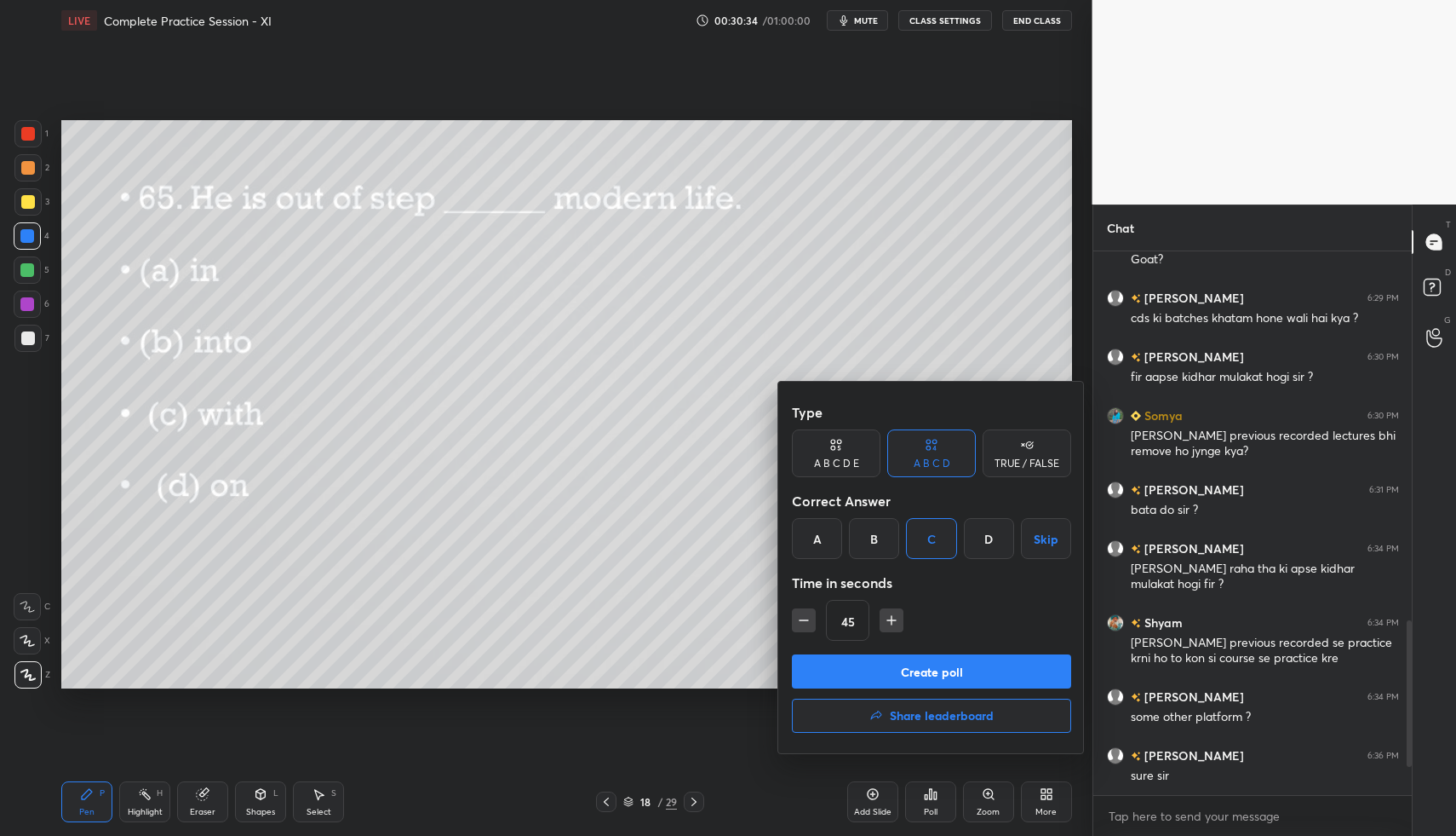
click at [922, 672] on button "Create poll" at bounding box center [932, 672] width 280 height 35
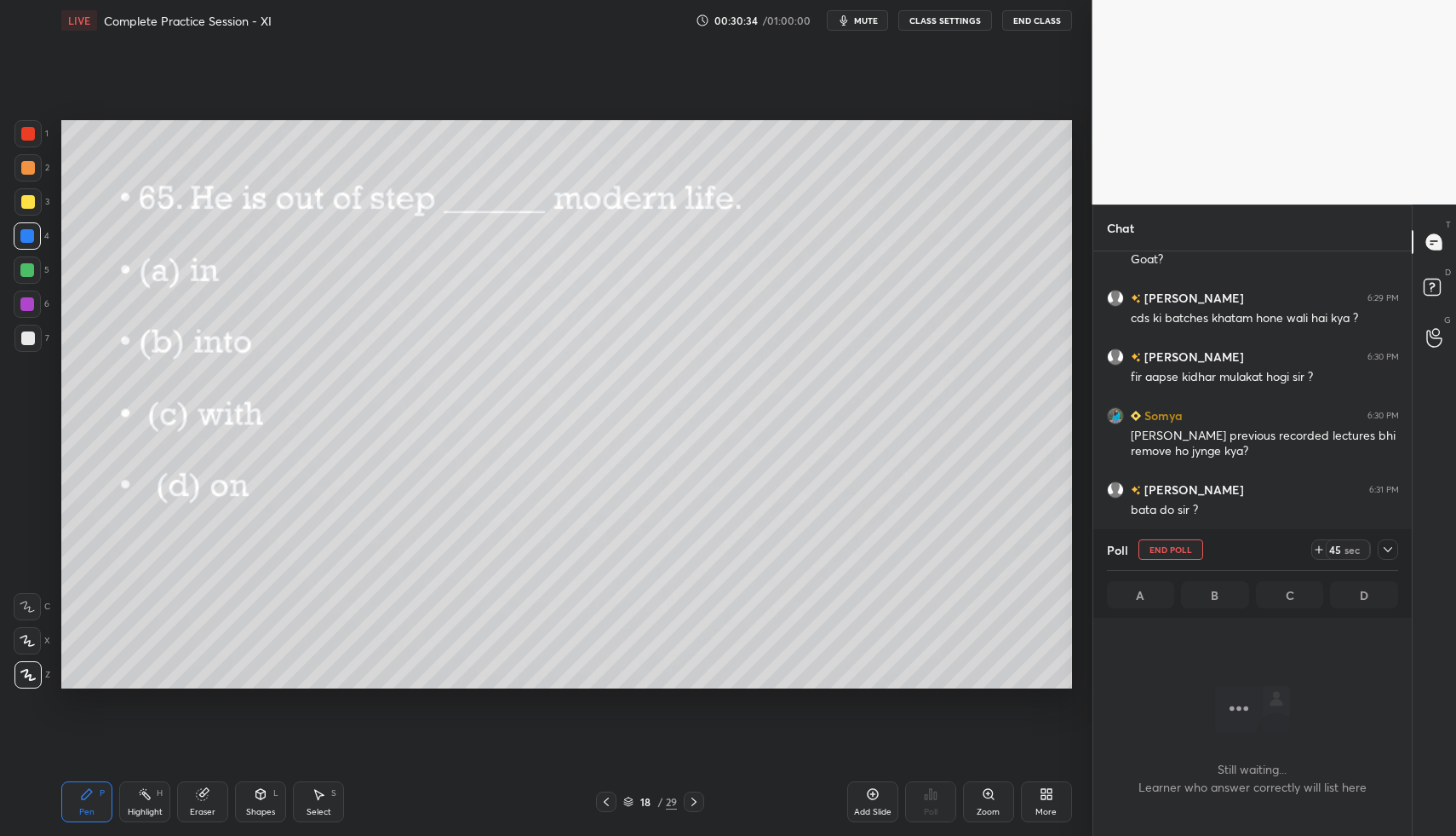
scroll to position [6, 6]
click at [1035, 16] on button "End Class" at bounding box center [1037, 20] width 70 height 21
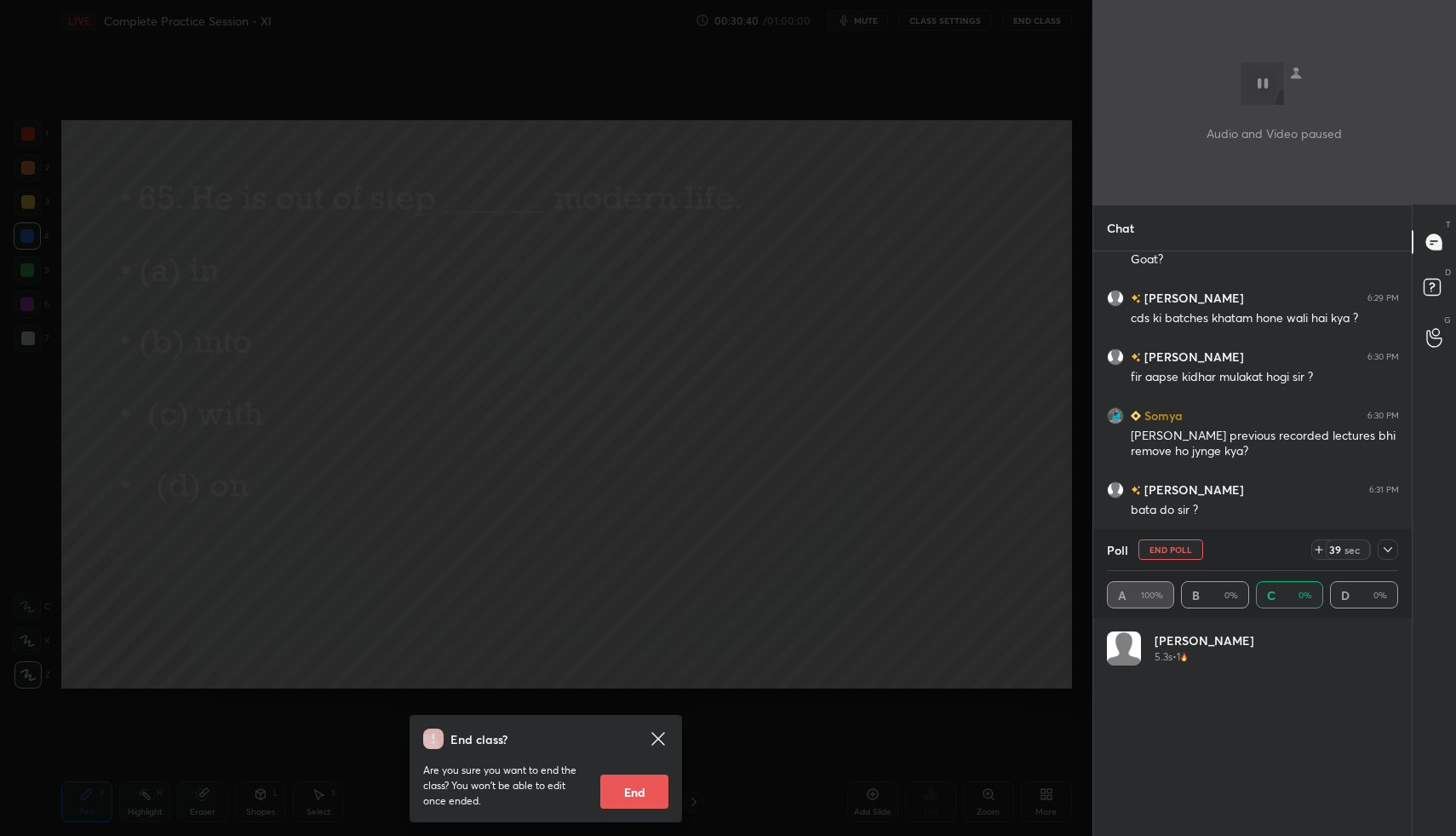
scroll to position [199, 286]
click at [804, 394] on div "End class? Are you sure you want to end the class? You won’t be able to edit on…" at bounding box center [546, 418] width 1093 height 836
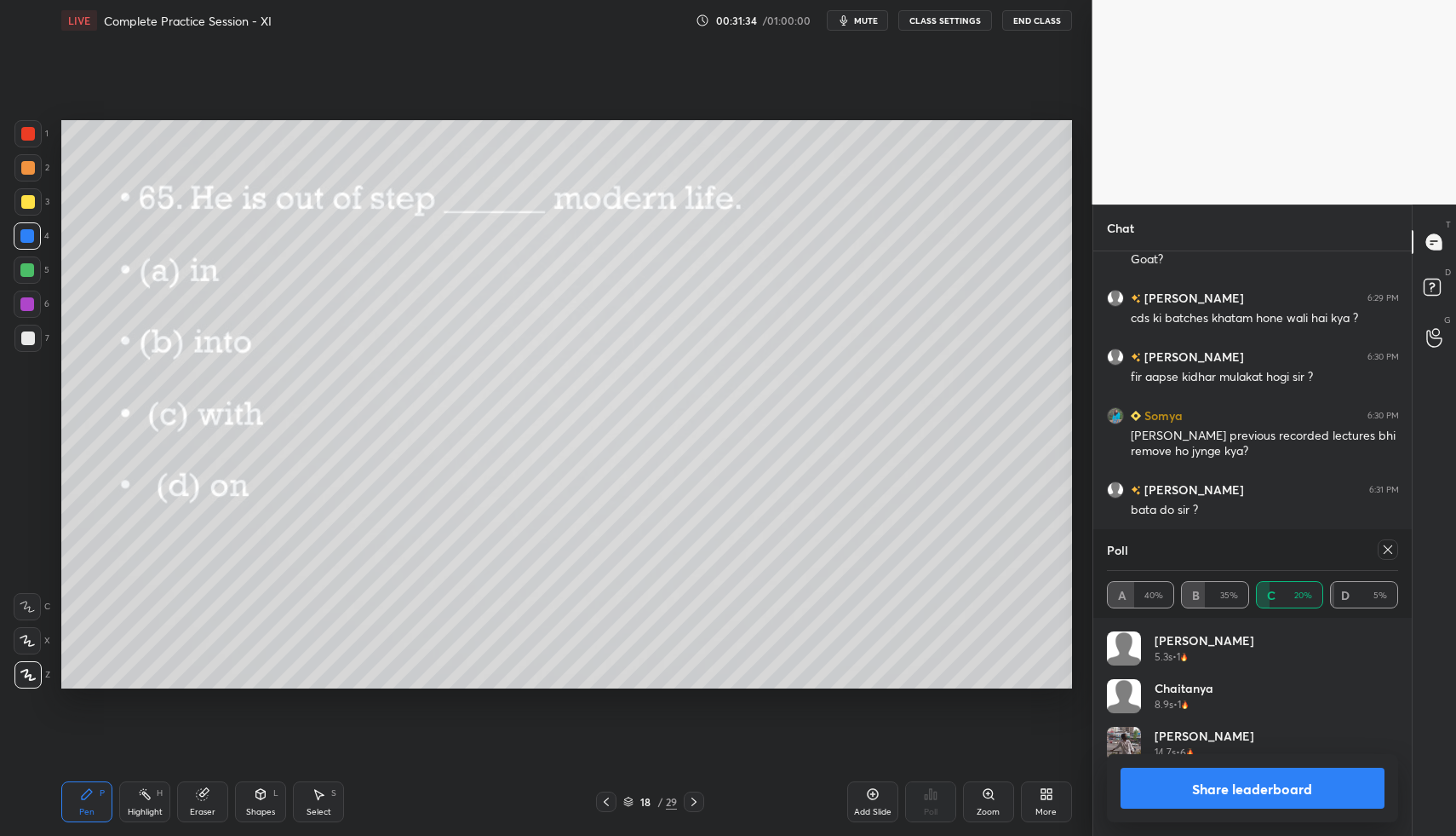
click at [1388, 548] on icon at bounding box center [1388, 549] width 14 height 14
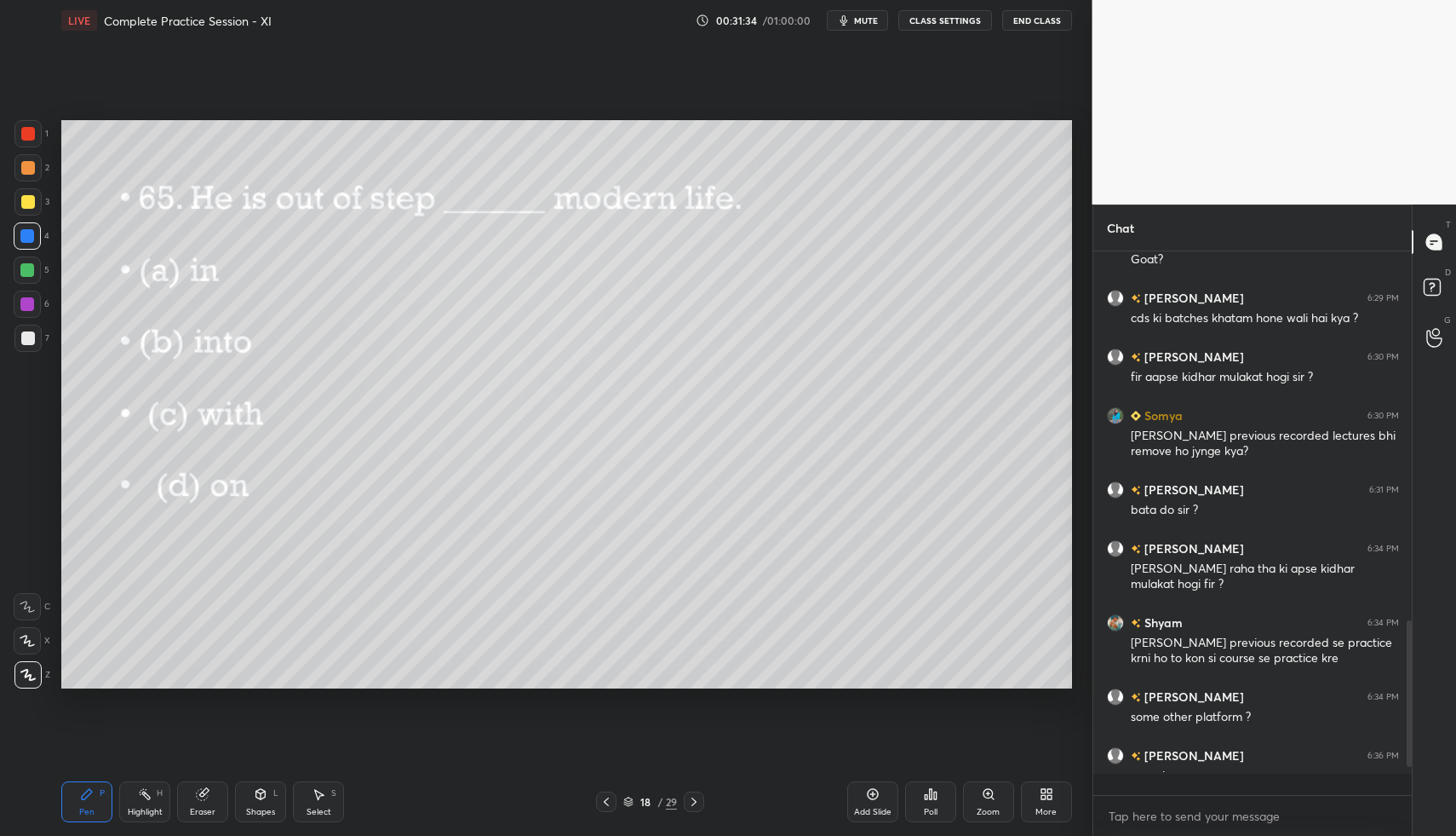
scroll to position [6, 6]
click at [42, 141] on div "1" at bounding box center [32, 134] width 35 height 27
click at [936, 788] on icon at bounding box center [930, 793] width 14 height 14
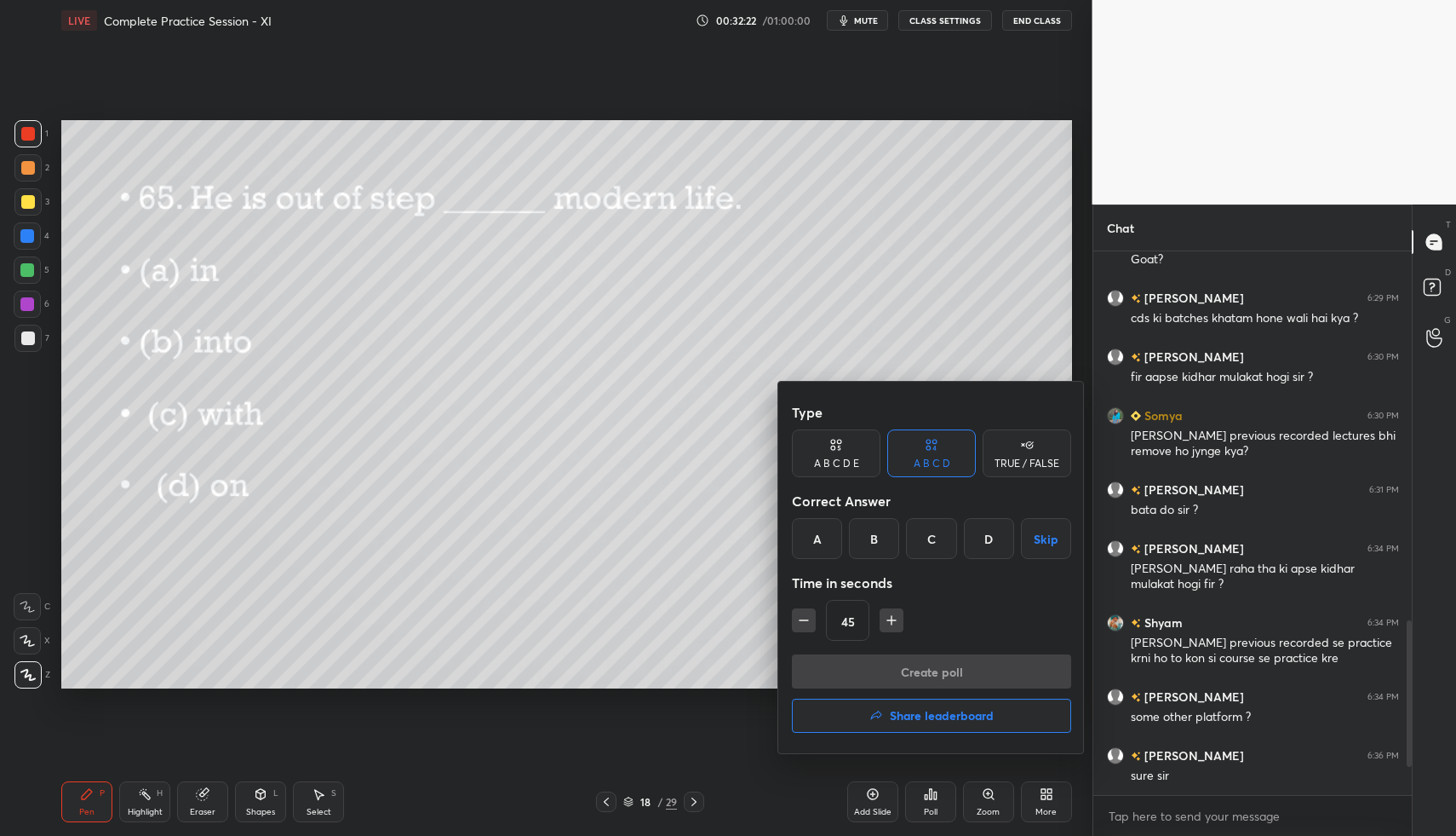
click at [932, 710] on h4 "Share leaderboard" at bounding box center [942, 715] width 104 height 12
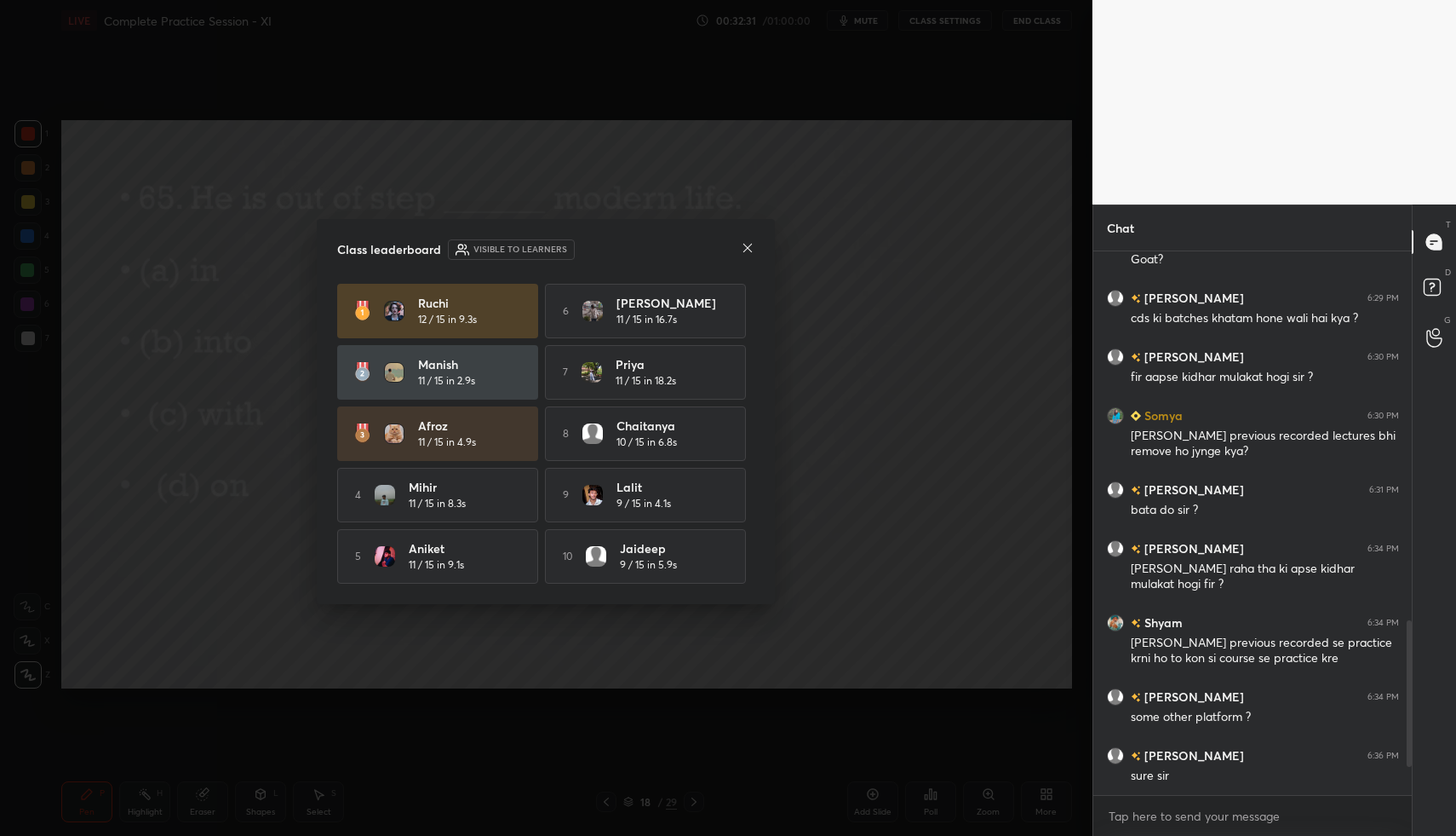
click at [748, 244] on icon at bounding box center [748, 247] width 14 height 14
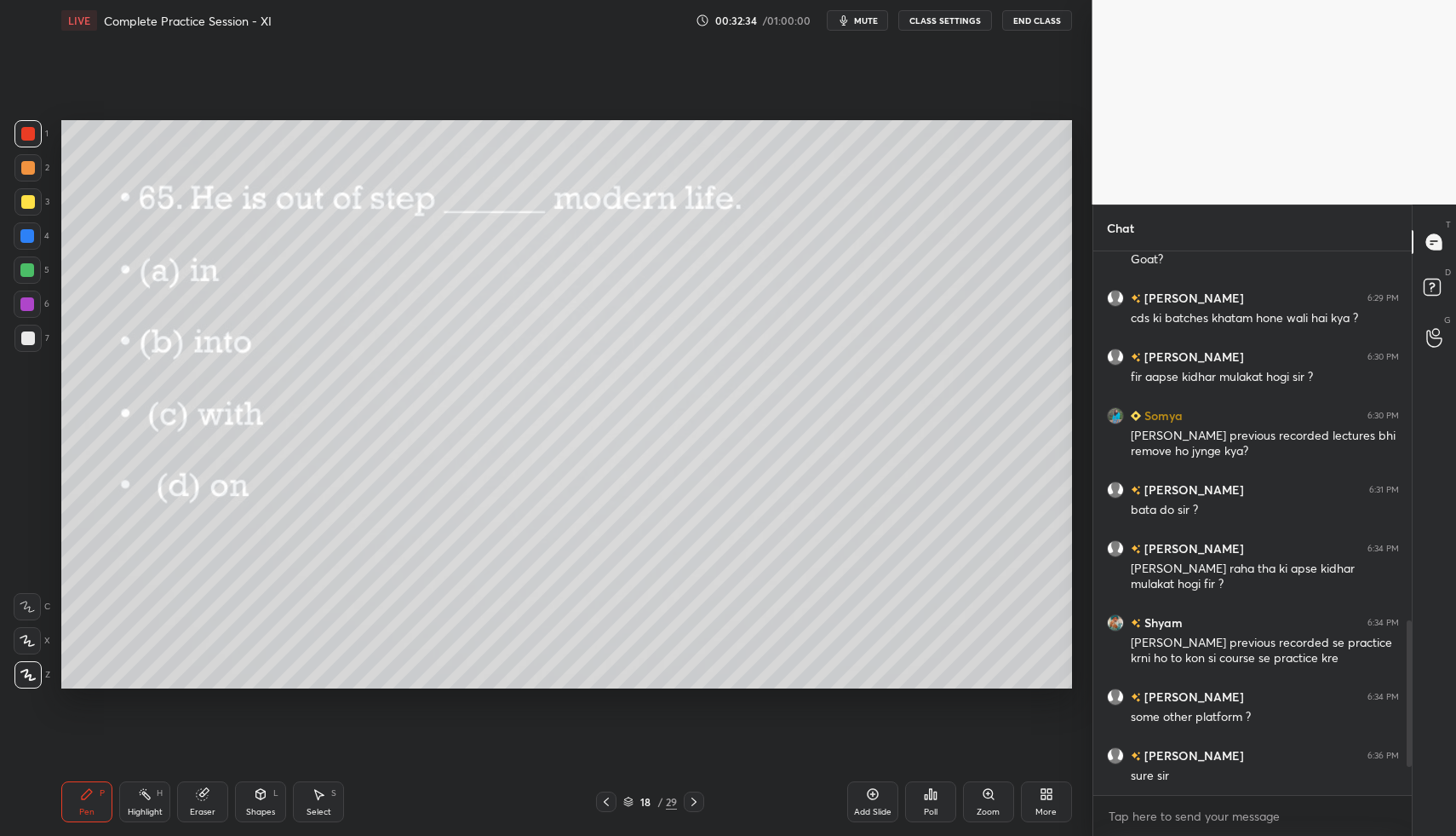
drag, startPoint x: 879, startPoint y: 790, endPoint x: 880, endPoint y: 772, distance: 18.0
click at [879, 789] on icon at bounding box center [873, 793] width 14 height 14
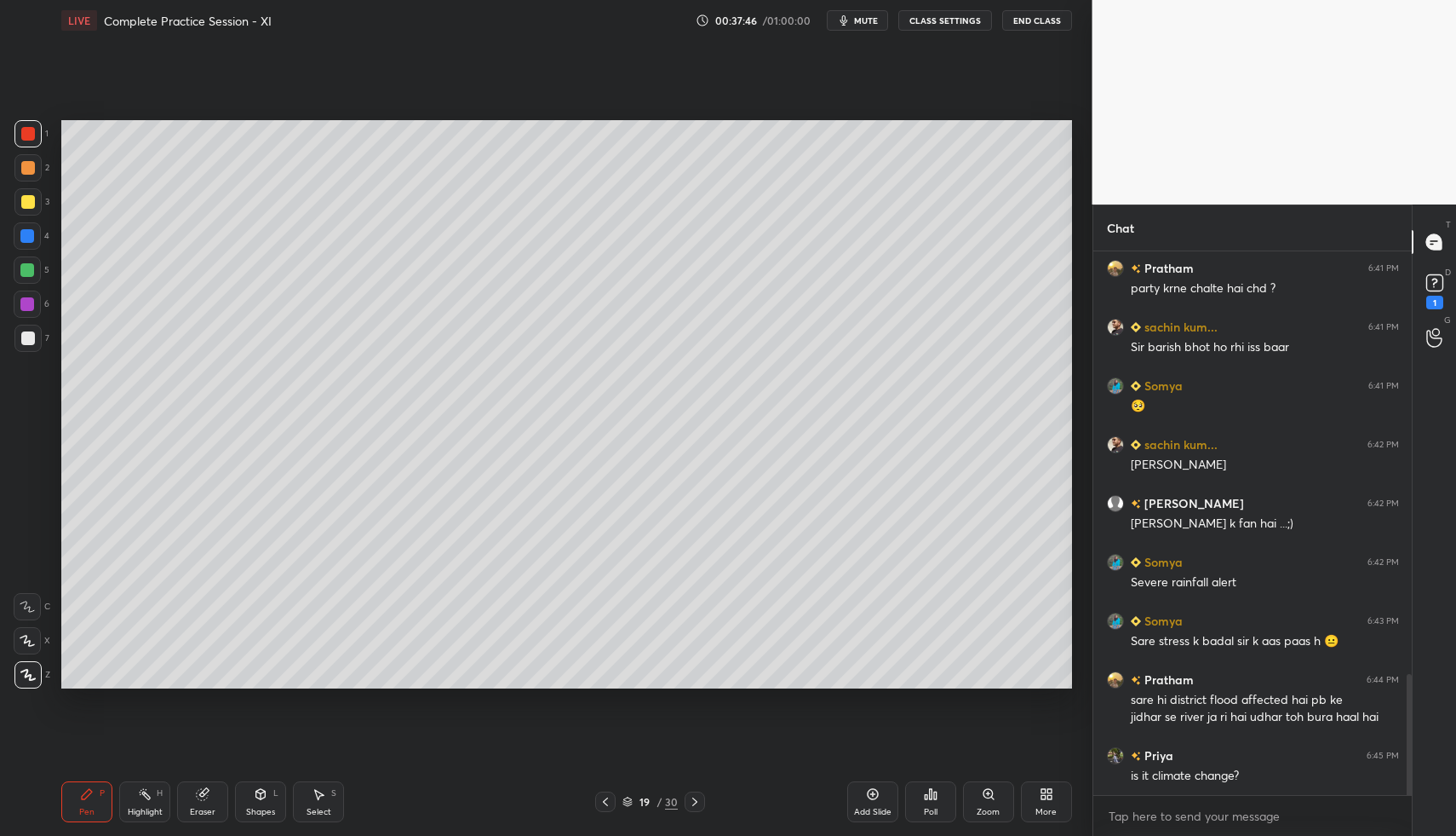
scroll to position [1896, 0]
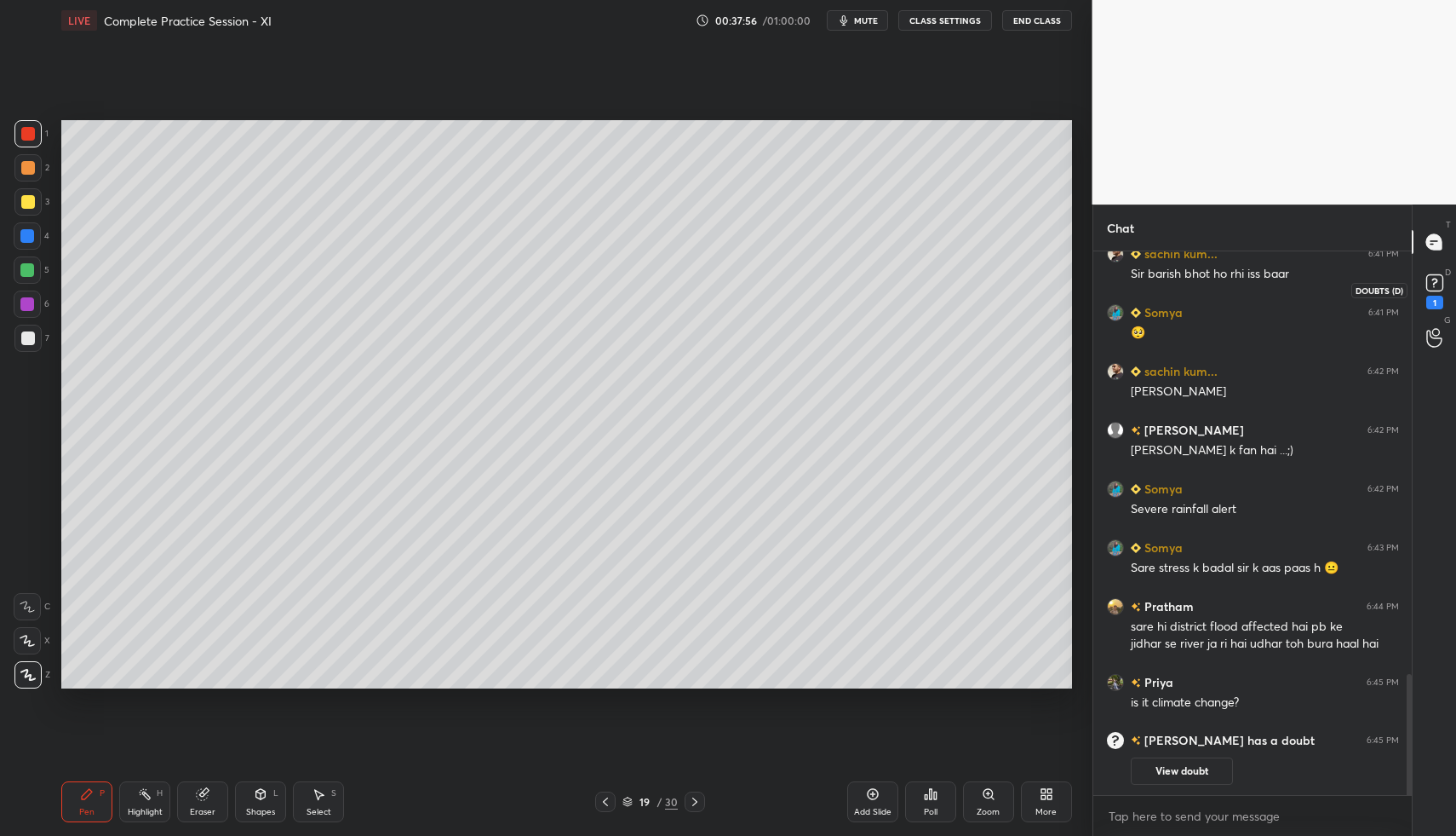
click at [1436, 282] on icon at bounding box center [1434, 283] width 6 height 7
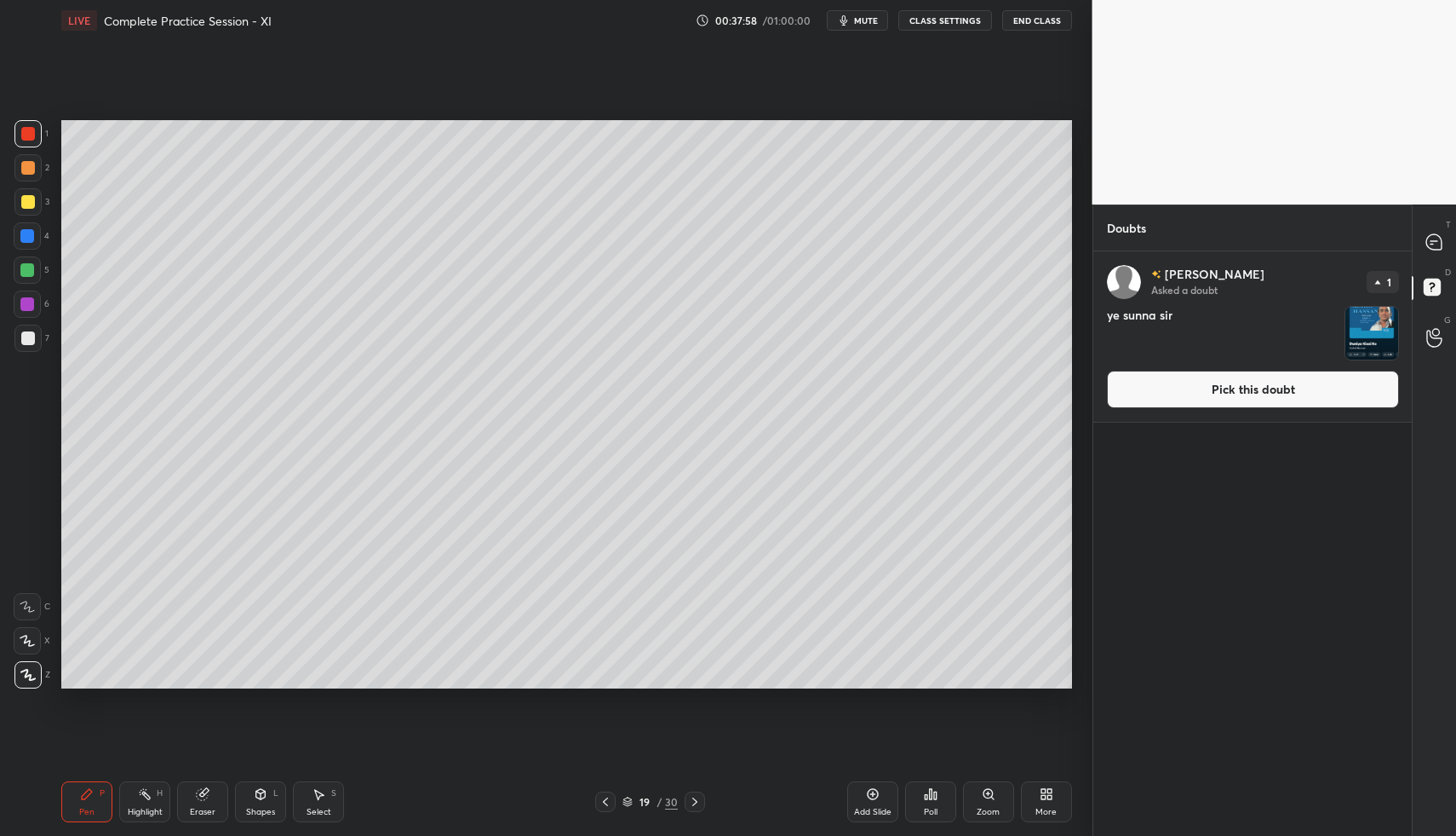
click at [1317, 382] on button "Pick this doubt" at bounding box center [1253, 389] width 292 height 37
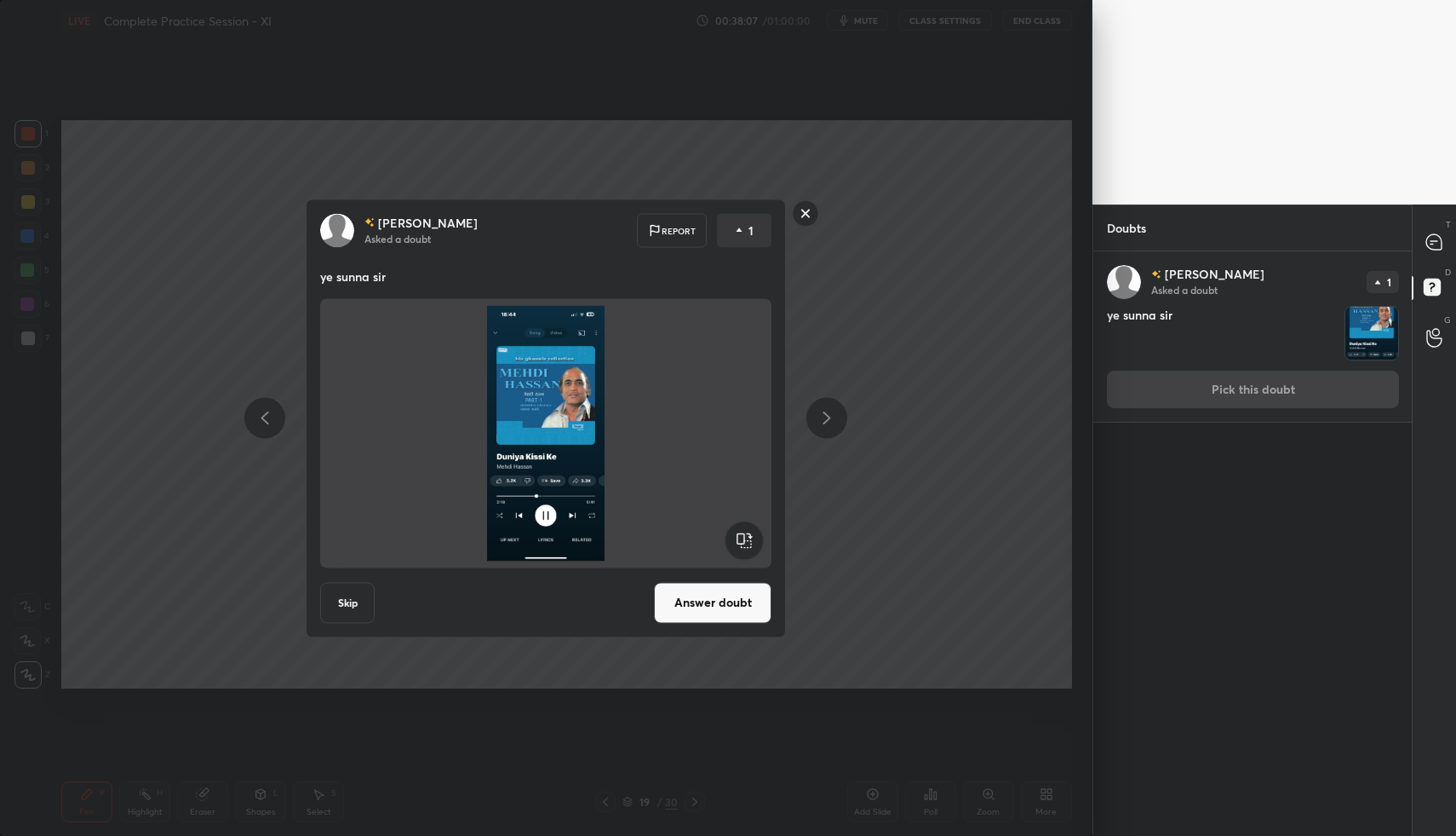
click at [812, 211] on rect at bounding box center [806, 213] width 26 height 26
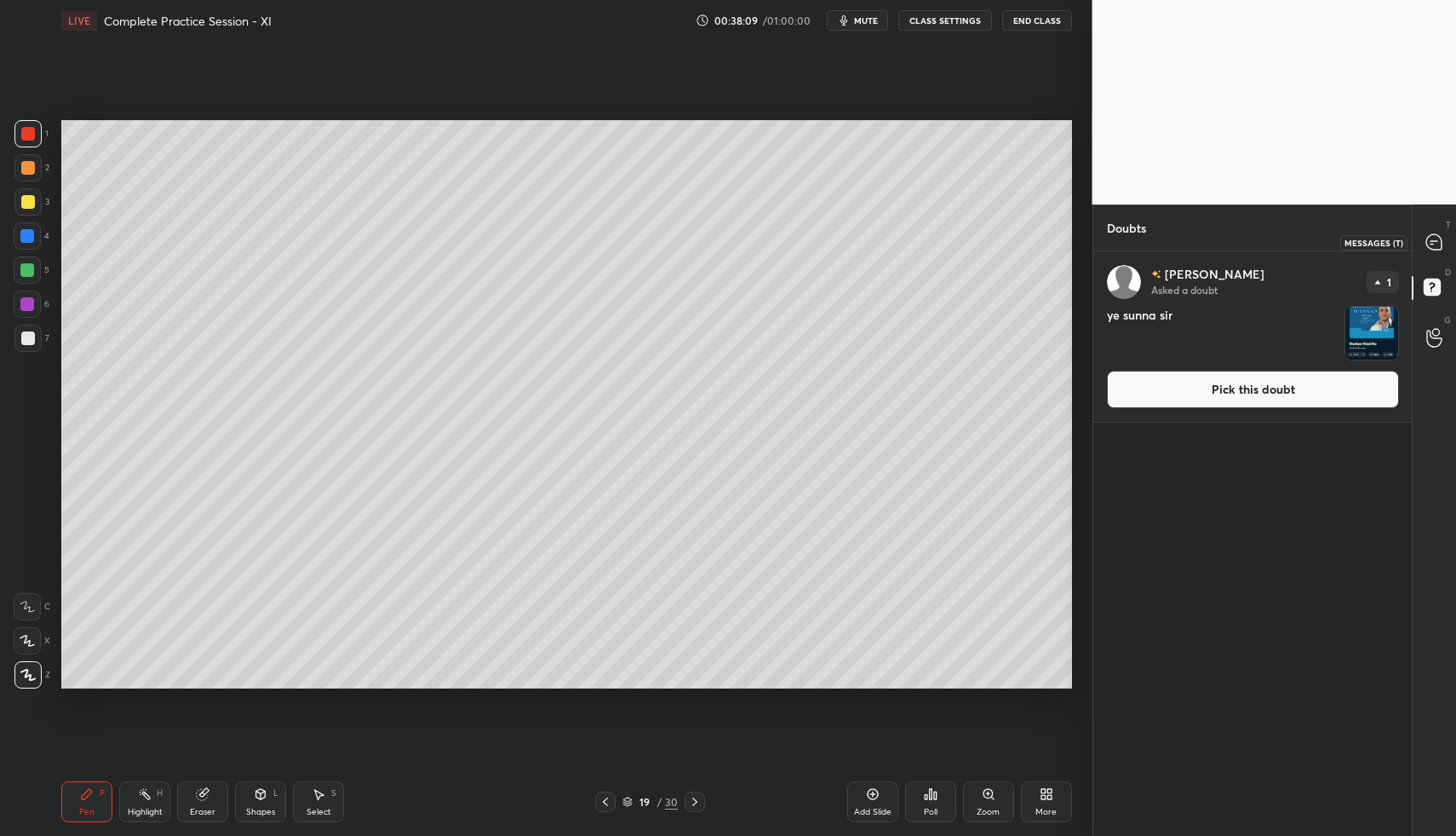
click at [1431, 235] on icon at bounding box center [1434, 242] width 15 height 15
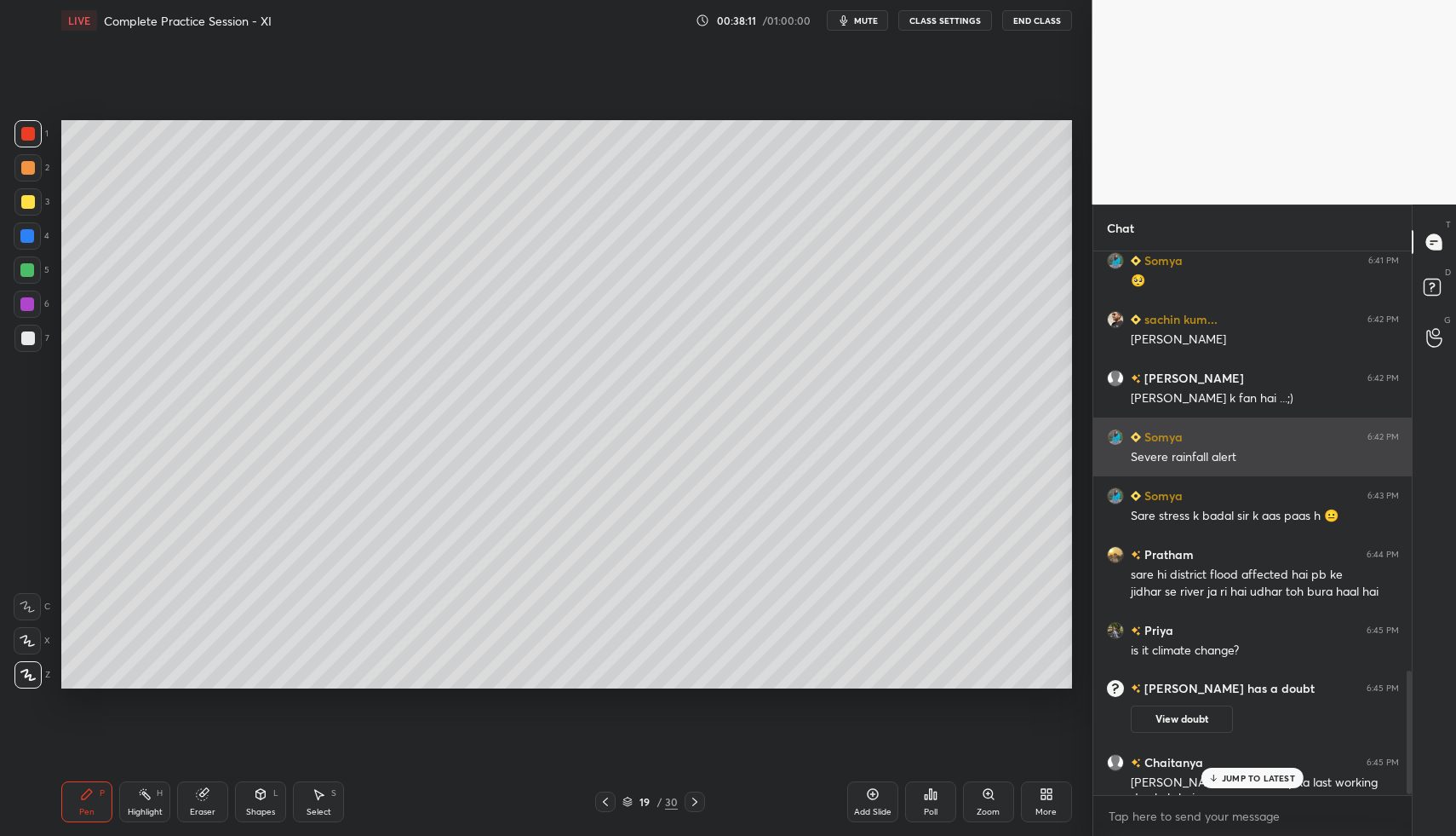
scroll to position [1971, 0]
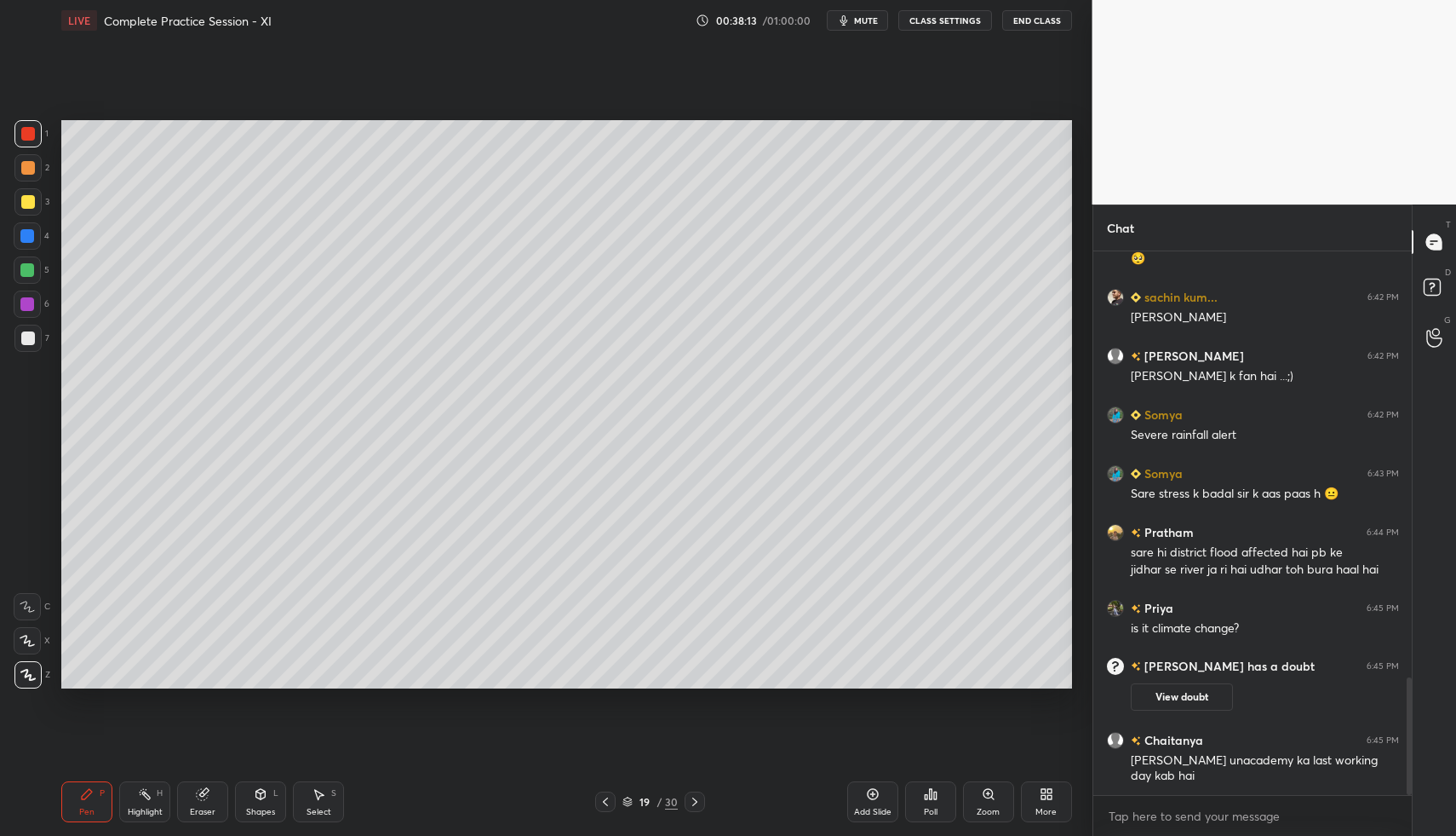
click at [693, 796] on icon at bounding box center [695, 801] width 14 height 14
click at [929, 797] on icon at bounding box center [930, 793] width 3 height 10
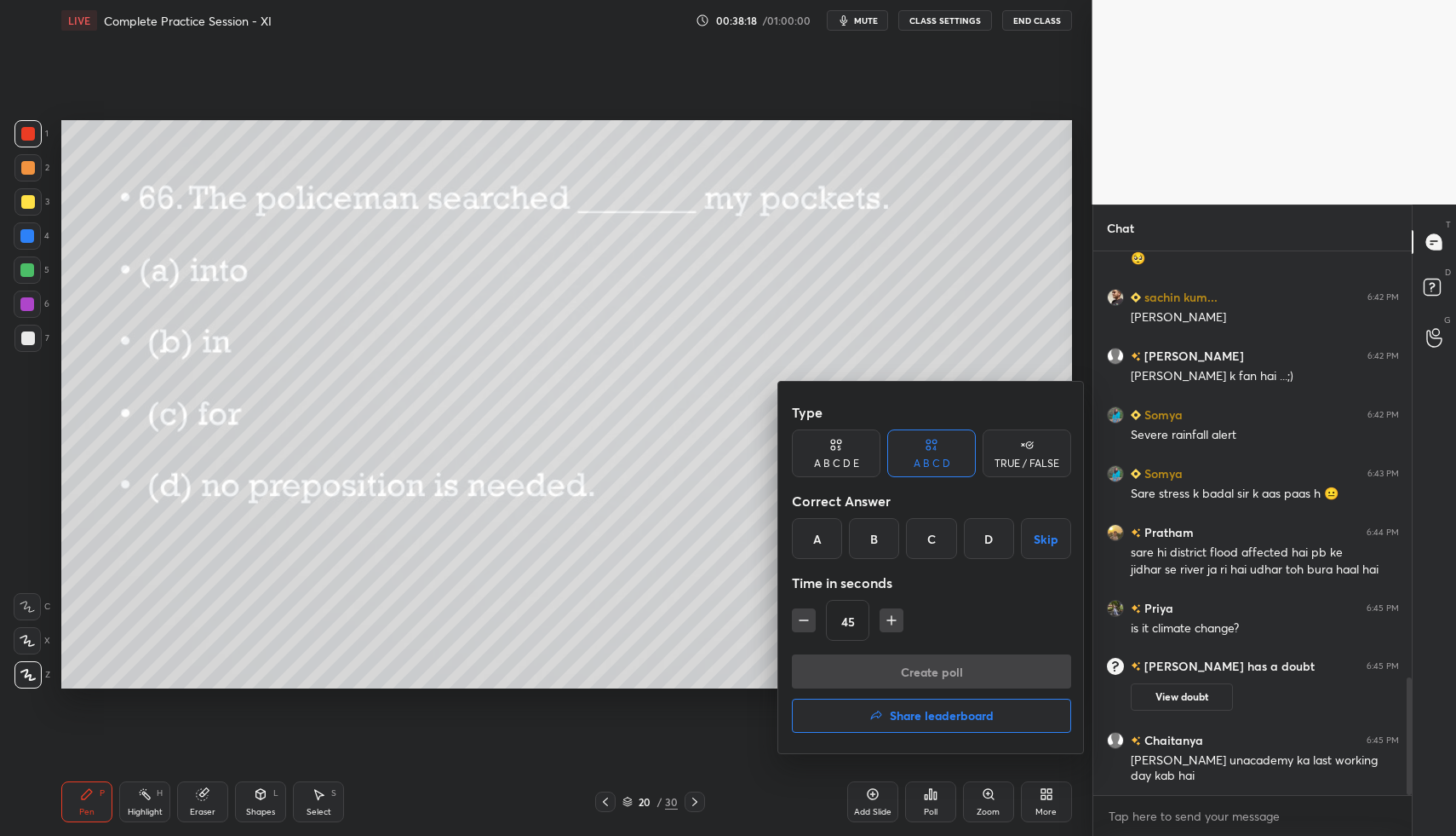
click at [997, 536] on div "D" at bounding box center [988, 538] width 50 height 41
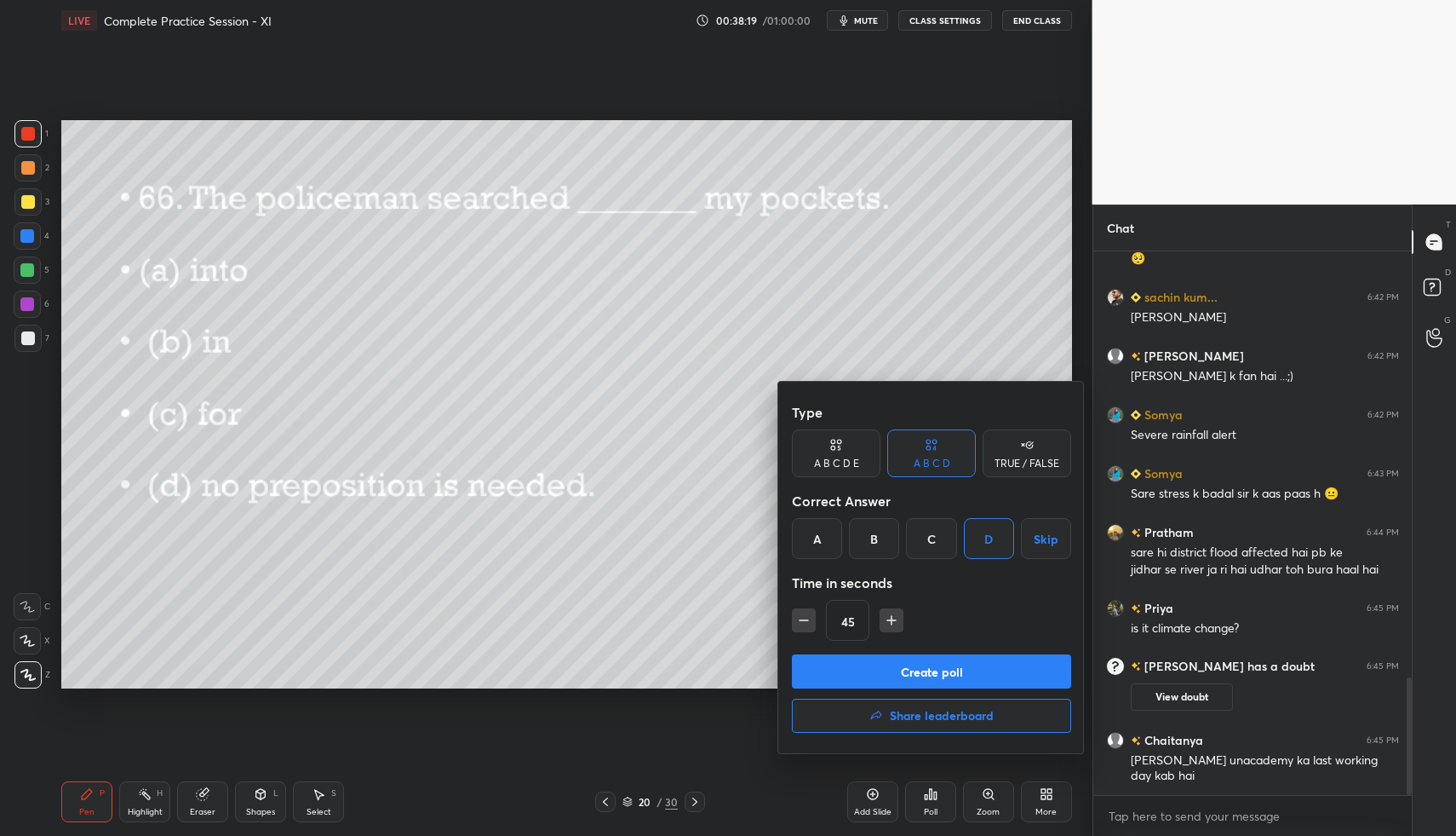
click at [975, 672] on button "Create poll" at bounding box center [932, 672] width 280 height 35
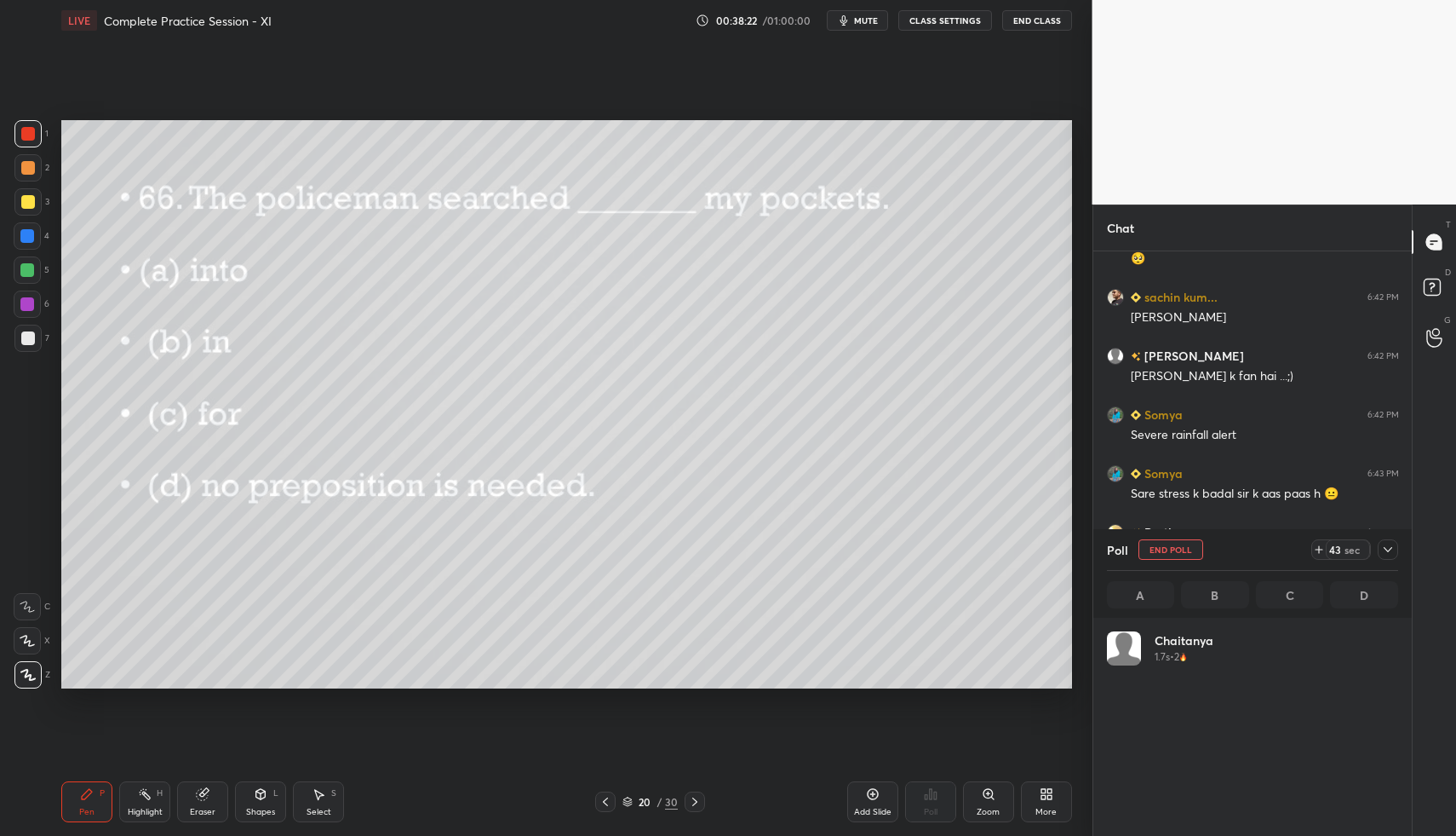
scroll to position [199, 286]
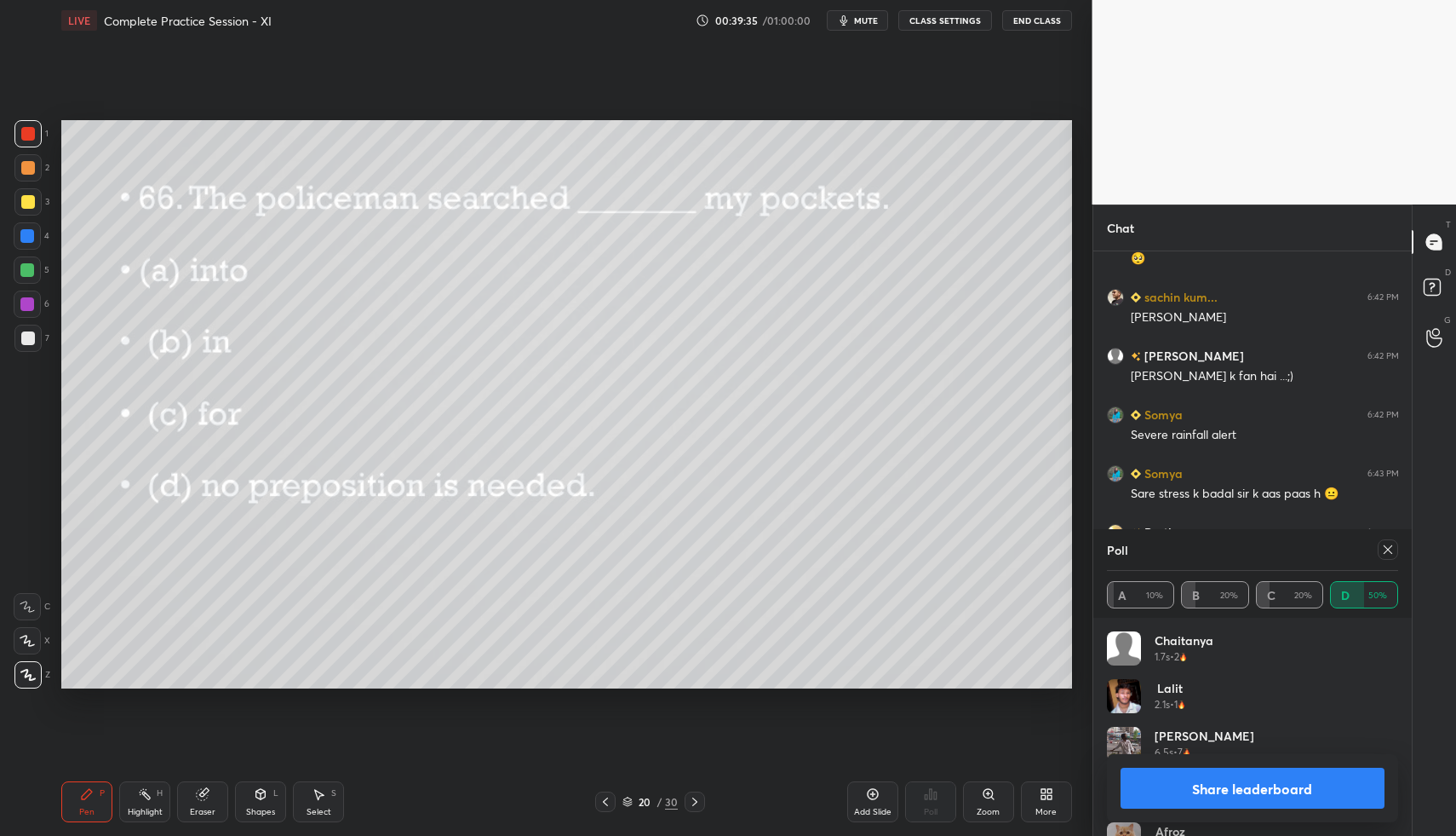
drag, startPoint x: 865, startPoint y: 14, endPoint x: 853, endPoint y: 25, distance: 16.3
click at [861, 16] on span "mute" at bounding box center [866, 20] width 24 height 12
click at [697, 801] on icon at bounding box center [695, 801] width 14 height 14
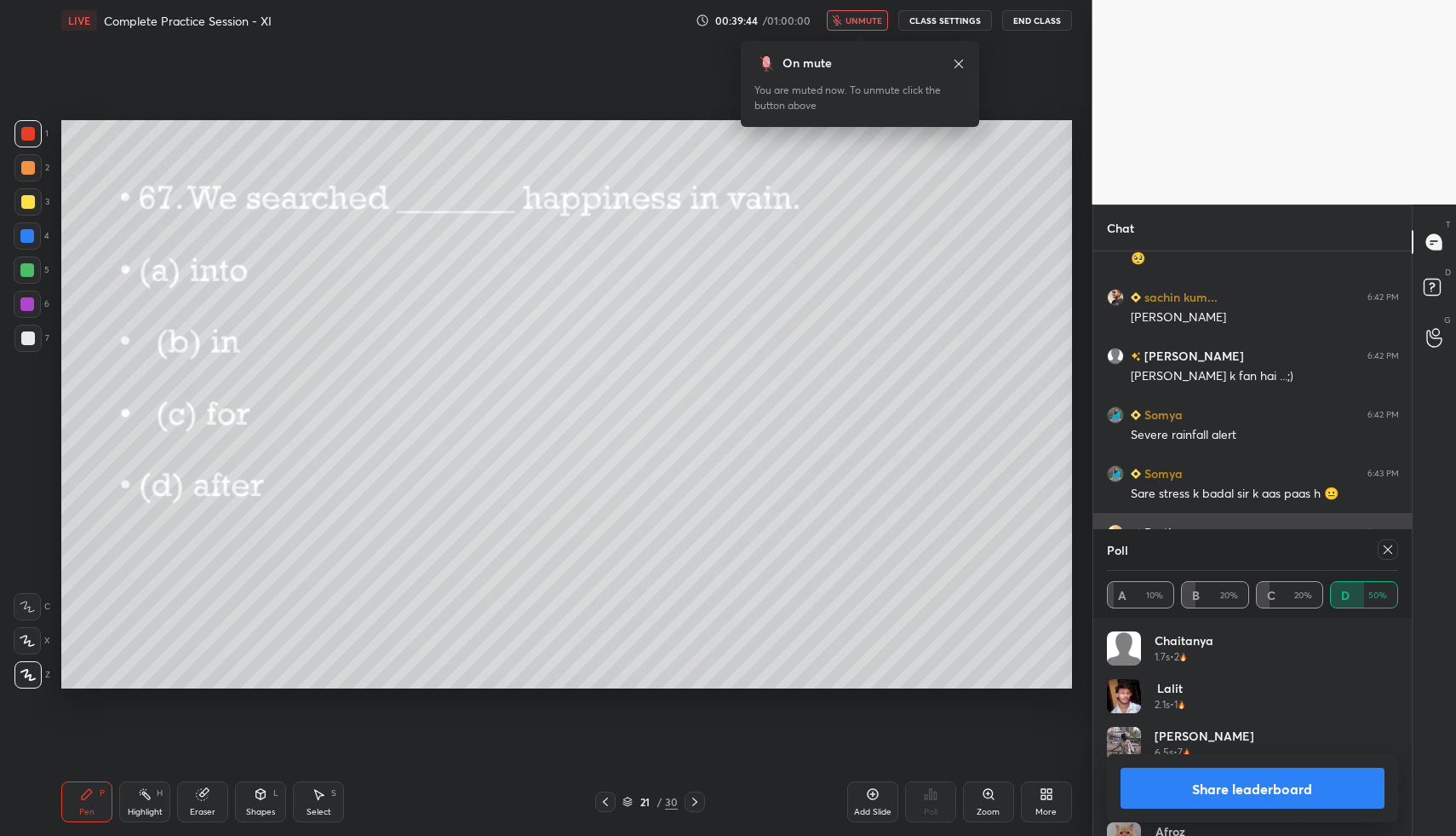
click at [1389, 552] on icon at bounding box center [1388, 549] width 14 height 14
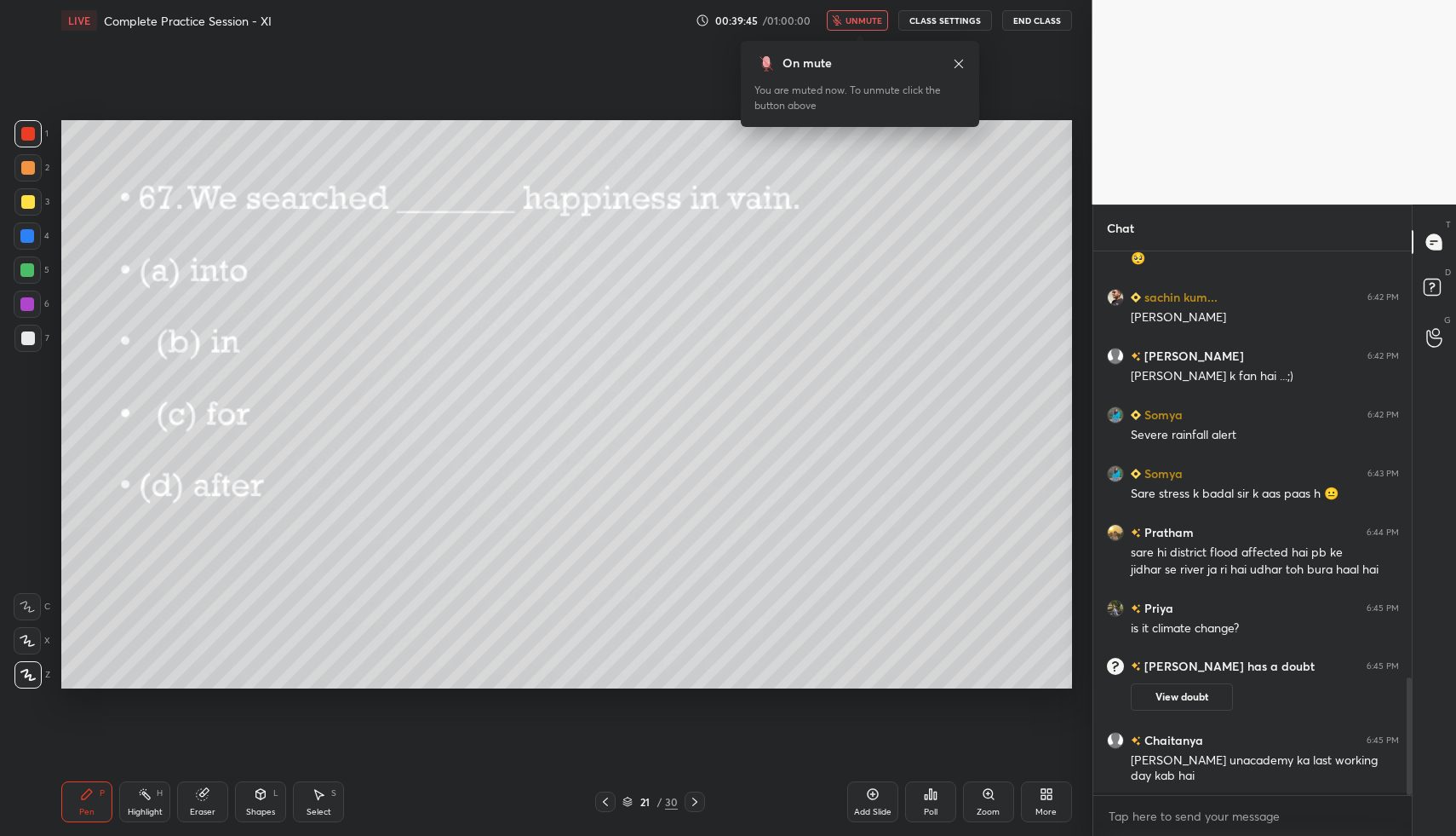
scroll to position [579, 313]
click at [933, 797] on icon at bounding box center [930, 793] width 14 height 14
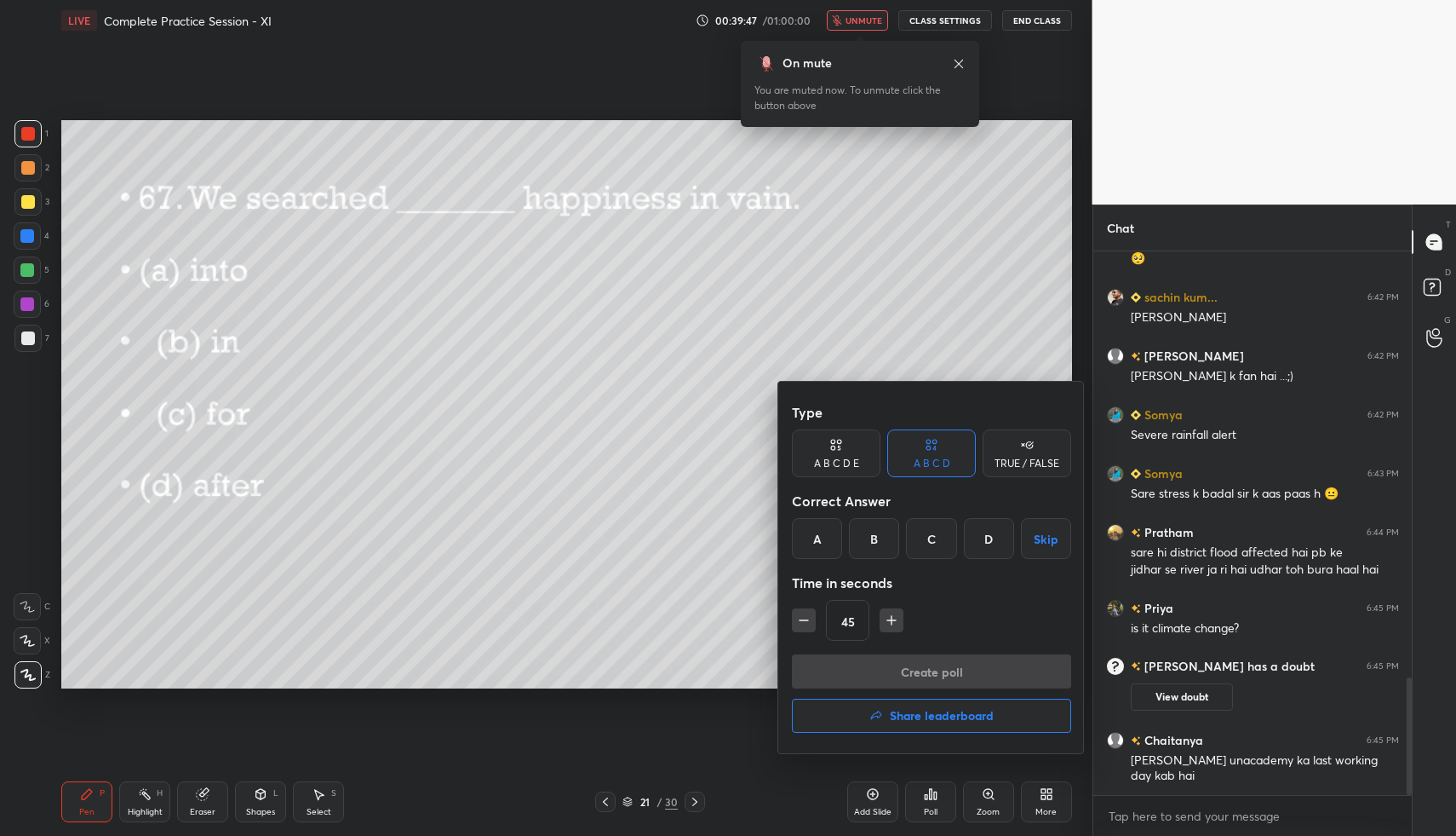
click at [937, 538] on div "C" at bounding box center [931, 538] width 50 height 41
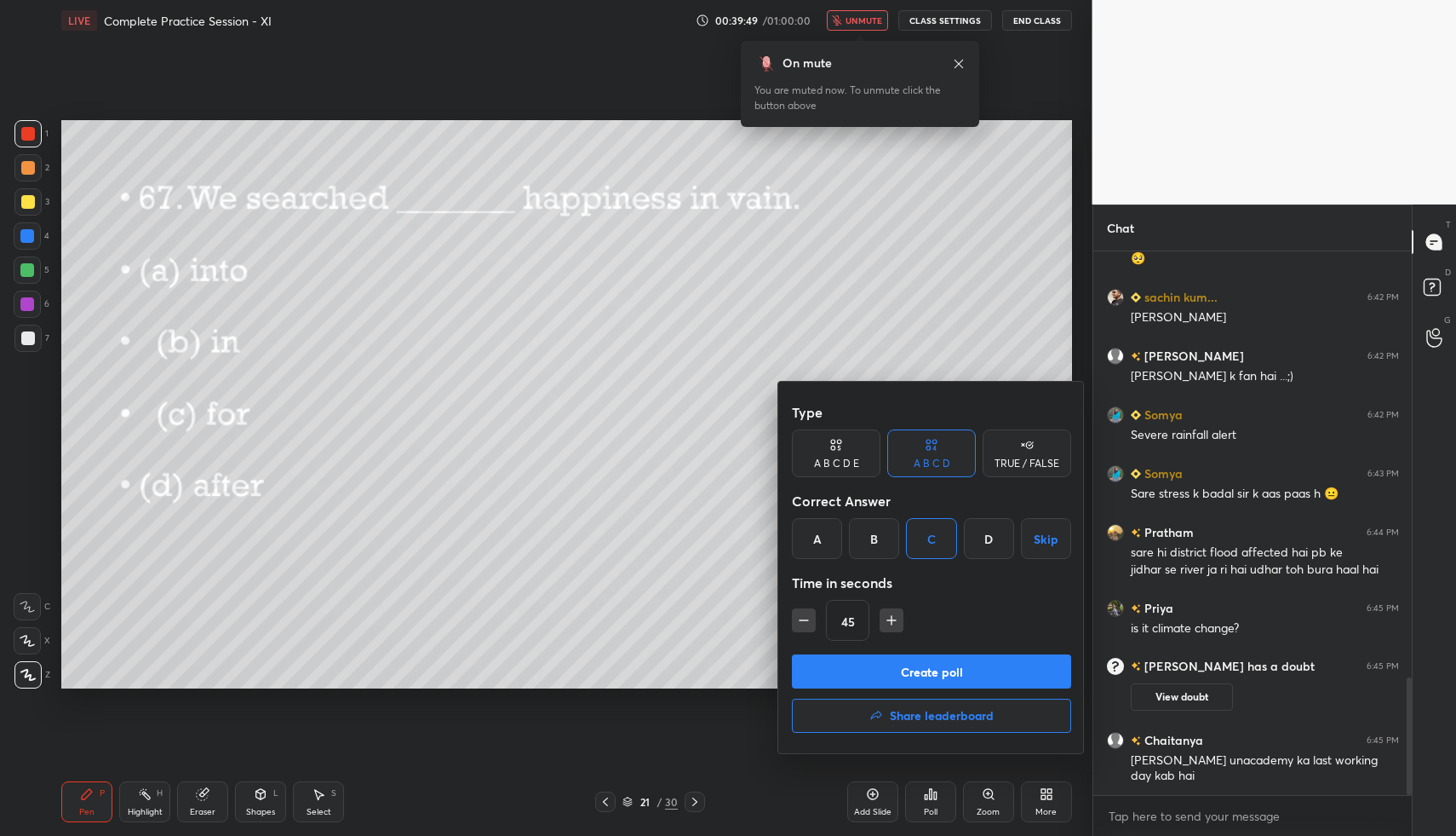
click at [930, 672] on button "Create poll" at bounding box center [932, 672] width 280 height 35
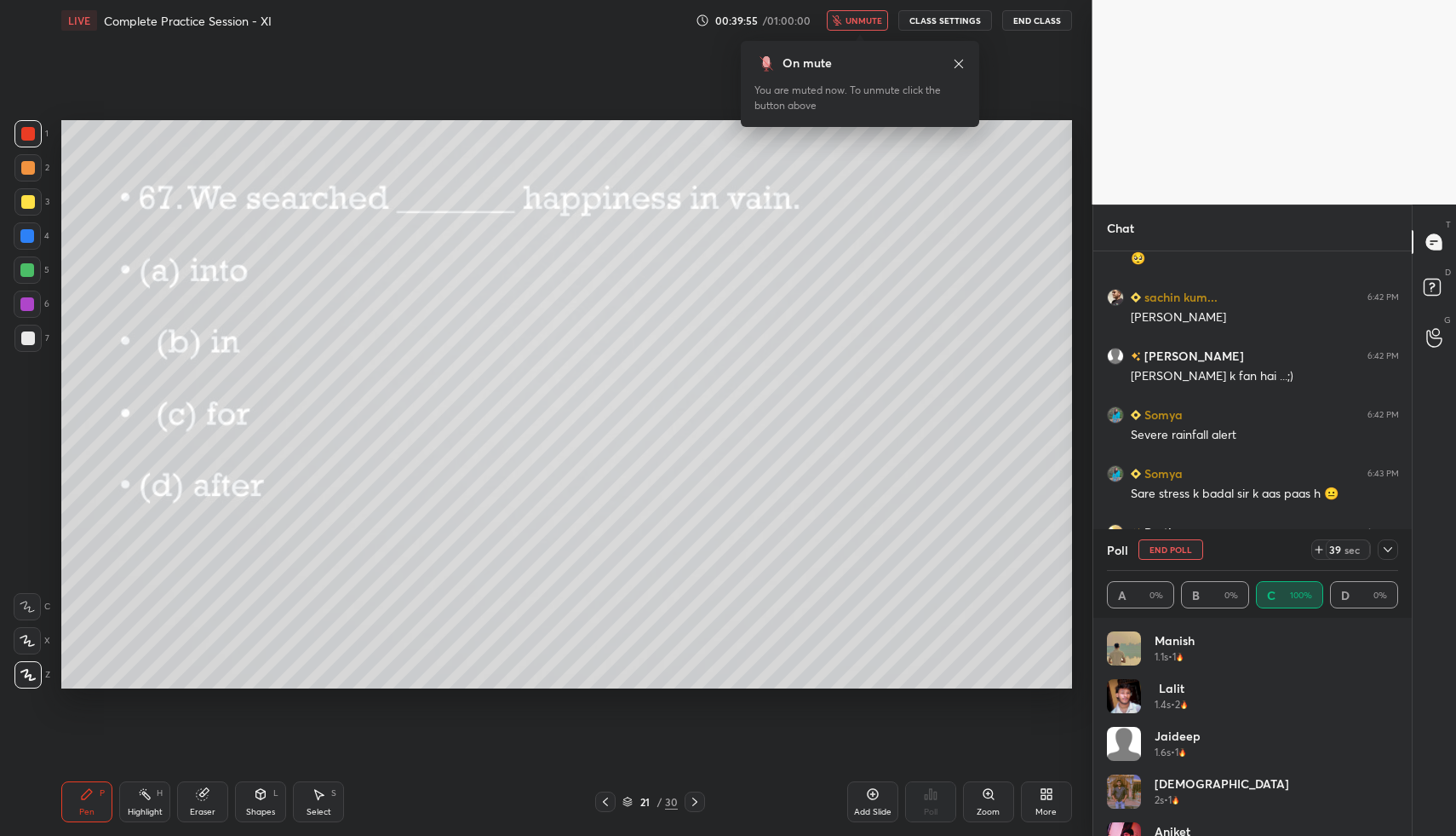
scroll to position [2100, 0]
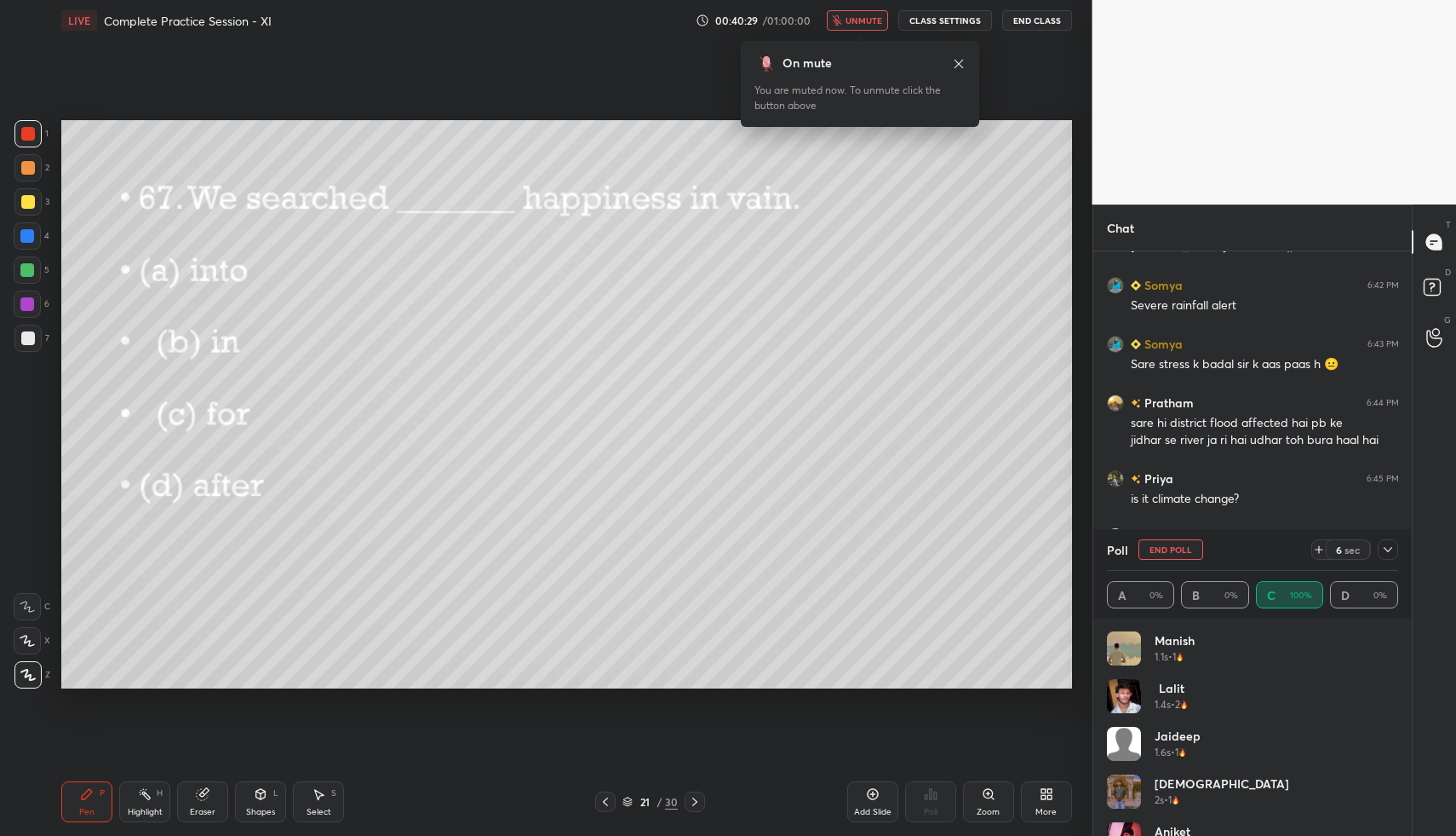
click at [858, 21] on span "unmute" at bounding box center [864, 20] width 36 height 12
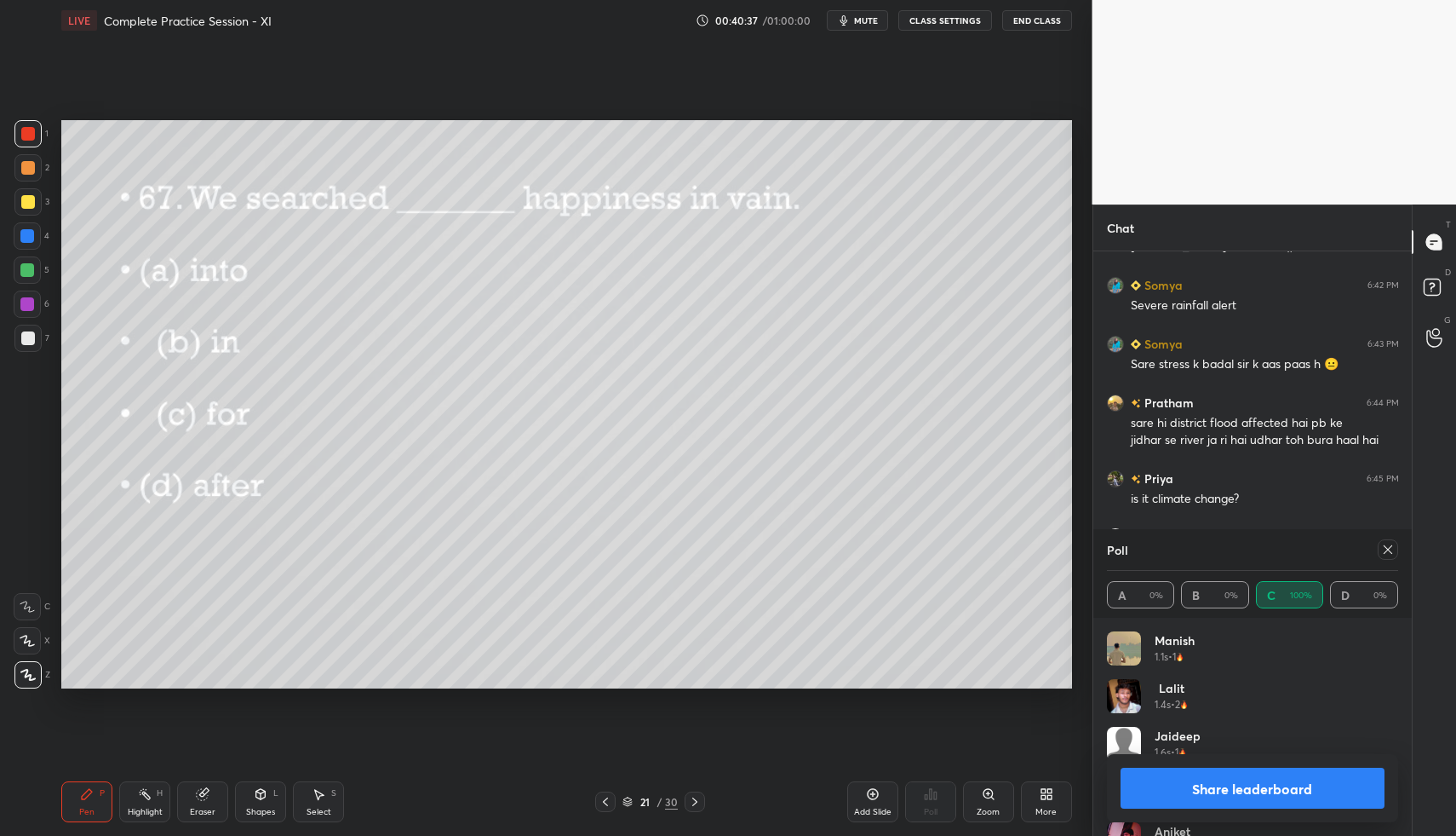
click at [1387, 549] on icon at bounding box center [1388, 549] width 8 height 8
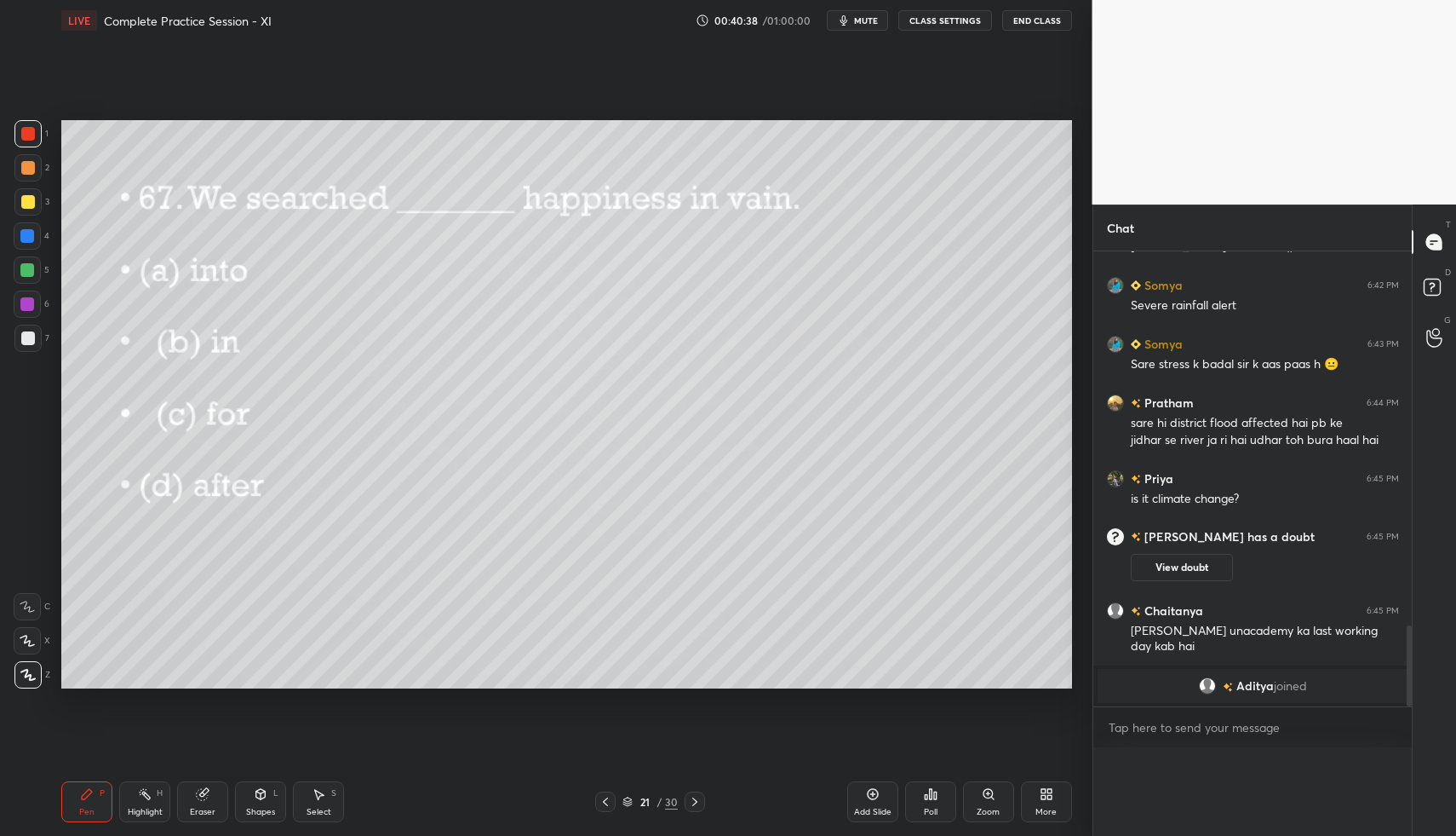
scroll to position [2073, 0]
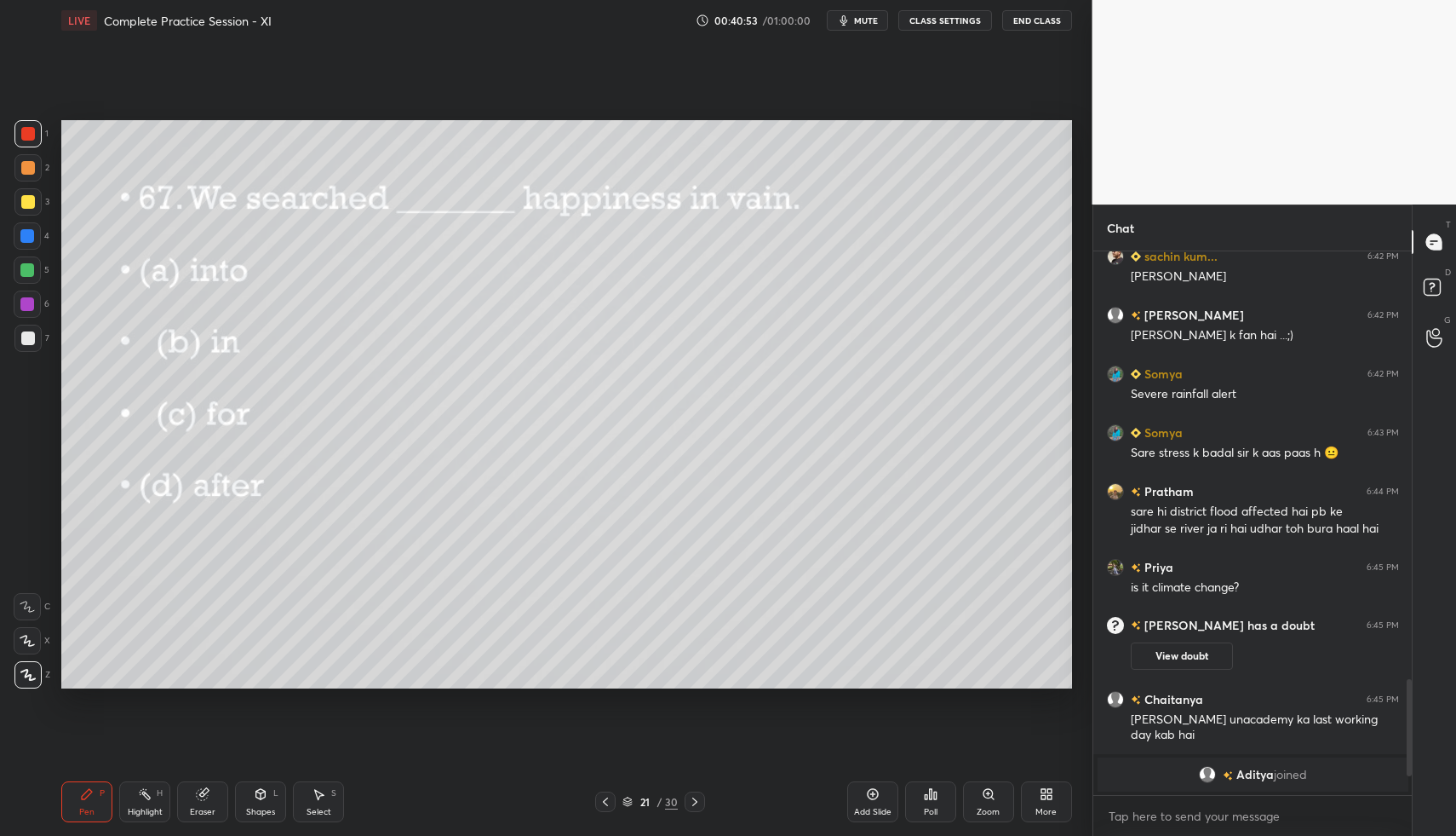
click at [212, 798] on div "Eraser" at bounding box center [203, 801] width 51 height 41
drag, startPoint x: 34, startPoint y: 638, endPoint x: 45, endPoint y: 626, distance: 16.3
click at [35, 637] on div at bounding box center [27, 641] width 27 height 27
drag, startPoint x: 94, startPoint y: 796, endPoint x: 101, endPoint y: 781, distance: 16.6
click at [95, 796] on div "Pen P" at bounding box center [87, 801] width 51 height 41
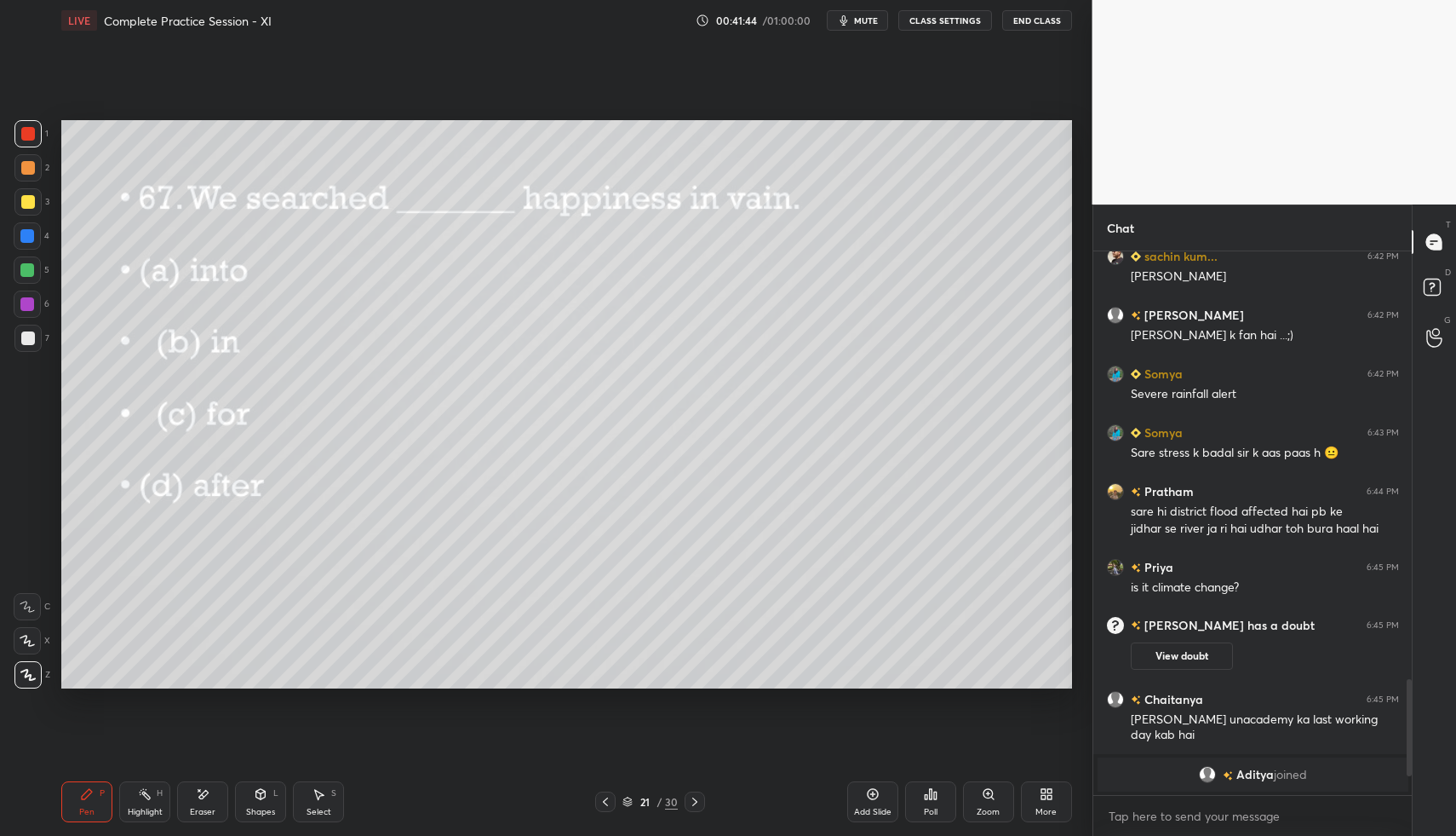
click at [35, 349] on div at bounding box center [28, 338] width 27 height 27
drag, startPoint x: 608, startPoint y: 796, endPoint x: 594, endPoint y: 742, distance: 55.8
click at [608, 796] on icon at bounding box center [605, 801] width 14 height 14
drag, startPoint x: 694, startPoint y: 800, endPoint x: 688, endPoint y: 772, distance: 28.6
click at [695, 799] on icon at bounding box center [695, 801] width 14 height 14
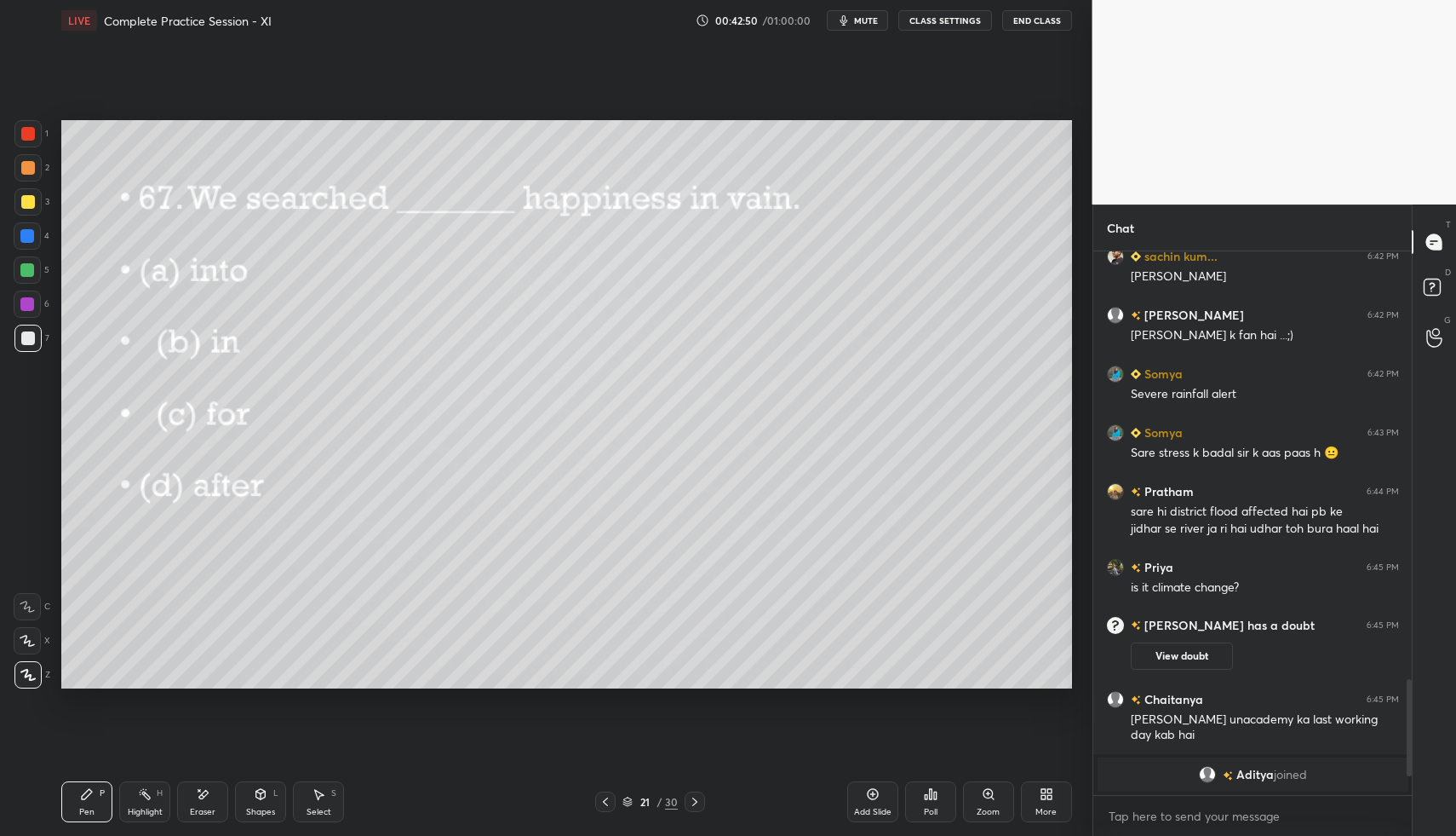
drag, startPoint x: 698, startPoint y: 799, endPoint x: 701, endPoint y: 788, distance: 11.4
click at [698, 799] on icon at bounding box center [695, 801] width 14 height 14
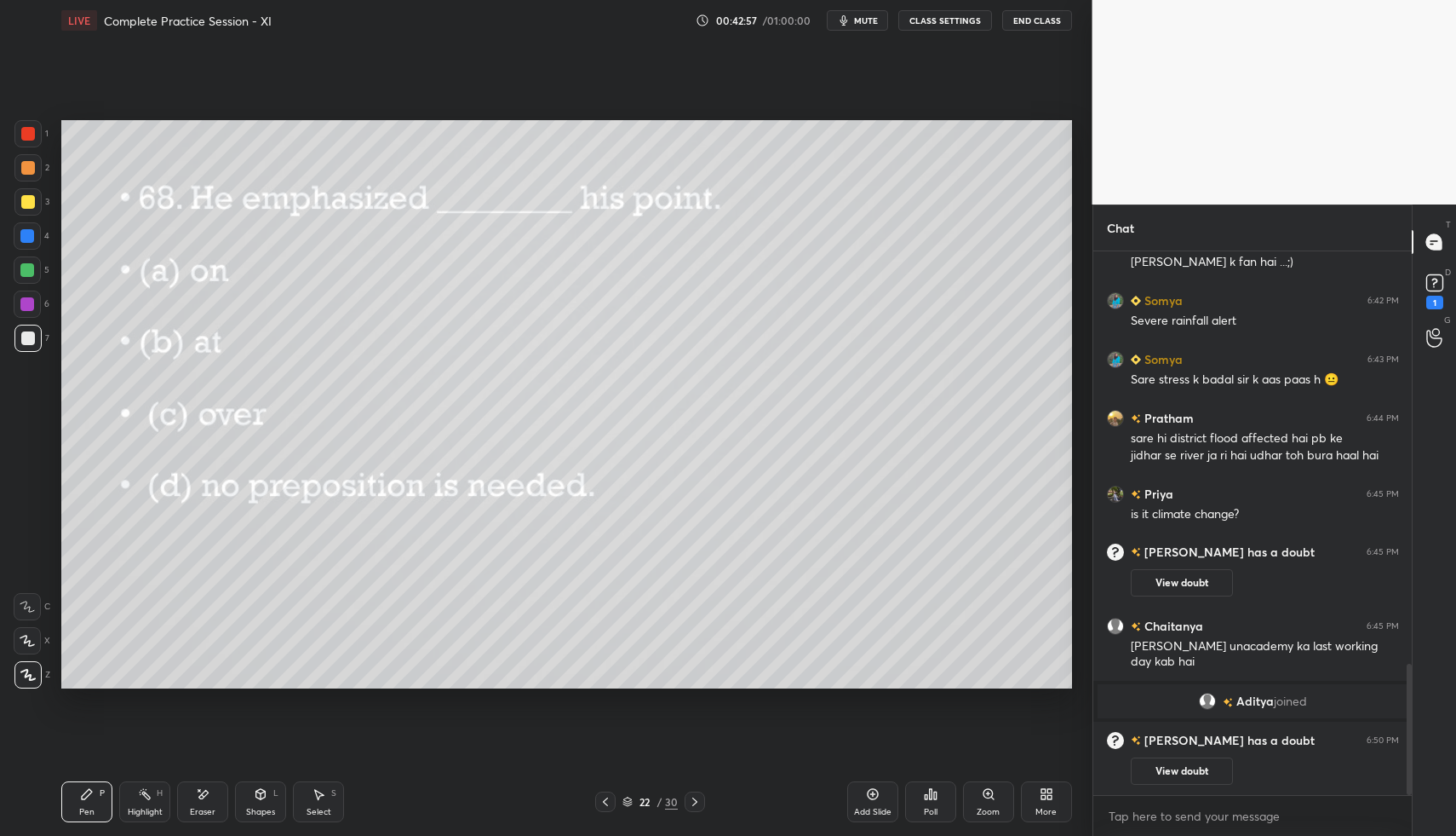
click at [932, 785] on div "Poll" at bounding box center [931, 801] width 51 height 41
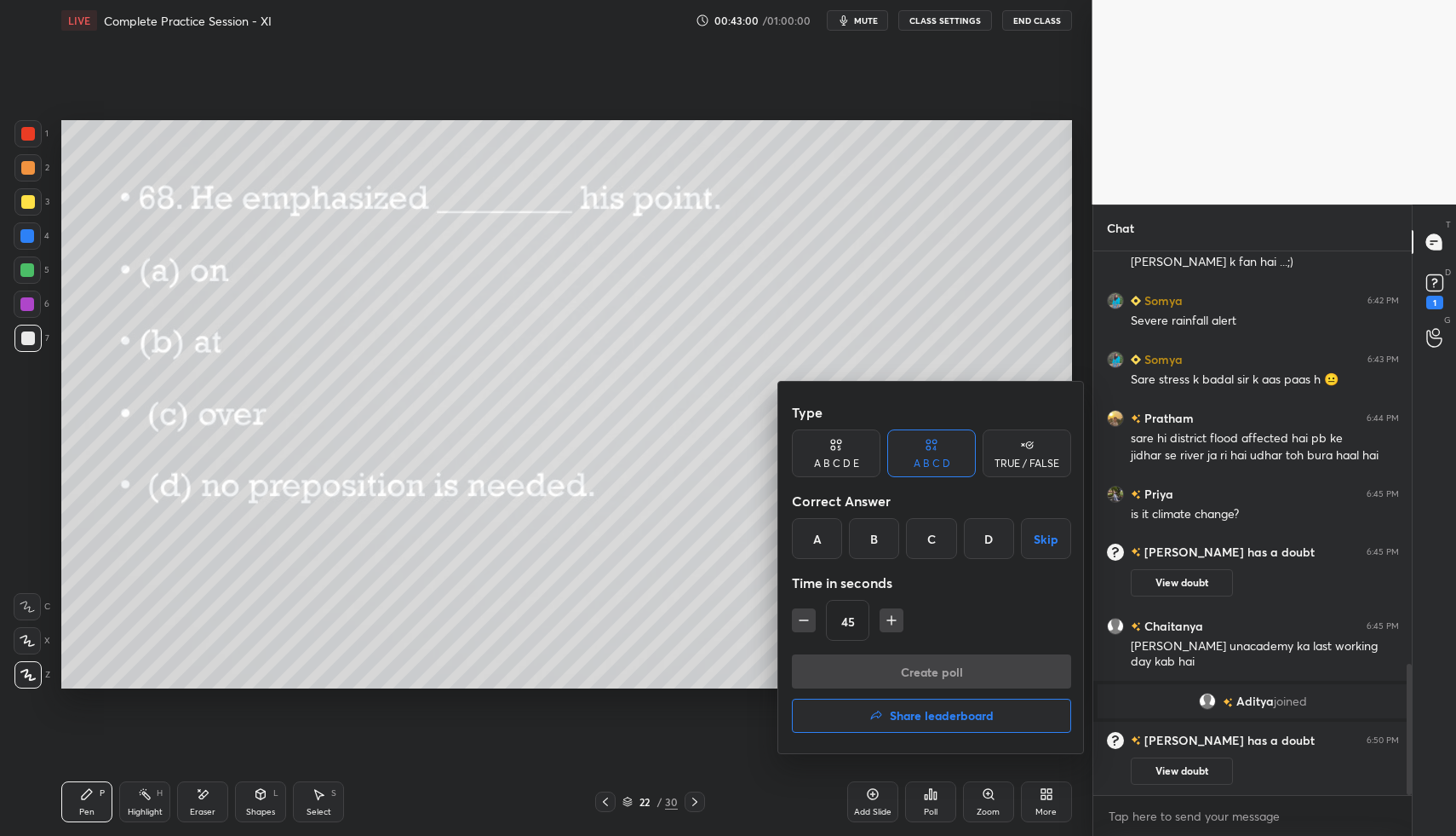
click at [993, 537] on div "D" at bounding box center [988, 538] width 50 height 41
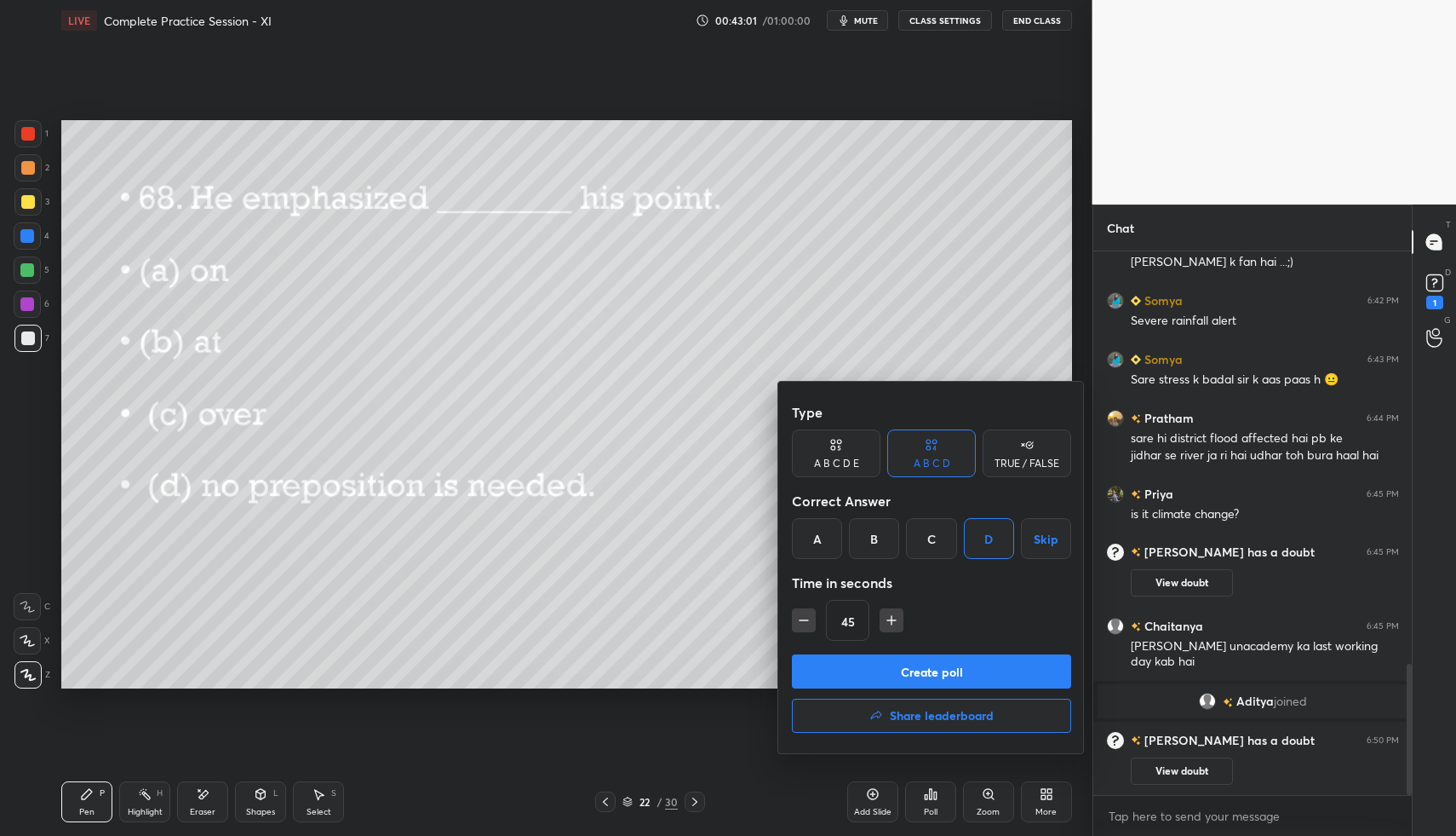
click at [984, 674] on button "Create poll" at bounding box center [932, 672] width 280 height 35
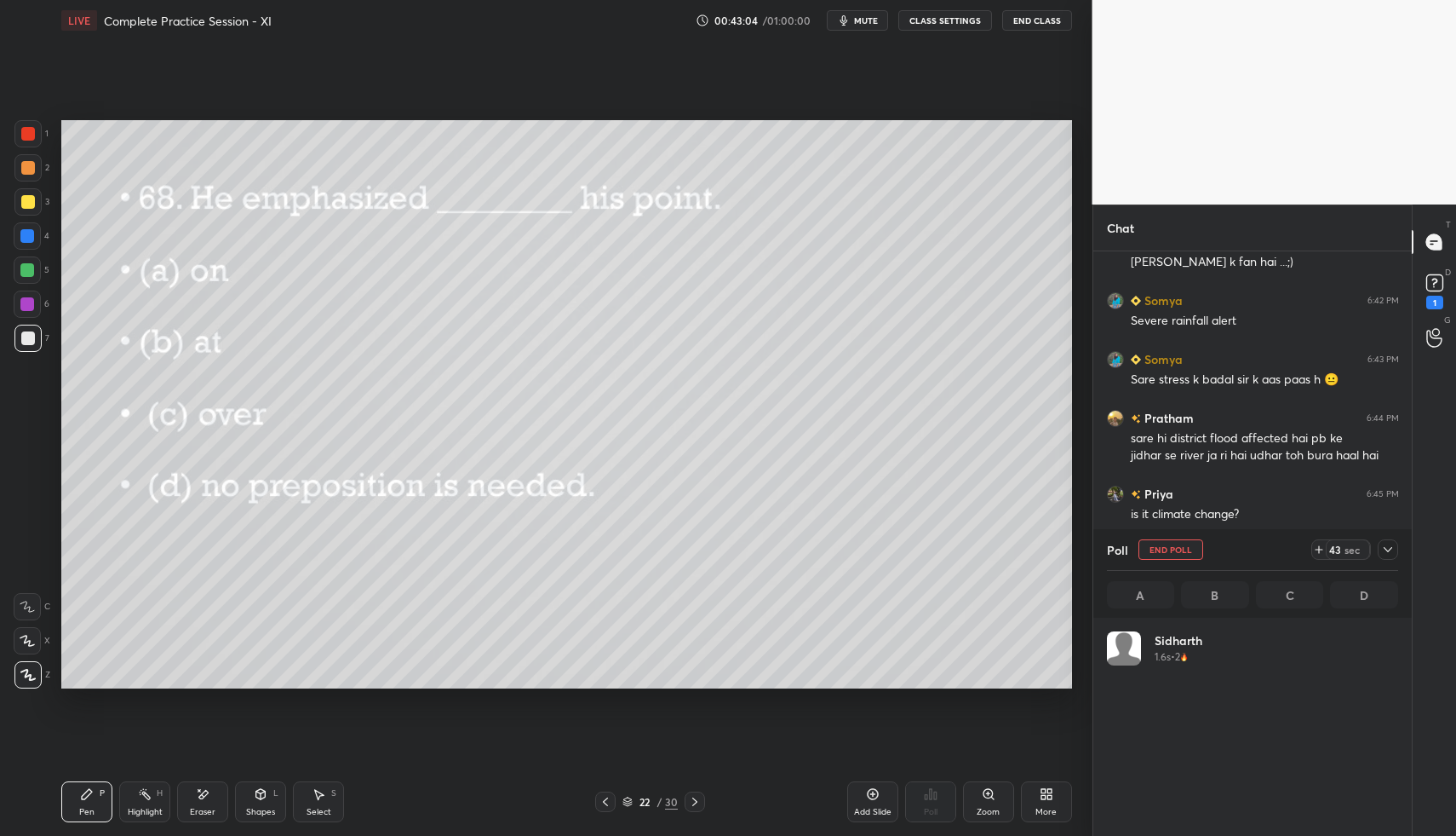
scroll to position [199, 286]
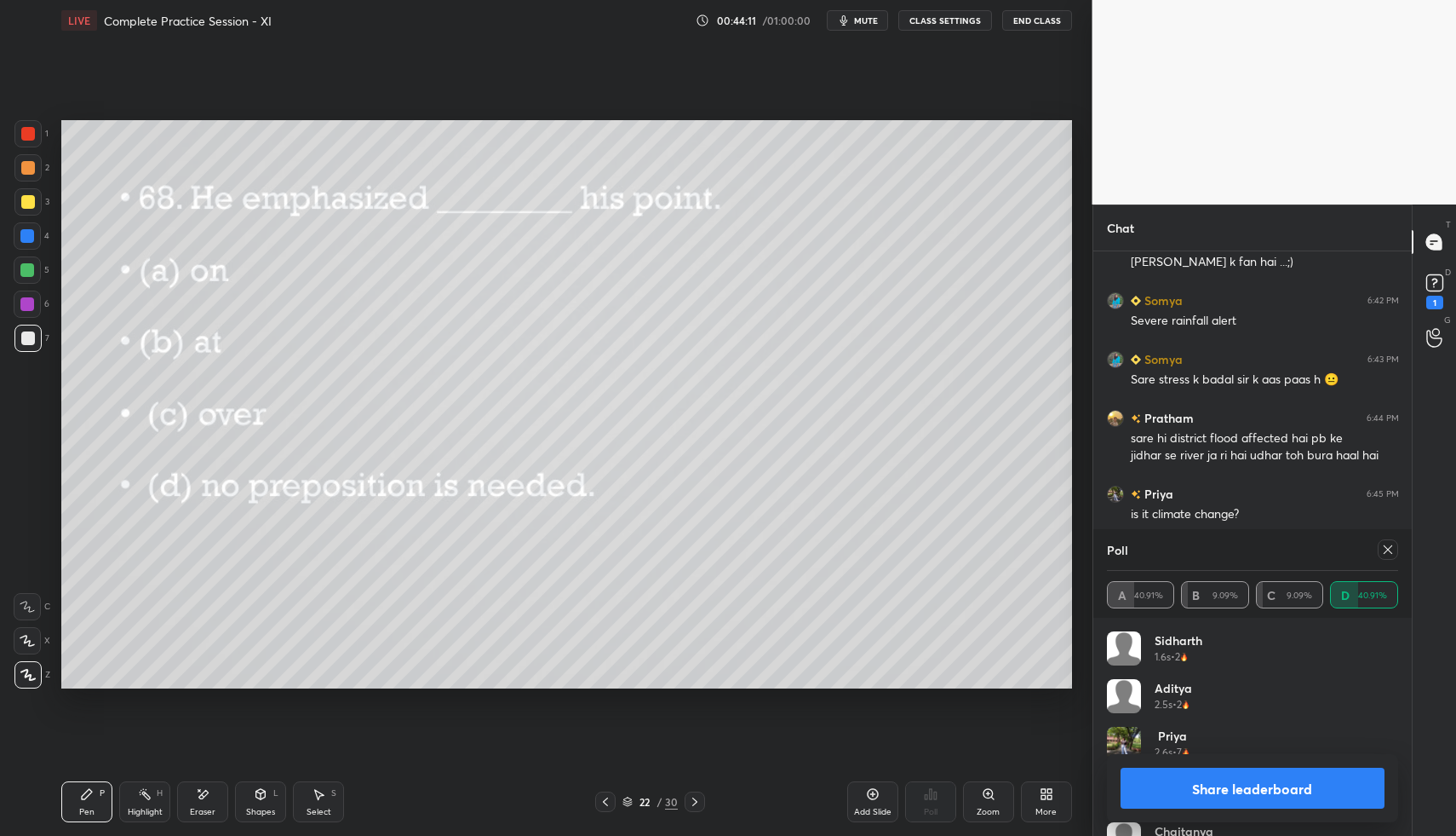
click at [39, 144] on div at bounding box center [28, 134] width 27 height 27
click at [32, 204] on div at bounding box center [27, 202] width 14 height 14
click at [1392, 555] on icon at bounding box center [1388, 549] width 14 height 14
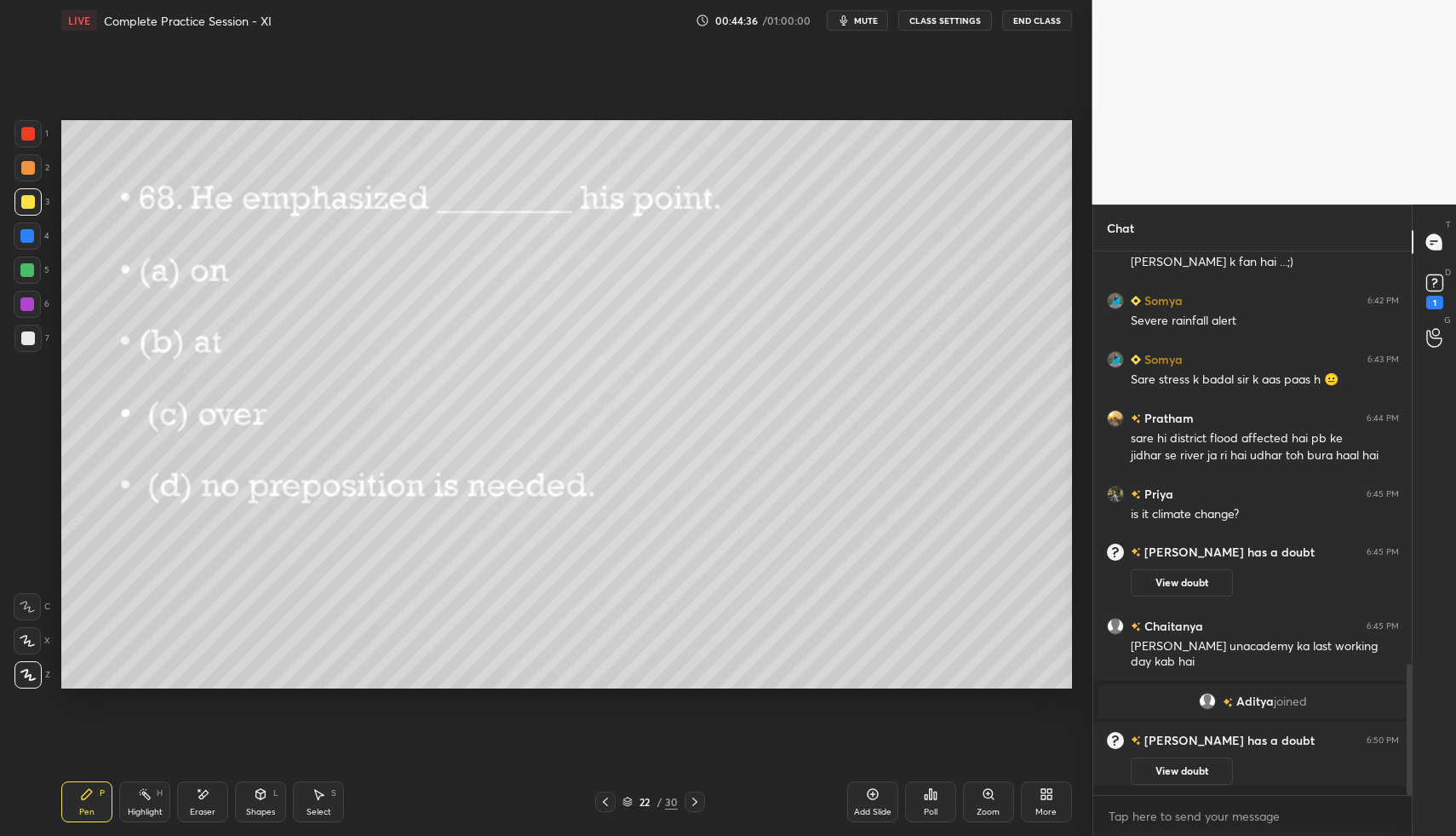
scroll to position [574, 313]
click at [1431, 293] on icon at bounding box center [1435, 283] width 25 height 25
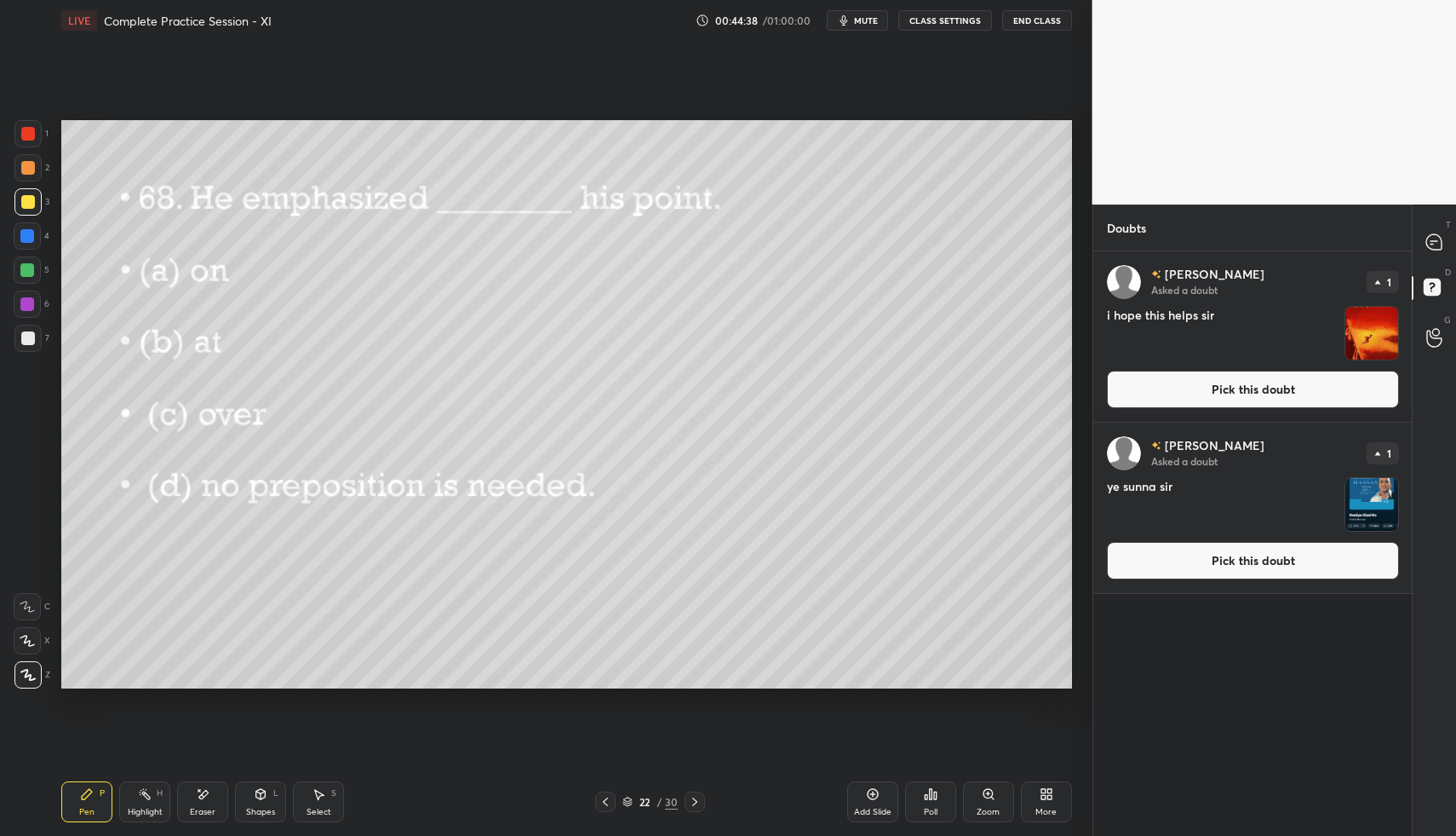
click at [1263, 404] on button "Pick this doubt" at bounding box center [1253, 389] width 292 height 37
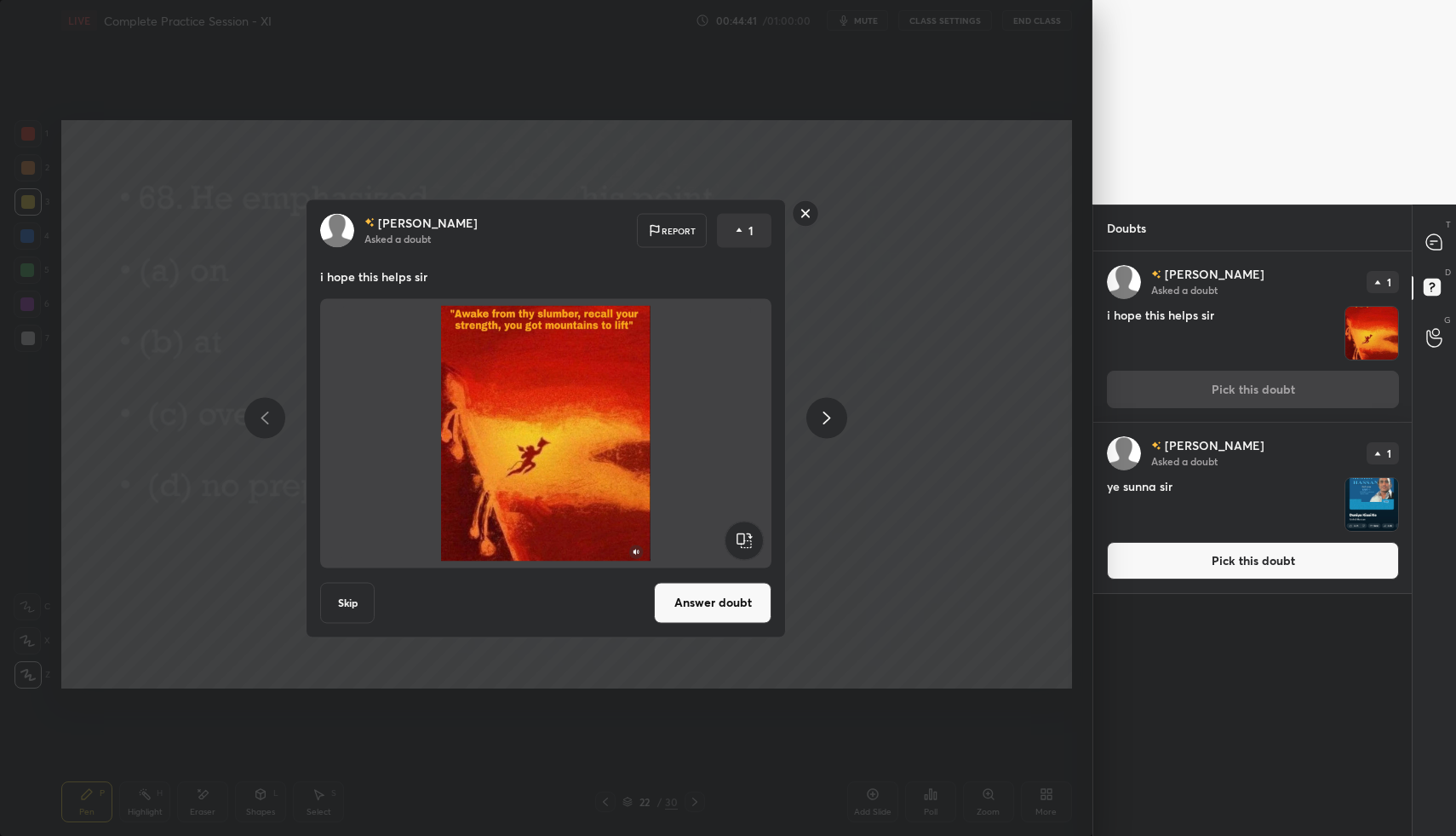
click at [733, 598] on button "Answer doubt" at bounding box center [712, 602] width 117 height 41
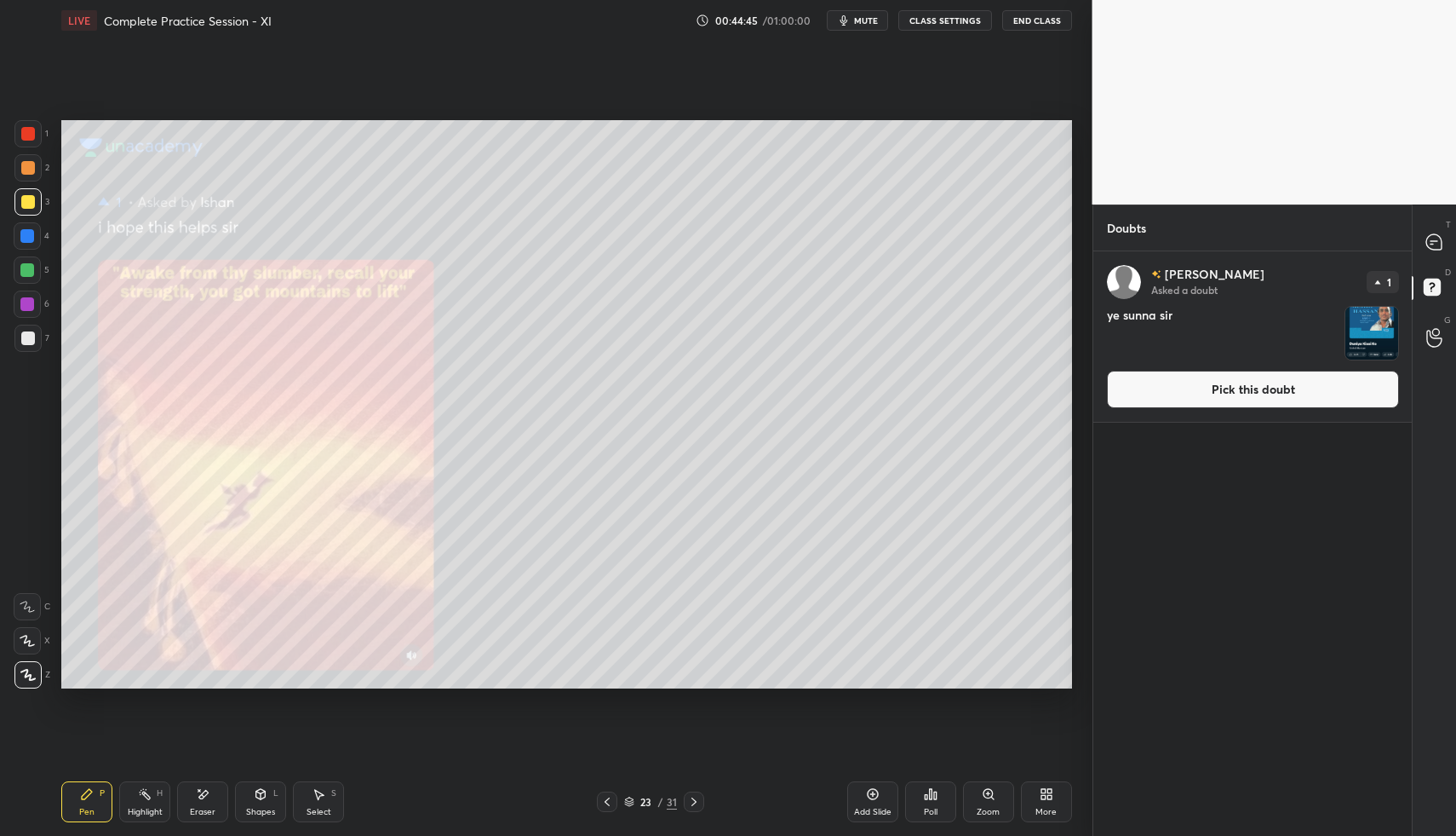
click at [932, 793] on icon at bounding box center [930, 793] width 14 height 14
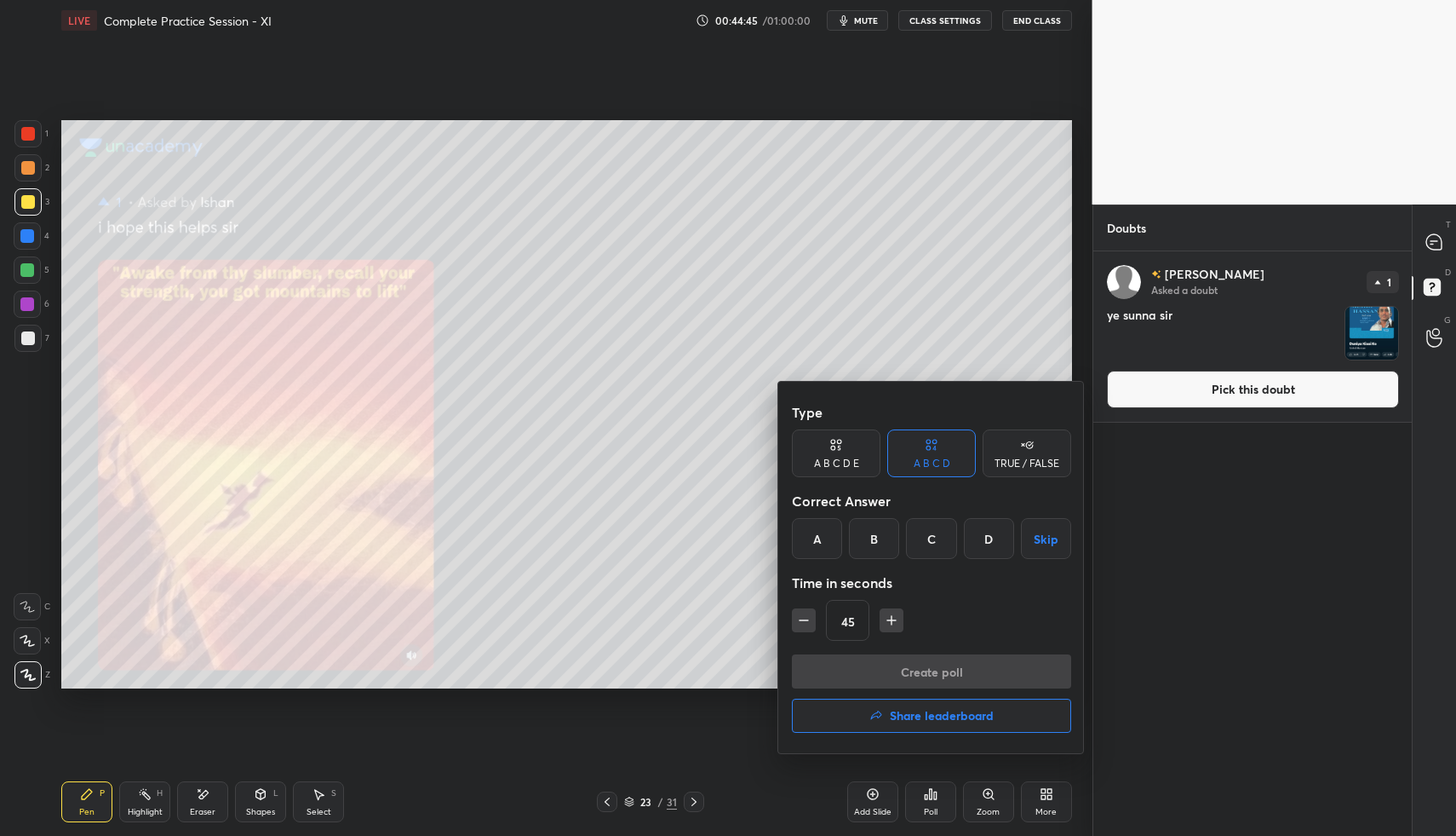
click at [933, 793] on div at bounding box center [728, 418] width 1456 height 836
click at [932, 795] on div "Type A B C D E A B C D TRUE / FALSE Correct Answer A B C D Skip Time in seconds…" at bounding box center [728, 418] width 1456 height 836
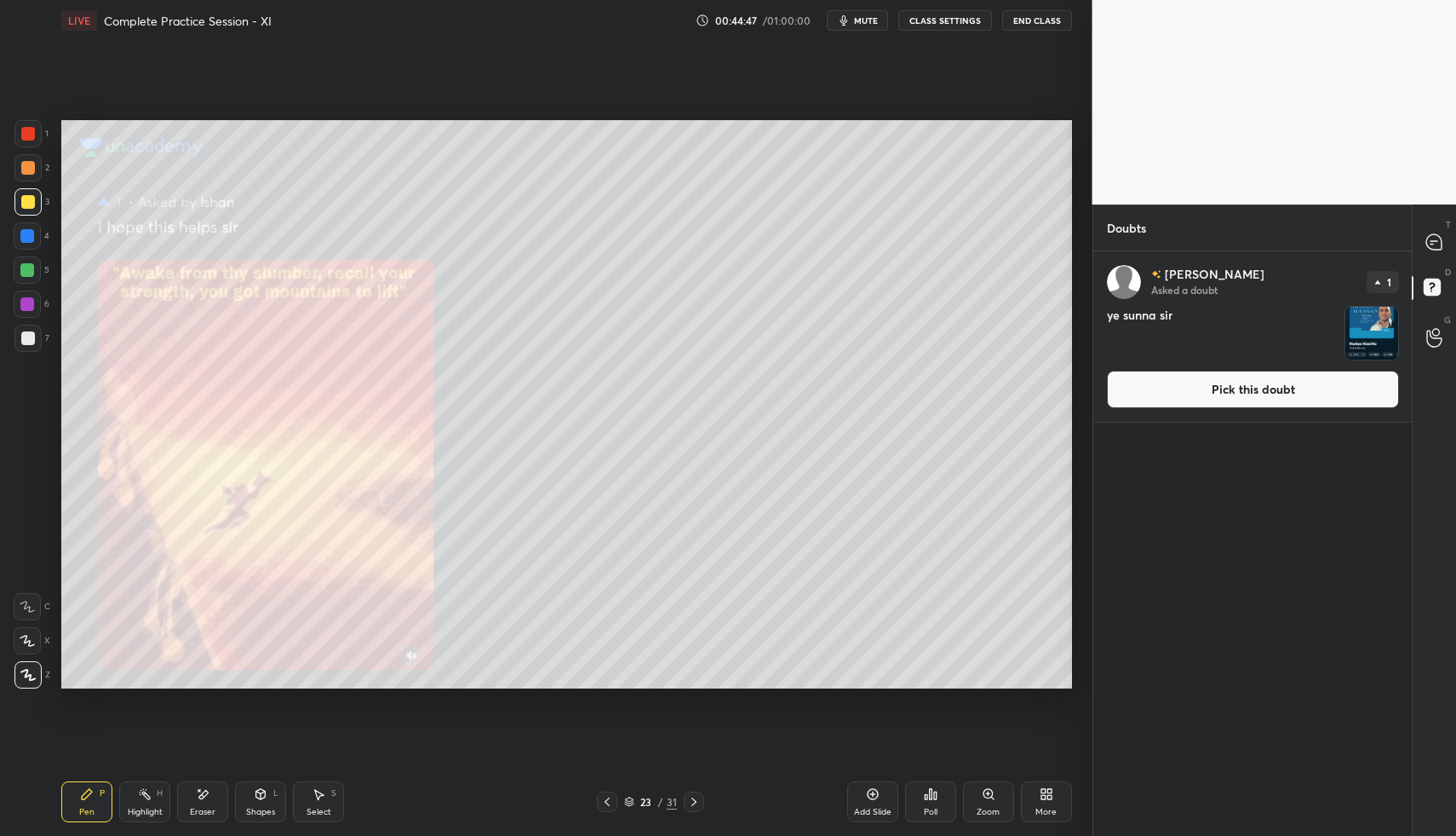
click at [989, 793] on icon at bounding box center [988, 793] width 14 height 14
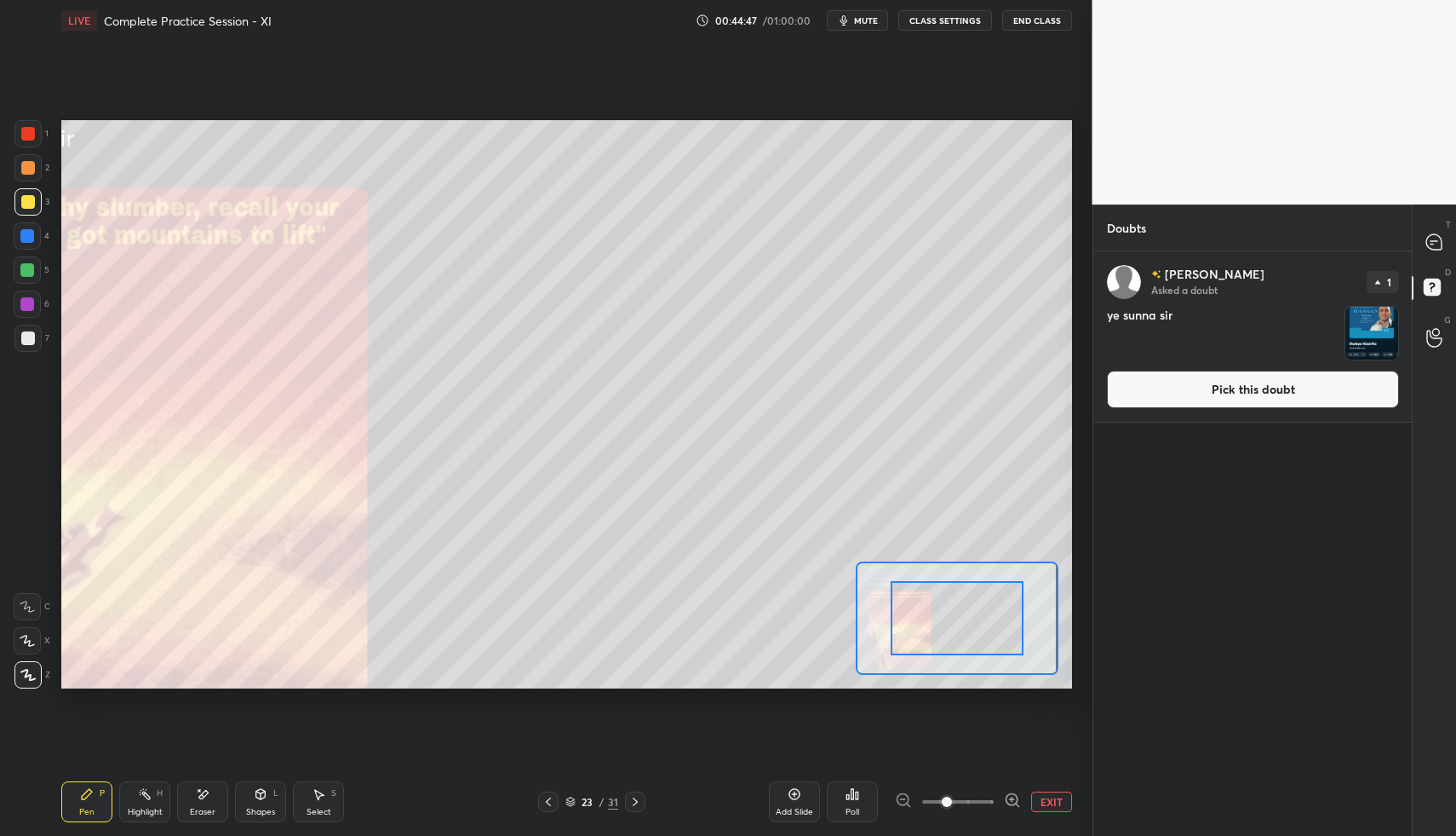
click at [990, 793] on span at bounding box center [957, 801] width 72 height 25
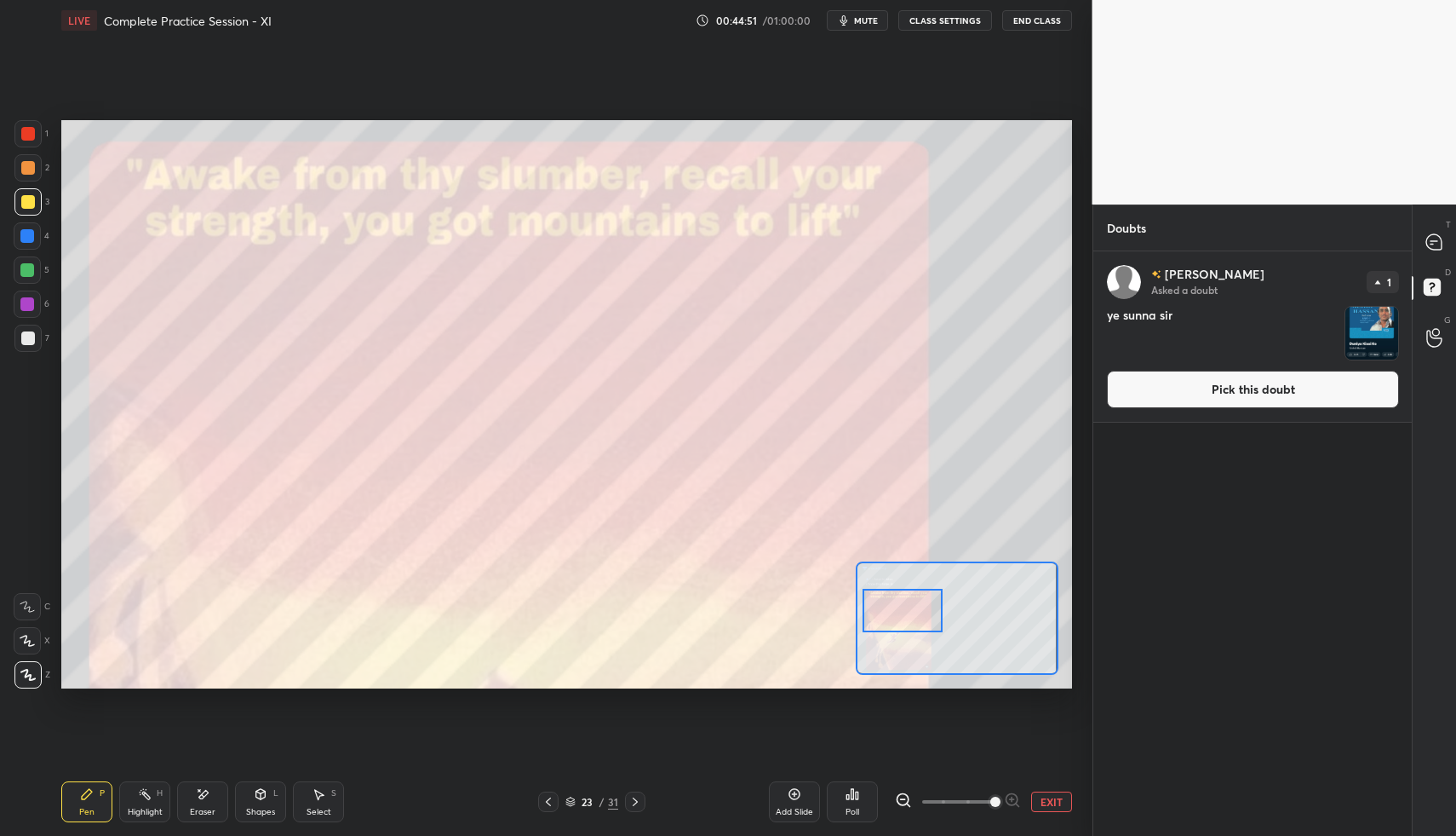
drag, startPoint x: 960, startPoint y: 628, endPoint x: 906, endPoint y: 622, distance: 54.3
click at [906, 622] on div at bounding box center [902, 611] width 79 height 45
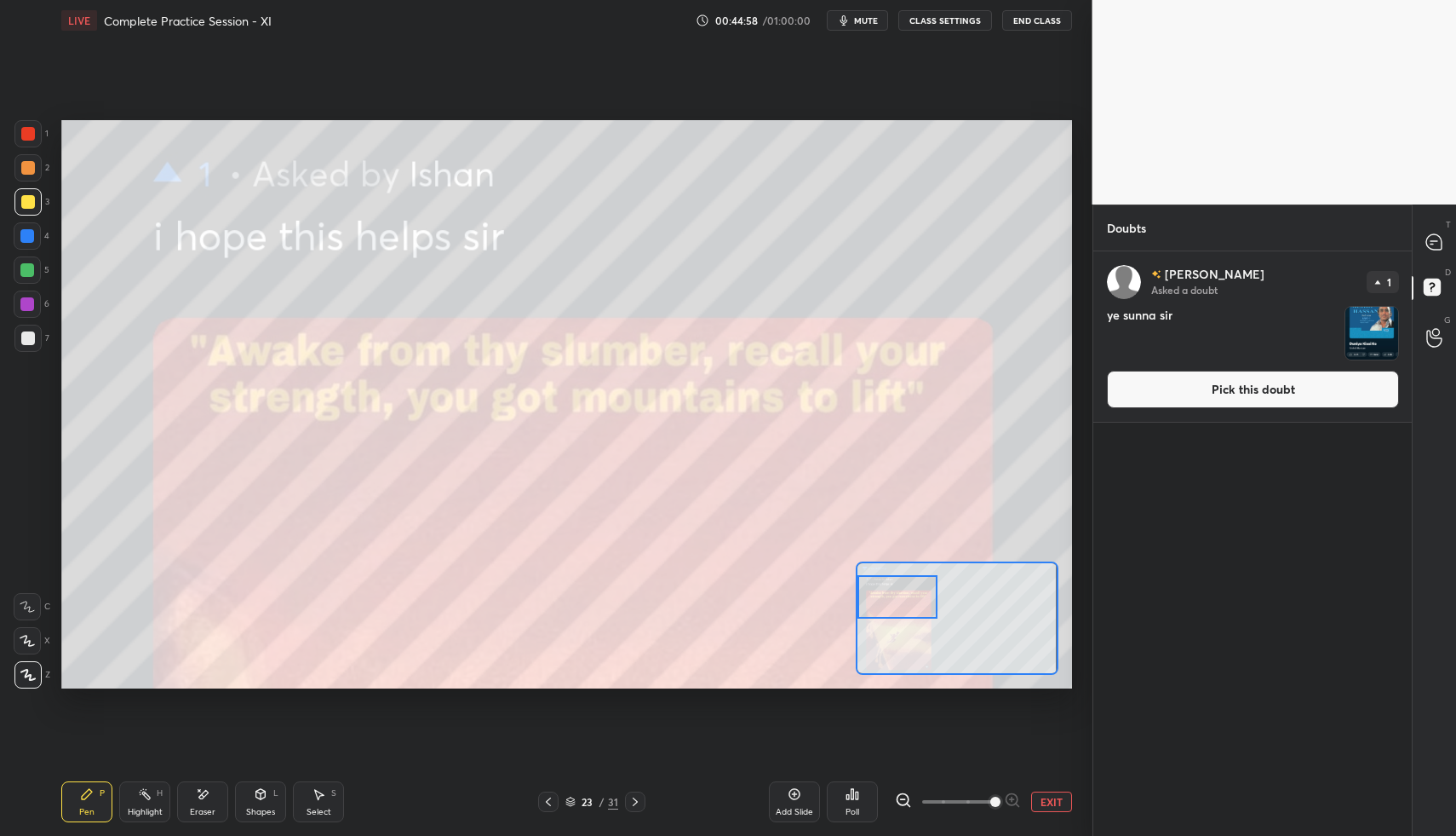
drag, startPoint x: 914, startPoint y: 622, endPoint x: 909, endPoint y: 610, distance: 13.0
click at [909, 609] on div at bounding box center [896, 597] width 79 height 45
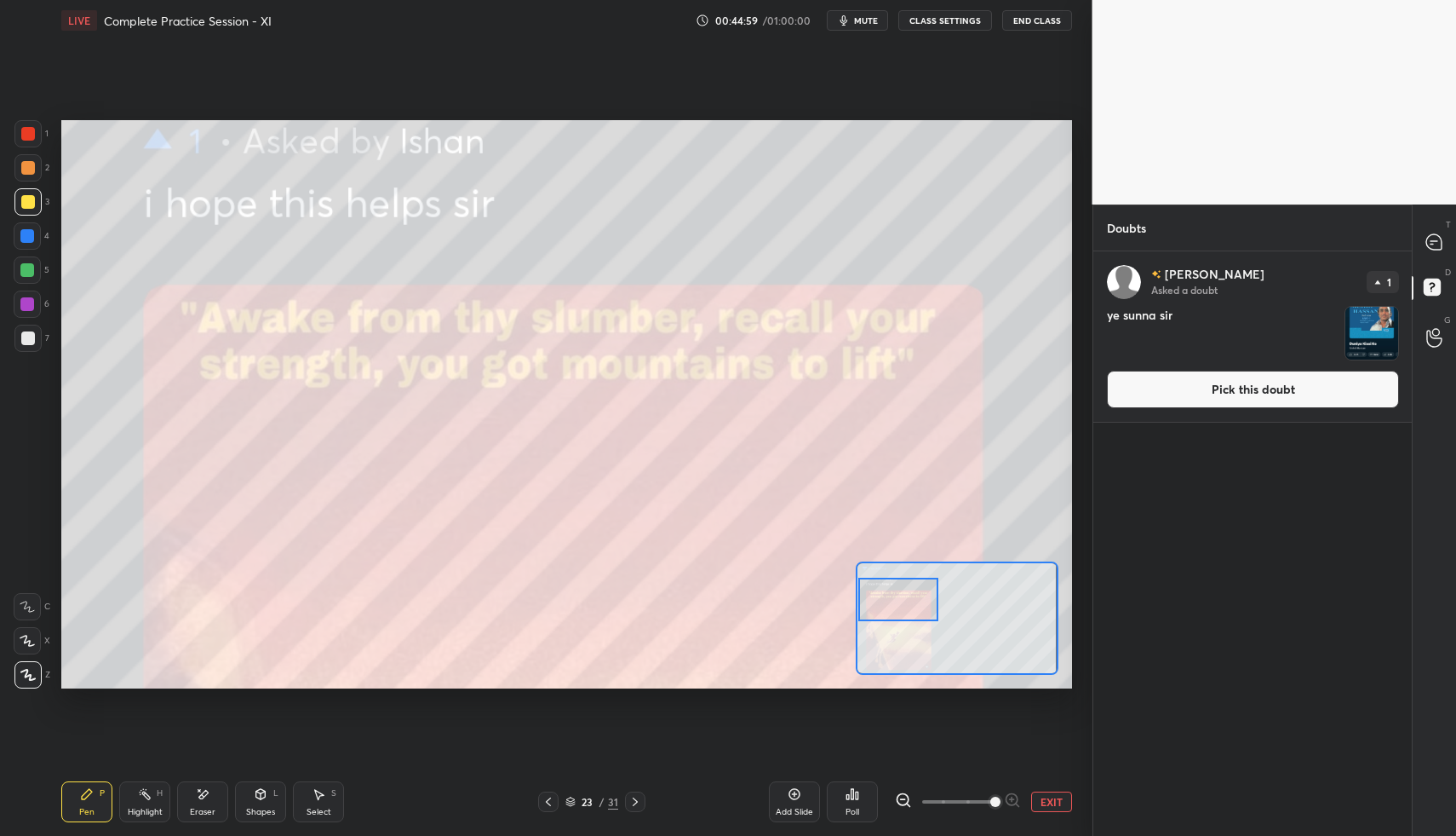
click at [1043, 791] on button "EXIT" at bounding box center [1052, 801] width 41 height 21
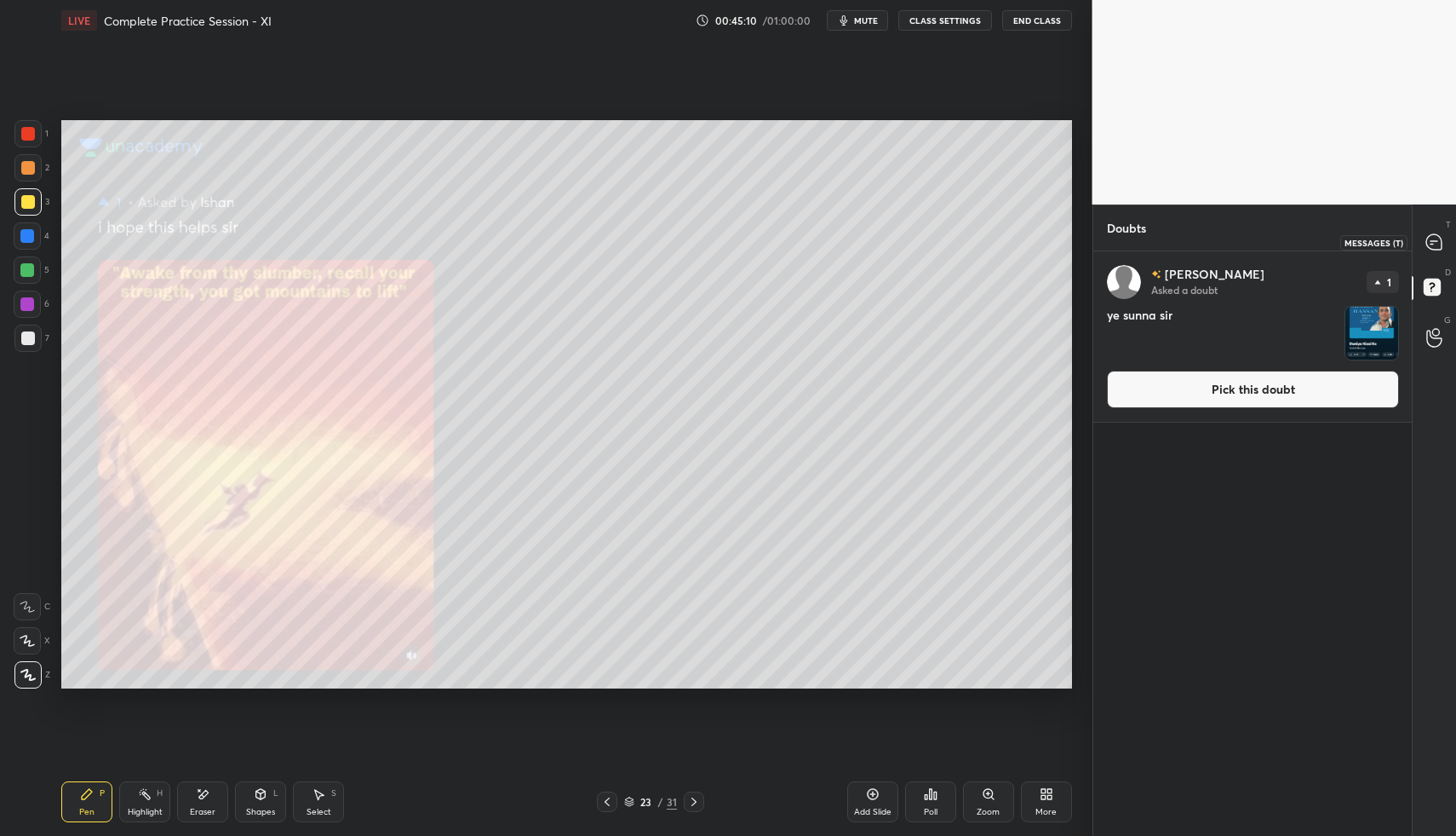
click at [1424, 242] on div at bounding box center [1435, 242] width 35 height 31
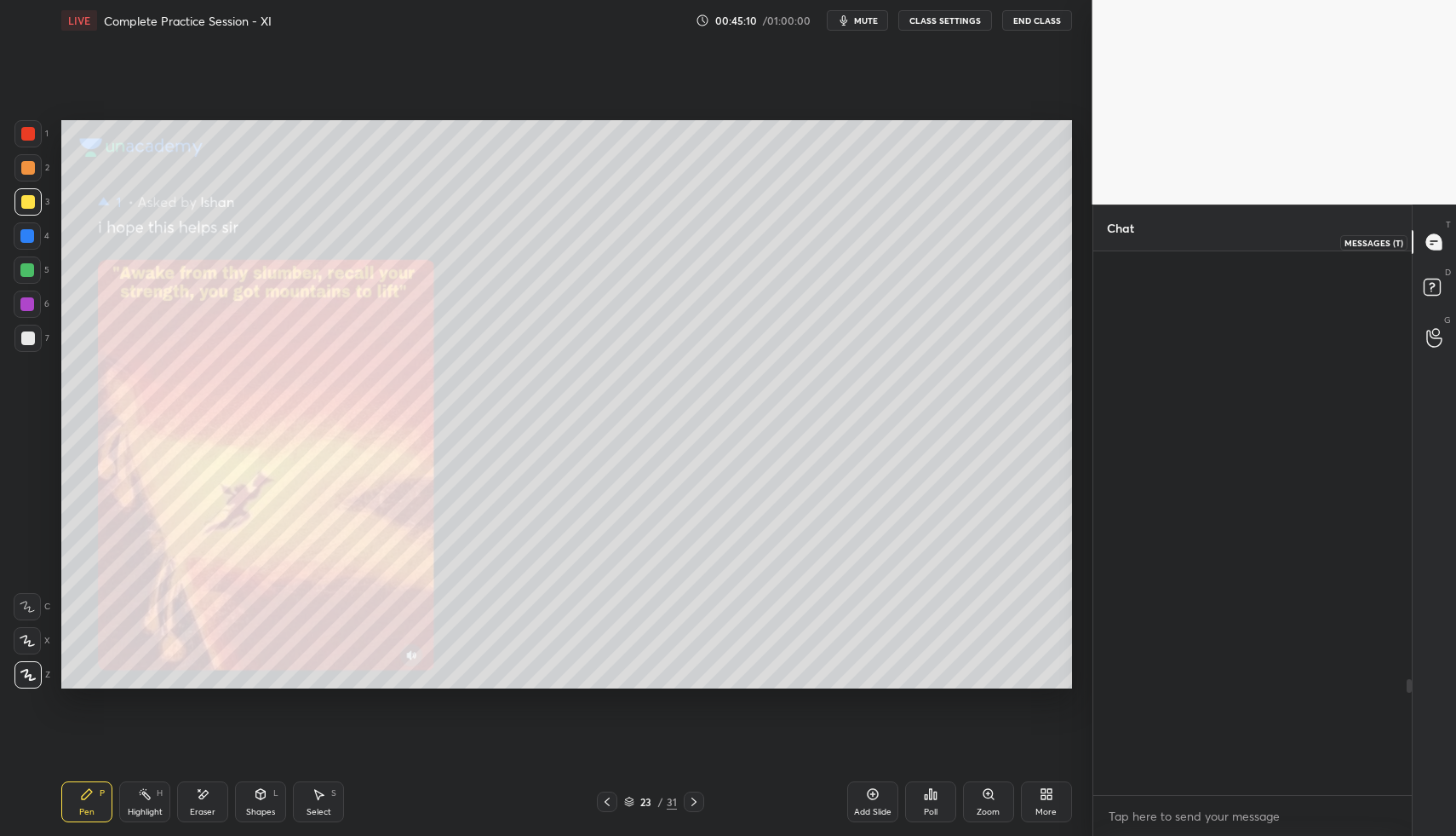
scroll to position [538, 313]
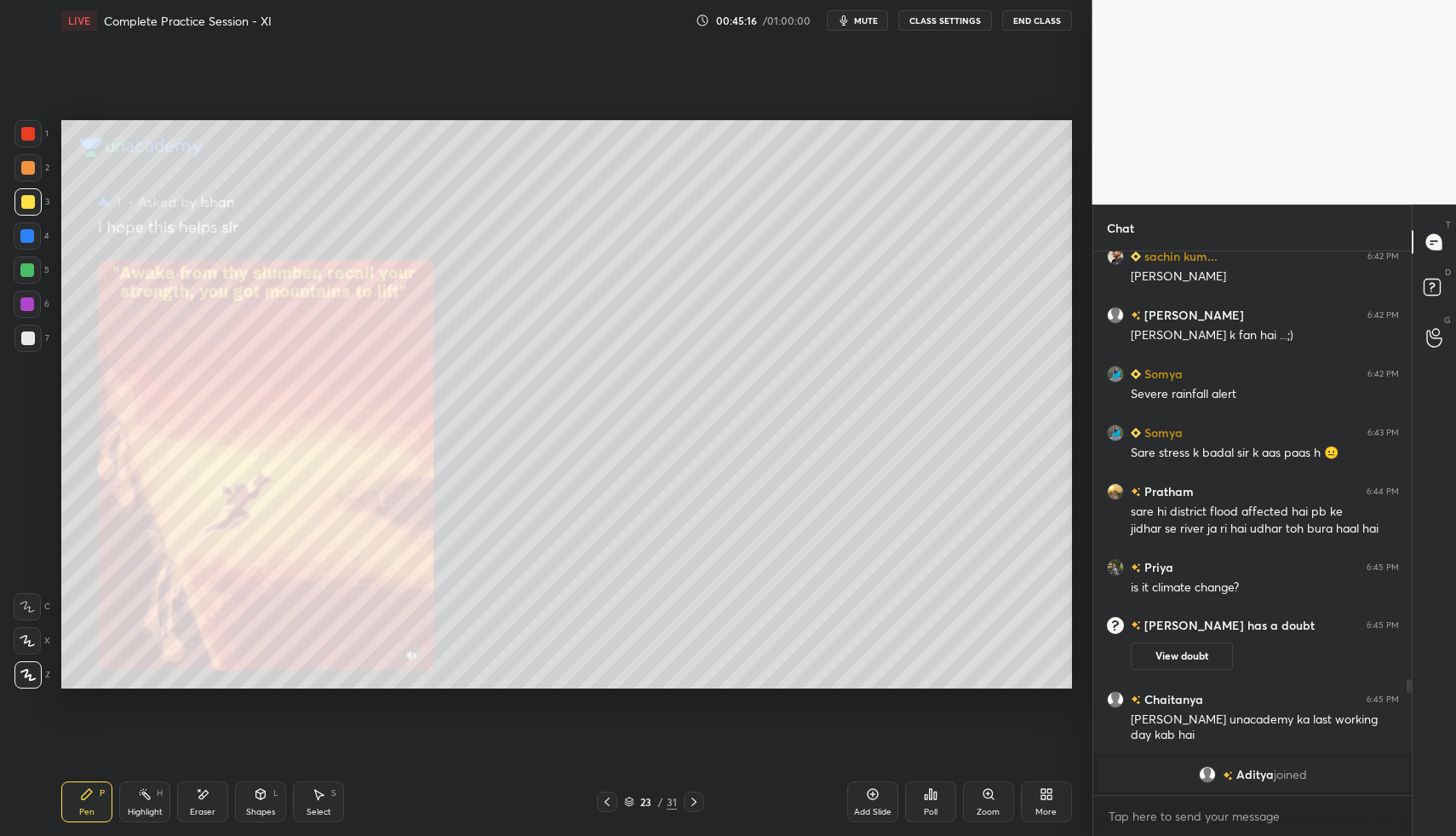
drag, startPoint x: 613, startPoint y: 796, endPoint x: 619, endPoint y: 786, distance: 11.7
click at [611, 794] on div at bounding box center [607, 801] width 21 height 21
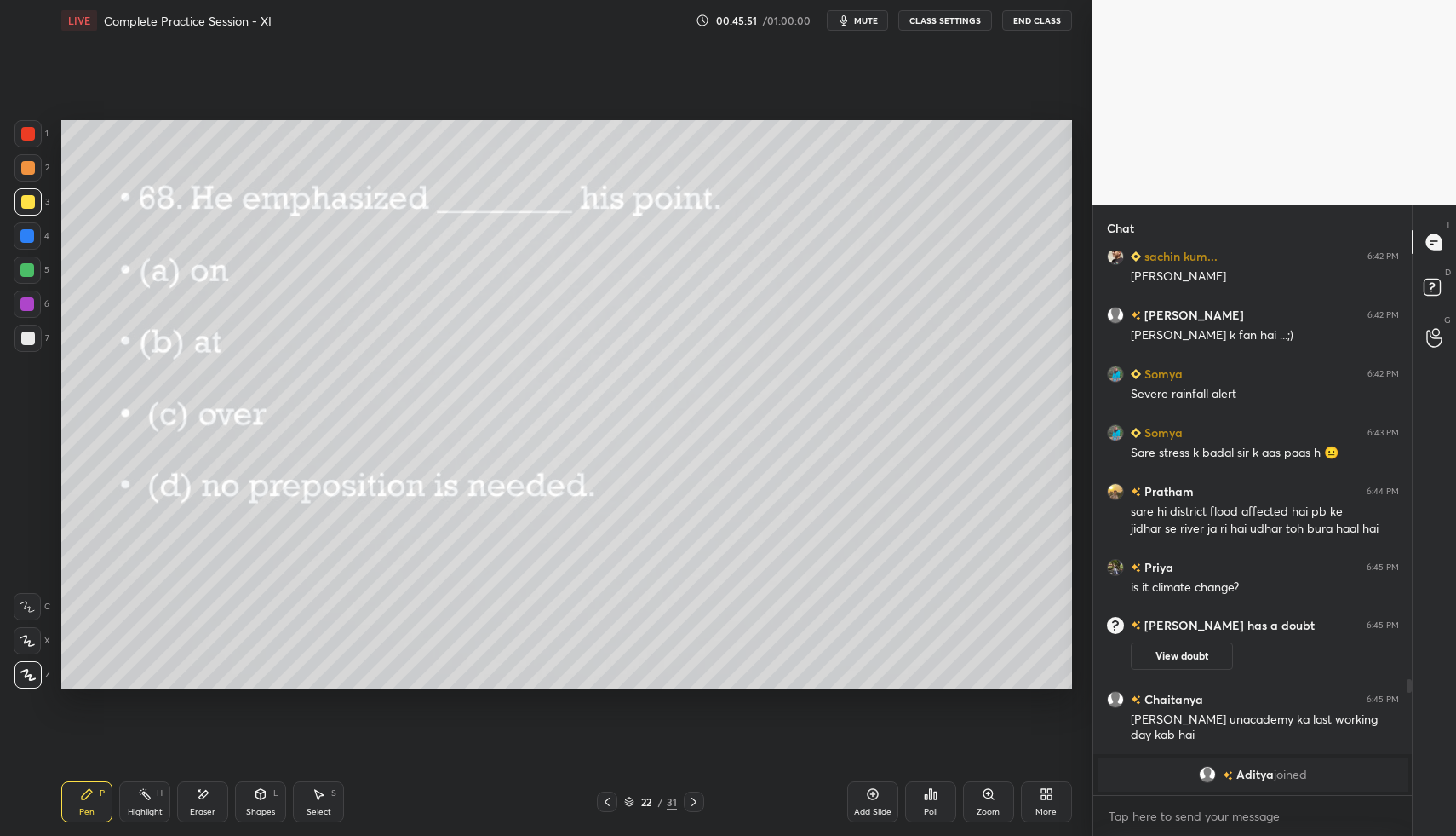
click at [693, 801] on icon at bounding box center [694, 801] width 14 height 14
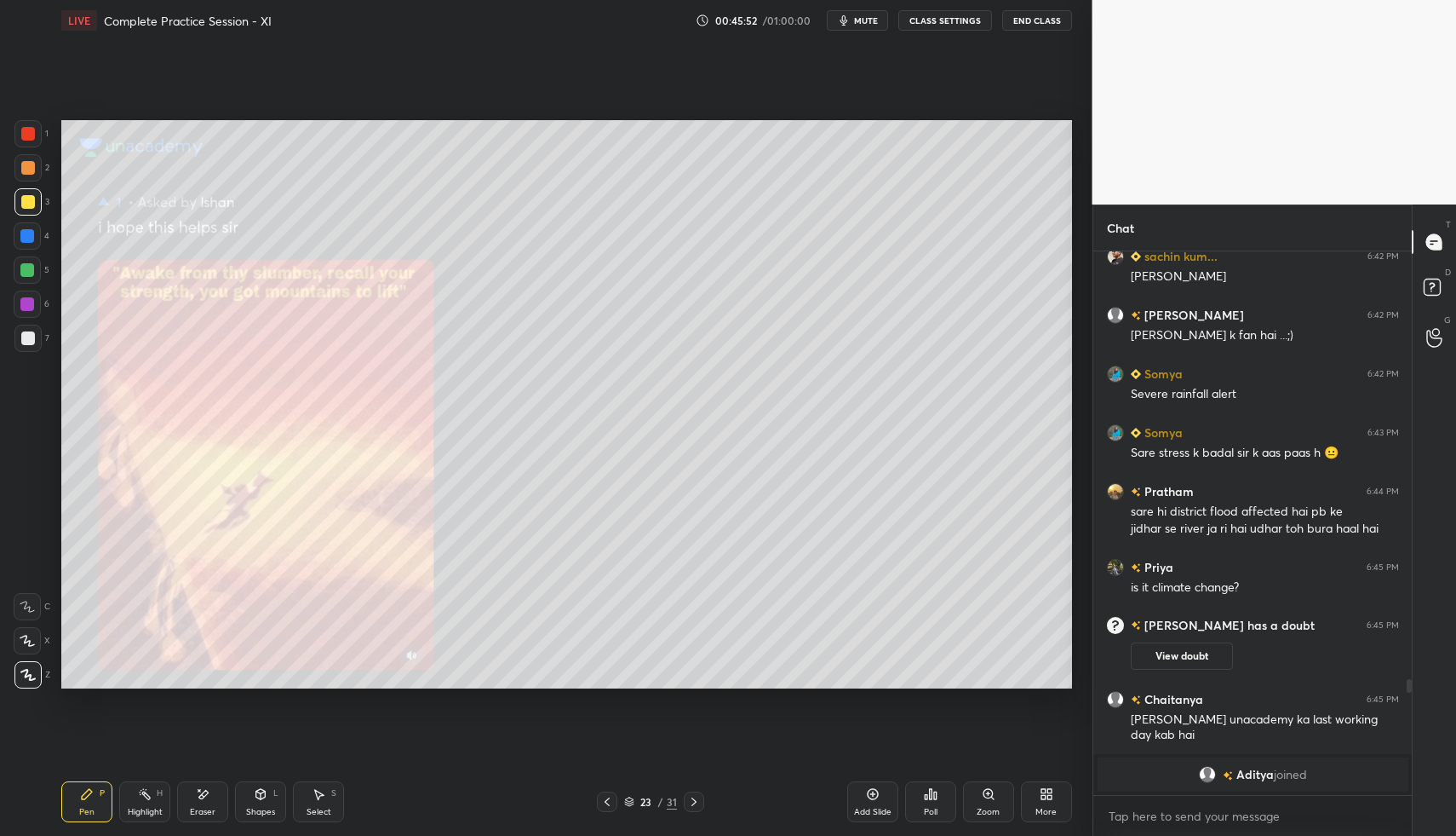
click at [695, 802] on icon at bounding box center [694, 801] width 14 height 14
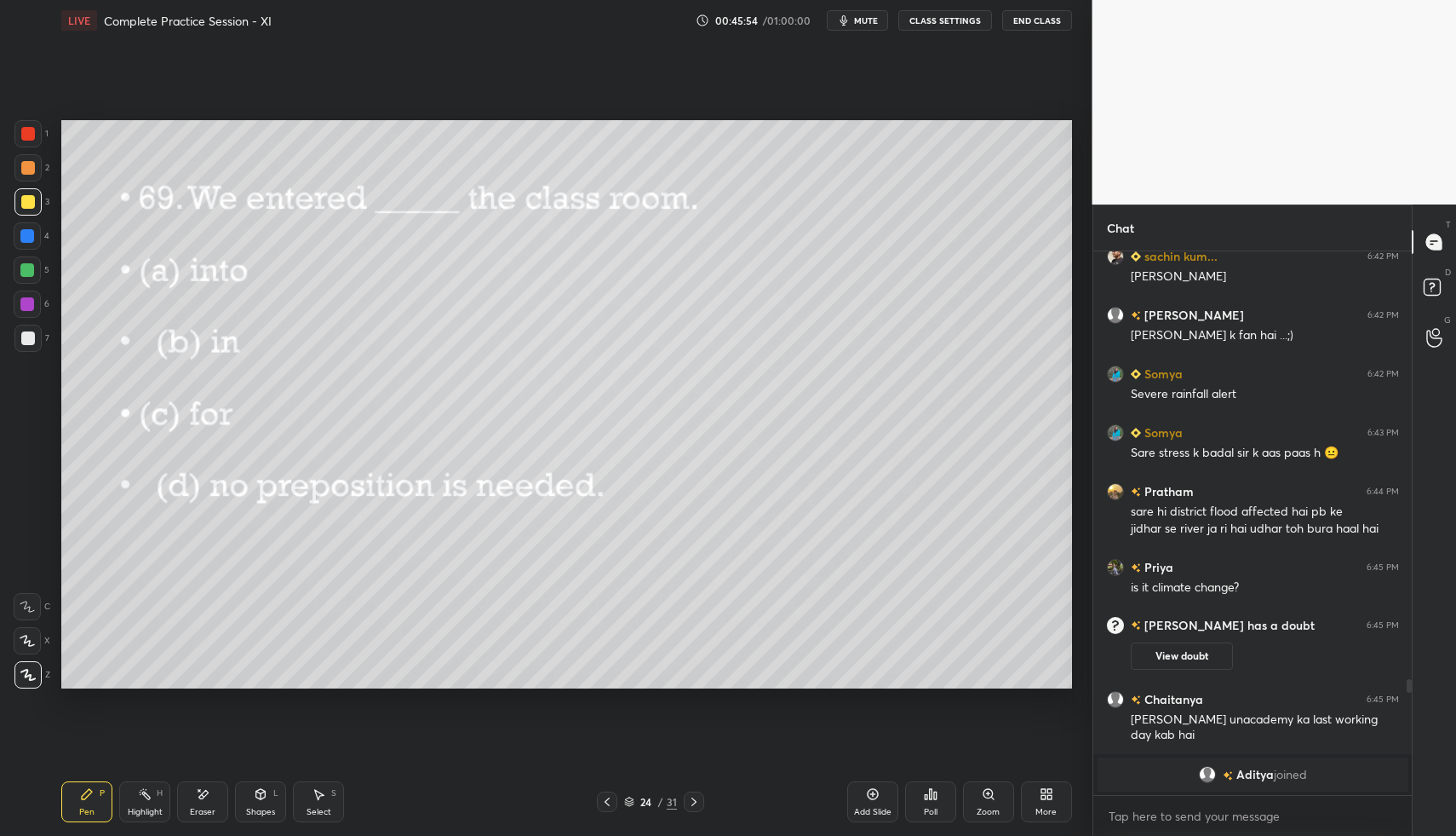
click at [926, 801] on div "Poll" at bounding box center [931, 801] width 51 height 41
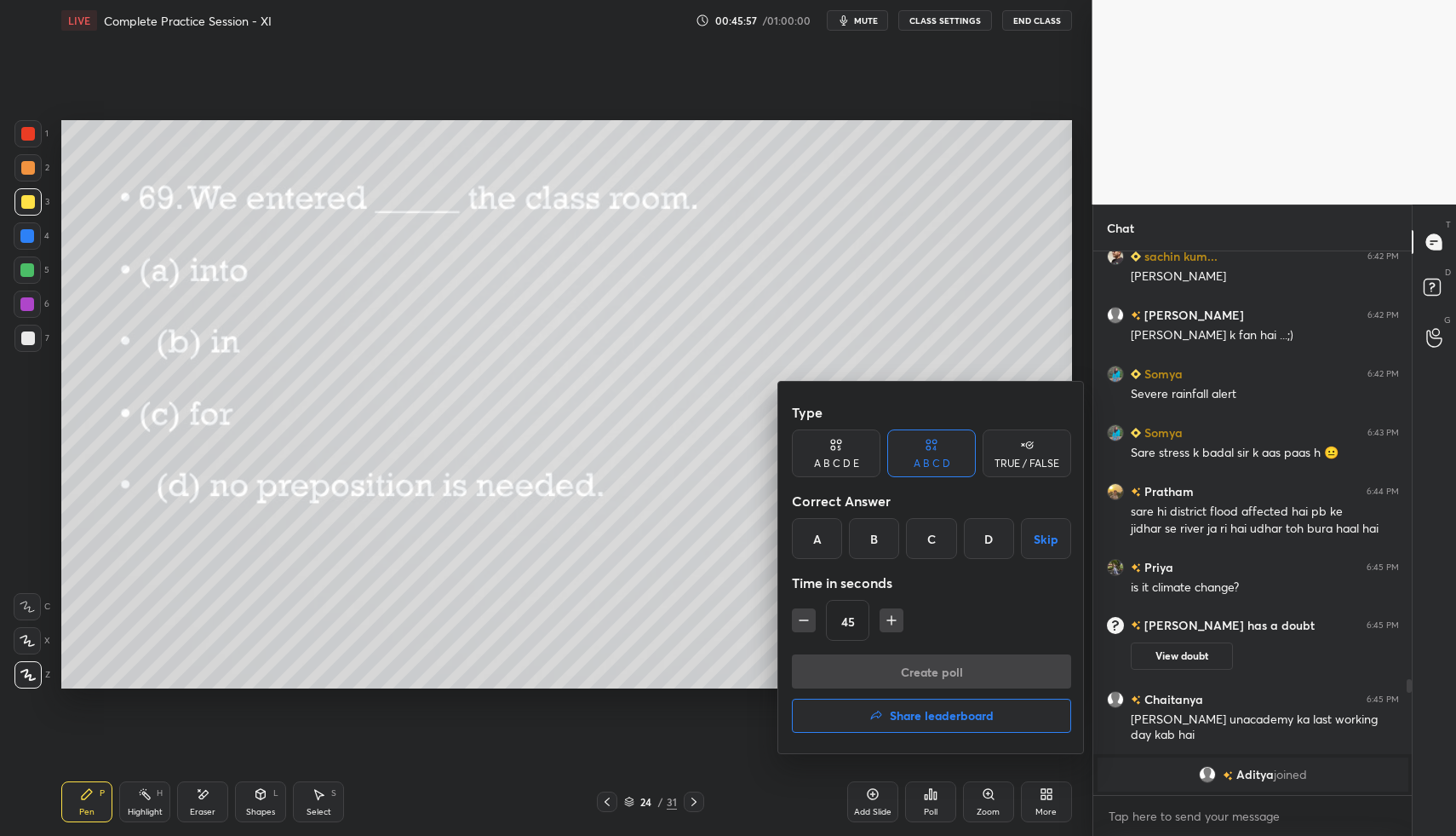
drag, startPoint x: 995, startPoint y: 543, endPoint x: 987, endPoint y: 558, distance: 17.0
click at [987, 546] on div "D" at bounding box center [988, 538] width 50 height 41
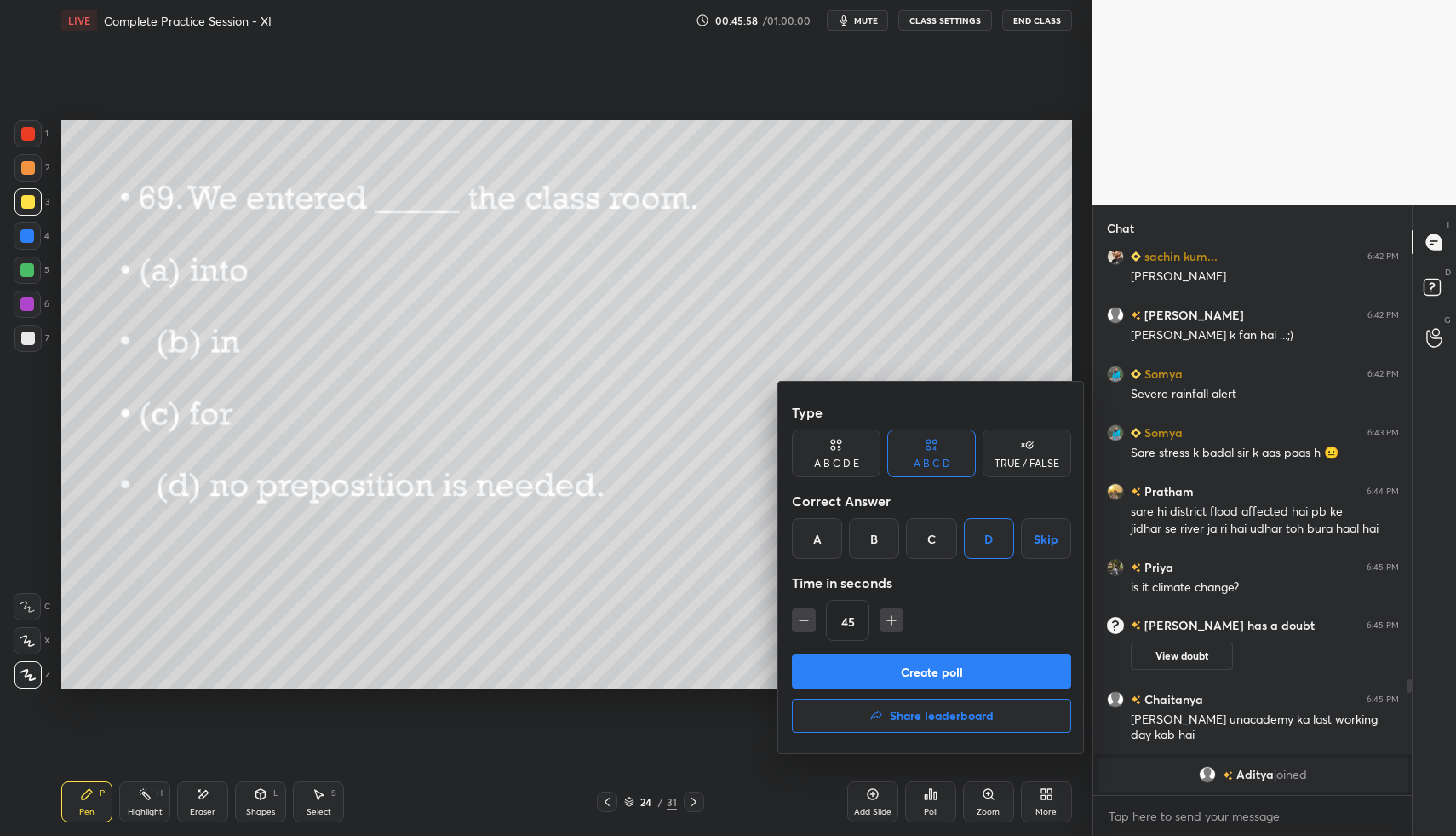
click at [955, 675] on button "Create poll" at bounding box center [932, 672] width 280 height 35
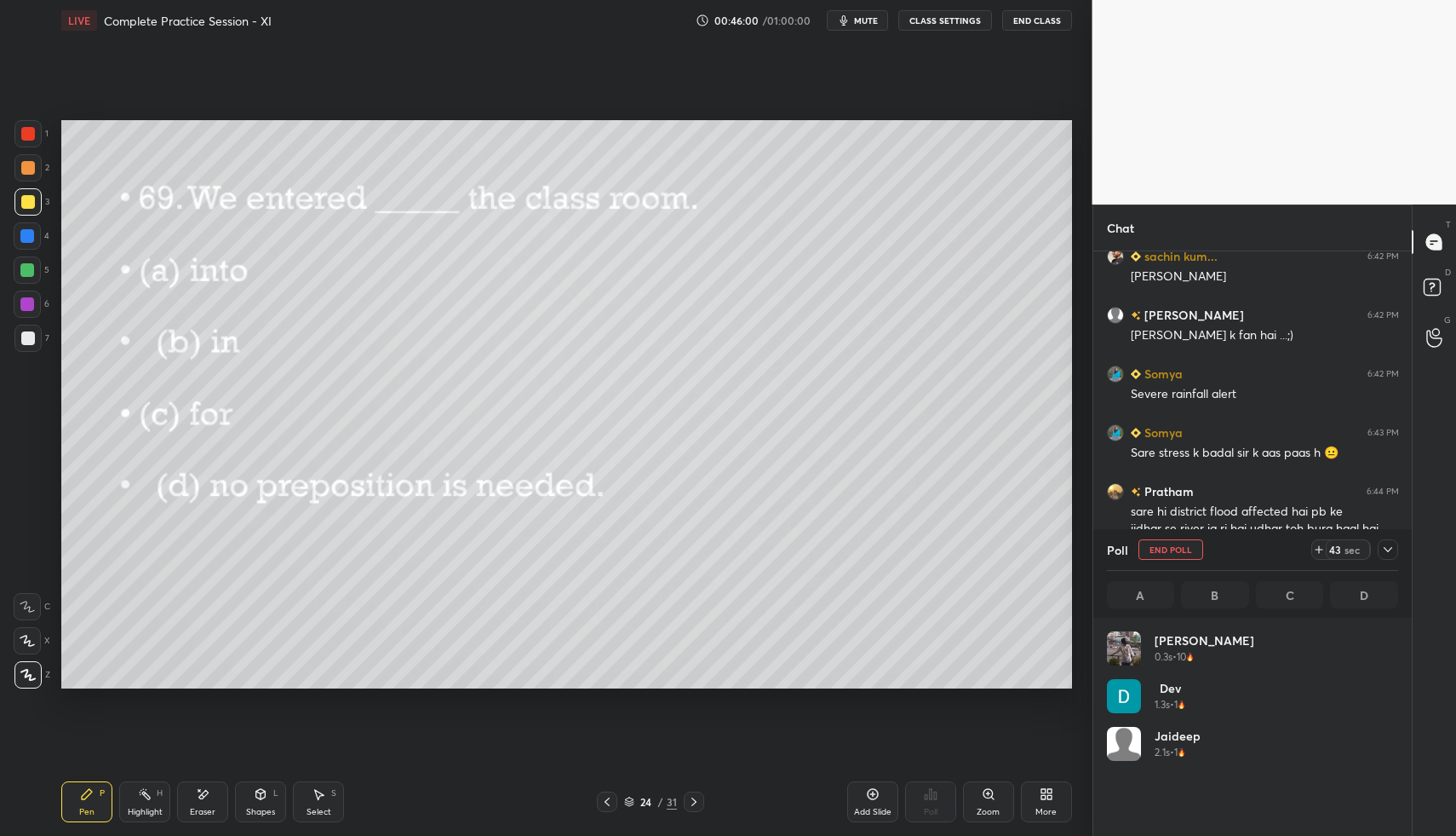
scroll to position [199, 286]
click at [1386, 549] on icon at bounding box center [1388, 549] width 14 height 14
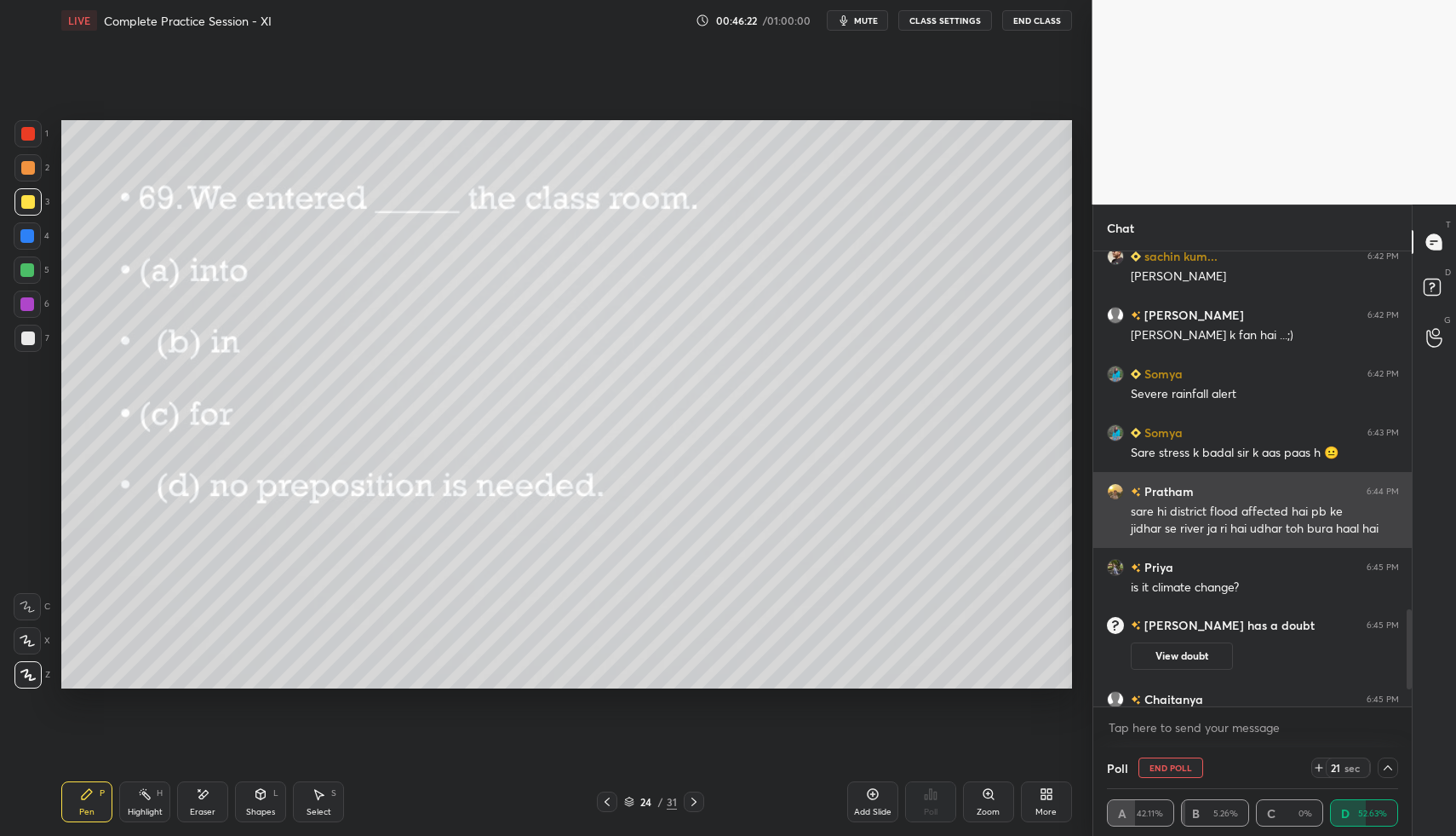
scroll to position [2159, 0]
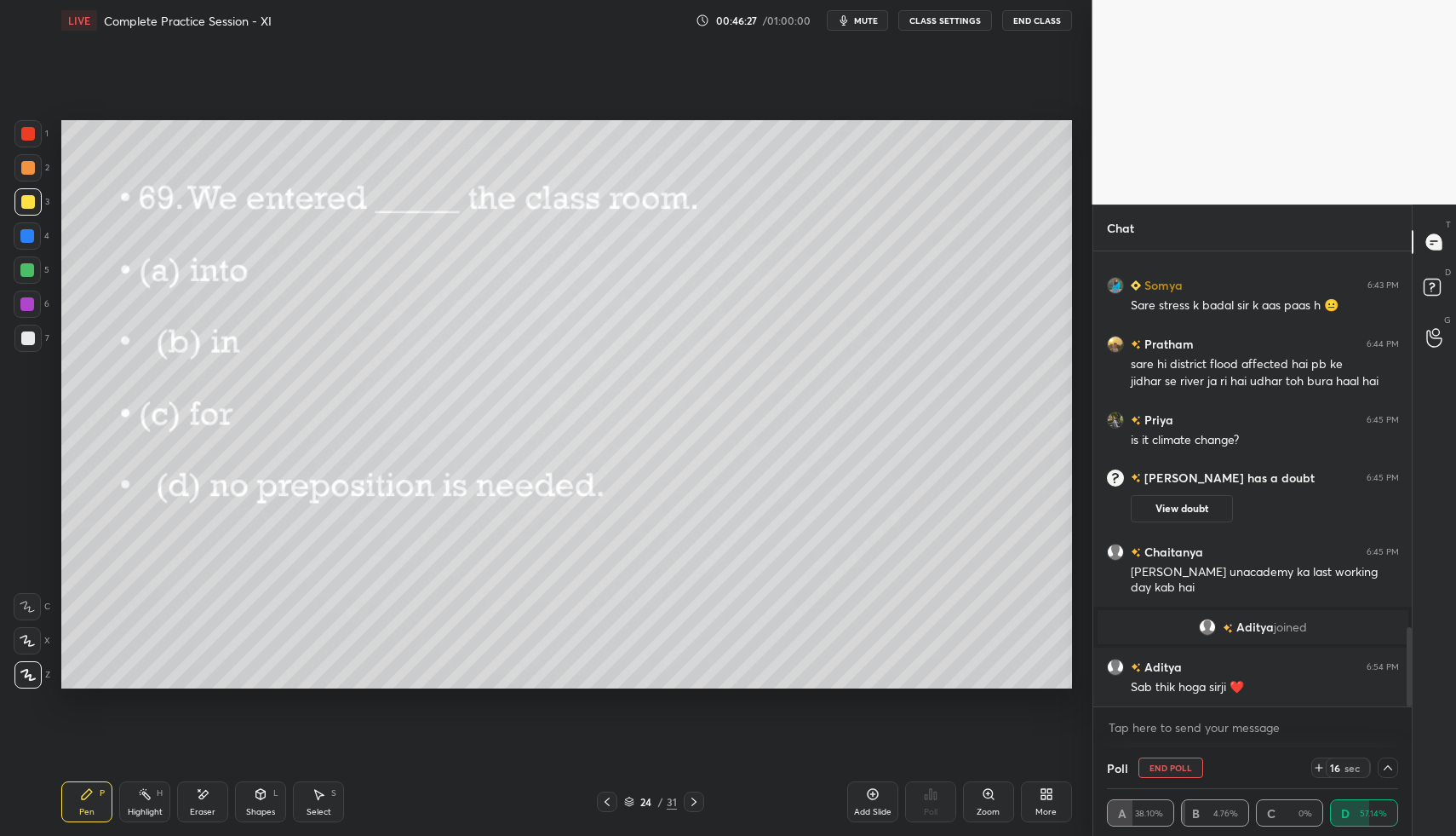
click at [1020, 25] on button "End Class" at bounding box center [1037, 20] width 70 height 21
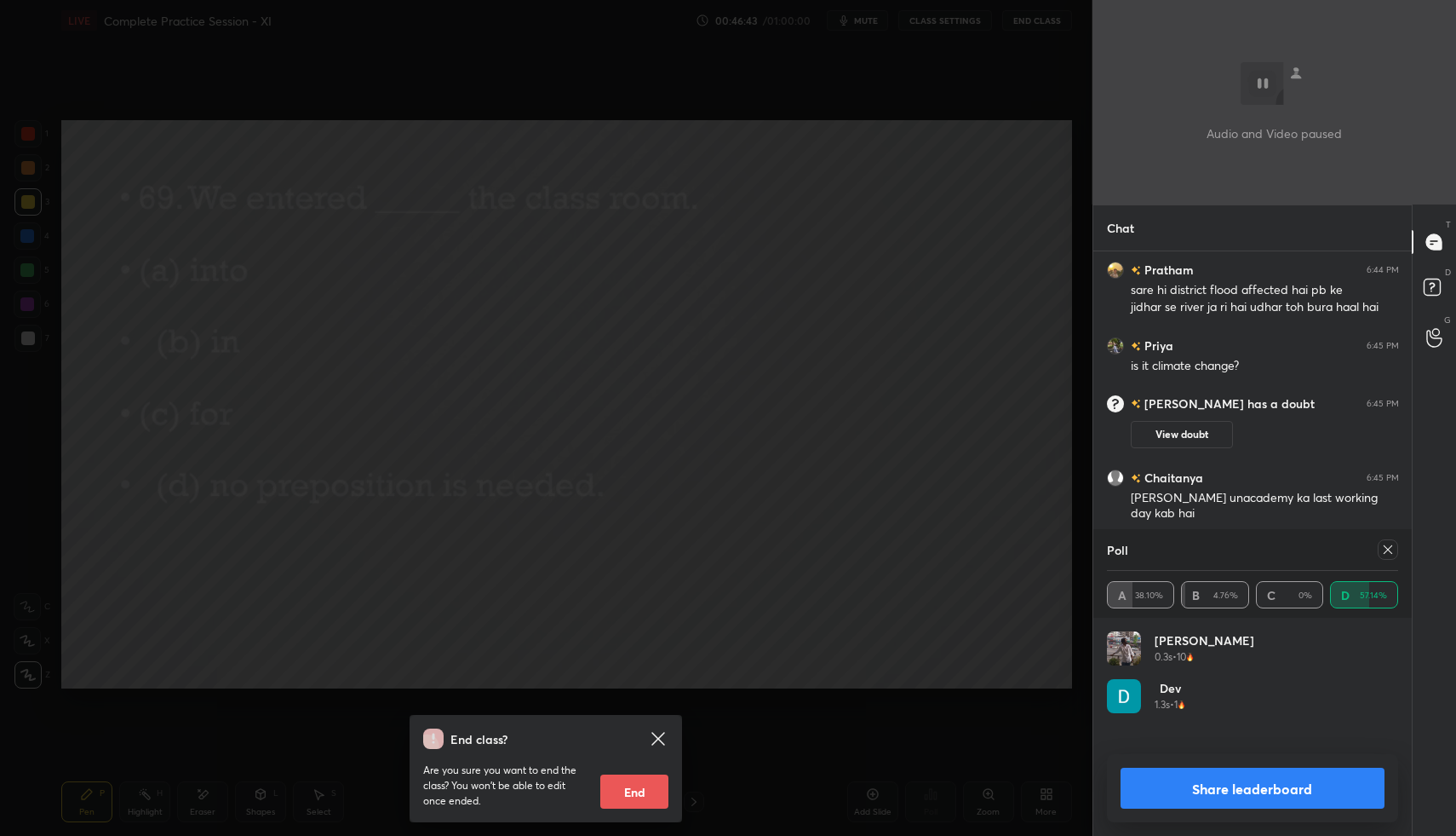
scroll to position [199, 286]
click at [988, 588] on div "End class? Are you sure you want to end the class? You won’t be able to edit on…" at bounding box center [546, 418] width 1093 height 836
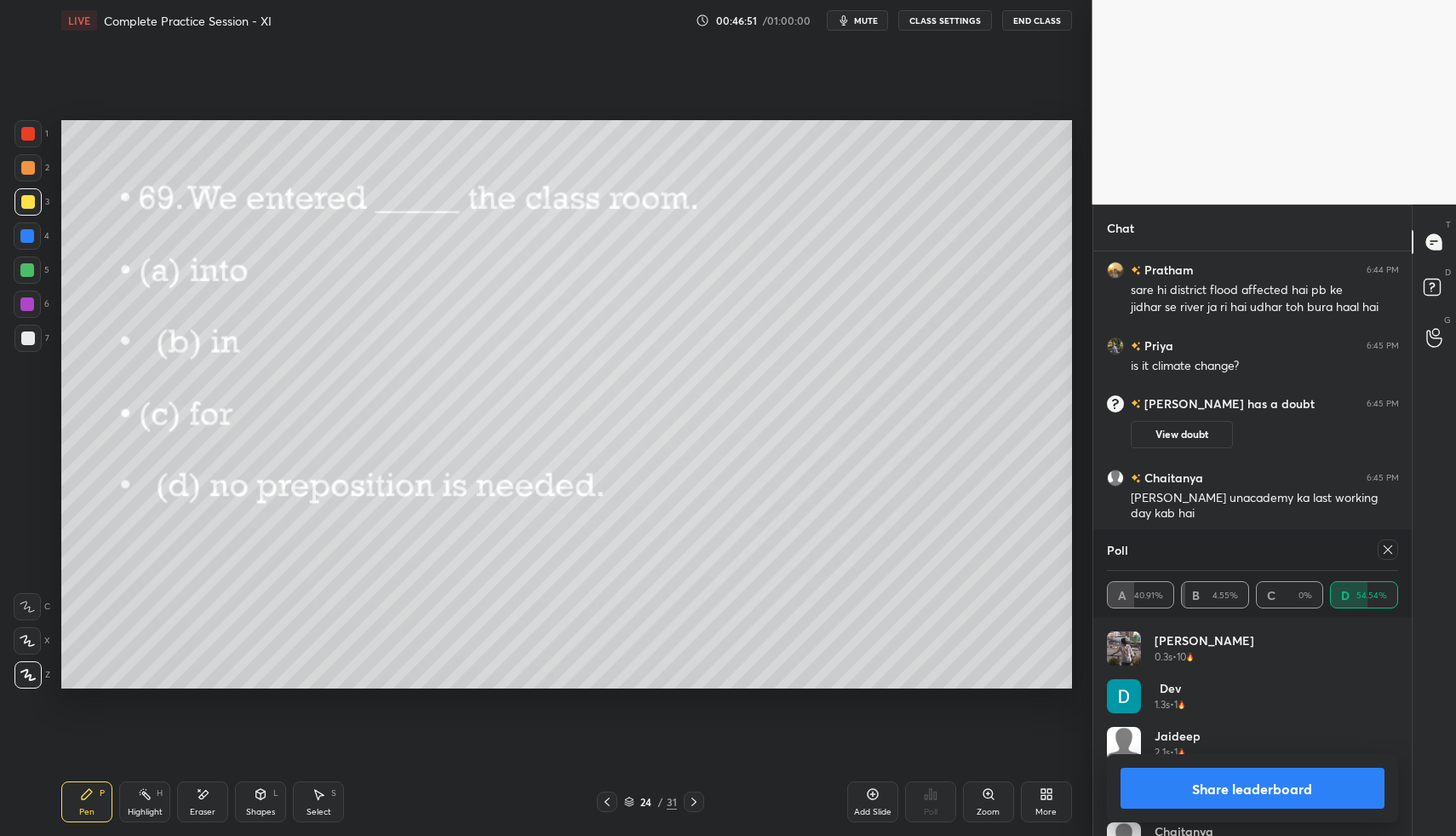
click at [1392, 551] on icon at bounding box center [1388, 549] width 14 height 14
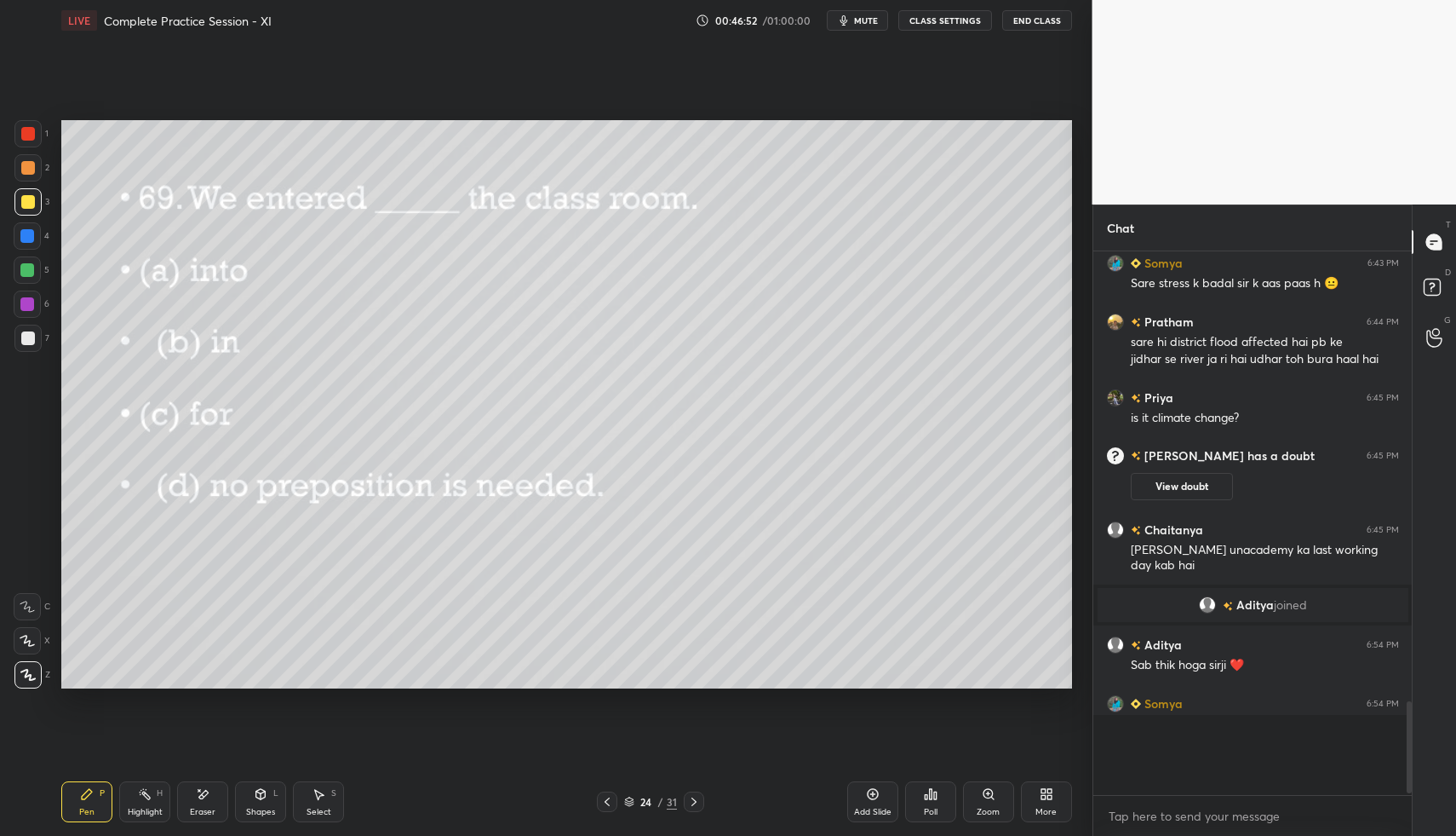
scroll to position [529, 313]
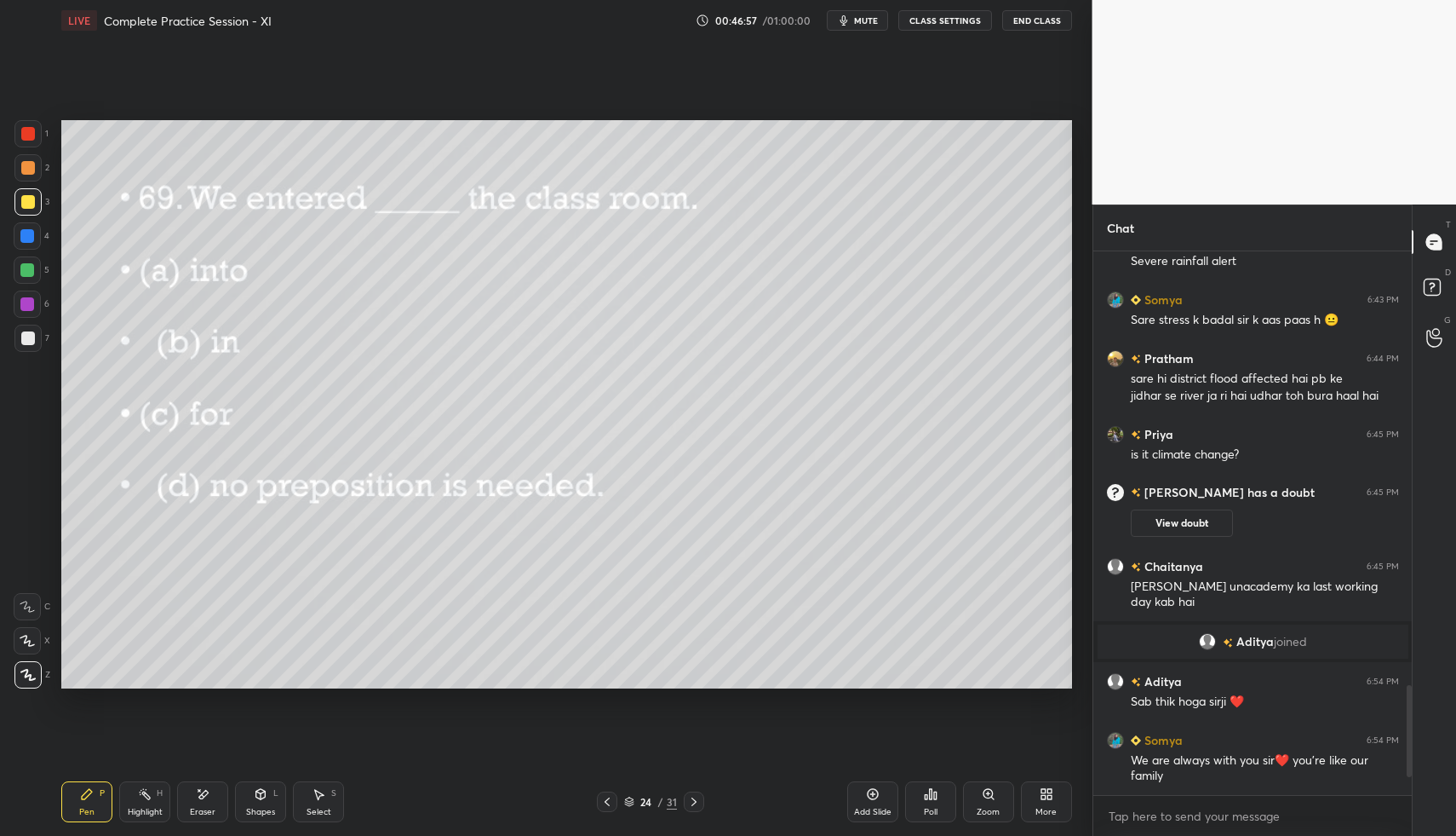
click at [30, 234] on div at bounding box center [27, 235] width 14 height 14
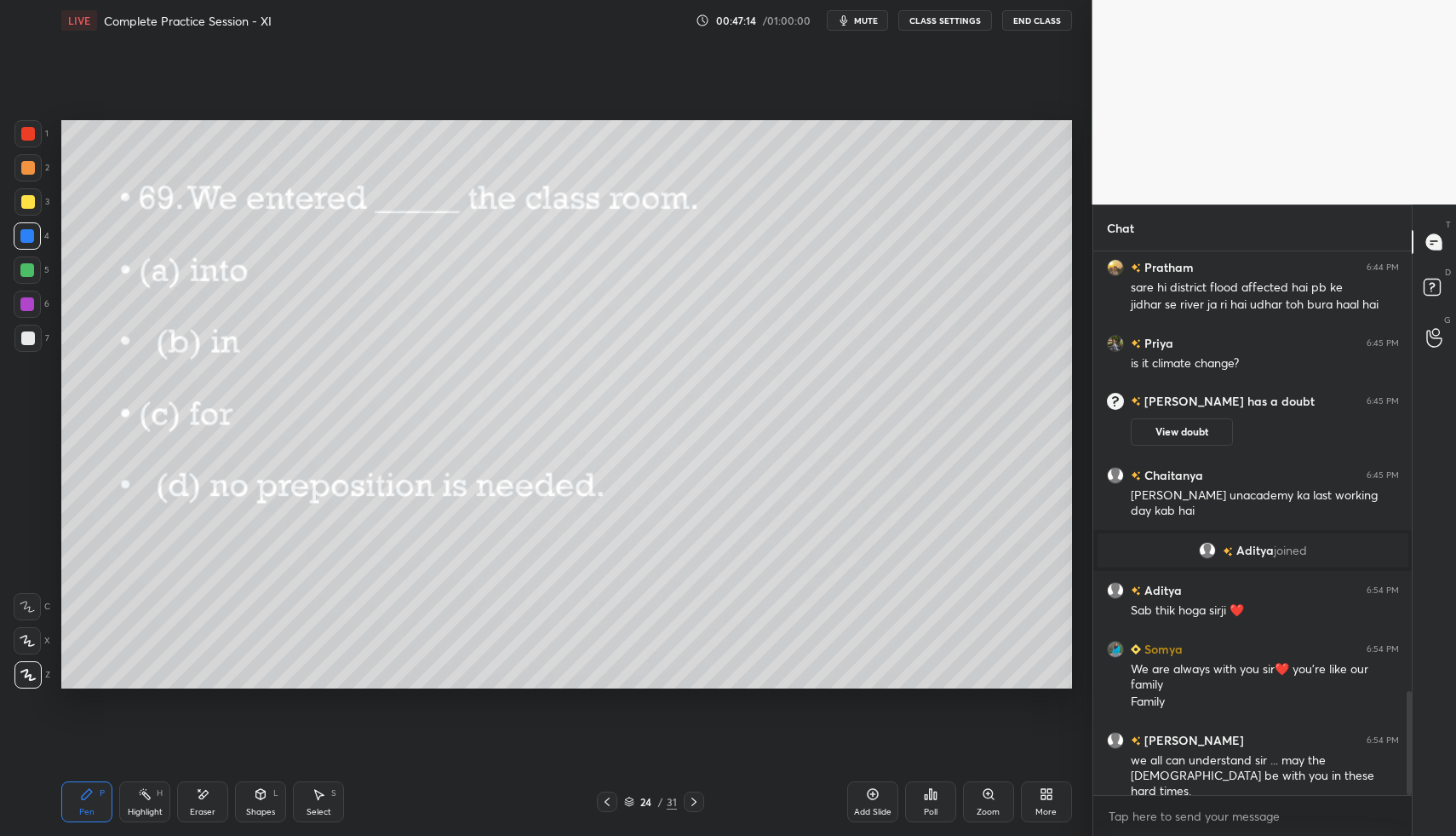
scroll to position [2294, 0]
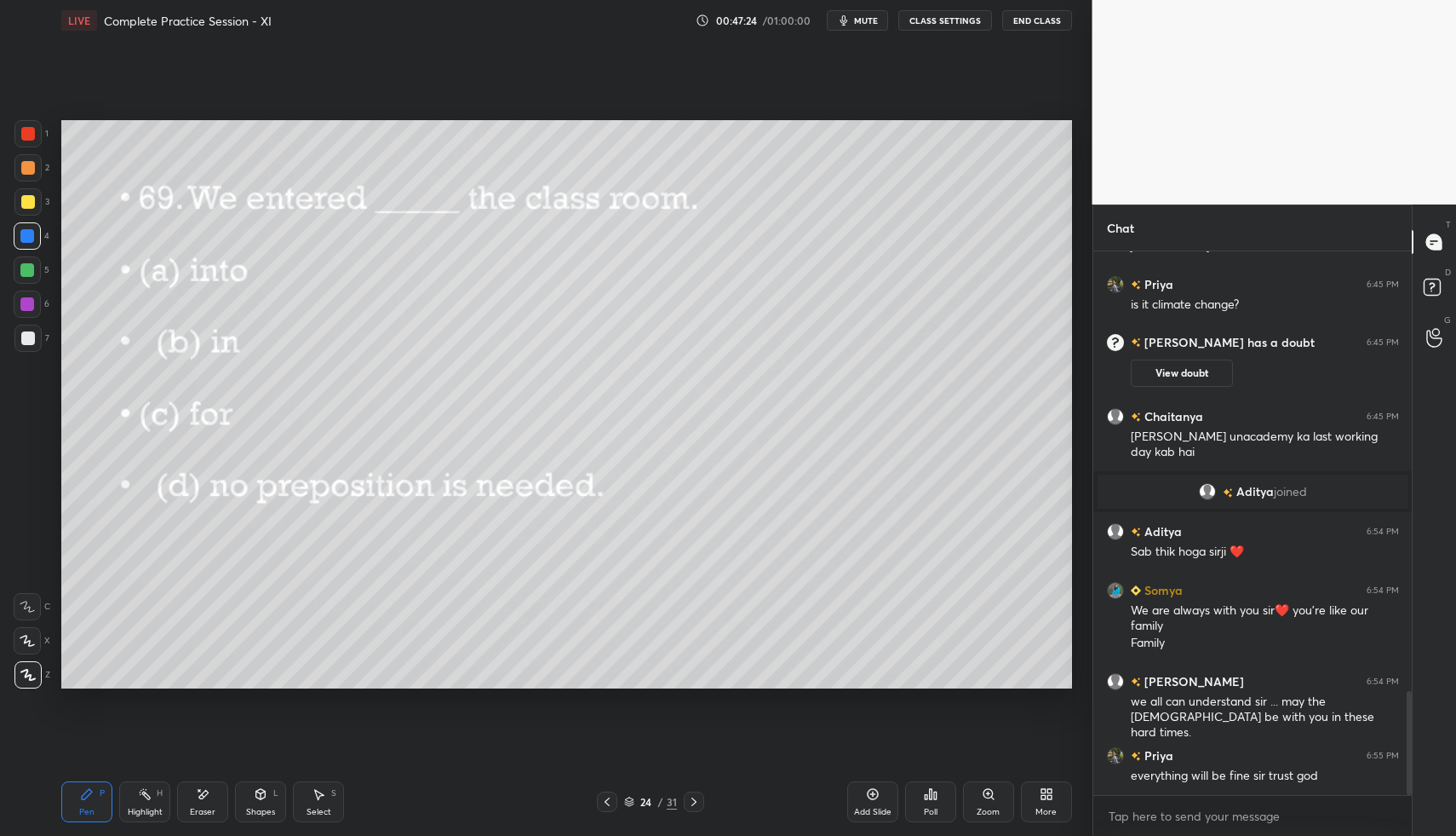
click at [27, 139] on div at bounding box center [27, 134] width 14 height 14
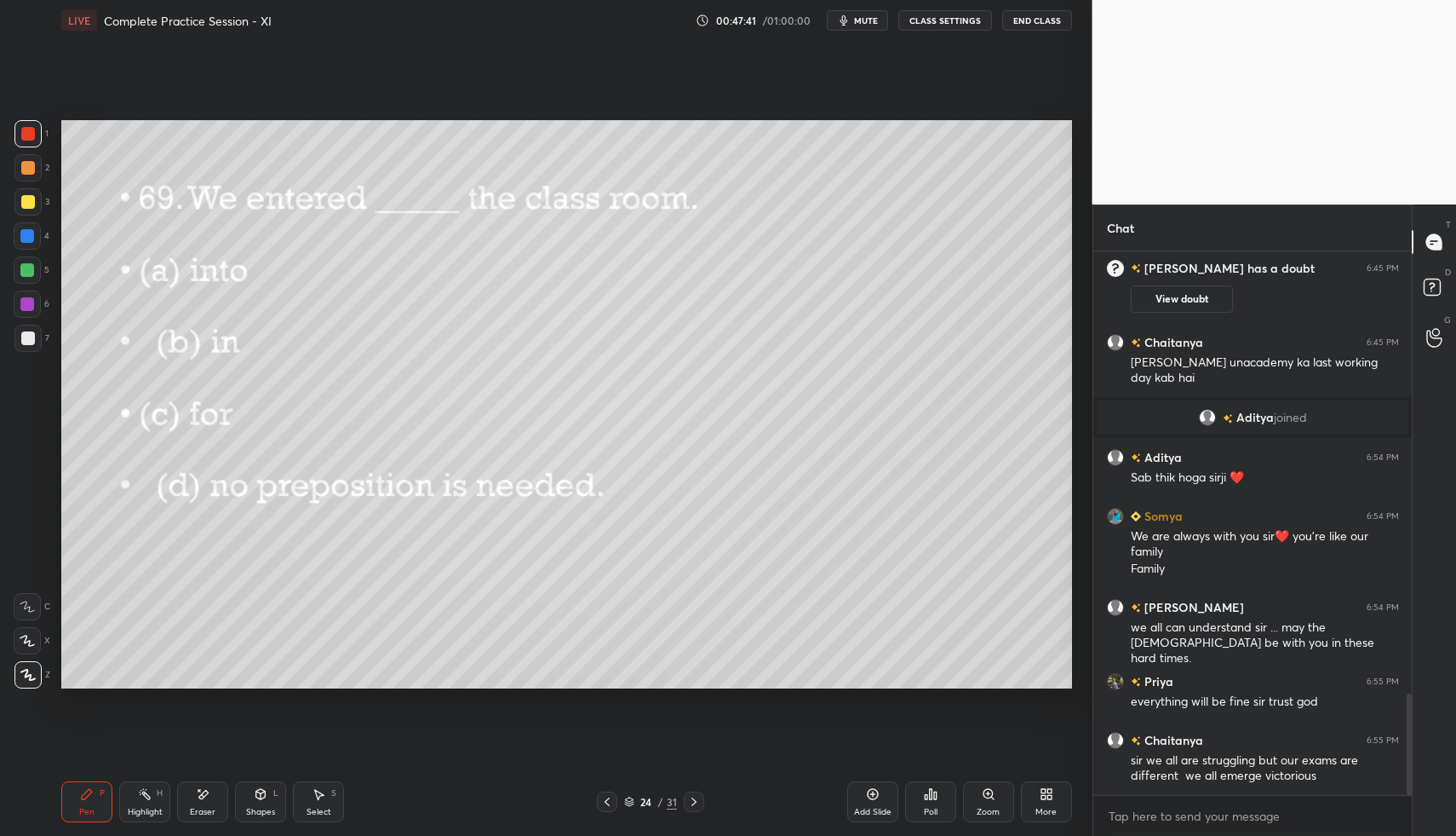
click at [25, 204] on div at bounding box center [27, 202] width 14 height 14
click at [696, 793] on div at bounding box center [694, 801] width 21 height 21
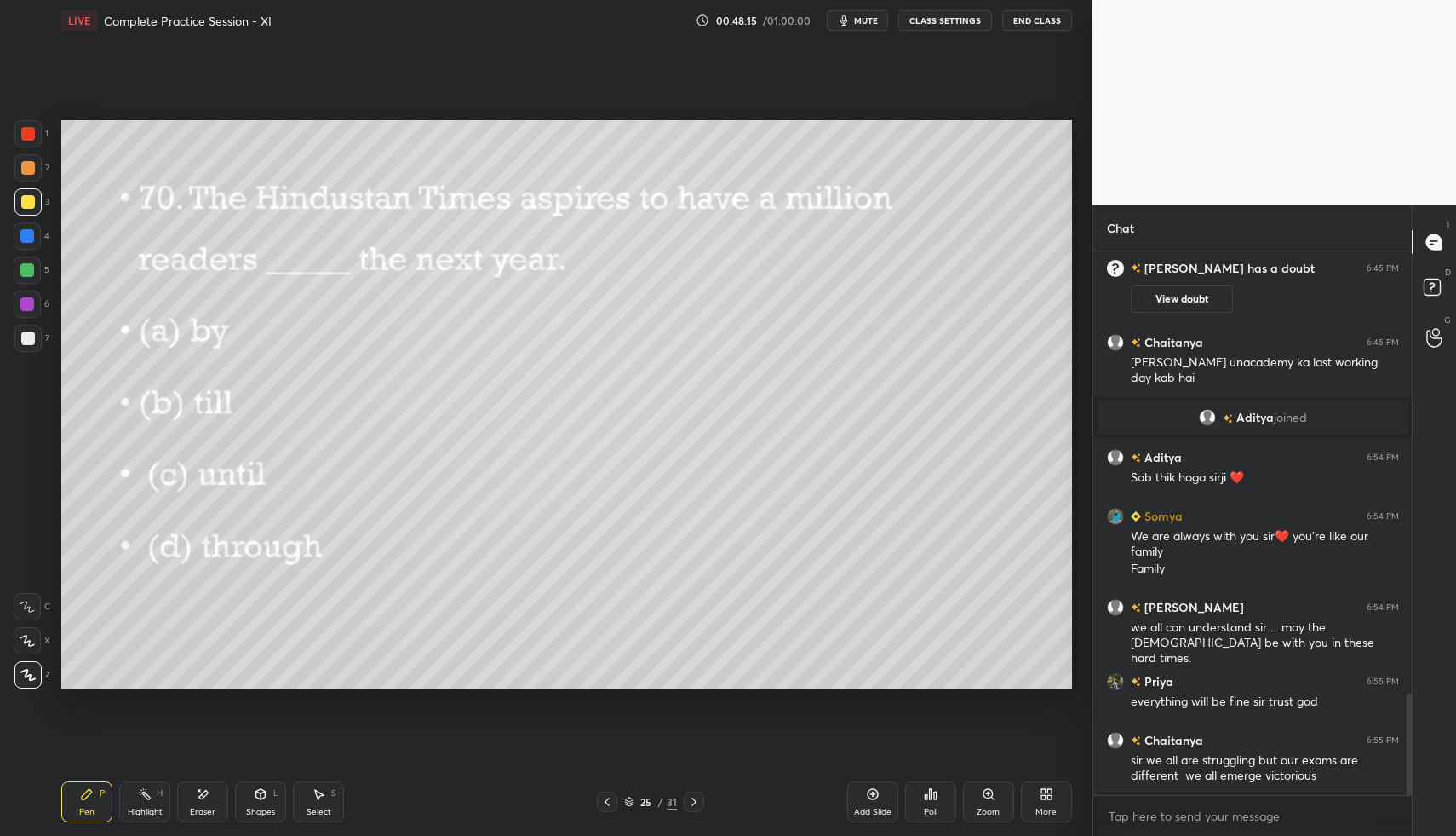
click at [927, 790] on icon at bounding box center [930, 793] width 14 height 14
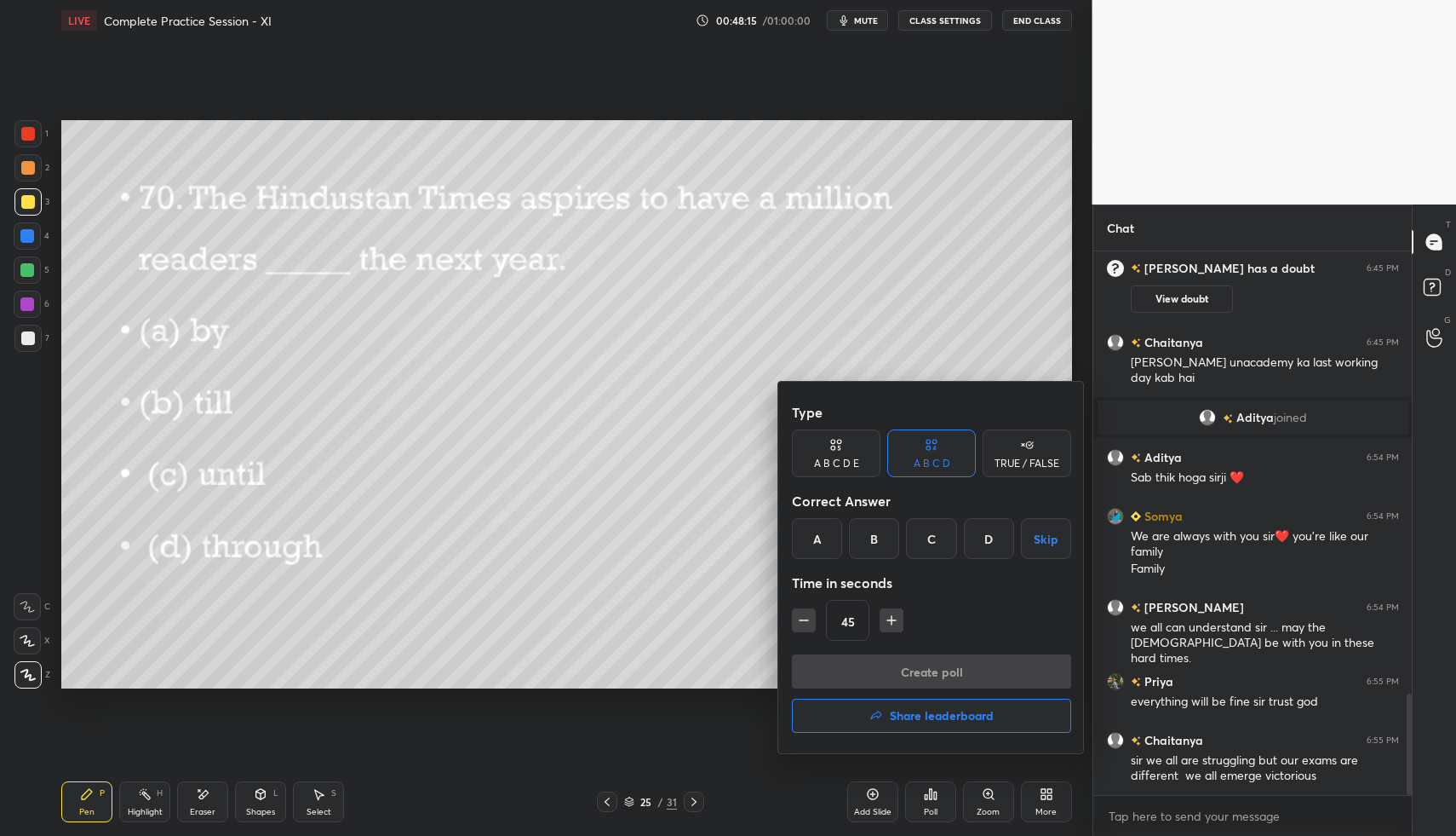
click at [823, 530] on div "A" at bounding box center [817, 538] width 50 height 41
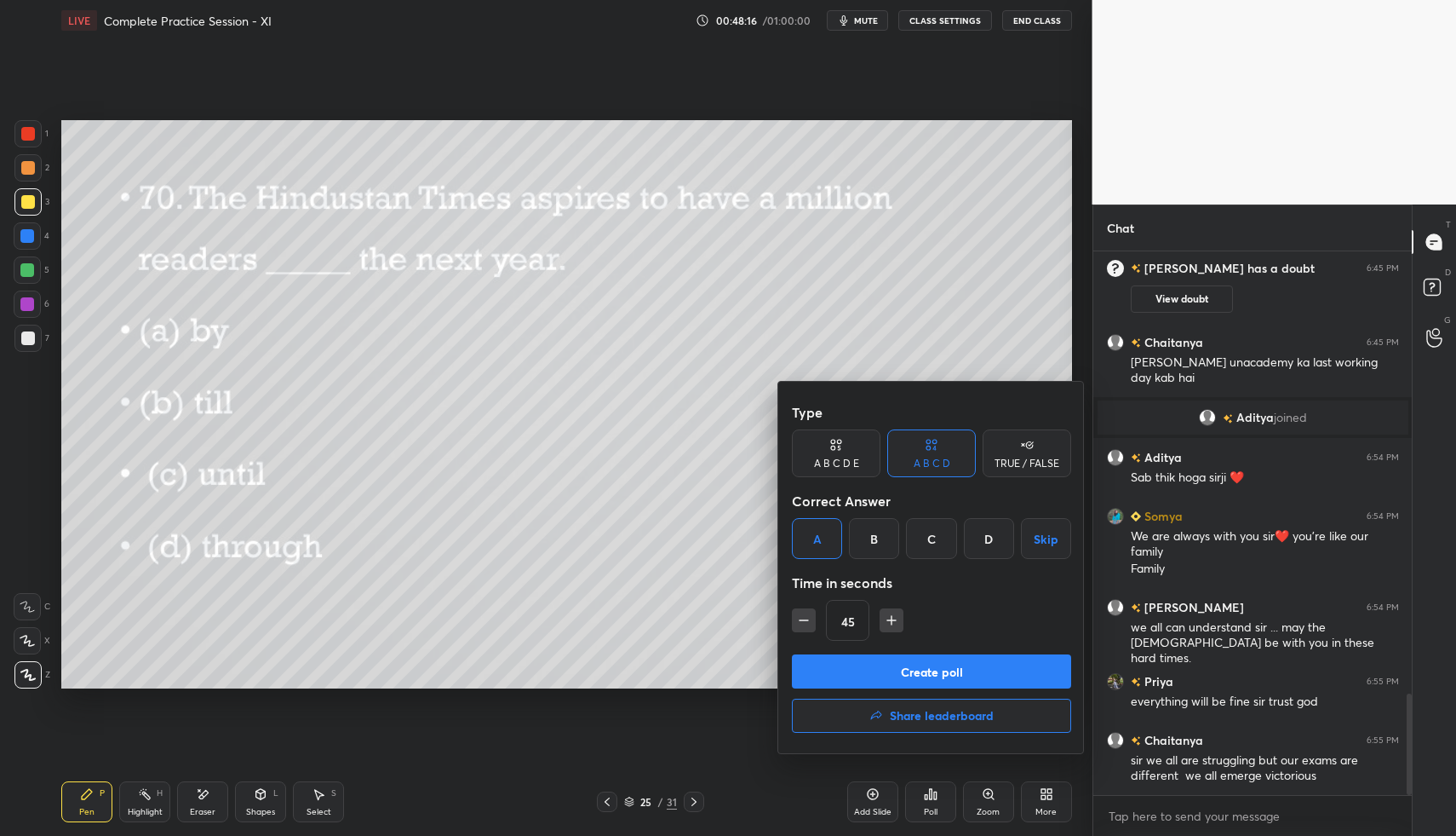
click at [882, 673] on button "Create poll" at bounding box center [932, 672] width 280 height 35
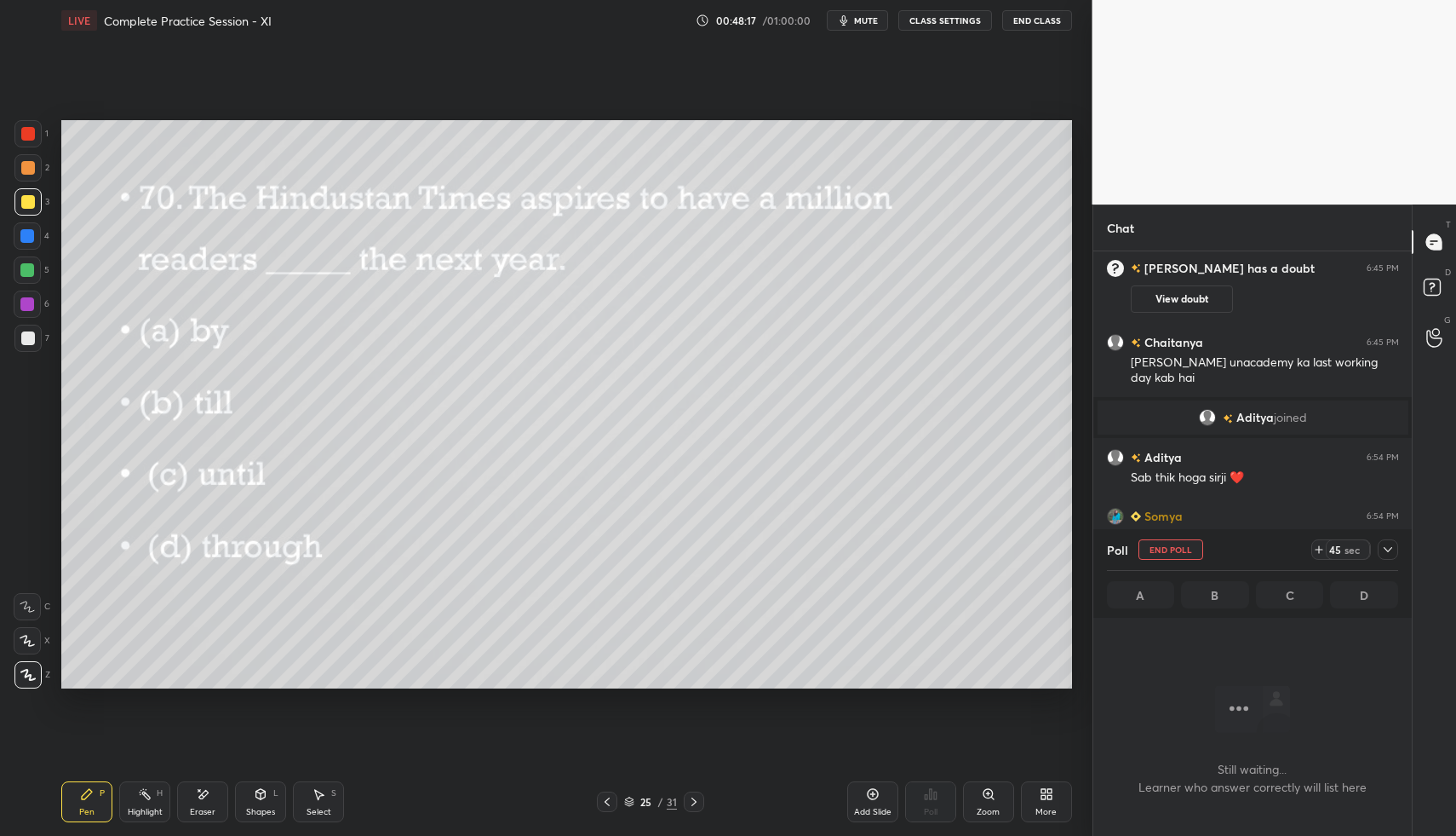
scroll to position [6, 6]
click at [1033, 10] on button "End Class" at bounding box center [1037, 20] width 70 height 21
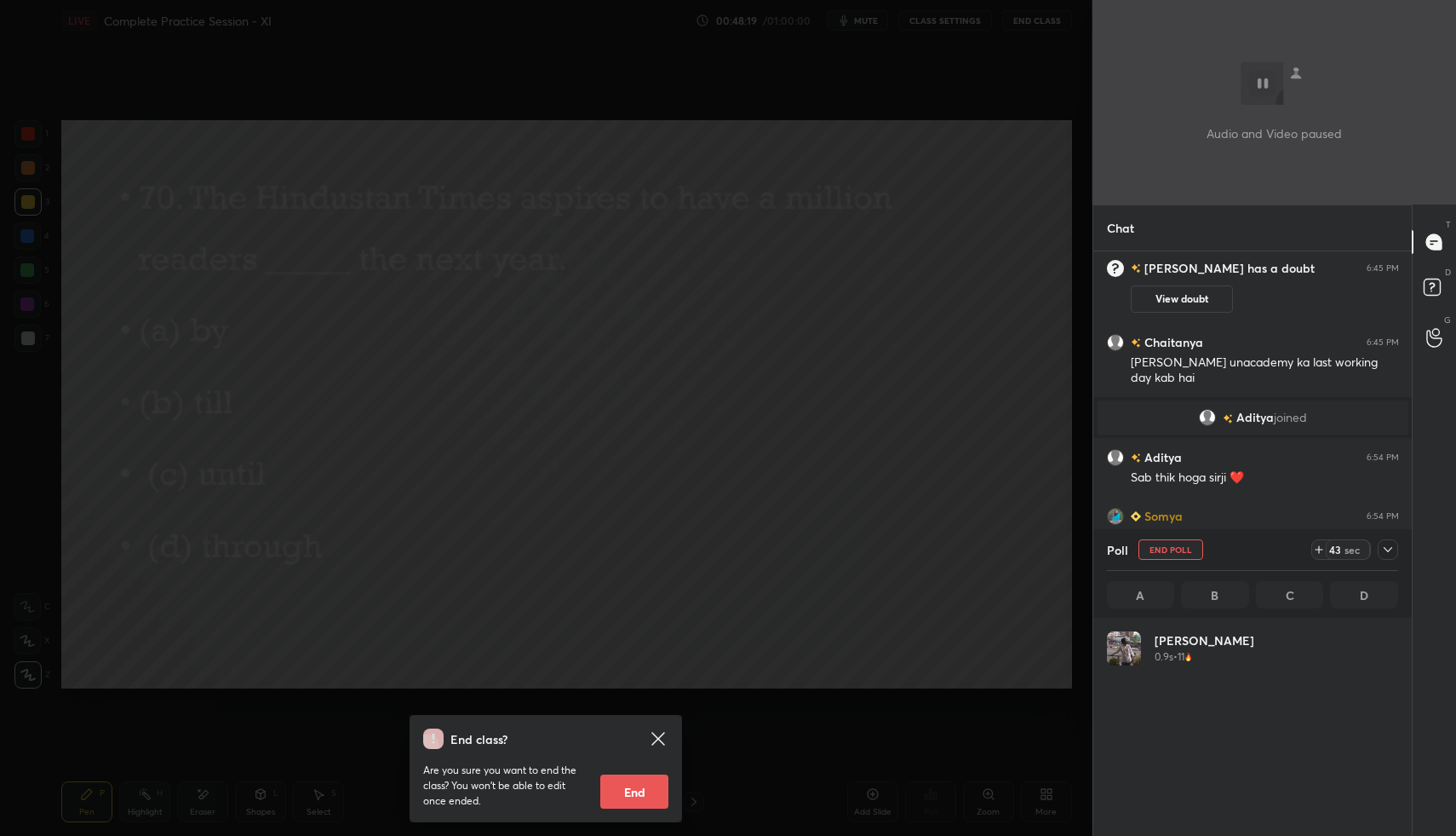
scroll to position [199, 286]
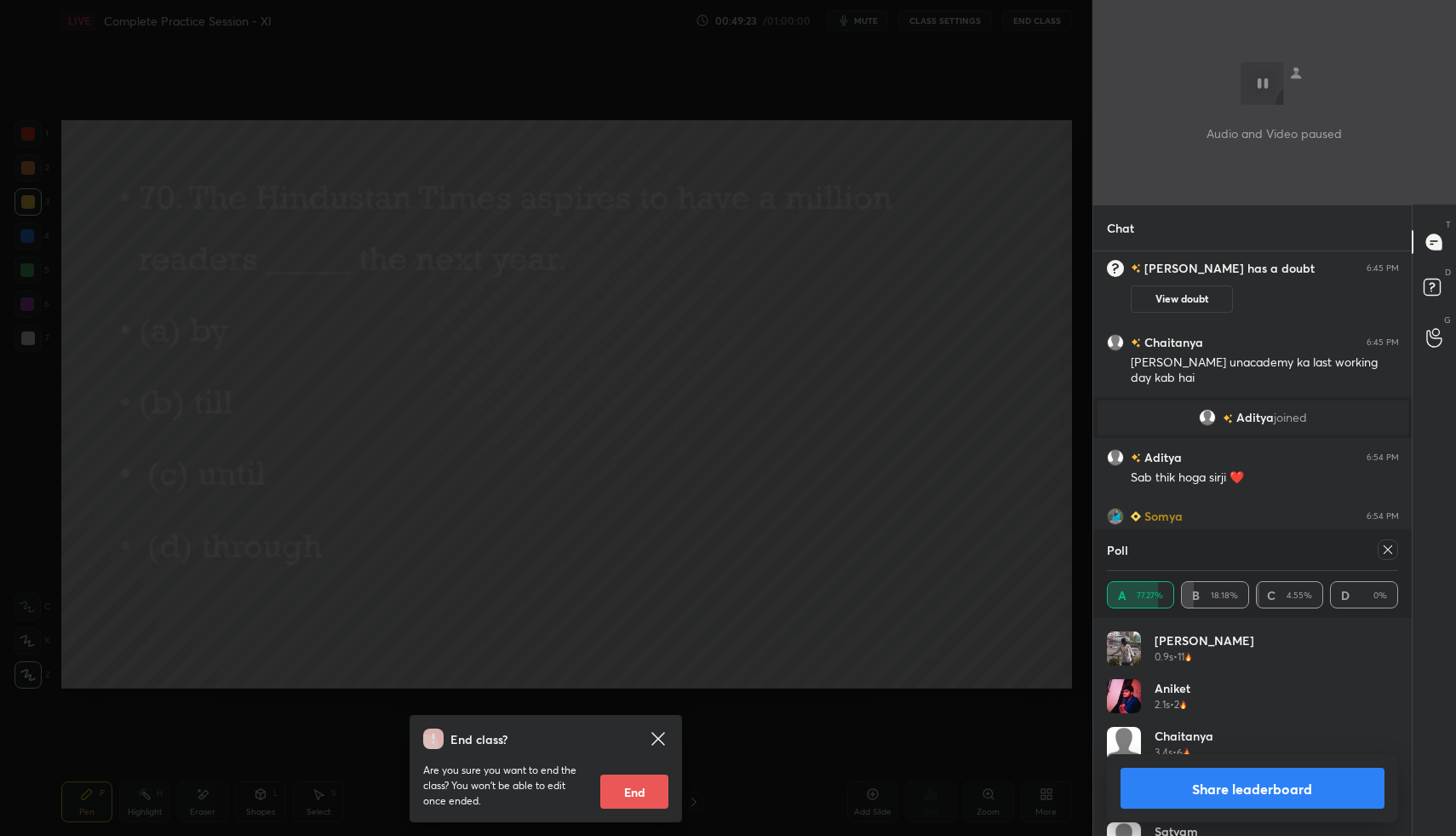
click at [963, 587] on div "End class? Are you sure you want to end the class? You won’t be able to edit on…" at bounding box center [546, 418] width 1093 height 836
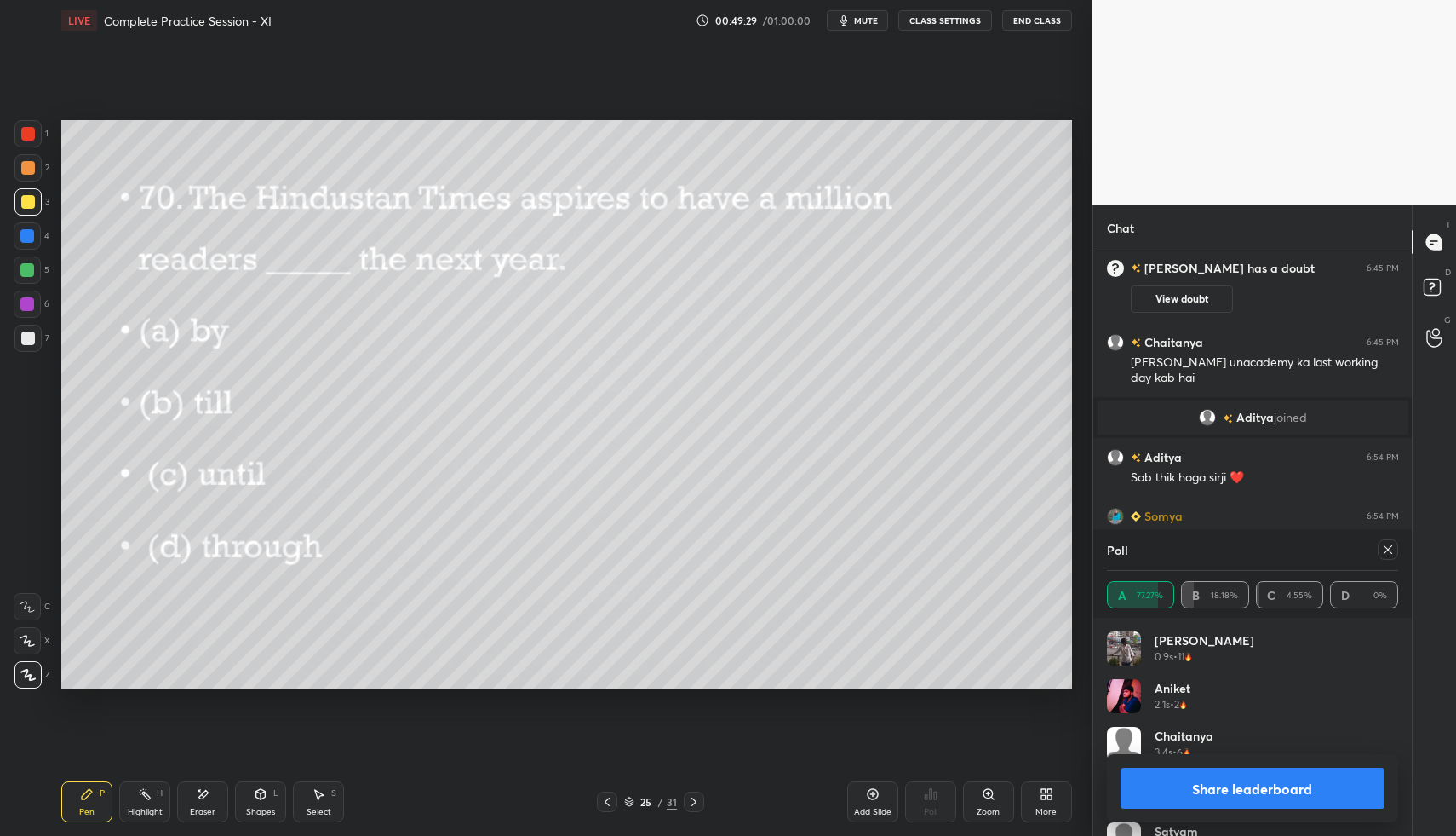
click at [27, 140] on div at bounding box center [27, 134] width 14 height 14
click at [1390, 548] on icon at bounding box center [1388, 549] width 14 height 14
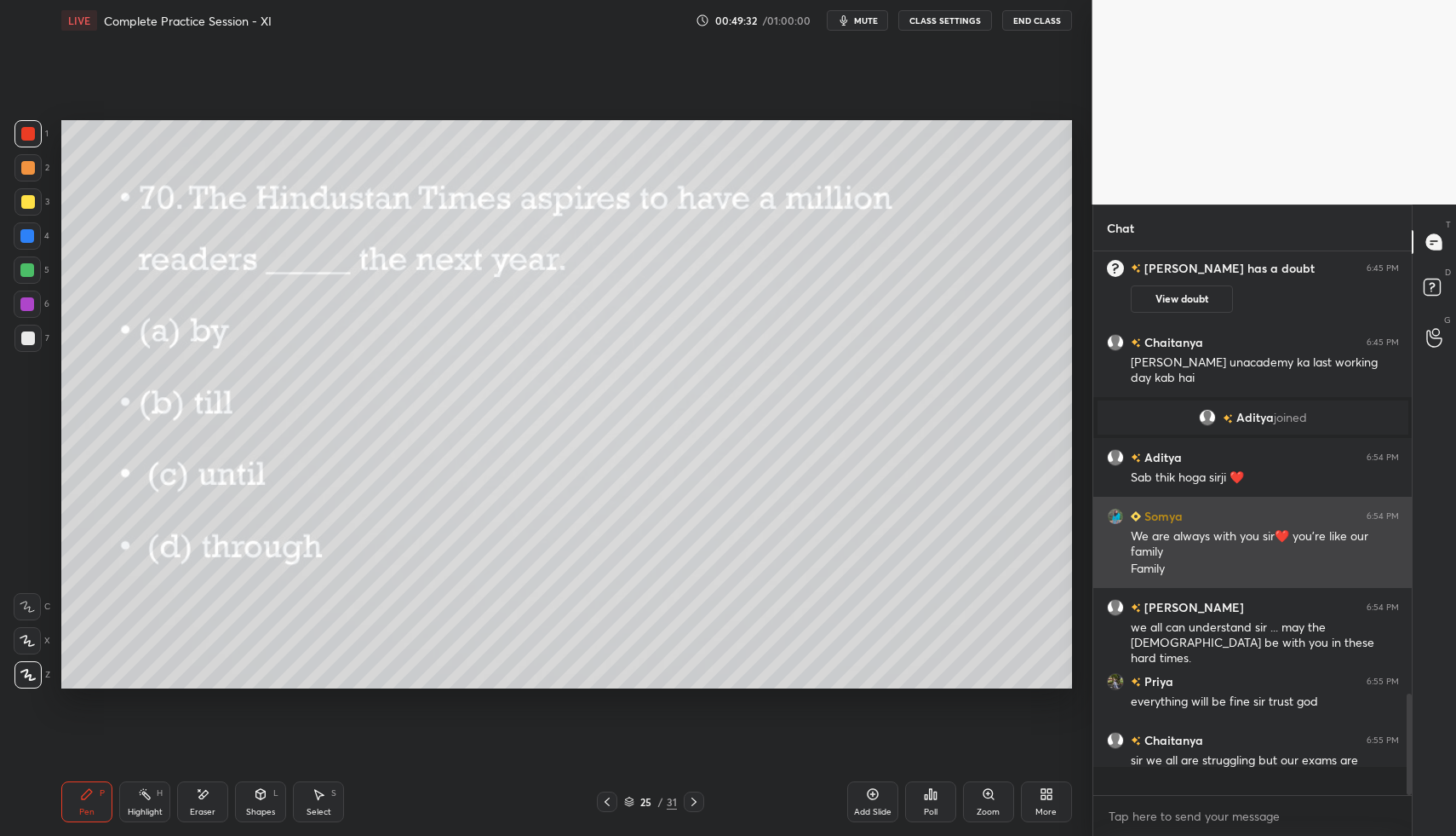
scroll to position [6, 6]
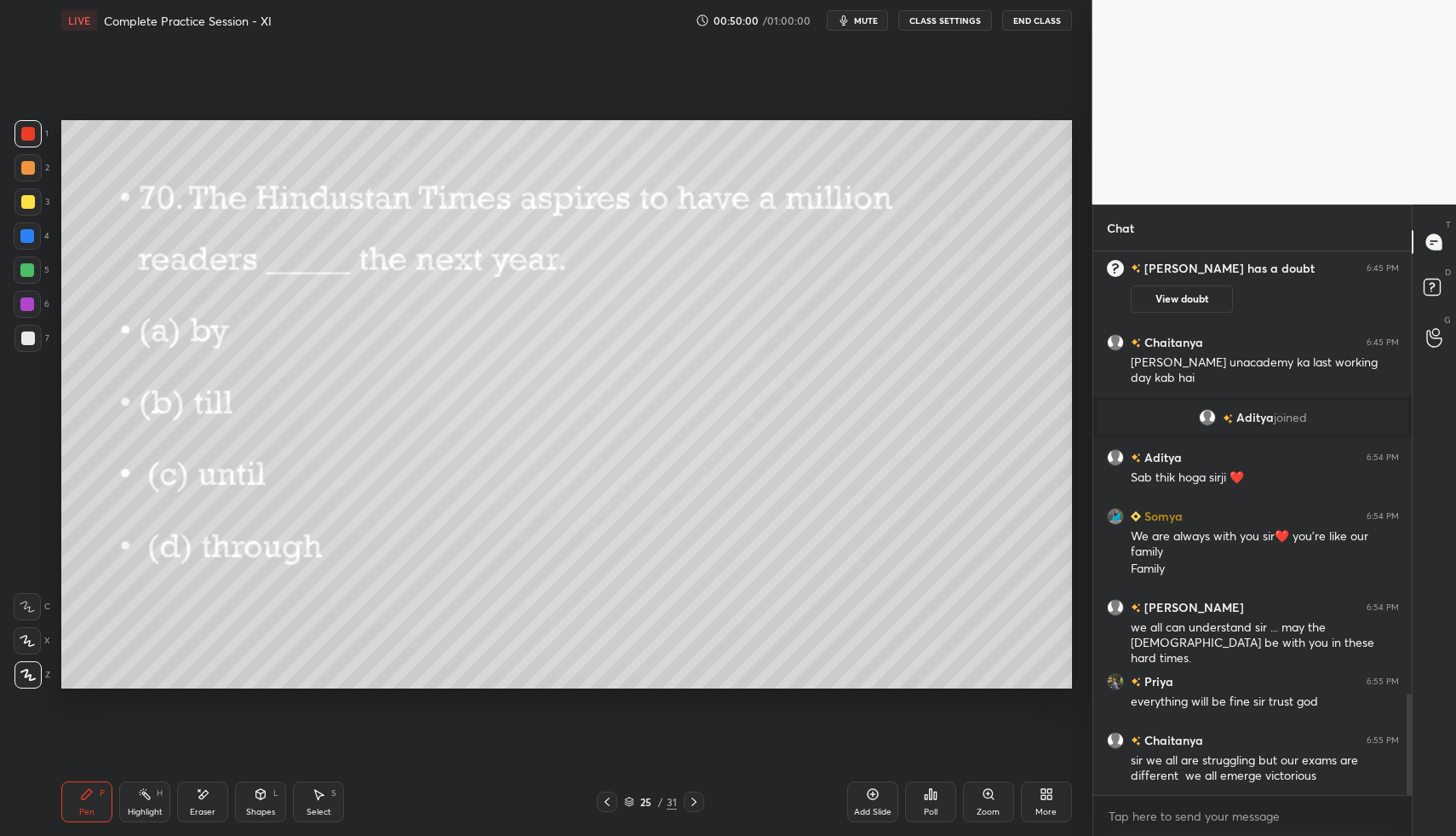
click at [21, 338] on div at bounding box center [27, 338] width 14 height 14
click at [31, 236] on div at bounding box center [27, 235] width 14 height 14
click at [692, 800] on icon at bounding box center [694, 801] width 14 height 14
click at [932, 800] on div "Poll" at bounding box center [931, 801] width 51 height 41
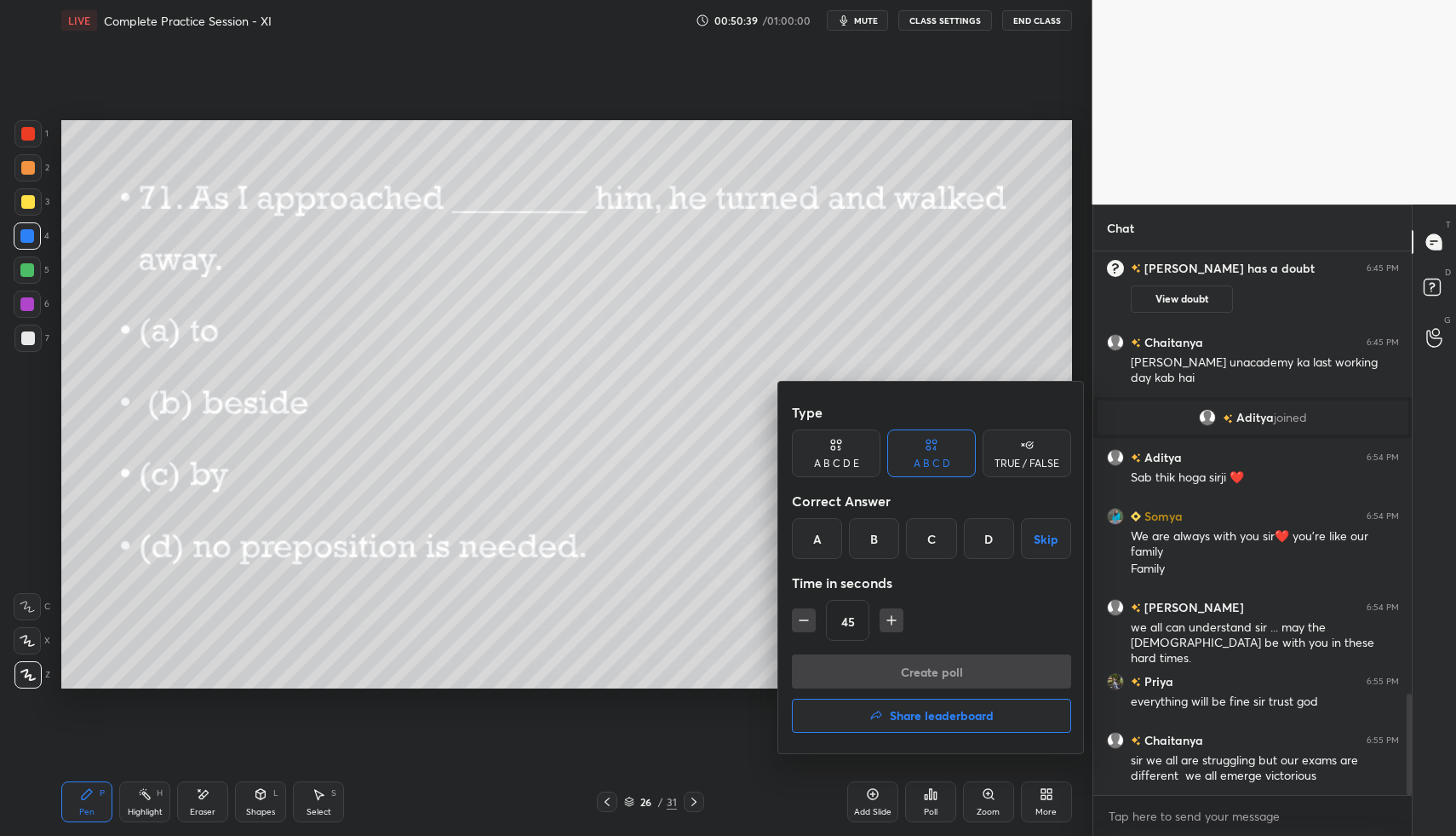
click at [989, 542] on div "D" at bounding box center [988, 538] width 50 height 41
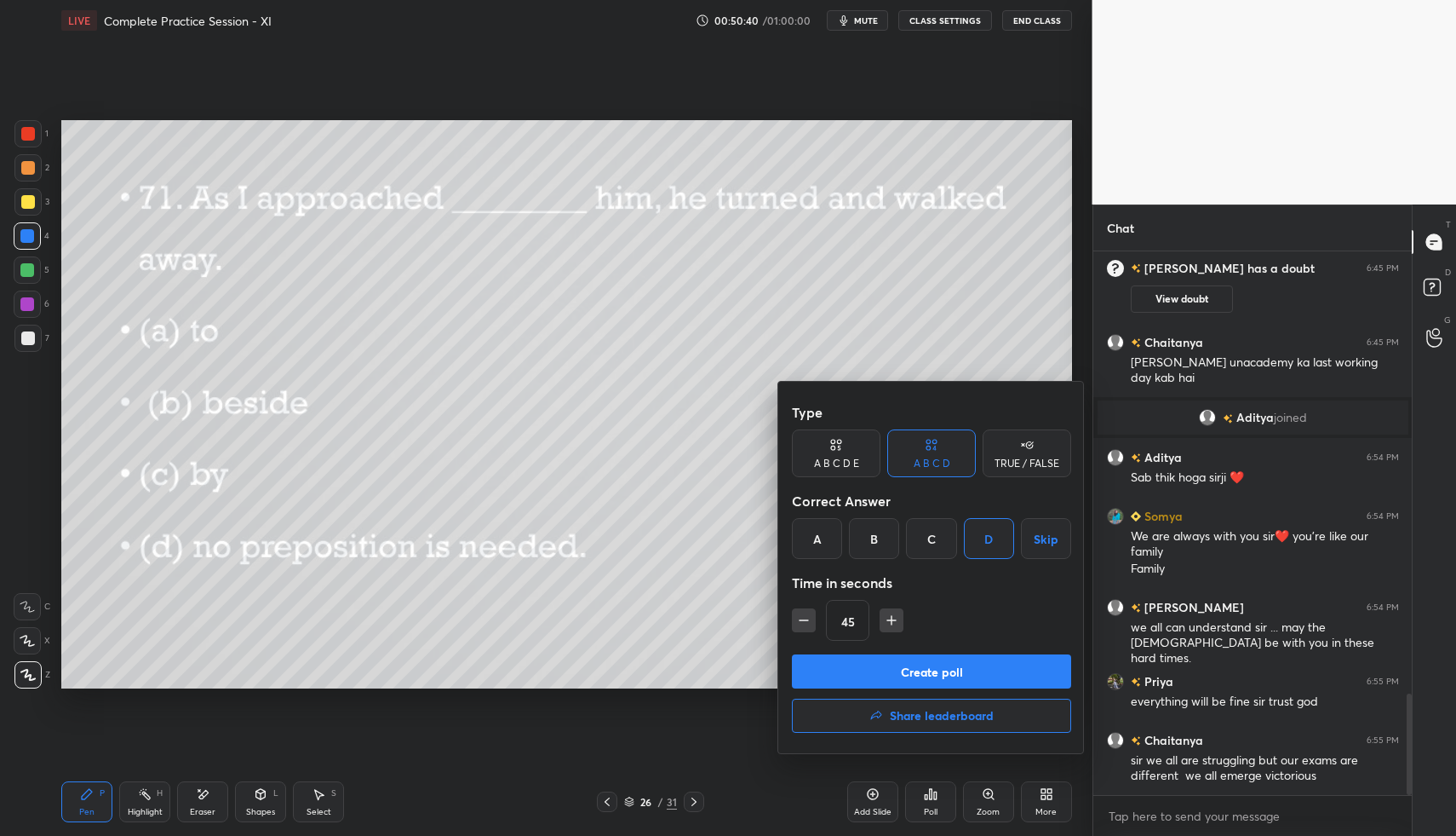
click at [982, 672] on button "Create poll" at bounding box center [932, 672] width 280 height 35
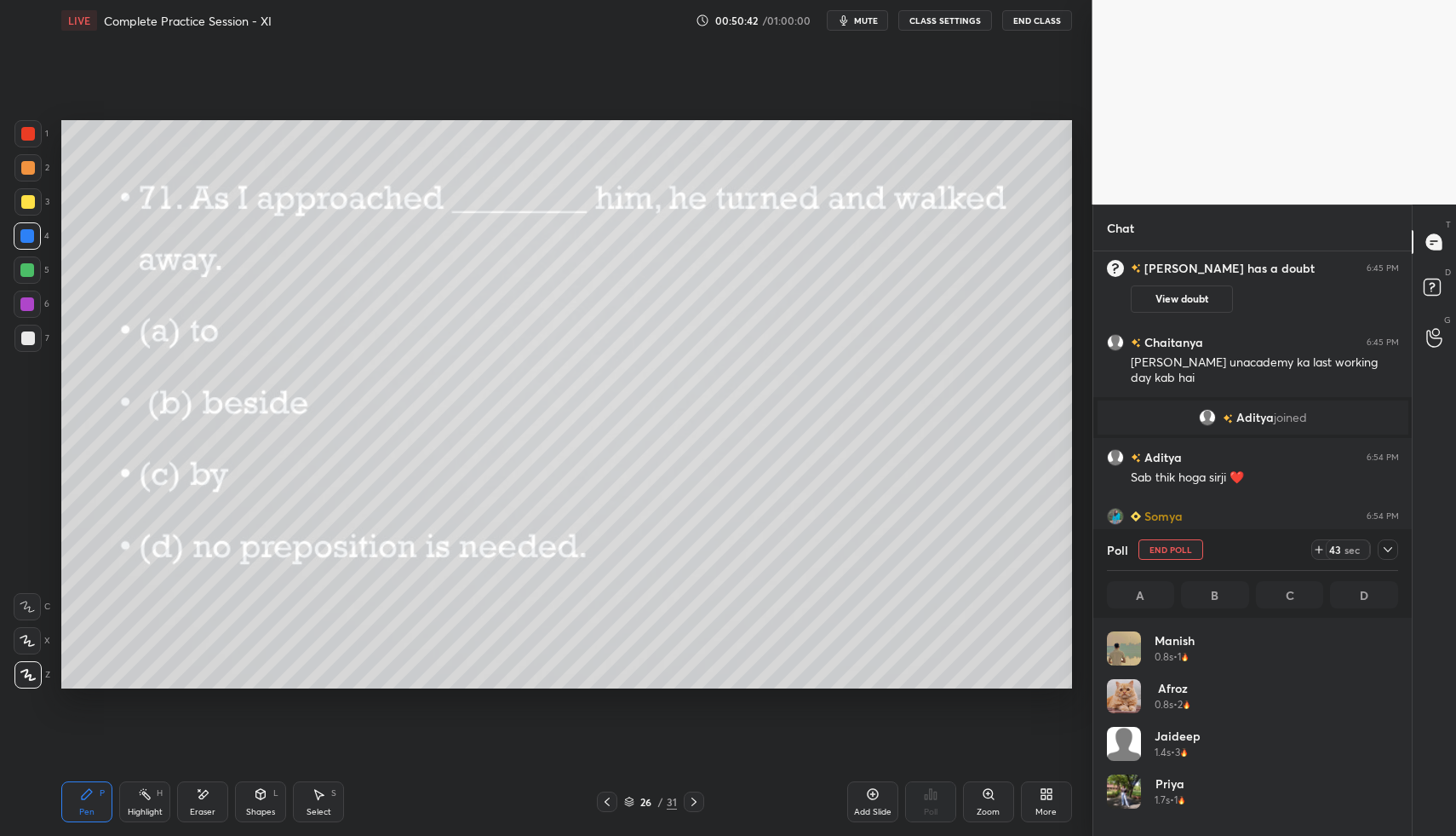
scroll to position [199, 286]
click at [30, 309] on div at bounding box center [27, 304] width 27 height 27
click at [203, 775] on div "Pen P Highlight H Eraser Shapes L Select S 26 / 31 Add Slide Poll Zoom More" at bounding box center [567, 801] width 1011 height 68
click at [207, 799] on icon at bounding box center [203, 794] width 14 height 15
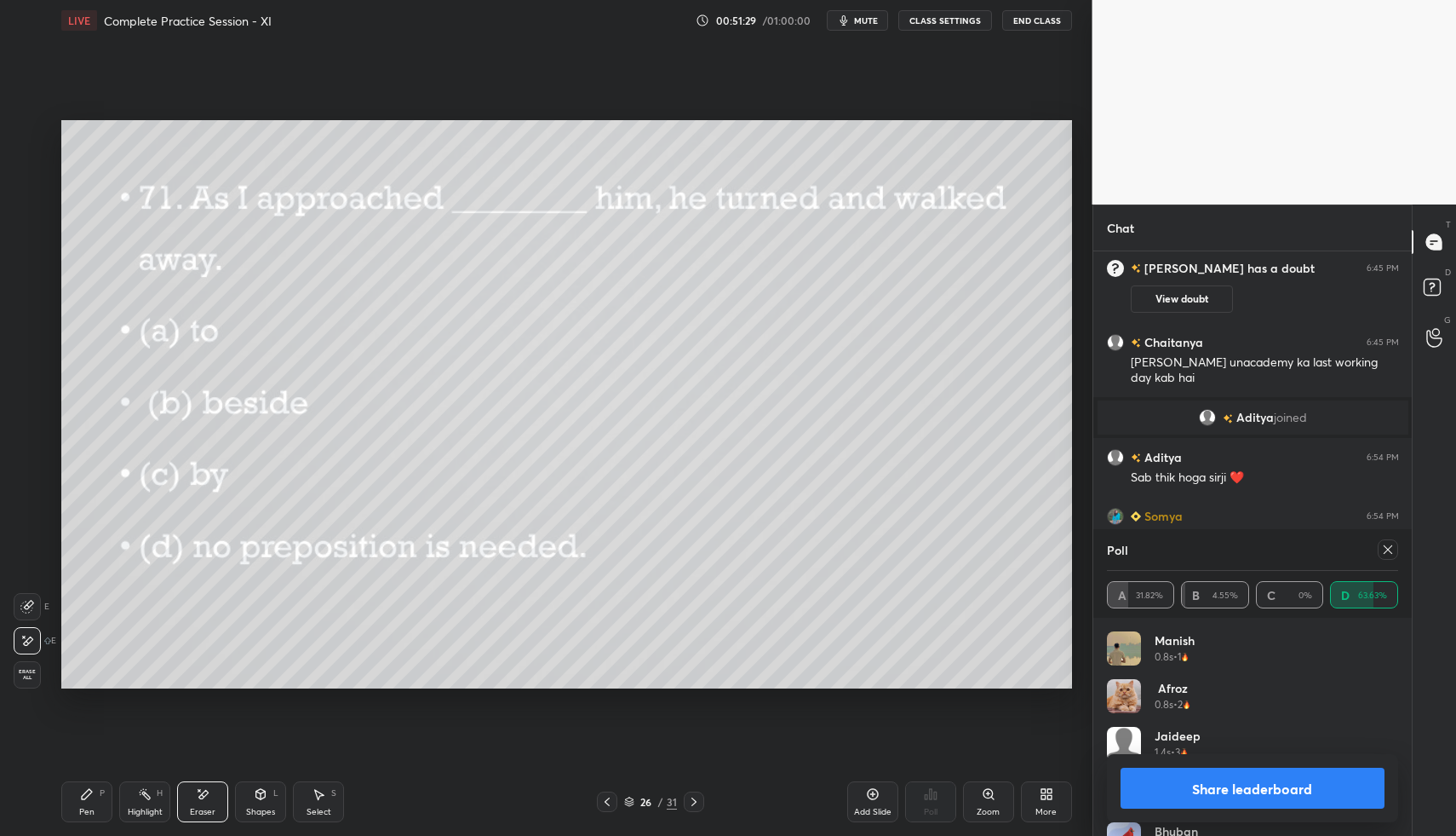
click at [1391, 553] on icon at bounding box center [1388, 549] width 14 height 14
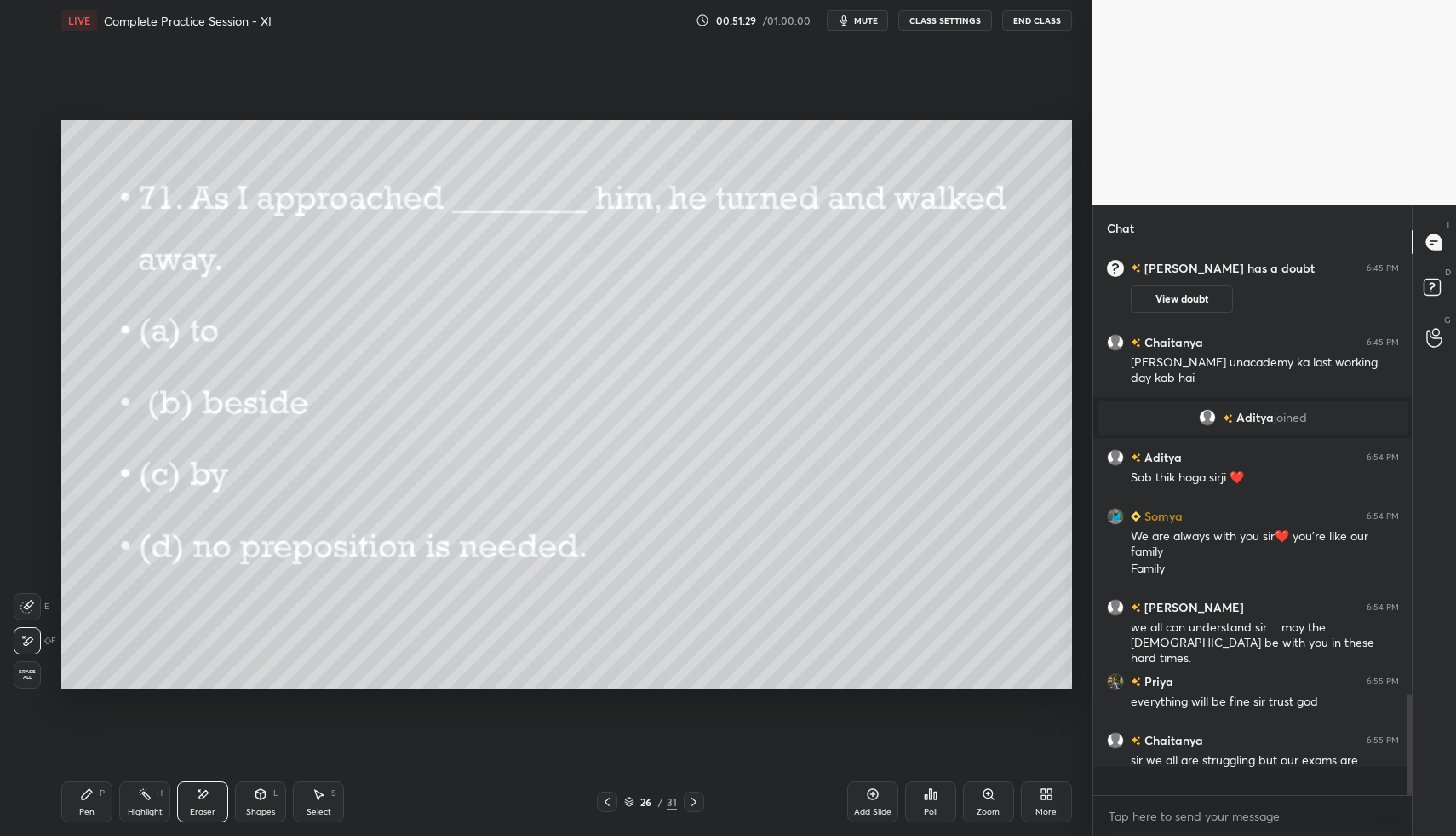
scroll to position [6, 6]
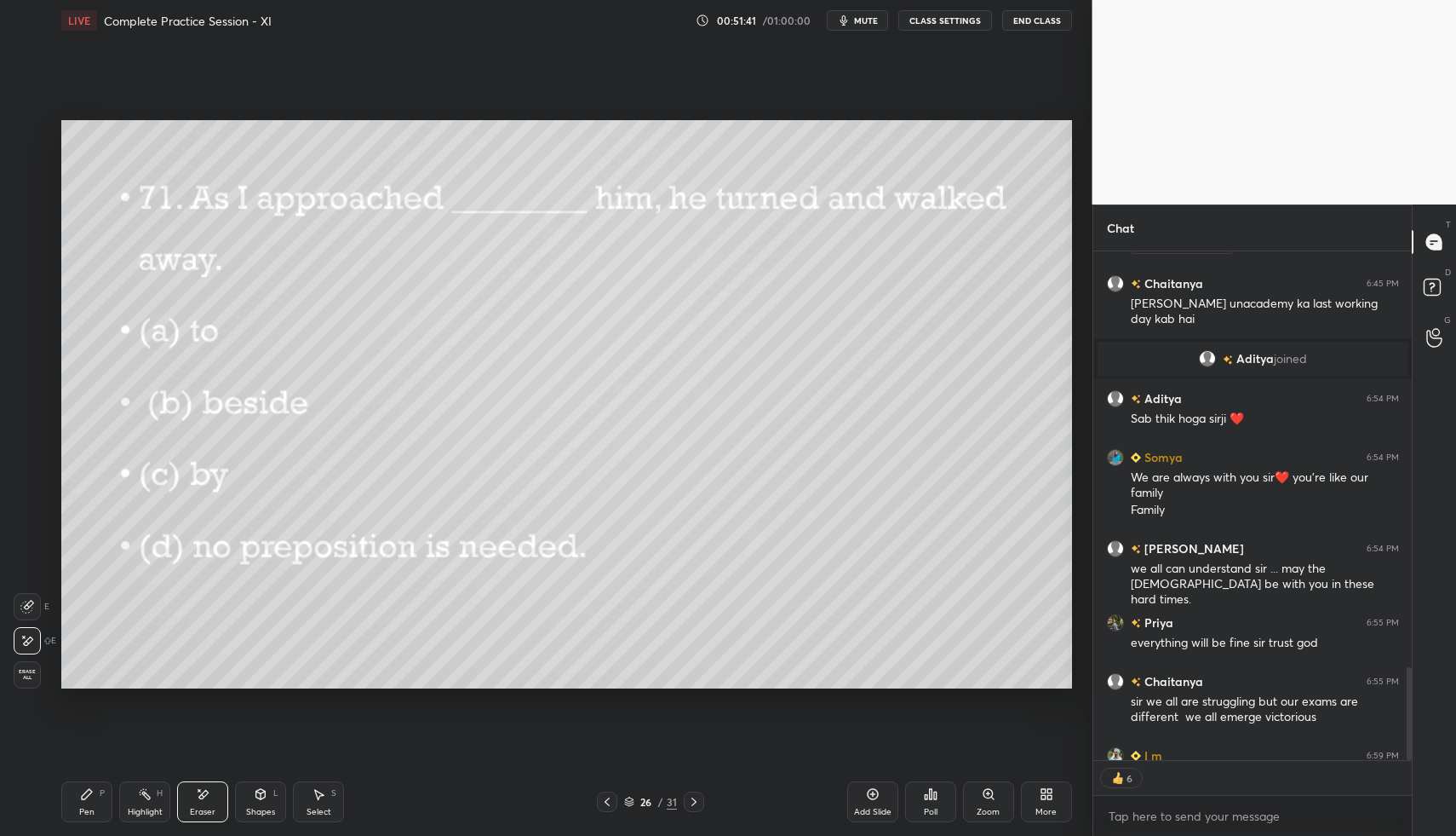
drag, startPoint x: 101, startPoint y: 800, endPoint x: 104, endPoint y: 772, distance: 28.2
click at [101, 800] on div "Pen P" at bounding box center [87, 801] width 51 height 41
click at [31, 232] on div at bounding box center [27, 235] width 14 height 14
click at [31, 172] on div at bounding box center [27, 167] width 14 height 14
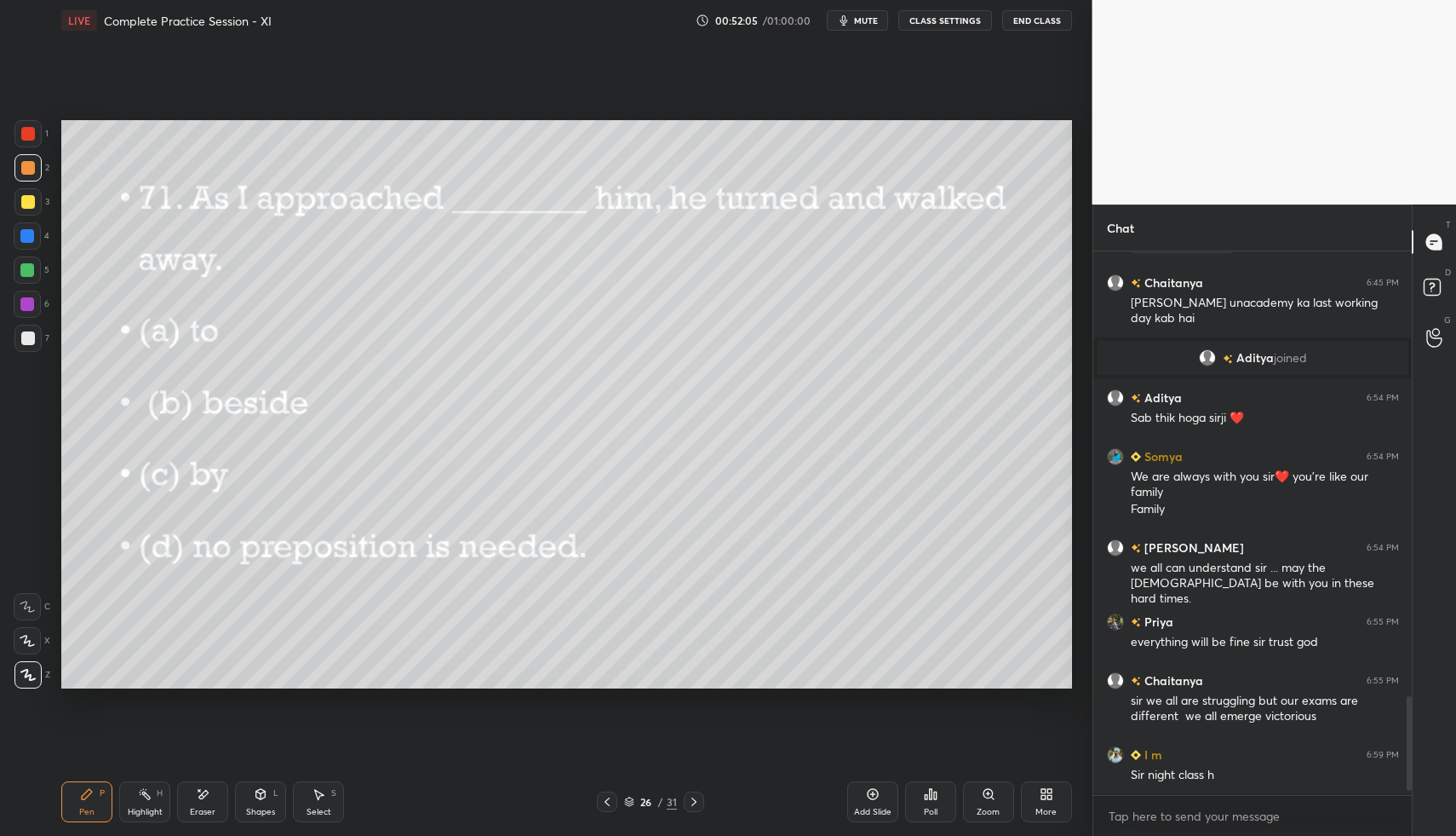
click at [30, 270] on div at bounding box center [27, 270] width 14 height 14
click at [29, 232] on div at bounding box center [27, 235] width 14 height 14
drag, startPoint x: 31, startPoint y: 303, endPoint x: 59, endPoint y: 300, distance: 28.2
click at [31, 301] on div at bounding box center [27, 304] width 14 height 14
click at [700, 801] on icon at bounding box center [694, 801] width 14 height 14
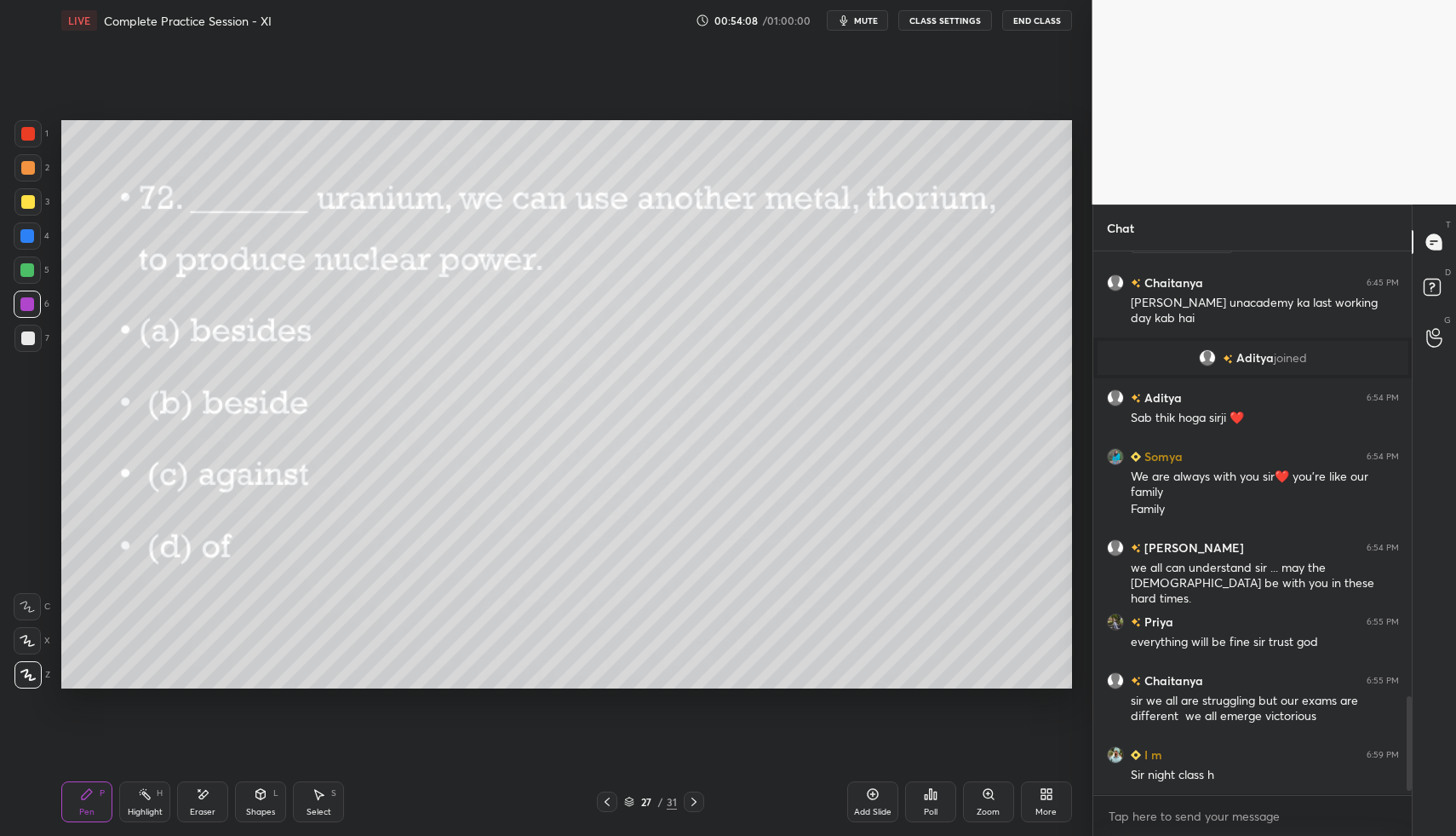
click at [937, 792] on div "Poll" at bounding box center [931, 801] width 51 height 41
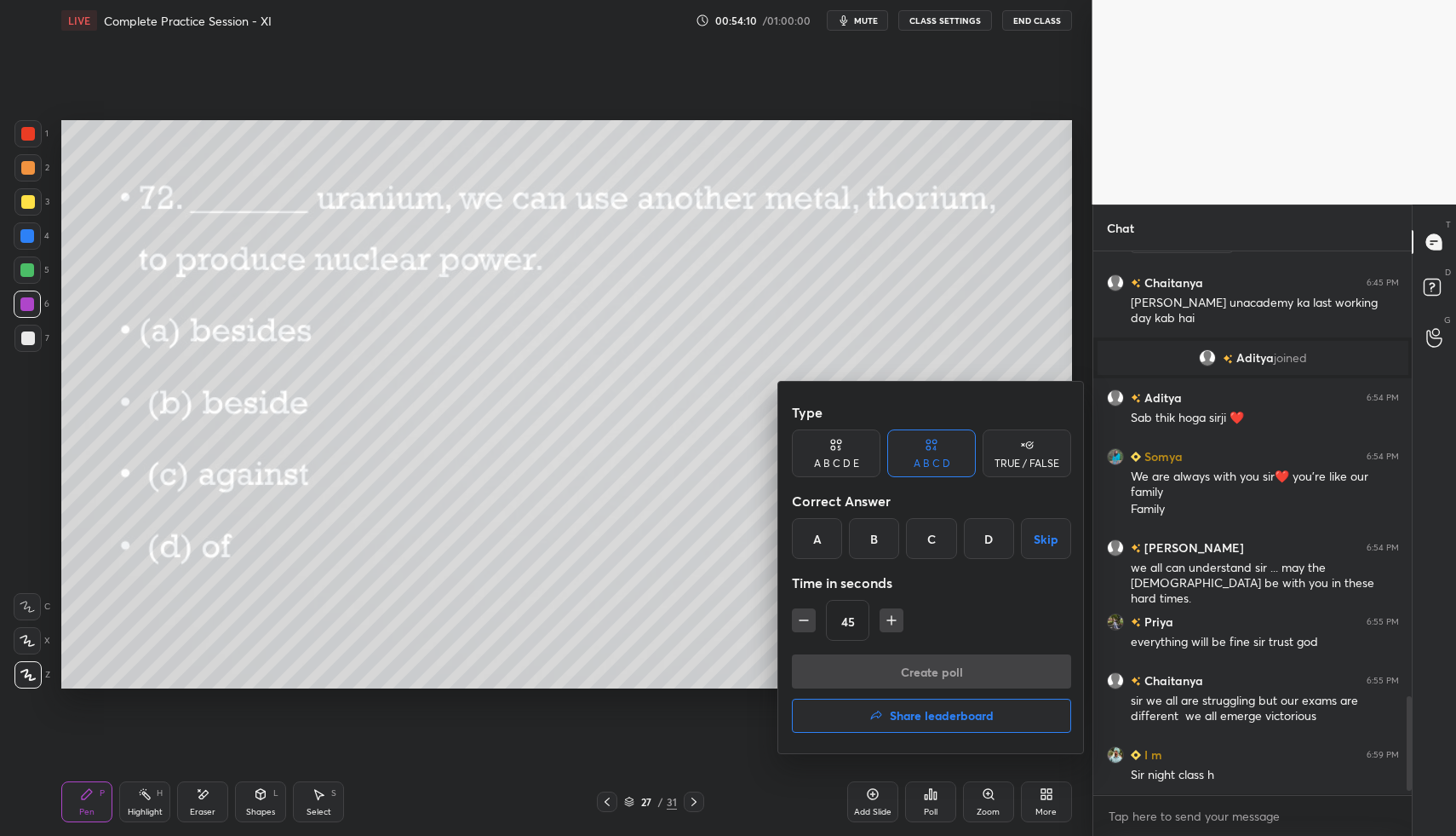
click at [822, 540] on div "A" at bounding box center [817, 538] width 50 height 41
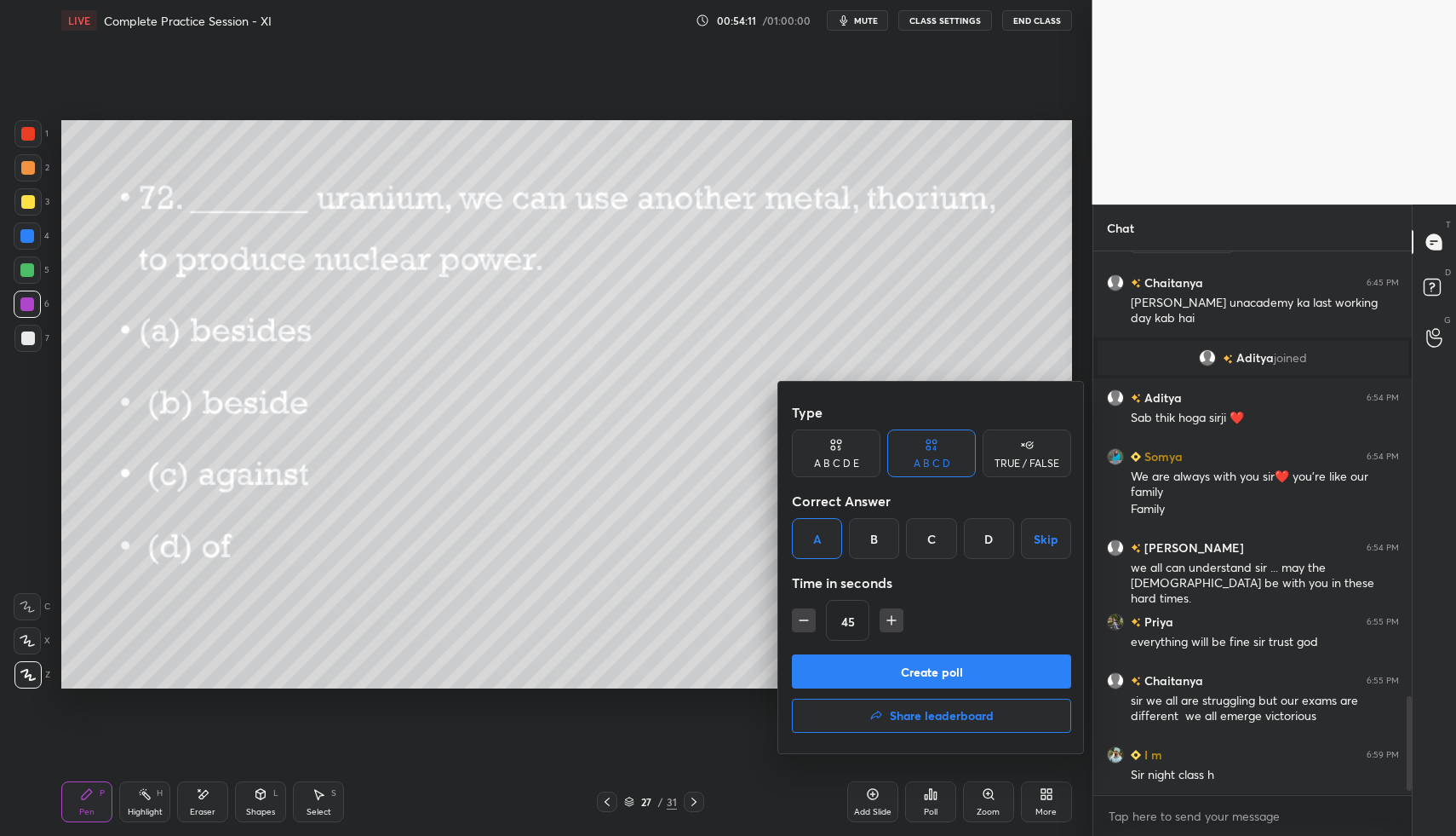
click at [871, 681] on button "Create poll" at bounding box center [932, 672] width 280 height 35
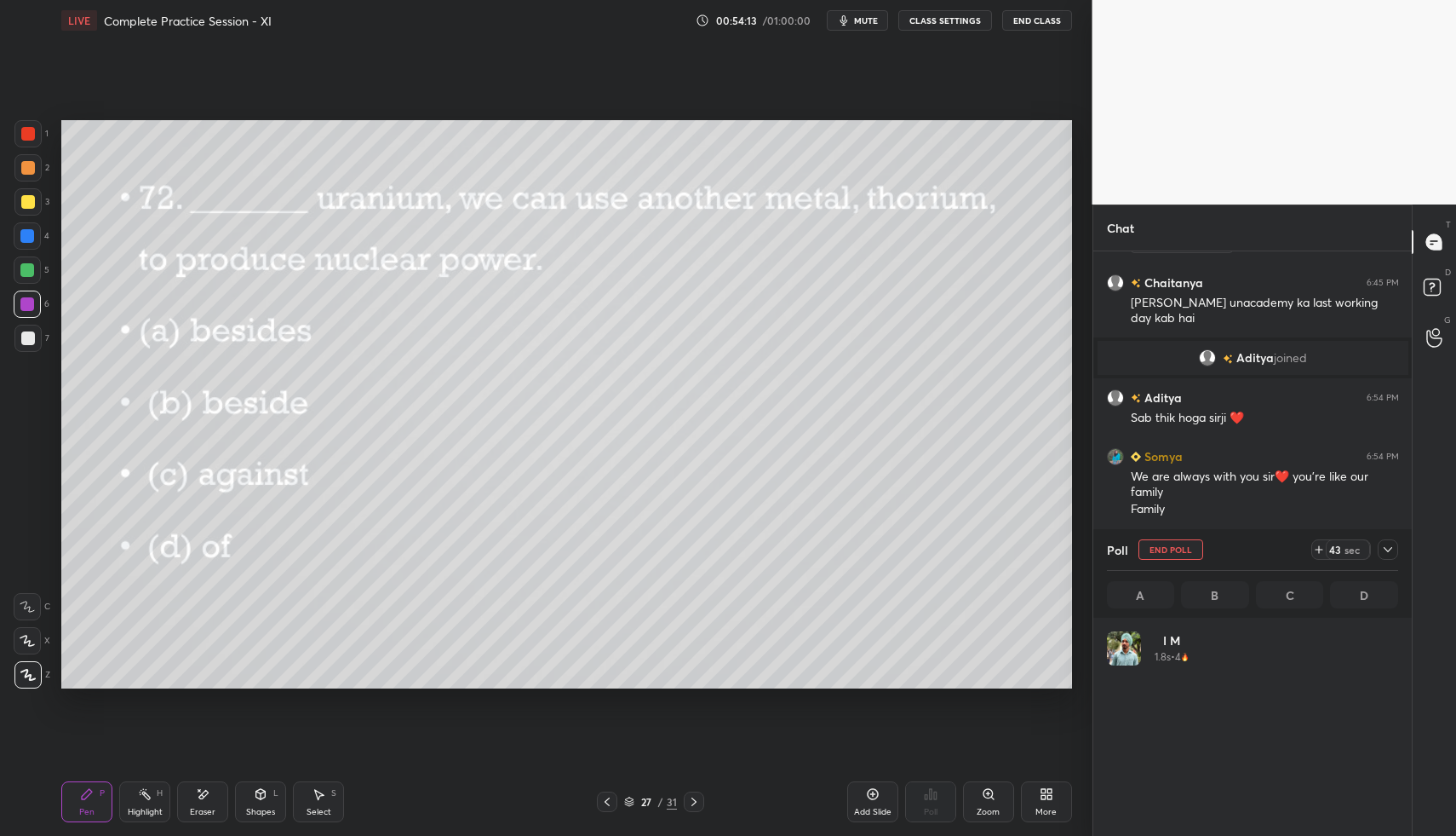
scroll to position [199, 286]
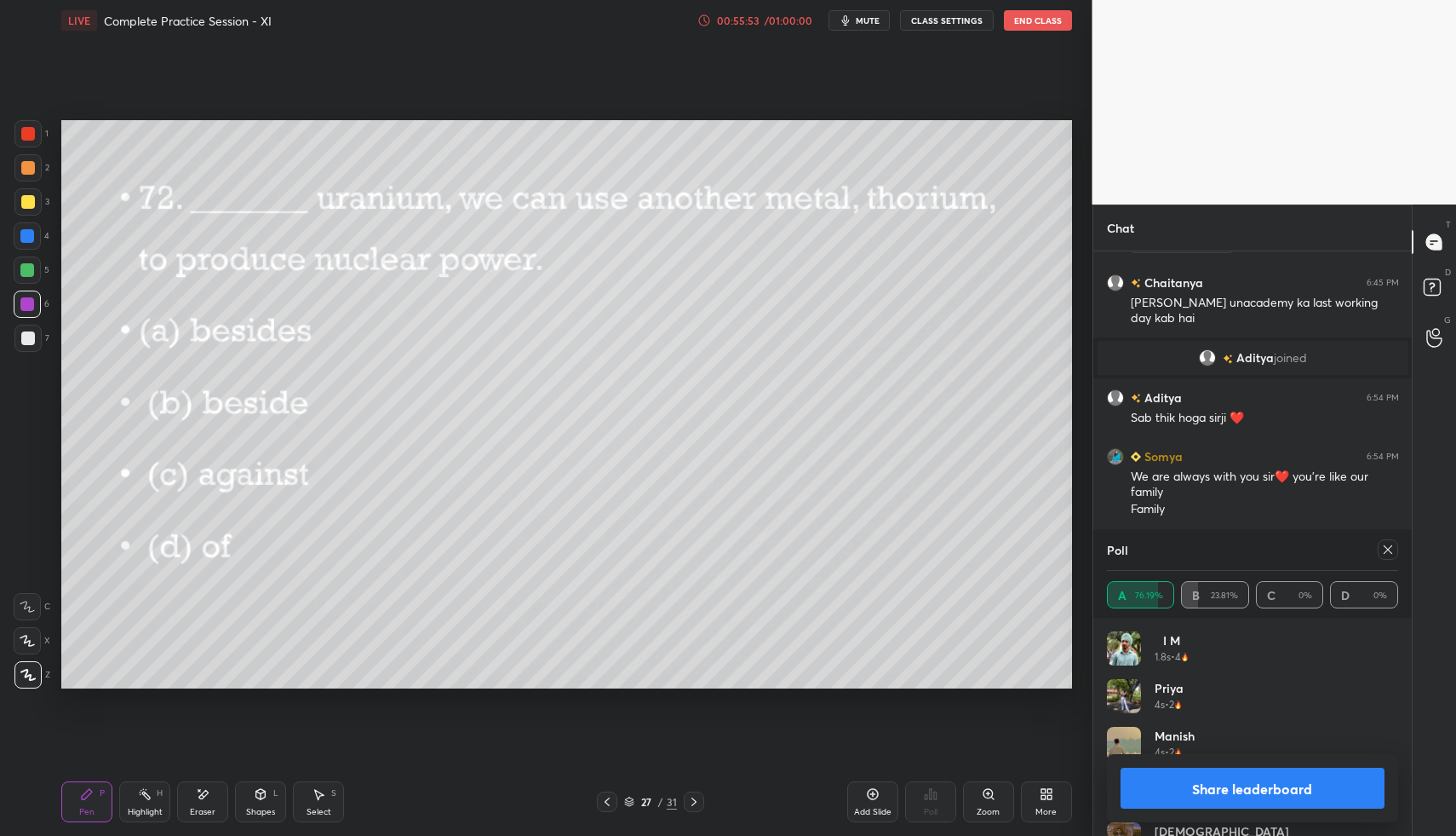
click at [32, 234] on div at bounding box center [27, 235] width 14 height 14
click at [33, 165] on div at bounding box center [27, 167] width 14 height 14
click at [1384, 555] on icon at bounding box center [1388, 549] width 14 height 14
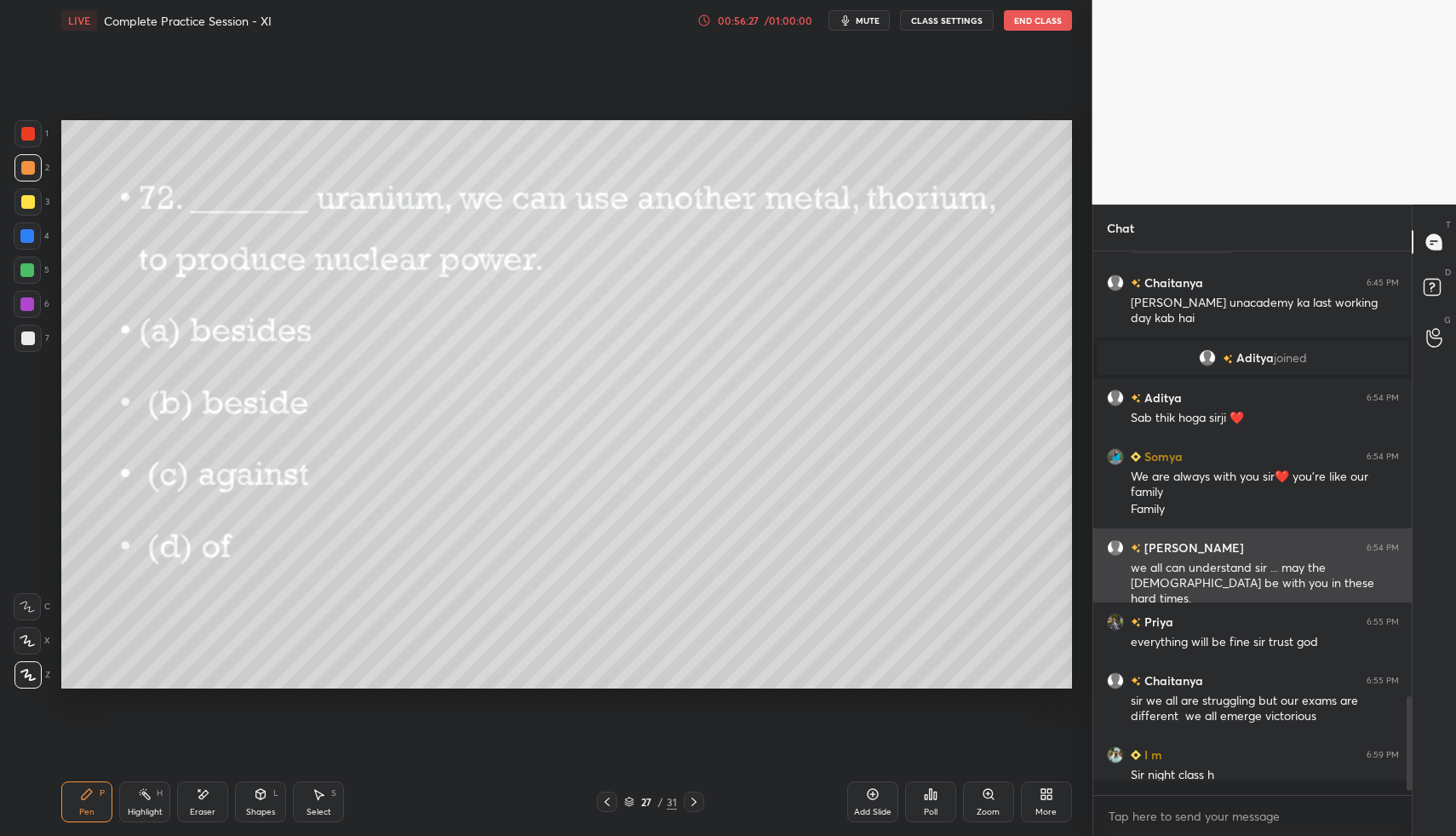
scroll to position [570, 313]
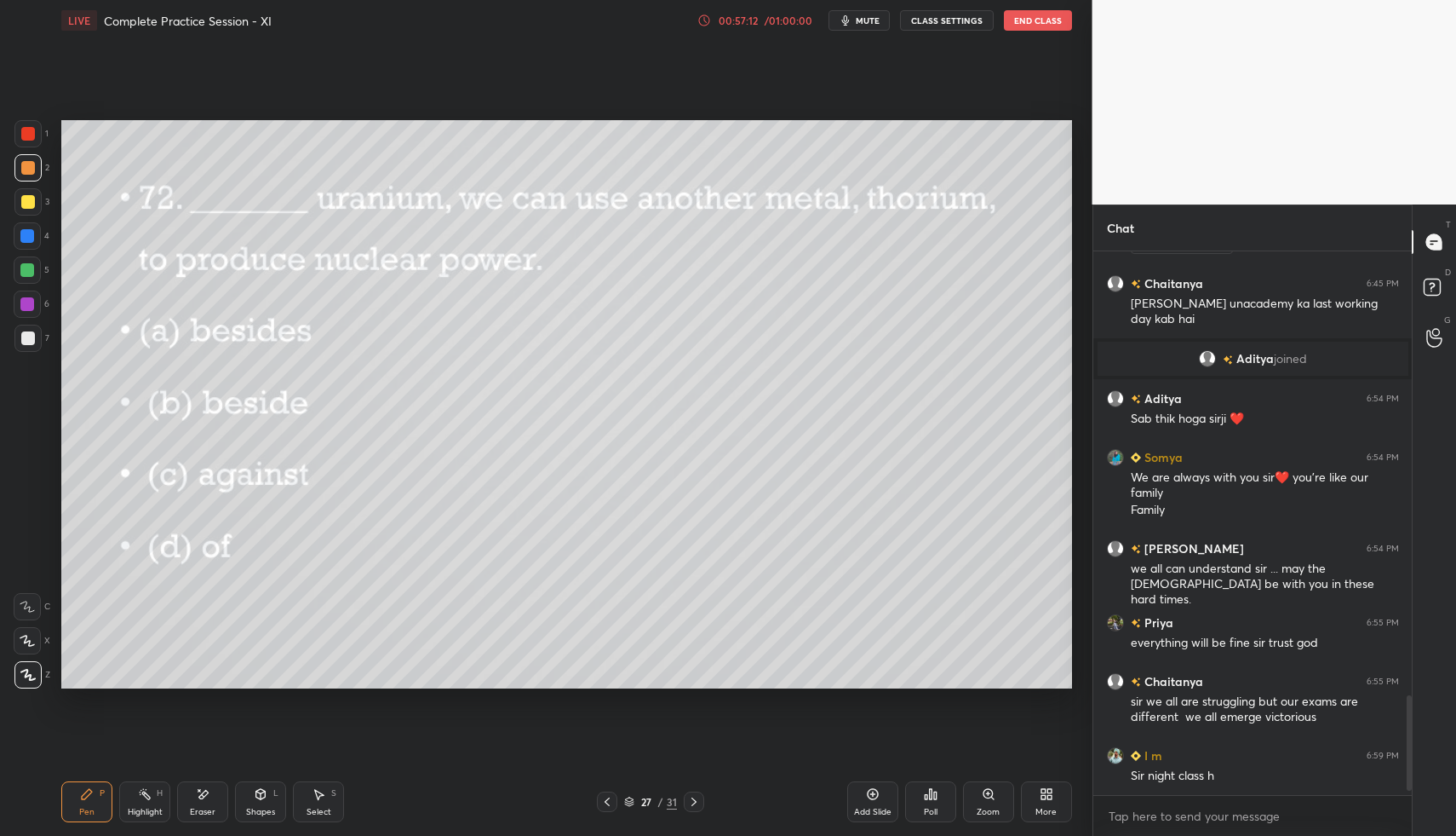
click at [696, 801] on icon at bounding box center [694, 801] width 5 height 8
click at [933, 790] on icon at bounding box center [930, 793] width 14 height 14
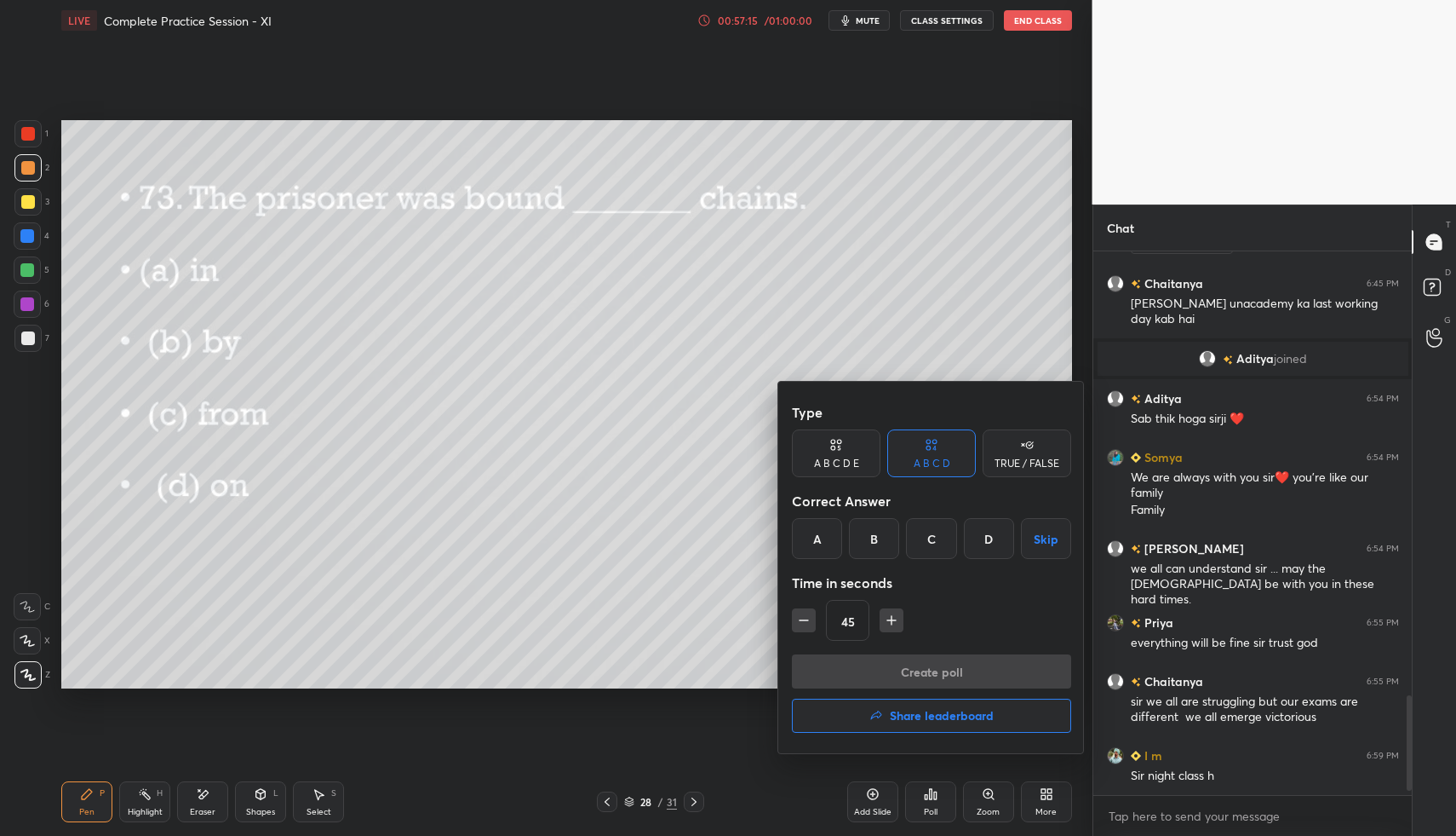
click at [825, 536] on div "A" at bounding box center [817, 538] width 50 height 41
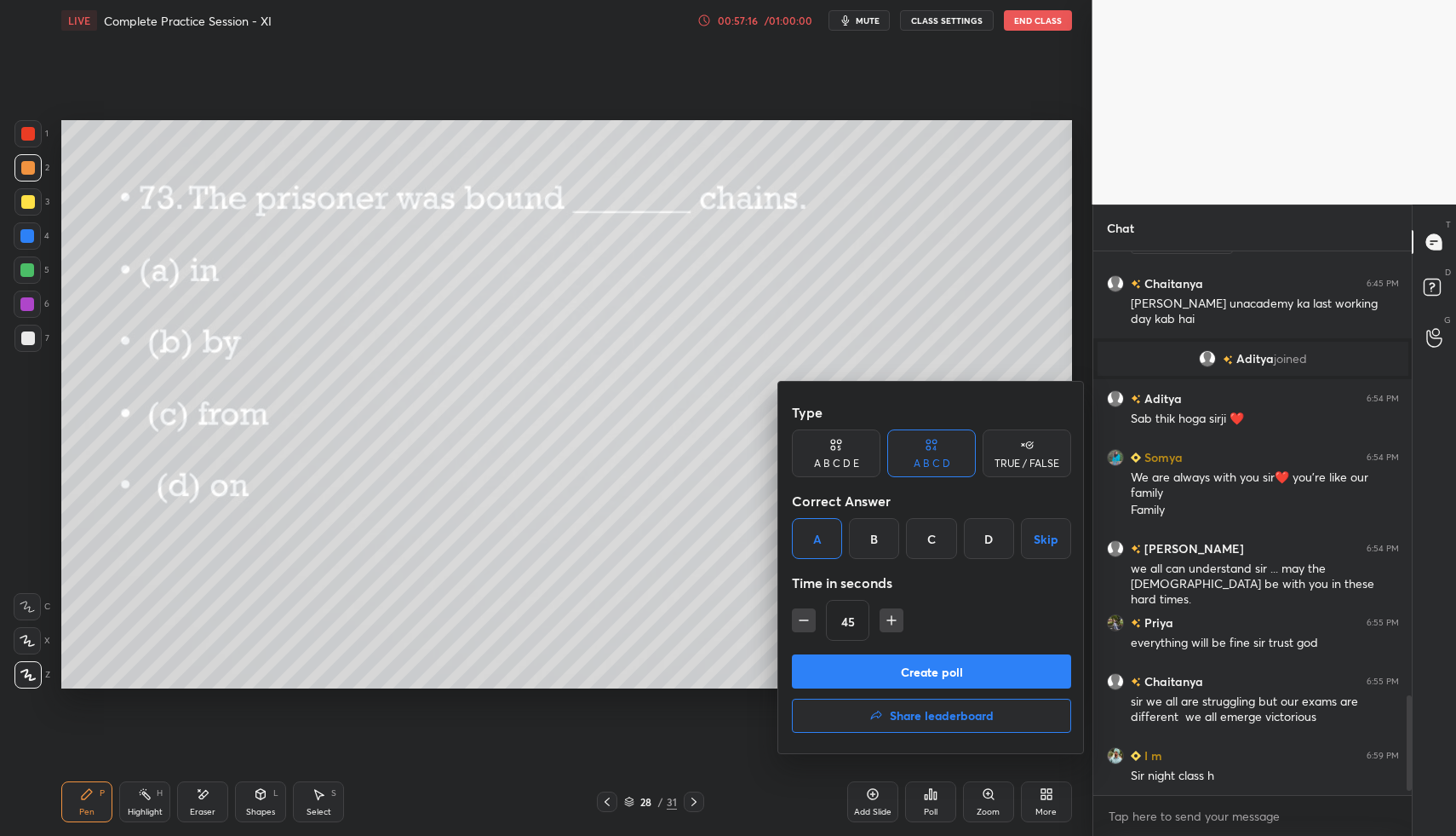
click at [861, 673] on button "Create poll" at bounding box center [932, 672] width 280 height 35
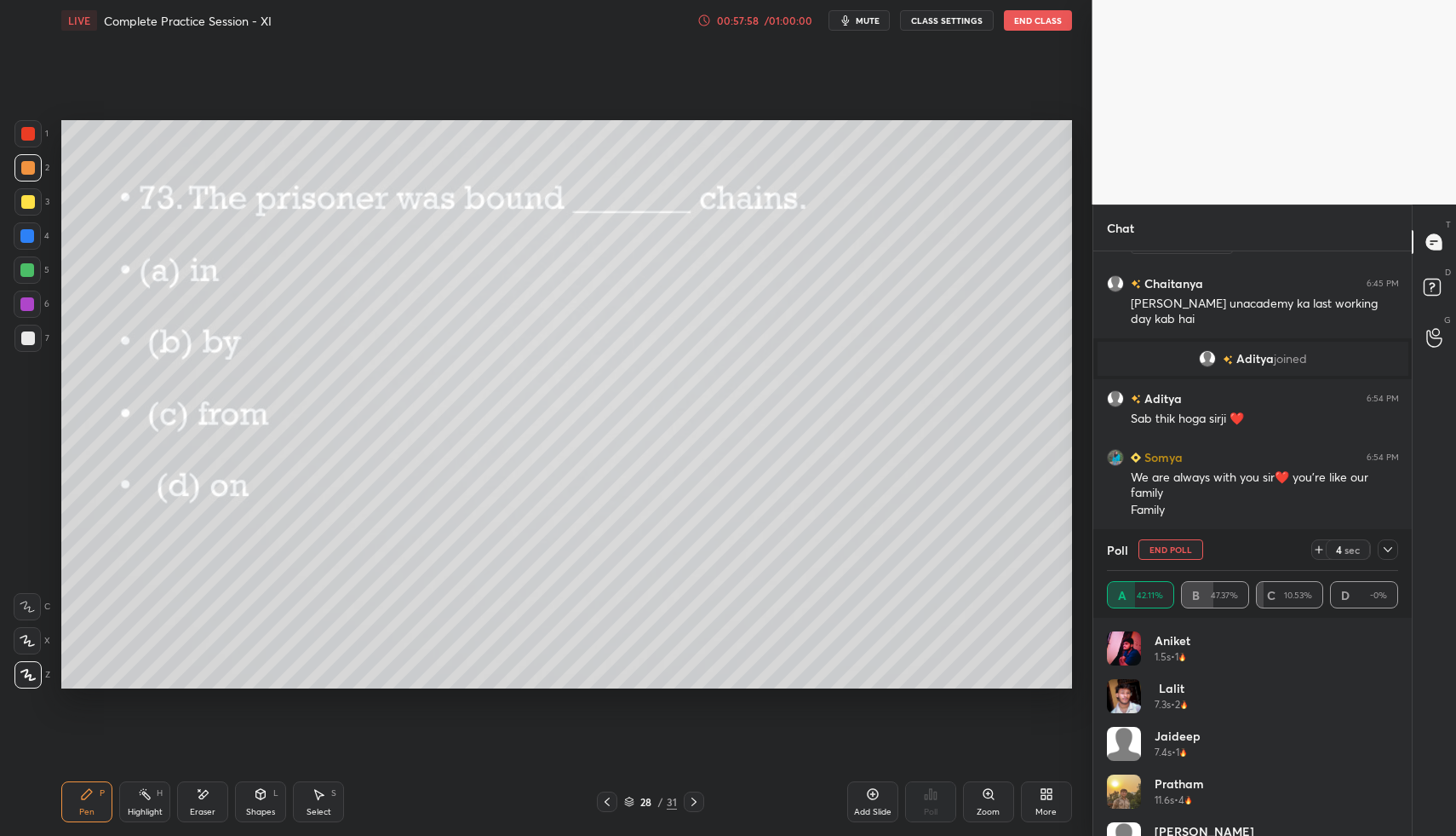
scroll to position [2516, 0]
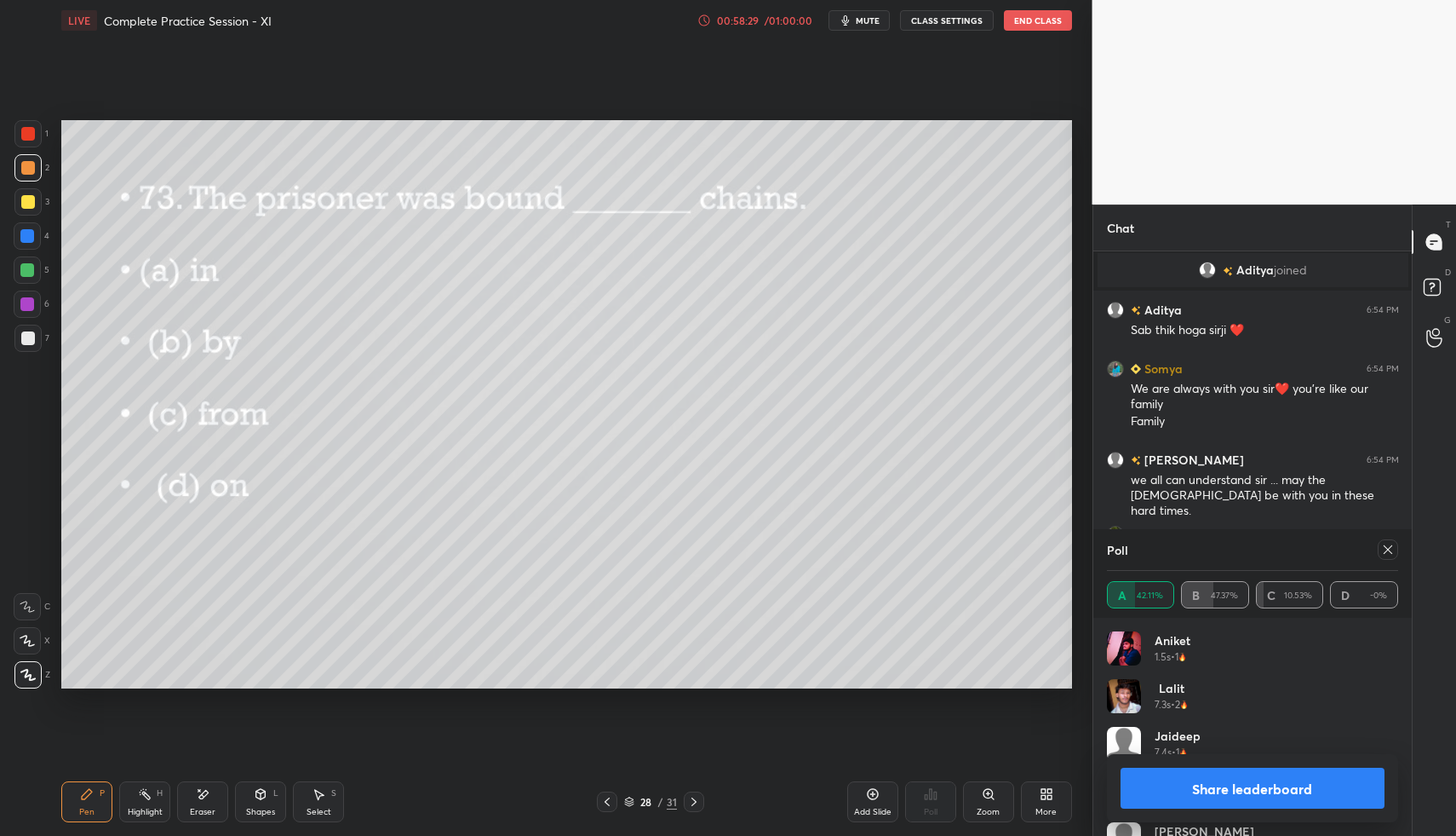
drag, startPoint x: 1387, startPoint y: 559, endPoint x: 1377, endPoint y: 551, distance: 12.8
click at [1387, 557] on div at bounding box center [1388, 550] width 21 height 21
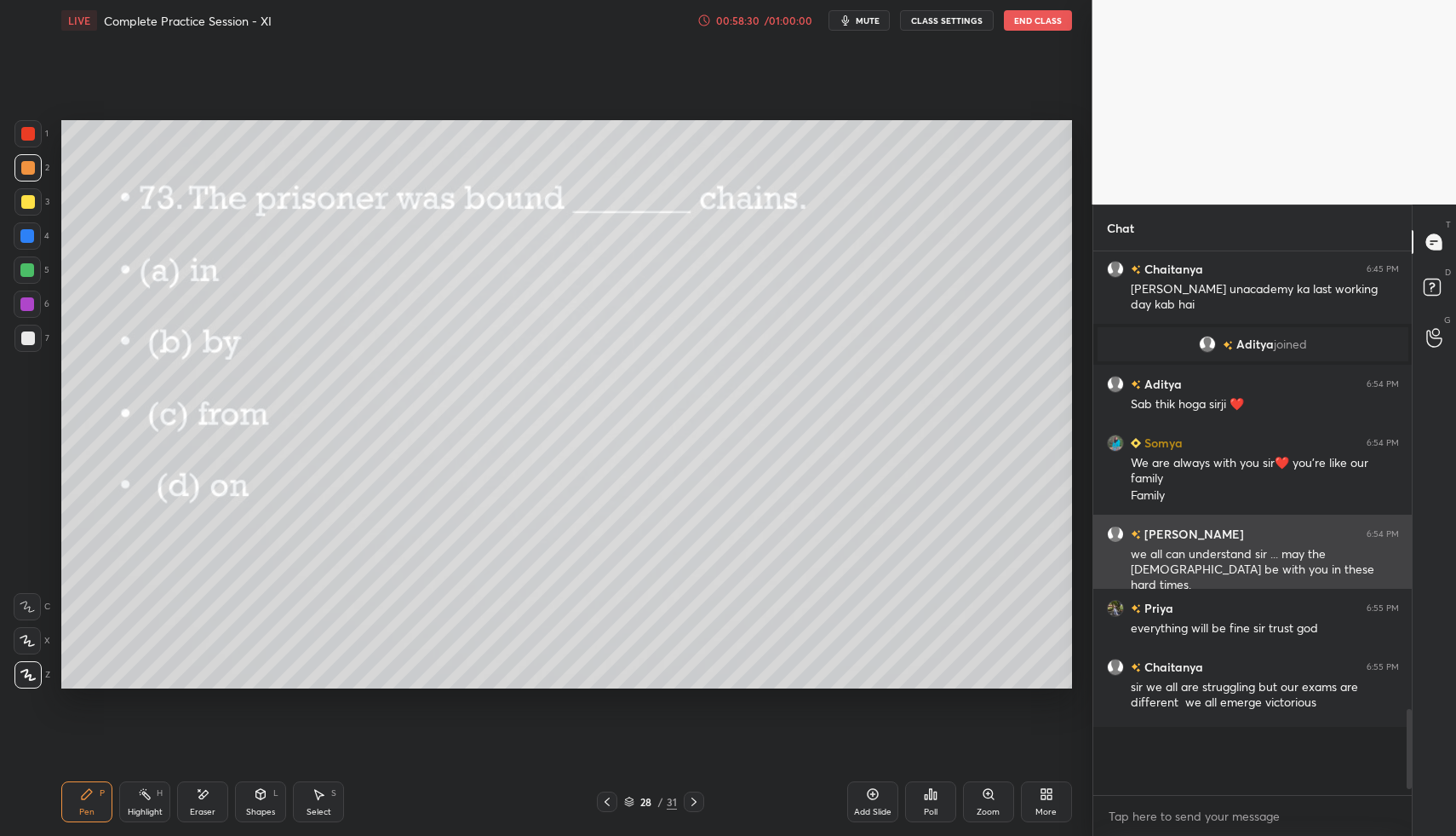
scroll to position [538, 313]
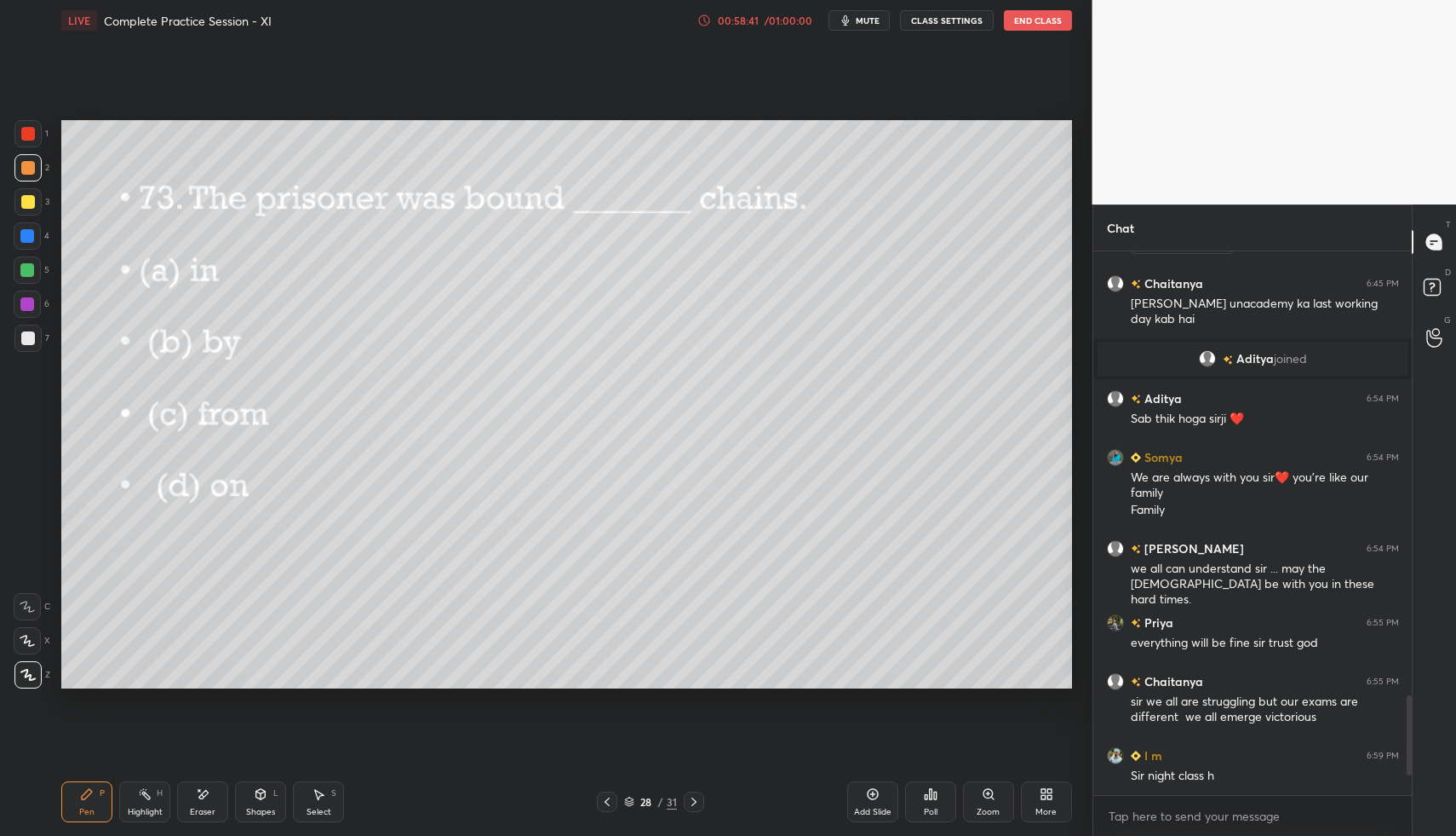
click at [700, 795] on icon at bounding box center [694, 801] width 14 height 14
click at [923, 786] on div "Poll" at bounding box center [931, 801] width 51 height 41
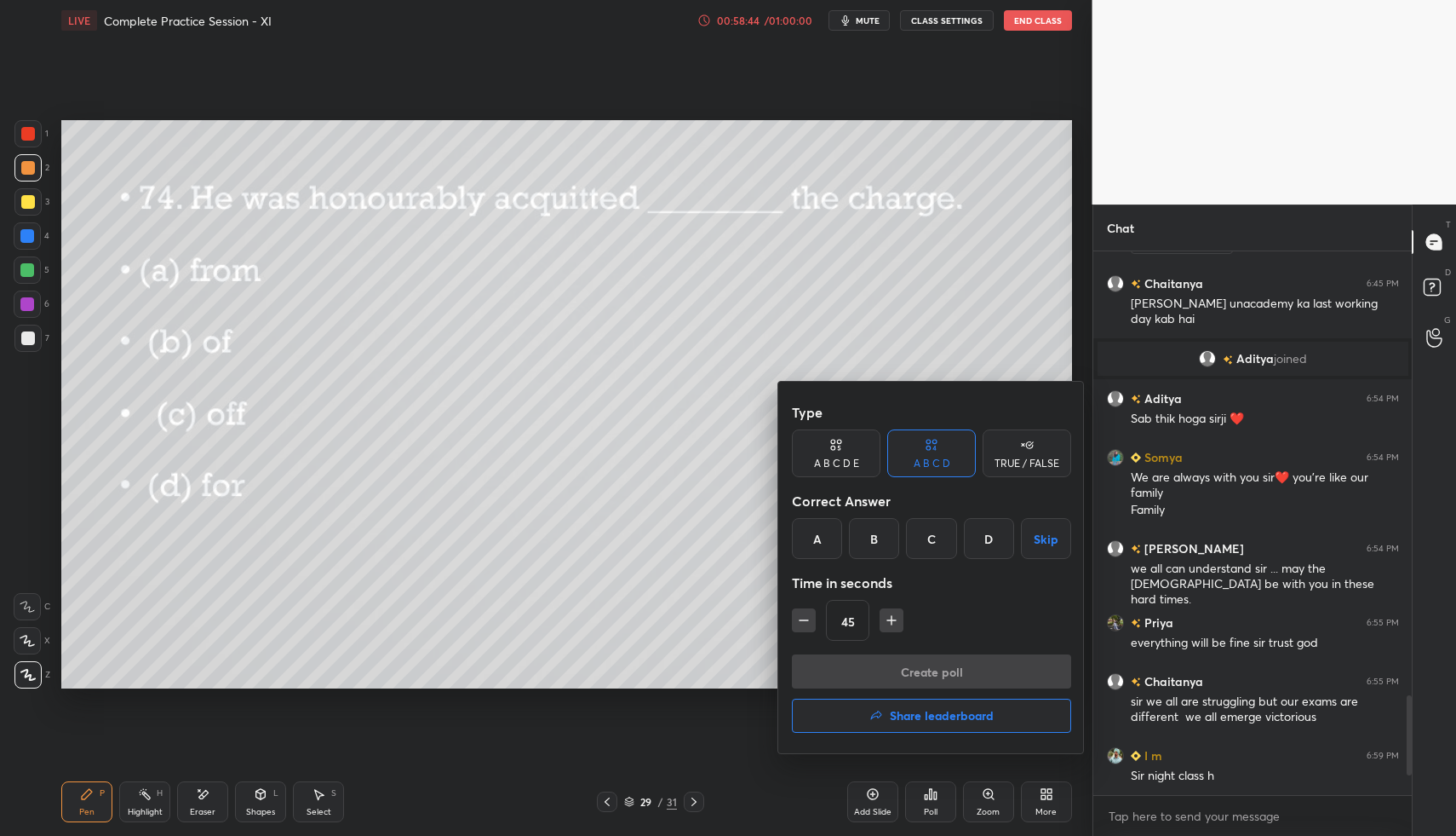
click at [878, 538] on div "B" at bounding box center [874, 538] width 50 height 41
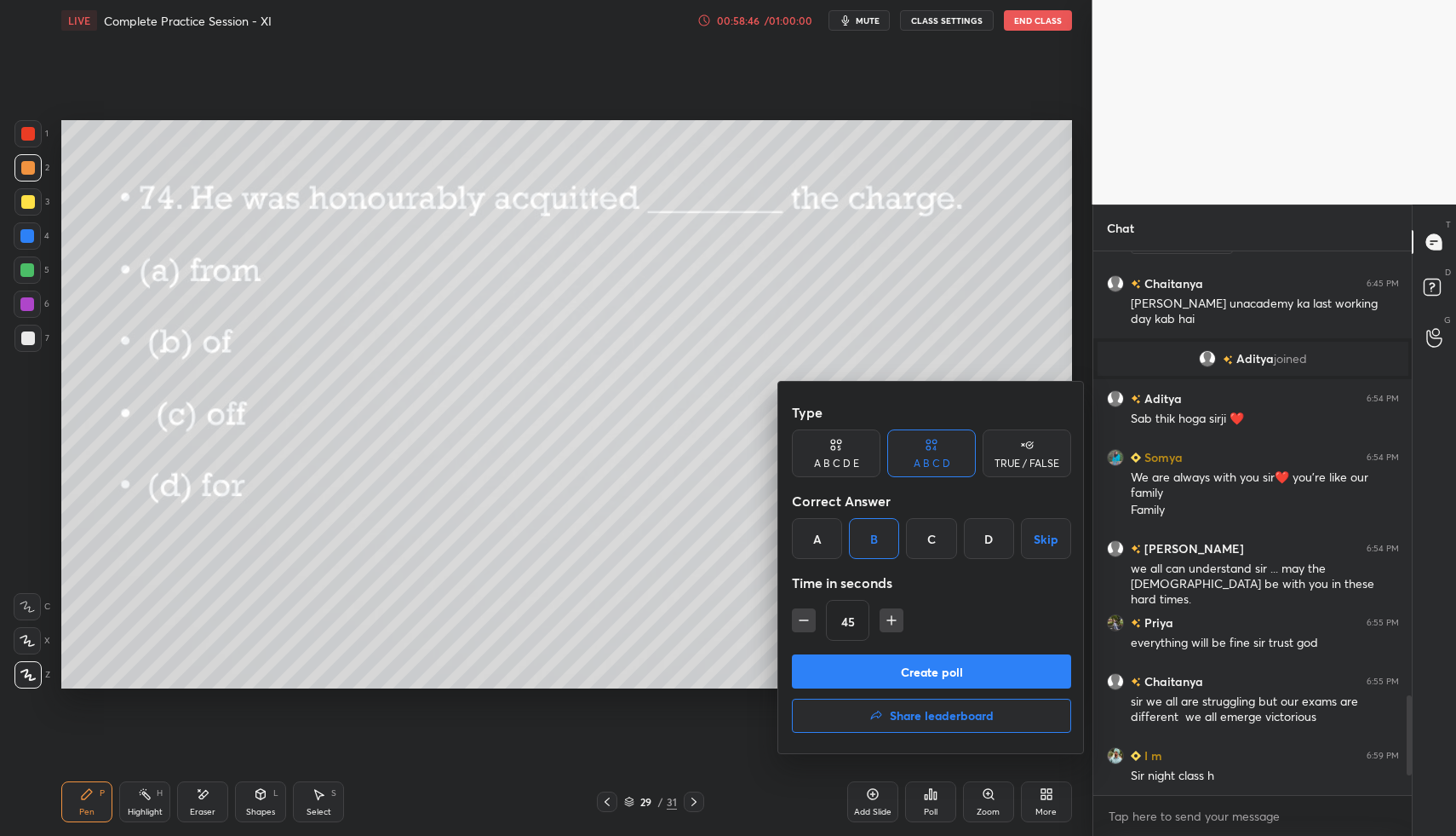
click at [893, 668] on button "Create poll" at bounding box center [932, 672] width 280 height 35
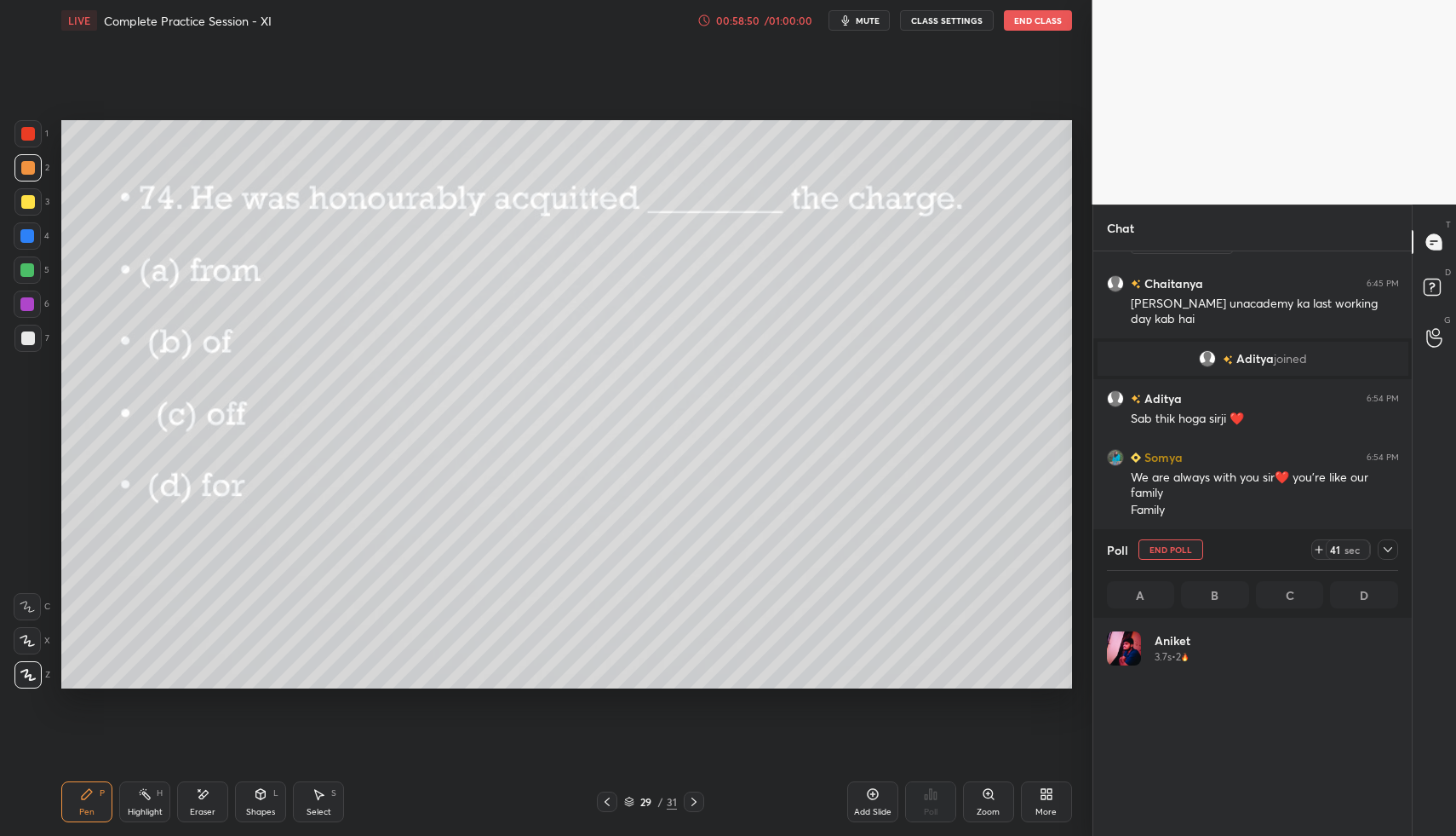
scroll to position [6, 6]
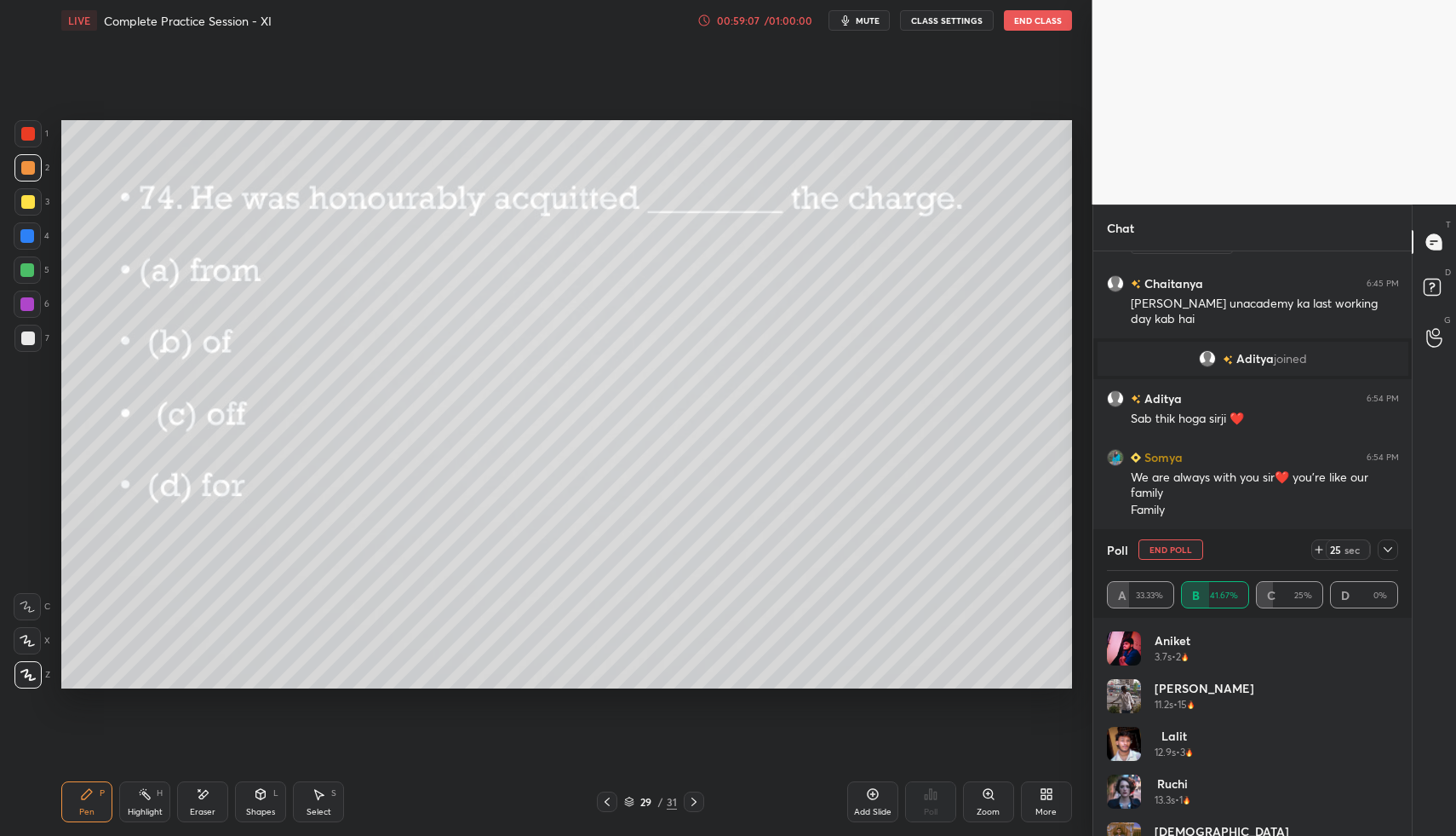
drag, startPoint x: 1388, startPoint y: 545, endPoint x: 1380, endPoint y: 552, distance: 10.6
click at [1388, 545] on icon at bounding box center [1388, 549] width 14 height 14
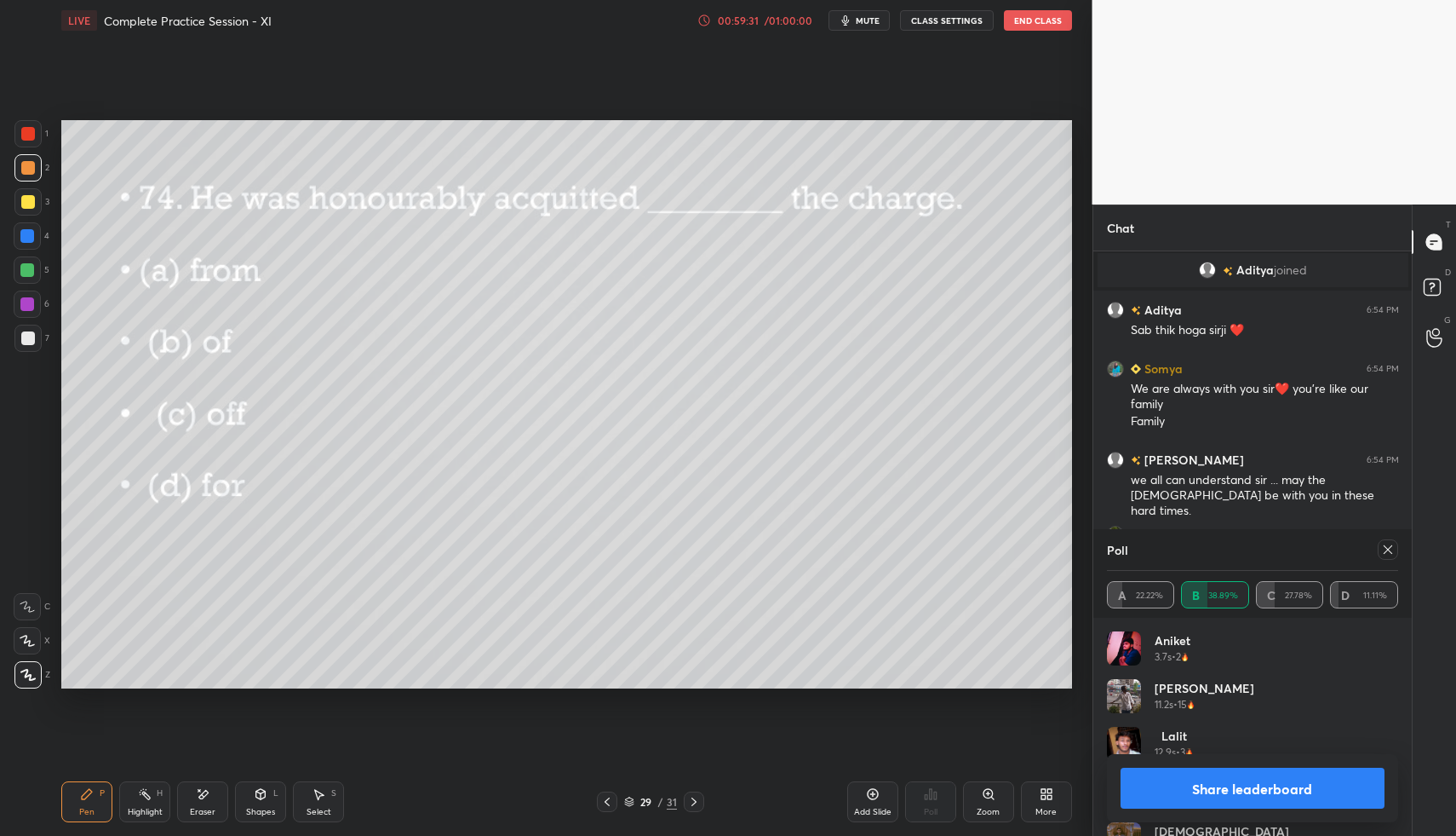
scroll to position [199, 286]
click at [699, 800] on icon at bounding box center [694, 801] width 14 height 14
drag, startPoint x: 1387, startPoint y: 552, endPoint x: 1352, endPoint y: 566, distance: 37.7
click at [1387, 552] on icon at bounding box center [1388, 549] width 14 height 14
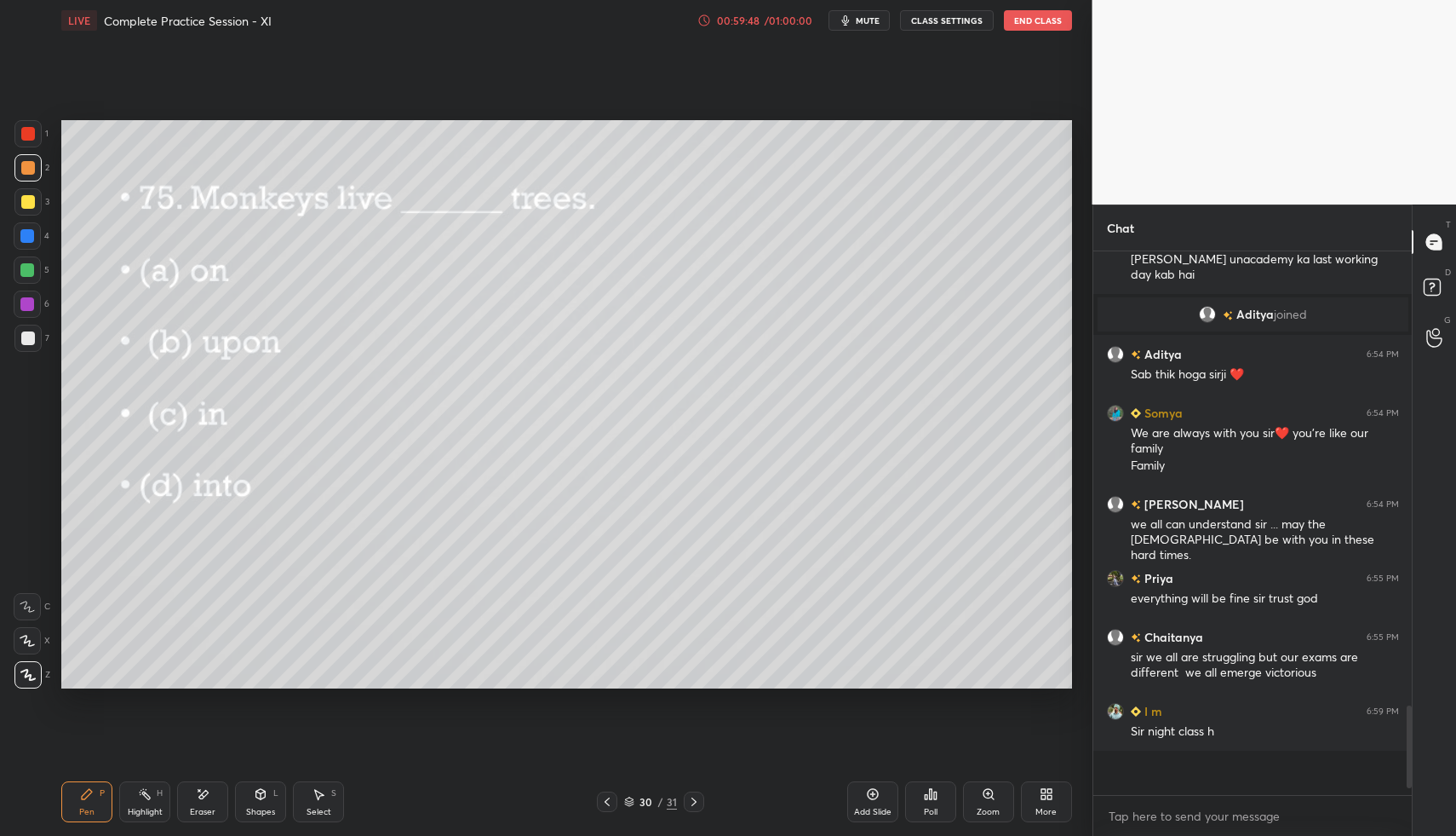
scroll to position [558, 313]
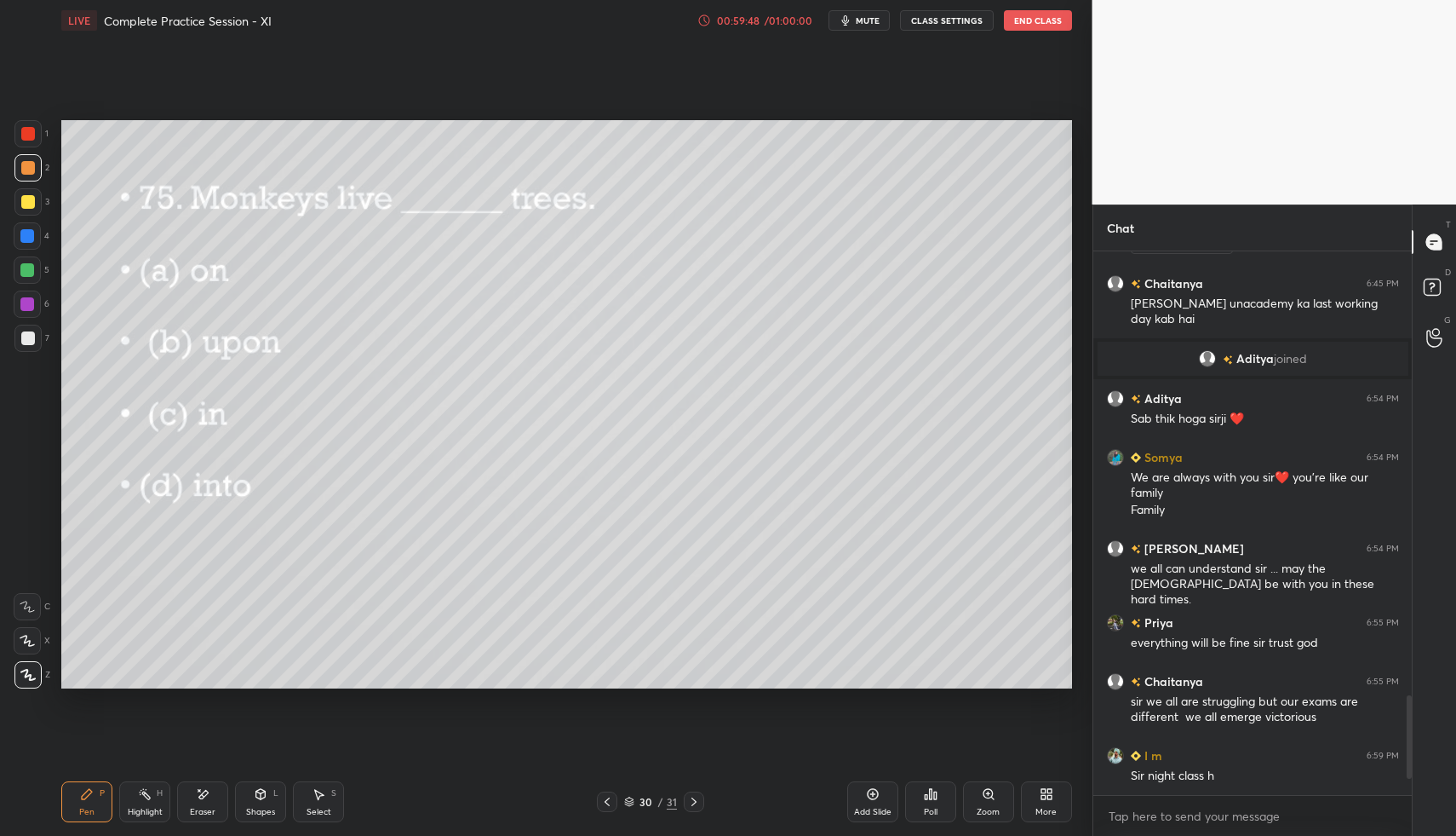
click at [935, 789] on icon at bounding box center [930, 793] width 14 height 14
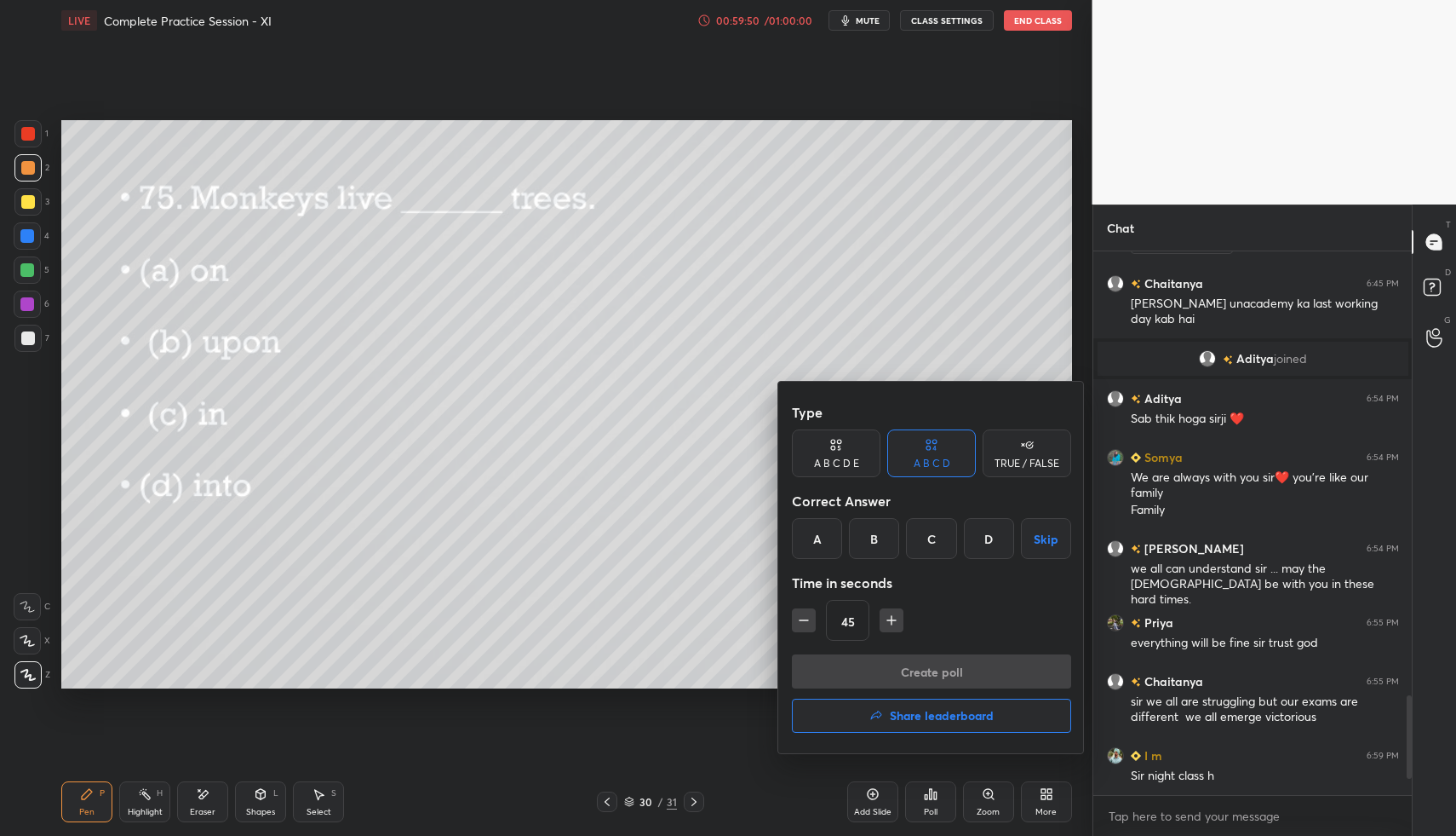
click at [928, 531] on div "C" at bounding box center [931, 538] width 50 height 41
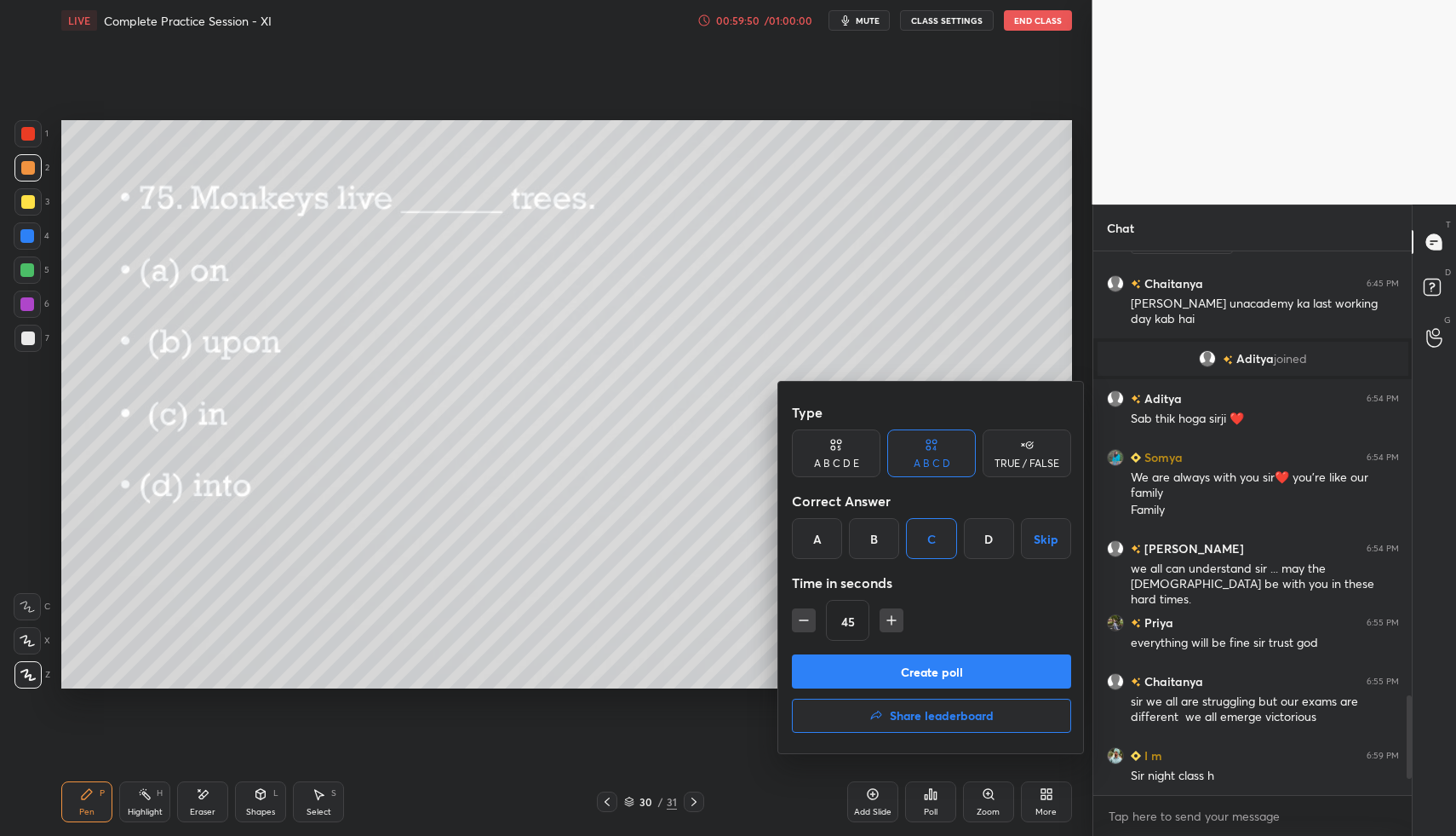
click at [919, 663] on button "Create poll" at bounding box center [932, 672] width 280 height 35
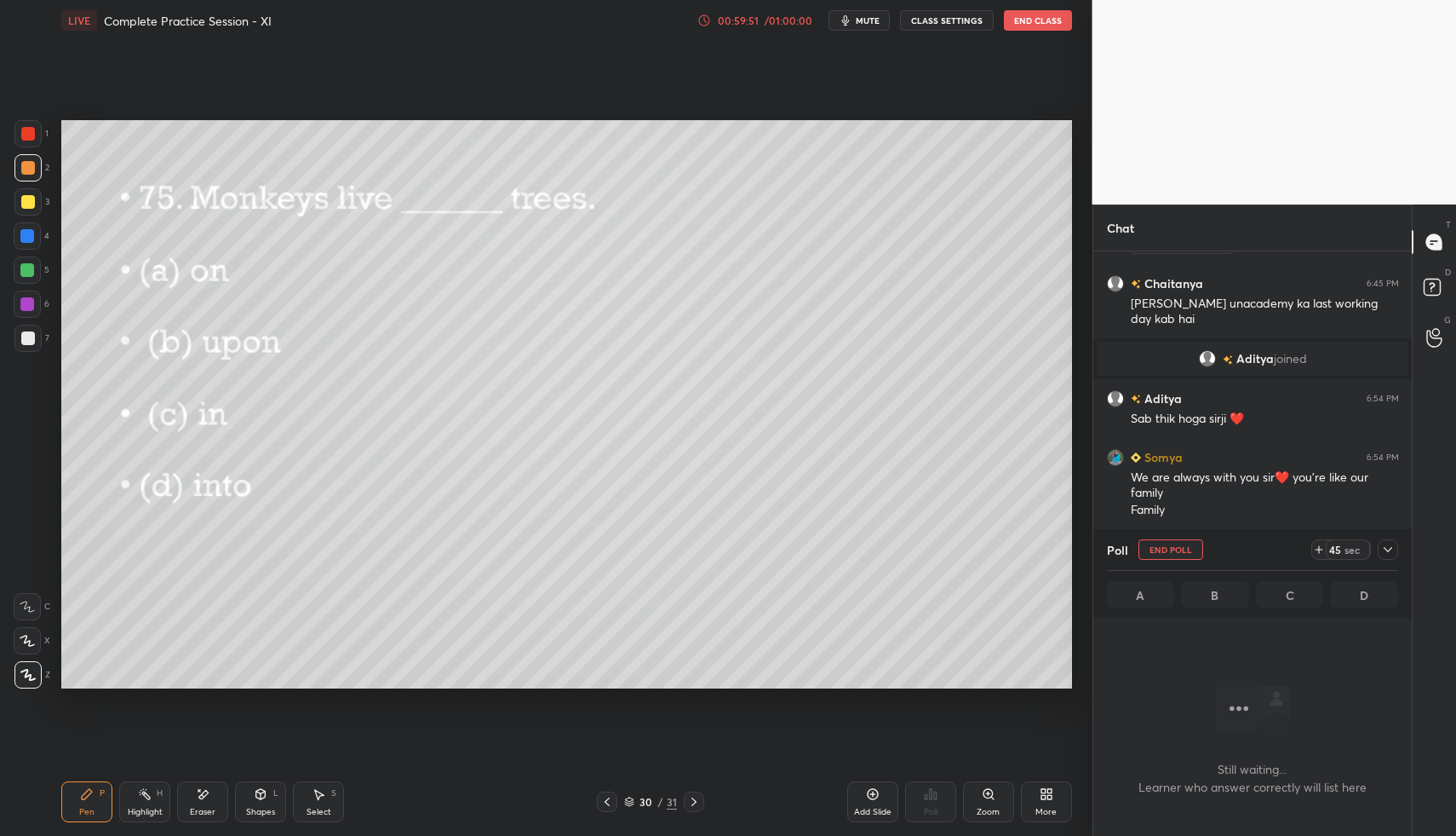
scroll to position [454, 313]
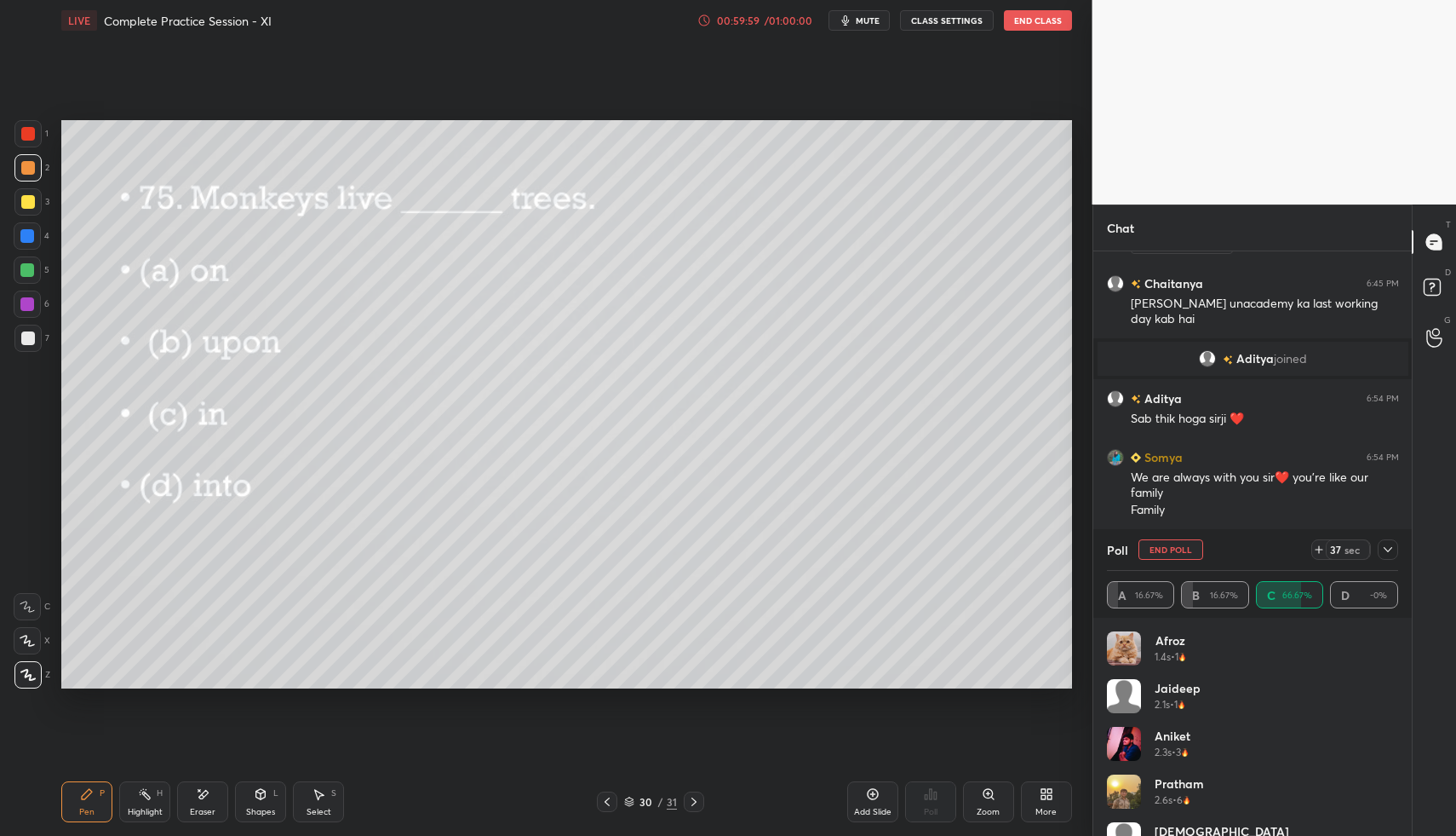
drag, startPoint x: 1391, startPoint y: 550, endPoint x: 1349, endPoint y: 549, distance: 42.0
click at [1391, 549] on icon at bounding box center [1388, 549] width 14 height 14
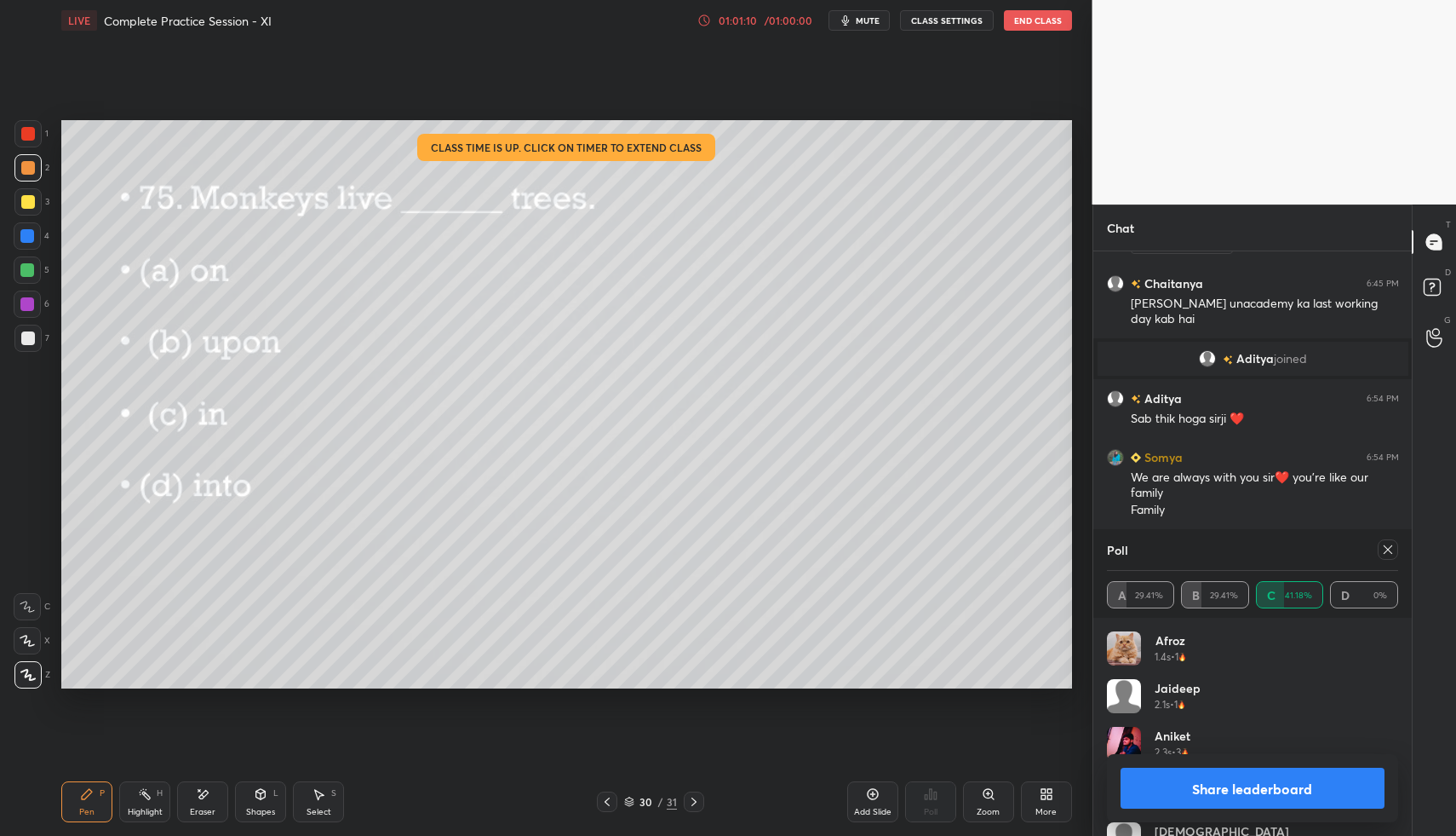
drag, startPoint x: 33, startPoint y: 263, endPoint x: 59, endPoint y: 275, distance: 28.6
click at [33, 263] on div at bounding box center [27, 270] width 27 height 27
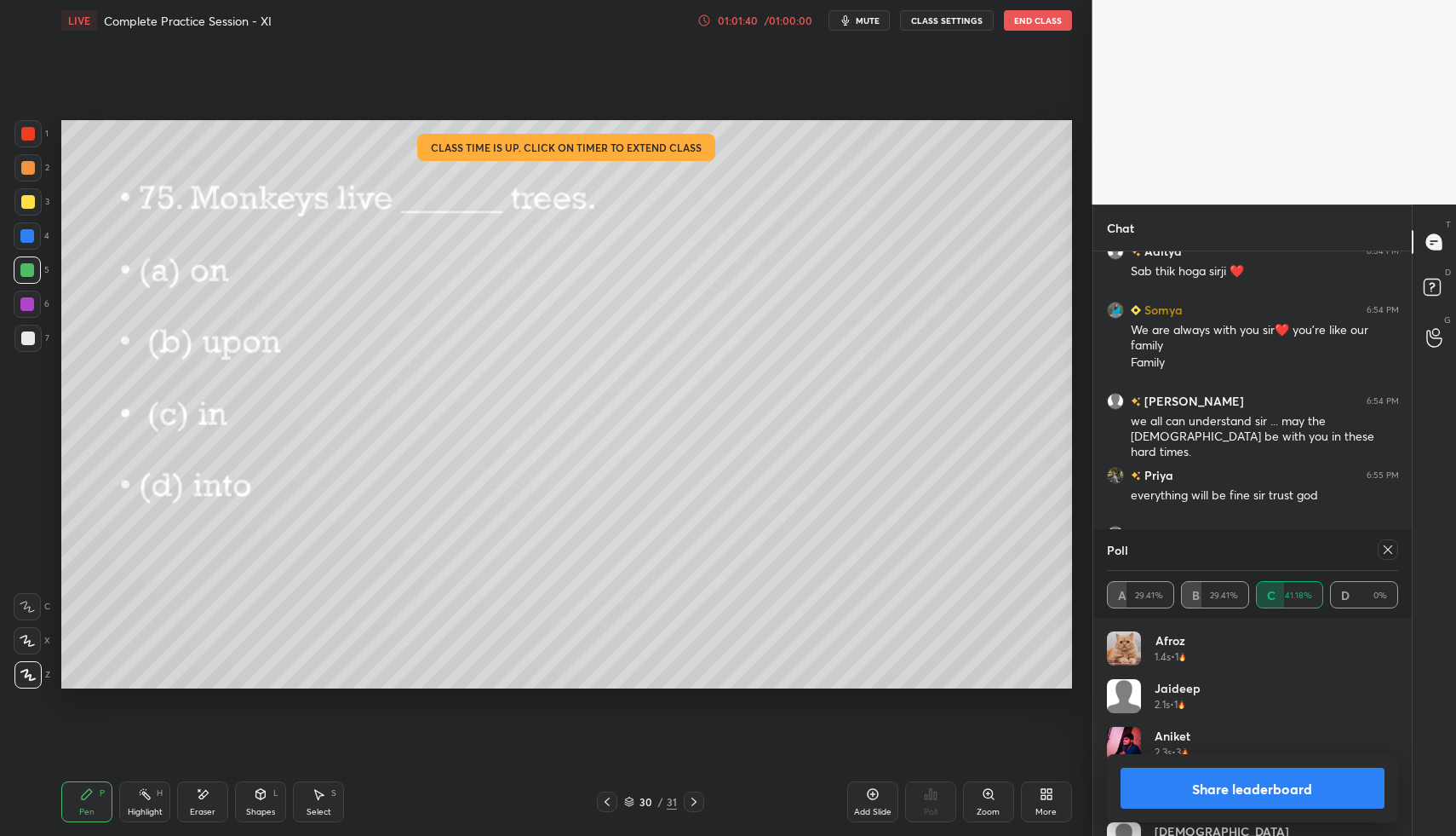
click at [1387, 554] on icon at bounding box center [1388, 549] width 14 height 14
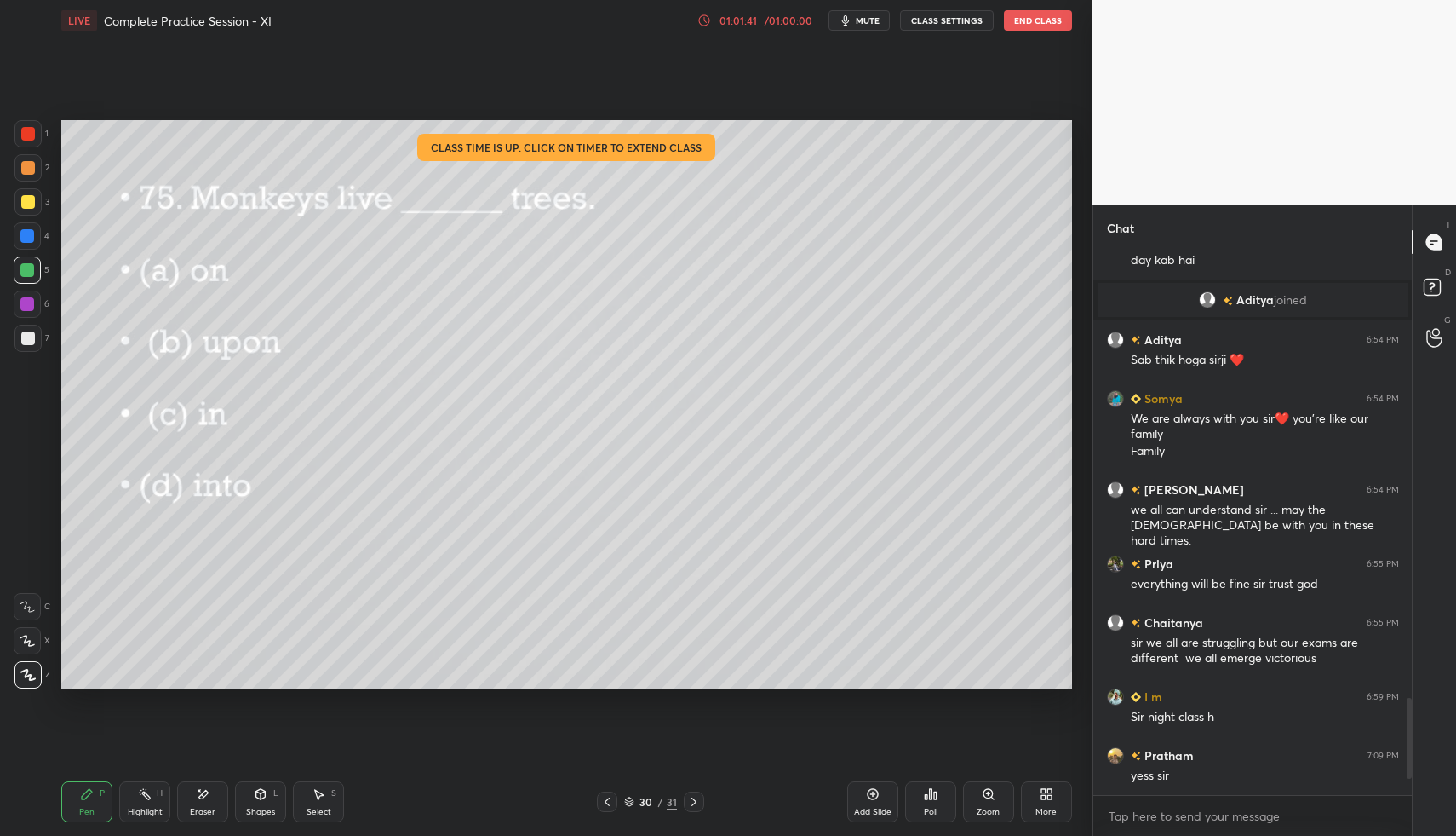
scroll to position [538, 313]
click at [1039, 26] on button "End Class" at bounding box center [1038, 20] width 68 height 21
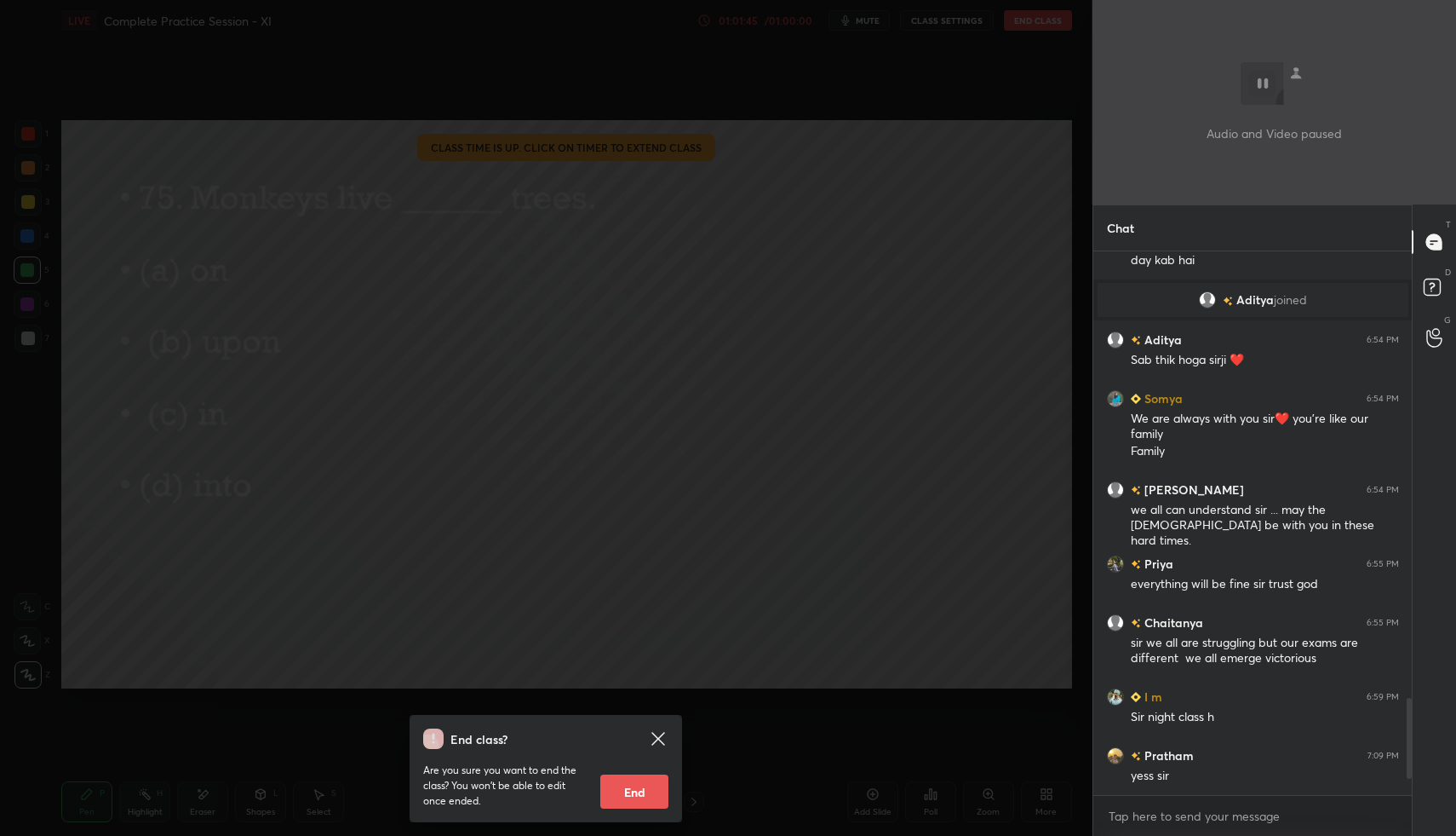
drag, startPoint x: 627, startPoint y: 783, endPoint x: 628, endPoint y: 771, distance: 12.0
click at [628, 782] on button "End" at bounding box center [634, 791] width 68 height 35
type textarea "x"
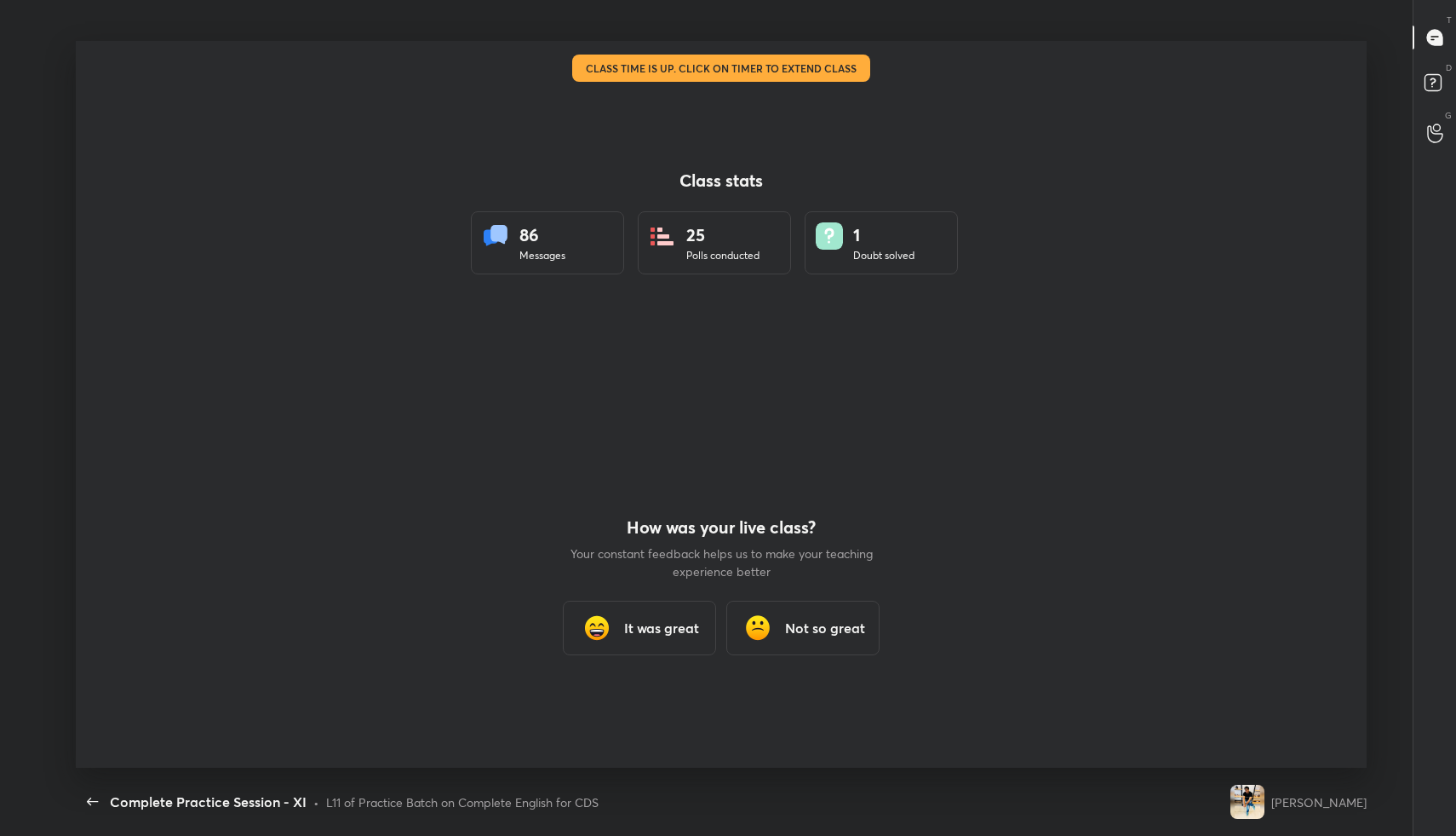
scroll to position [727, 1442]
click at [651, 641] on div "It was great" at bounding box center [639, 628] width 154 height 55
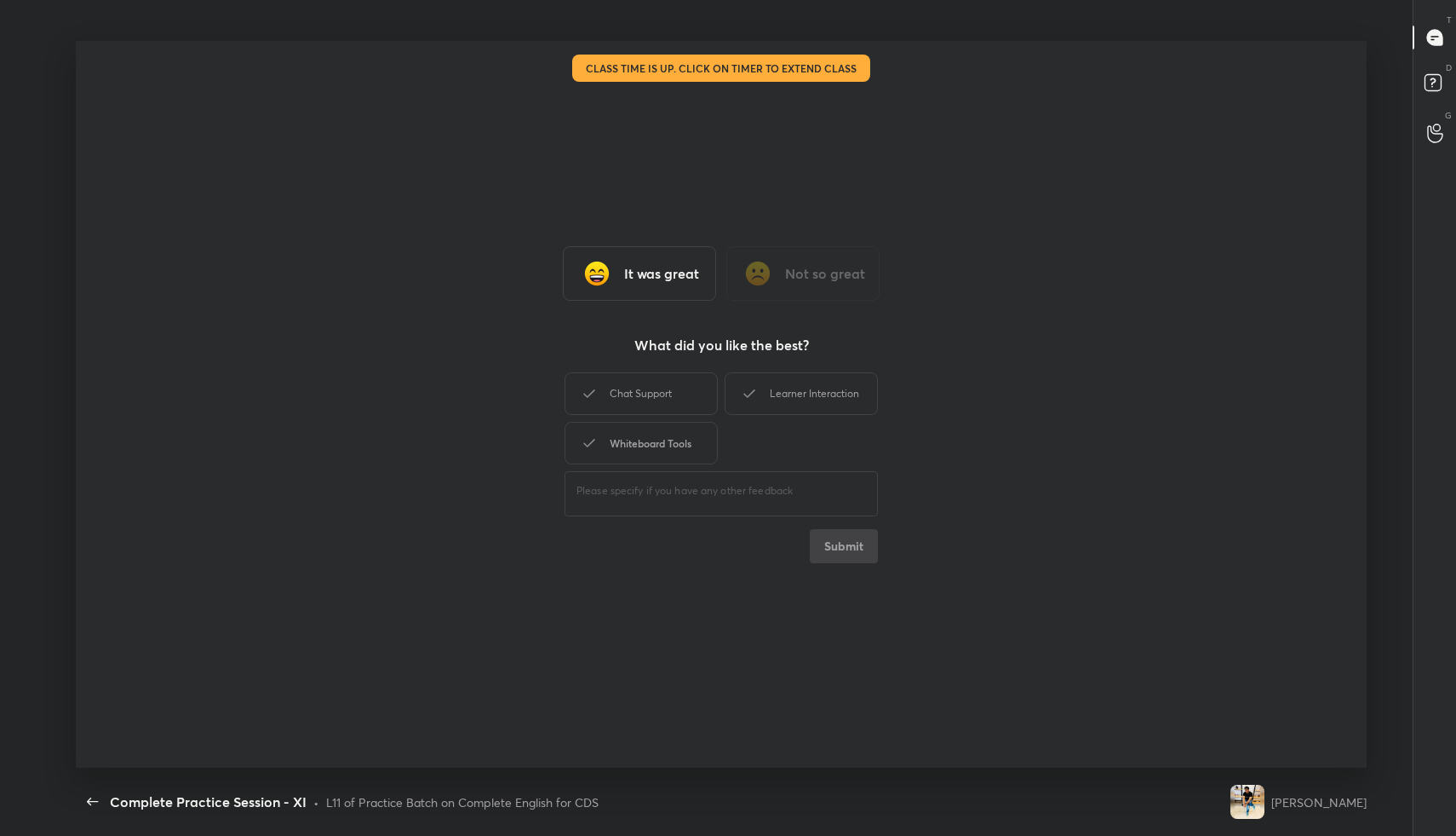
click at [675, 443] on div "Whiteboard Tools" at bounding box center [641, 443] width 154 height 43
click at [679, 393] on div "Chat Support" at bounding box center [641, 393] width 154 height 43
click at [797, 388] on div "Learner Interaction" at bounding box center [801, 393] width 154 height 43
click at [840, 542] on button "Submit" at bounding box center [844, 546] width 68 height 35
